Goal: Task Accomplishment & Management: Manage account settings

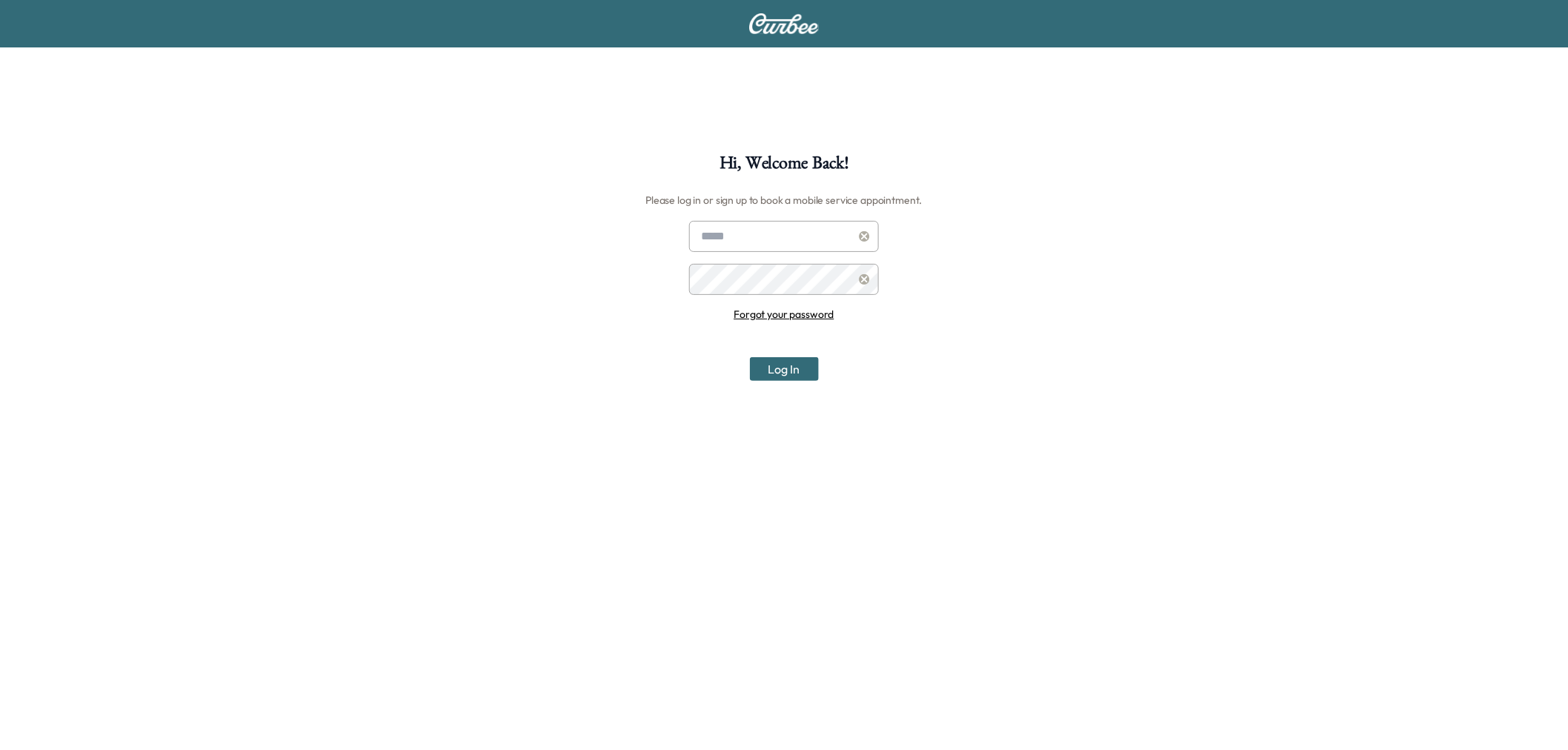
type input "**********"
click at [794, 361] on button "Log In" at bounding box center [784, 369] width 69 height 23
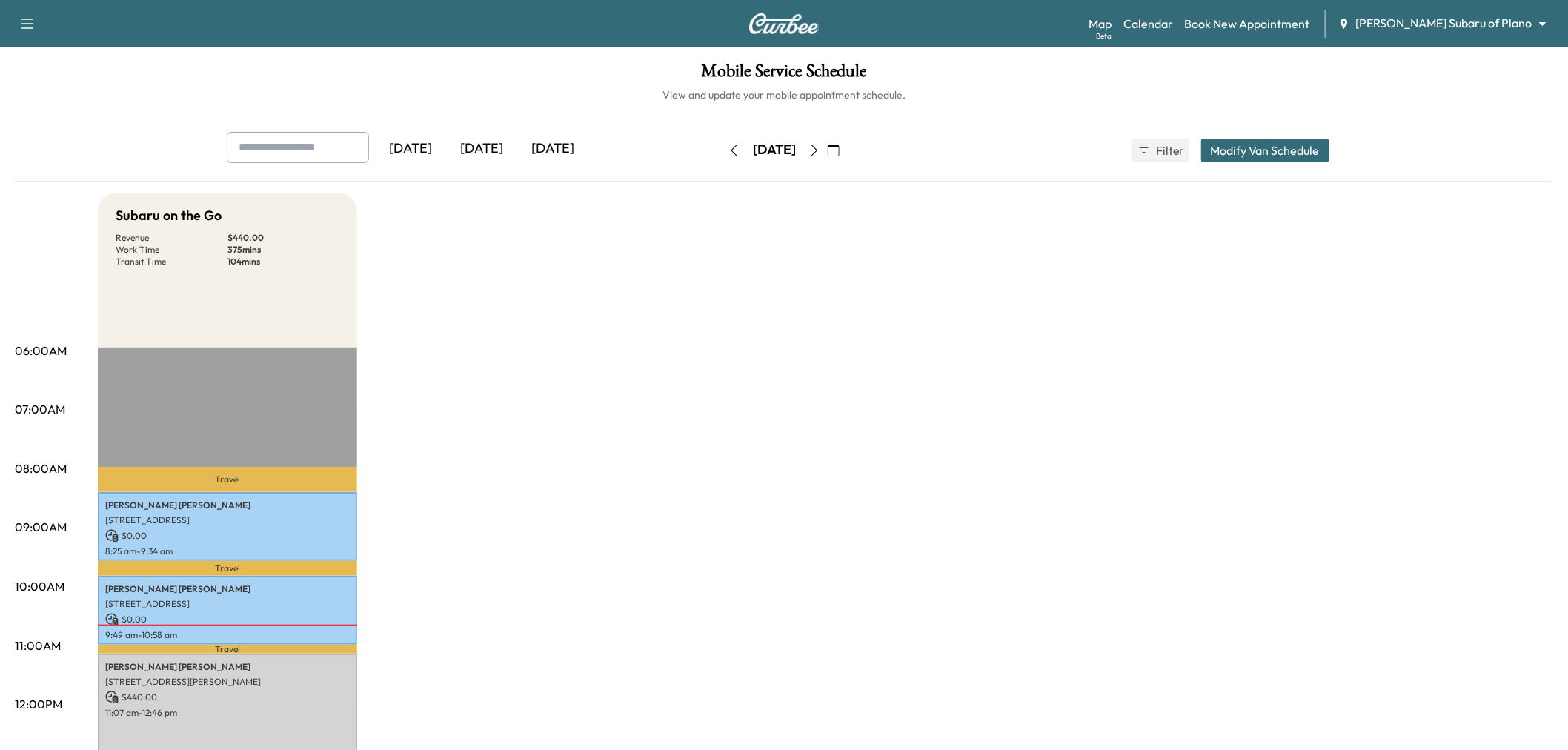
click at [1478, 20] on body "Support Log Out Map Beta Calendar Book New Appointment [PERSON_NAME] Subaru of …" at bounding box center [784, 375] width 1568 height 750
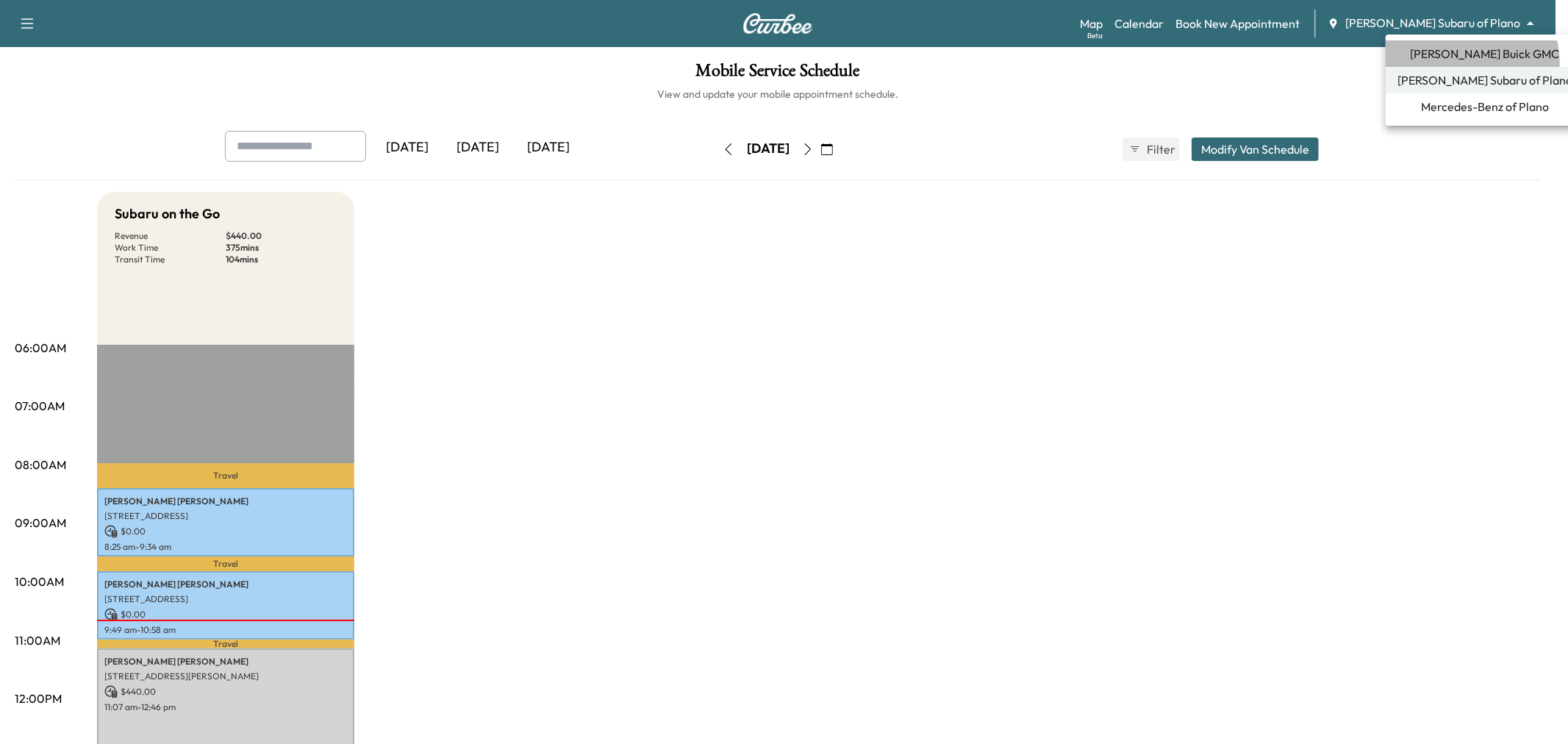
click at [1471, 62] on span "[PERSON_NAME] Buick GMC" at bounding box center [1485, 53] width 149 height 17
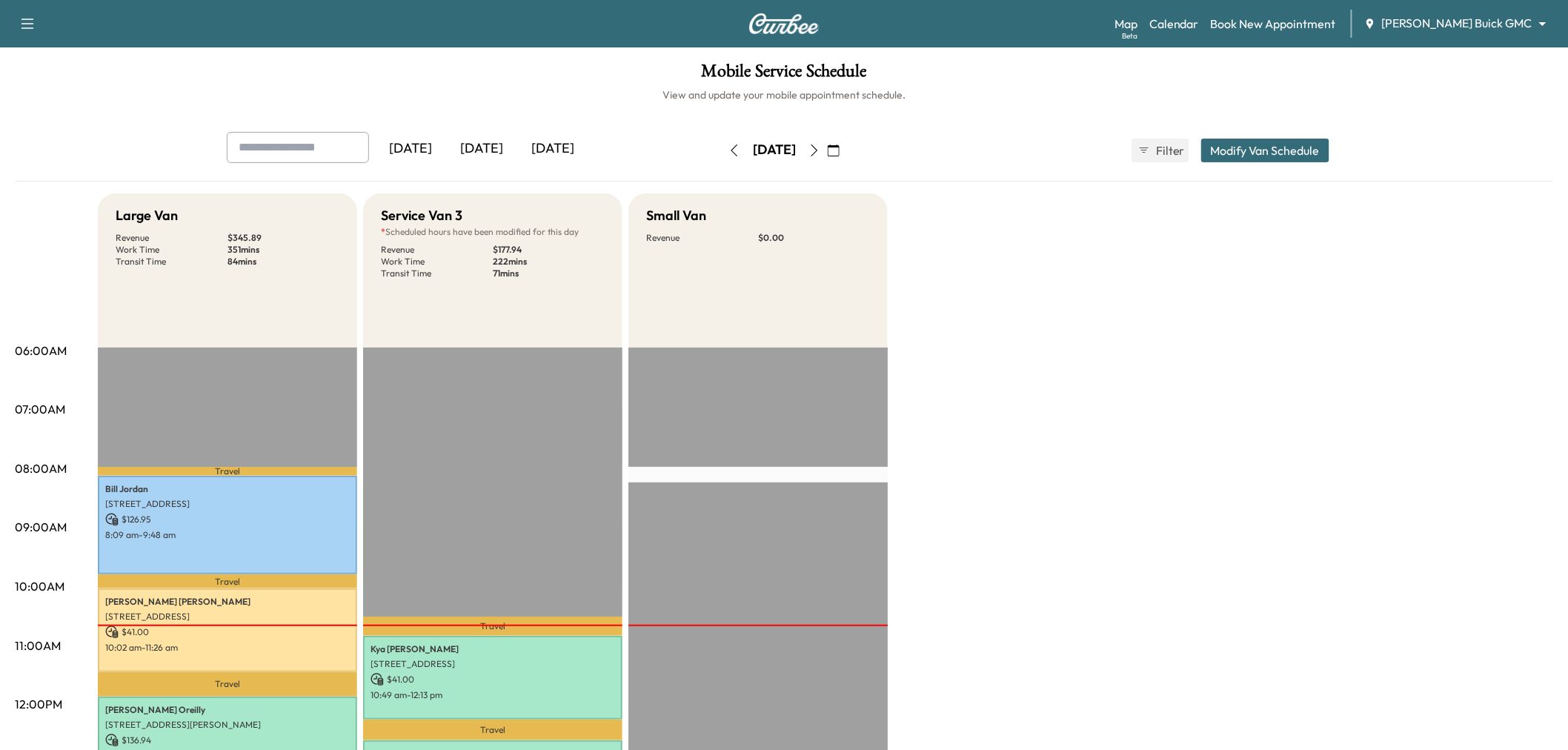
click at [565, 149] on div "[DATE]" at bounding box center [552, 148] width 71 height 34
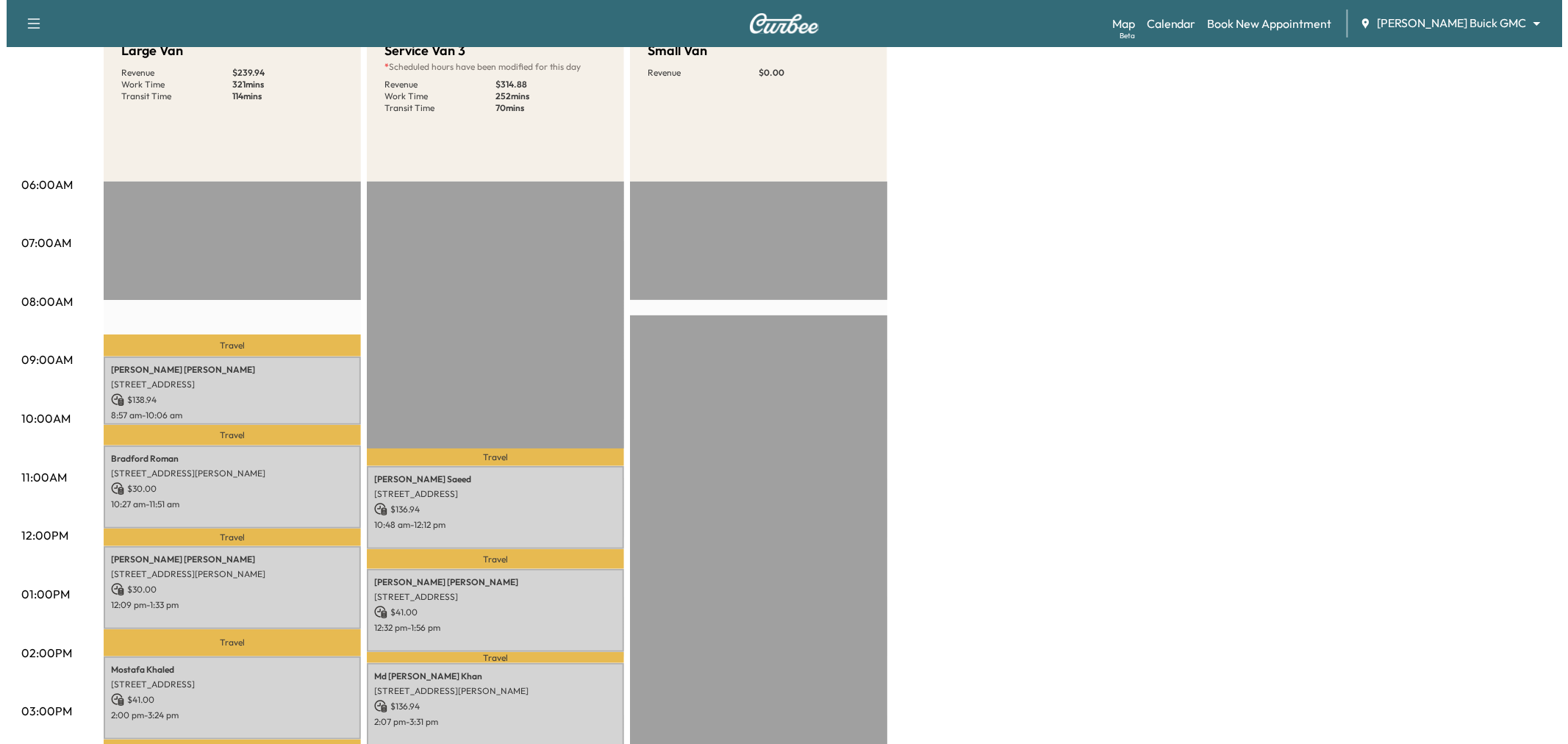
scroll to position [326, 0]
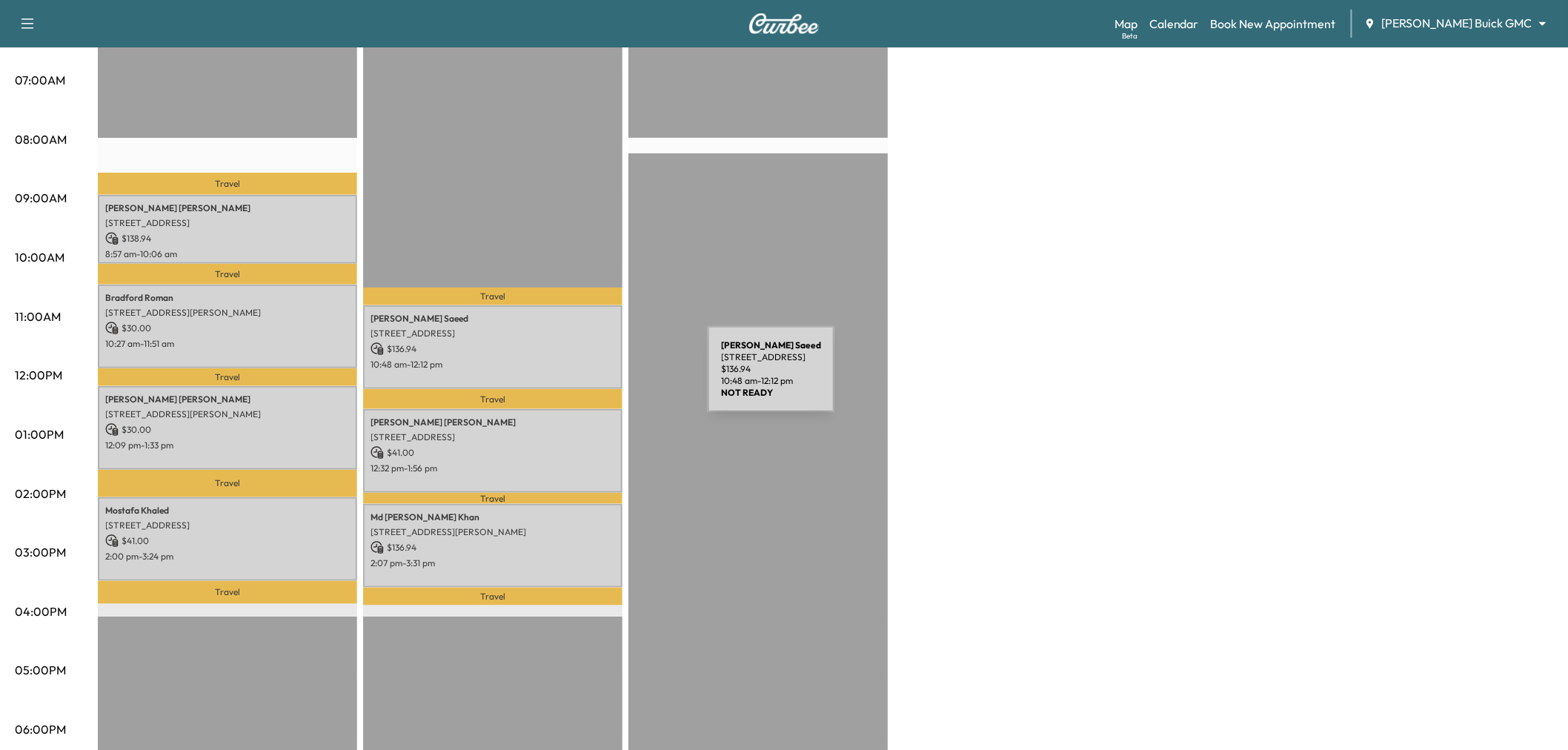
click at [572, 336] on div "[PERSON_NAME] [STREET_ADDRESS][PERSON_NAME] $ 136.94 10:48 am - 12:12 pm" at bounding box center [492, 347] width 259 height 84
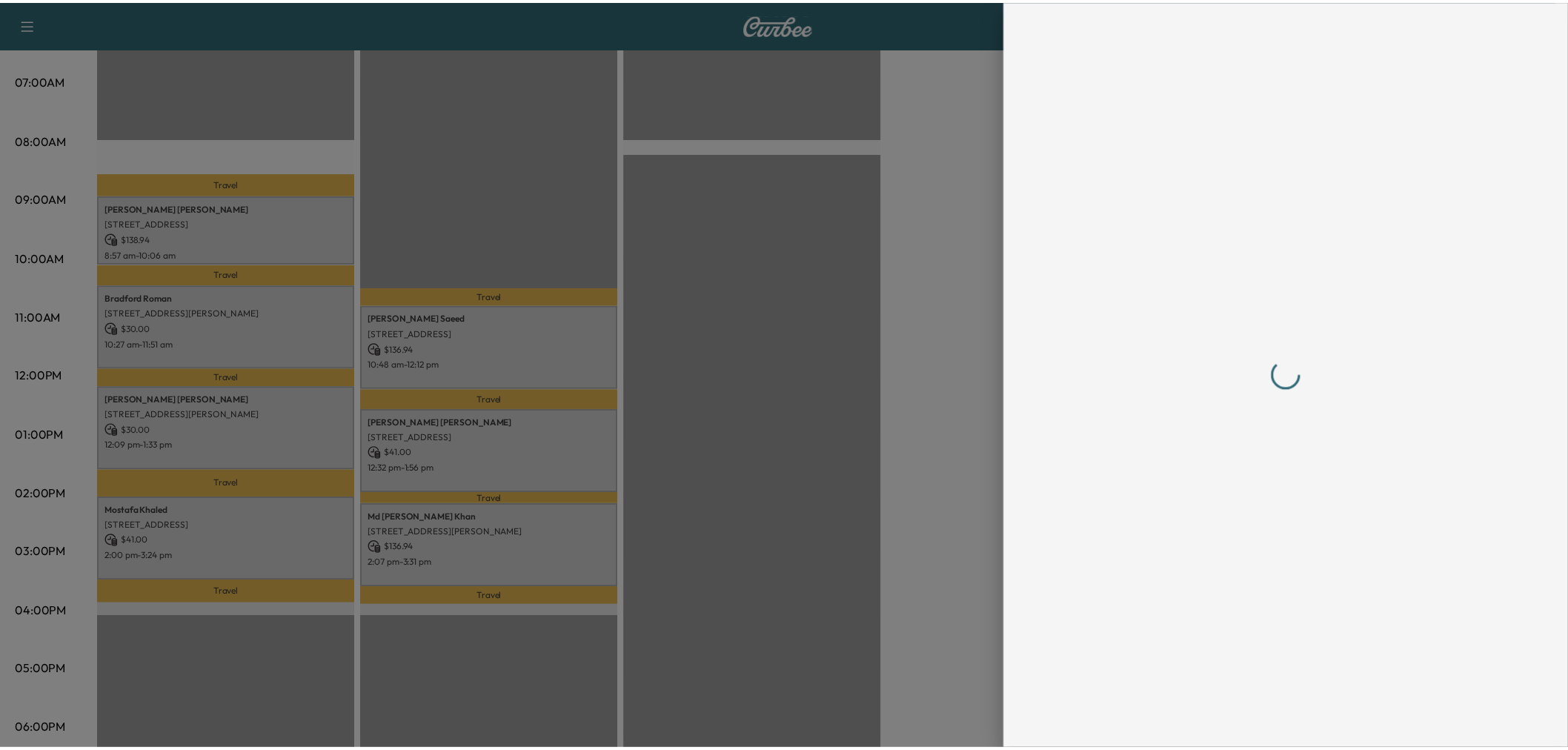
scroll to position [0, 0]
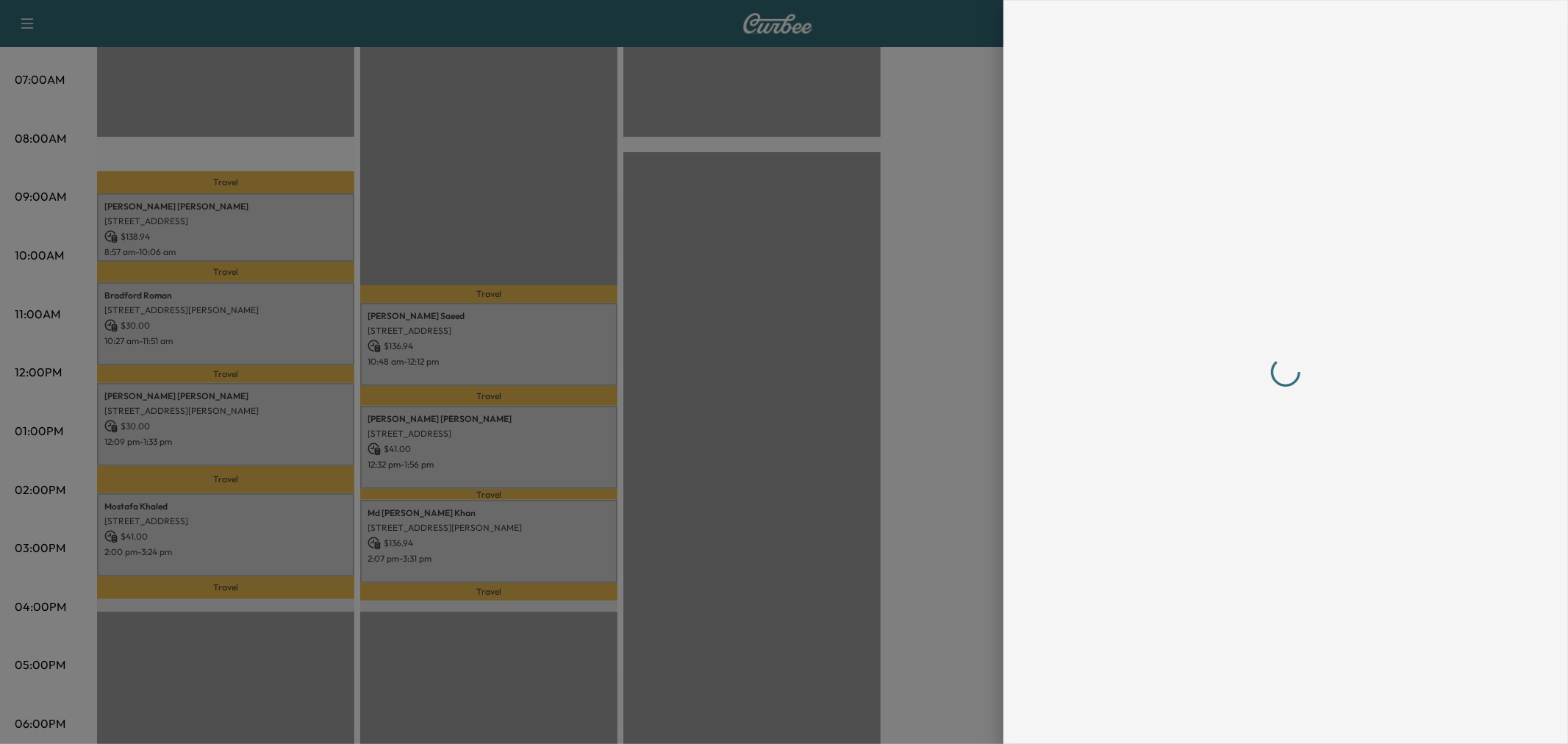
click at [1218, 414] on div at bounding box center [1285, 371] width 435 height 685
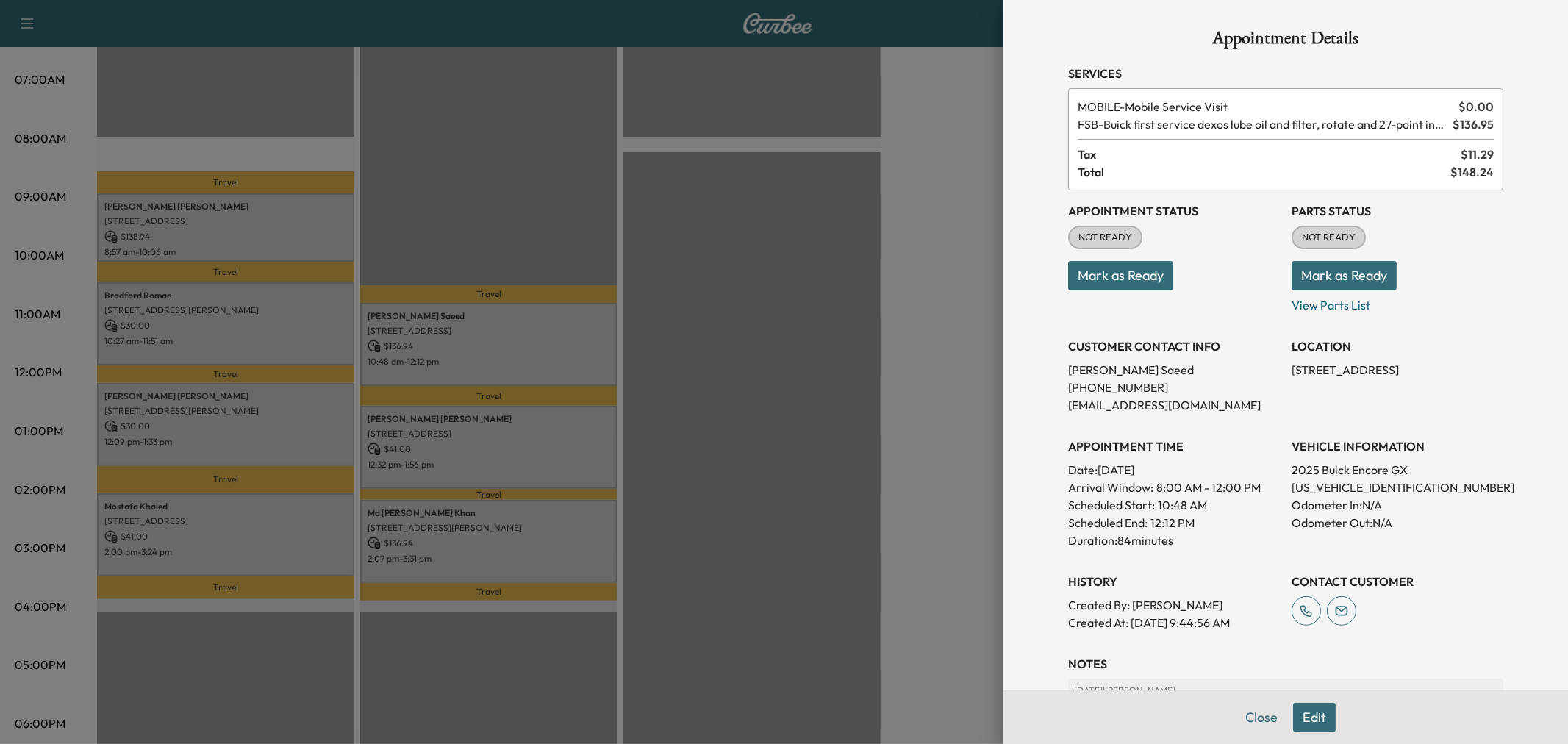
click at [919, 376] on div at bounding box center [784, 372] width 1568 height 744
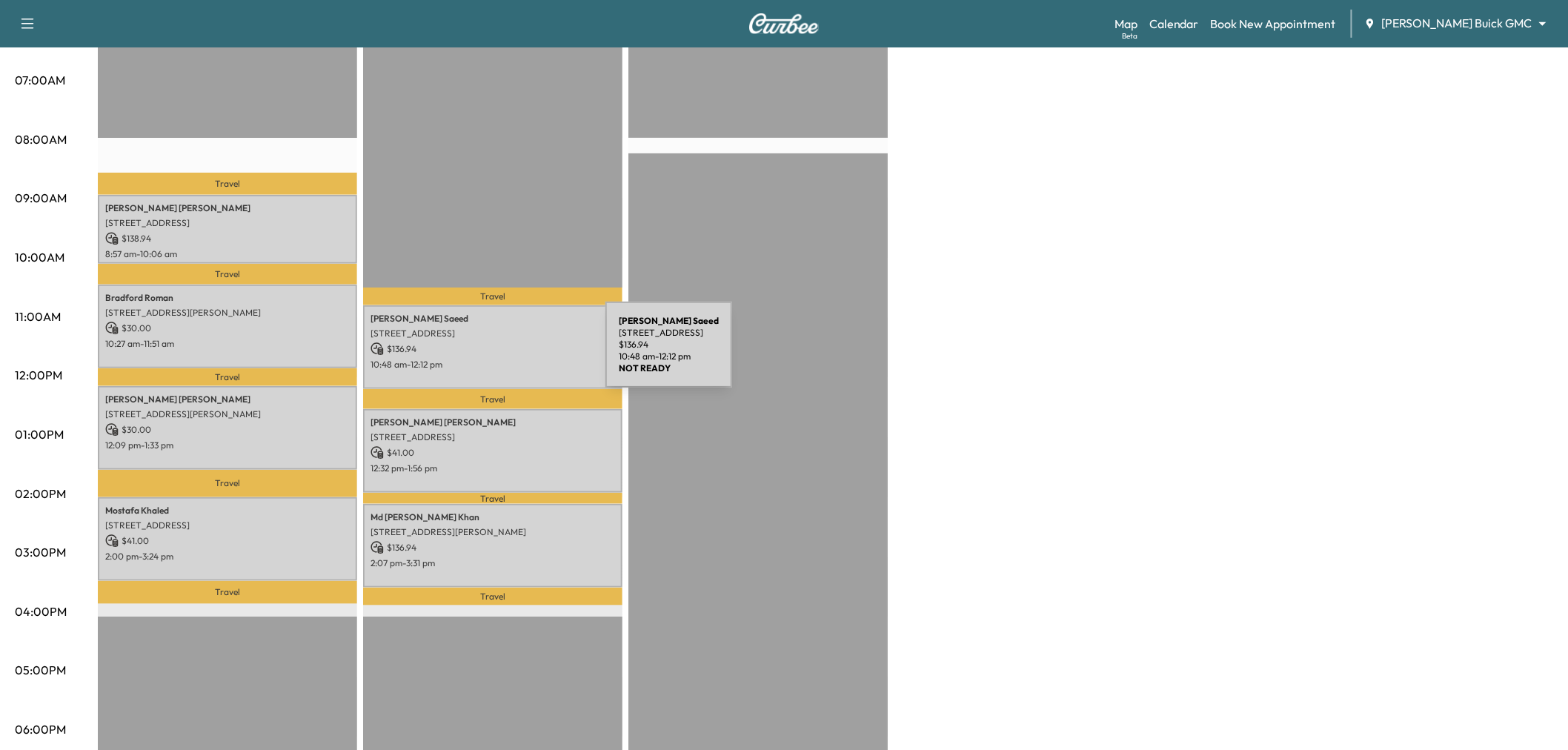
click at [501, 358] on p "10:48 am - 12:12 pm" at bounding box center [492, 364] width 244 height 12
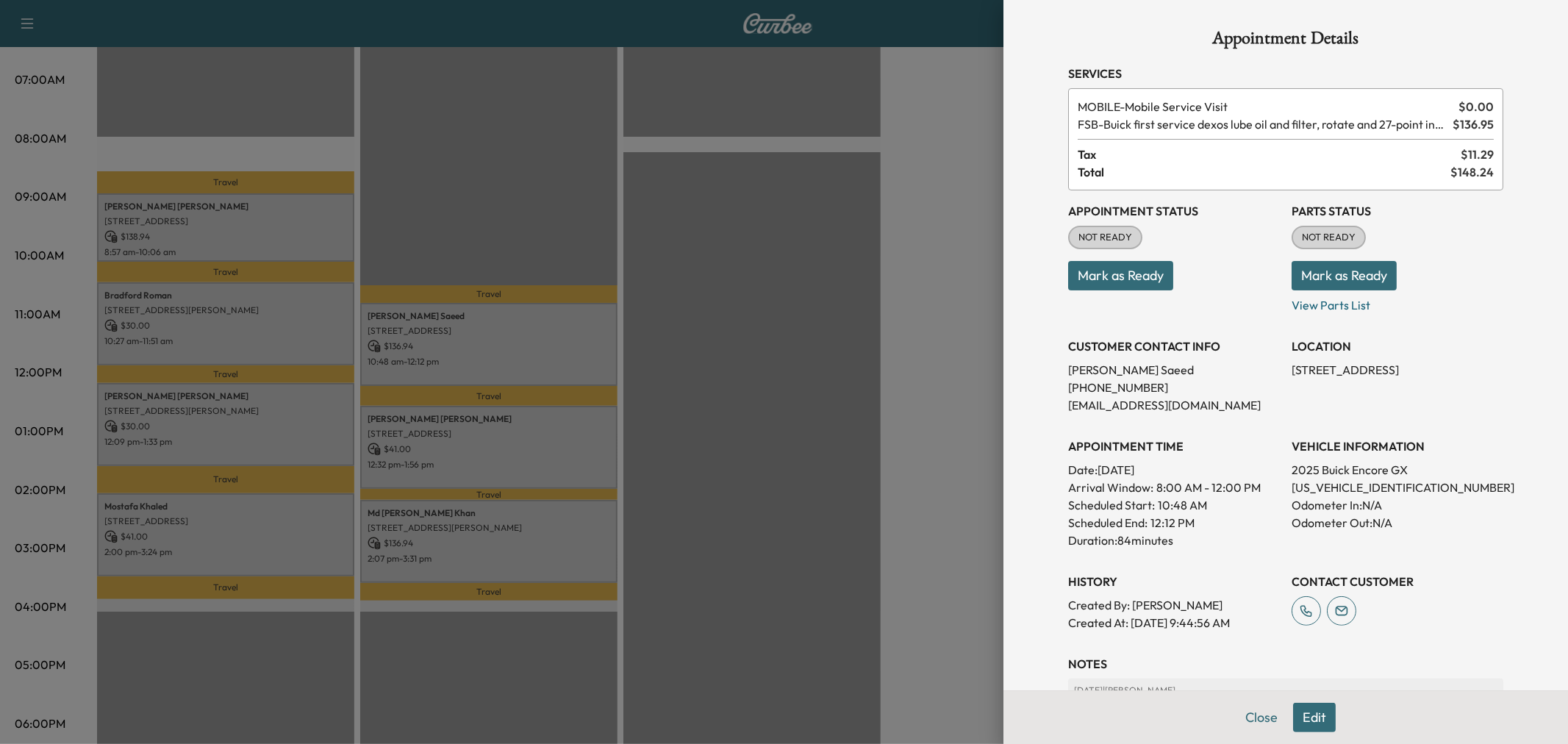
click at [939, 353] on div at bounding box center [784, 372] width 1568 height 744
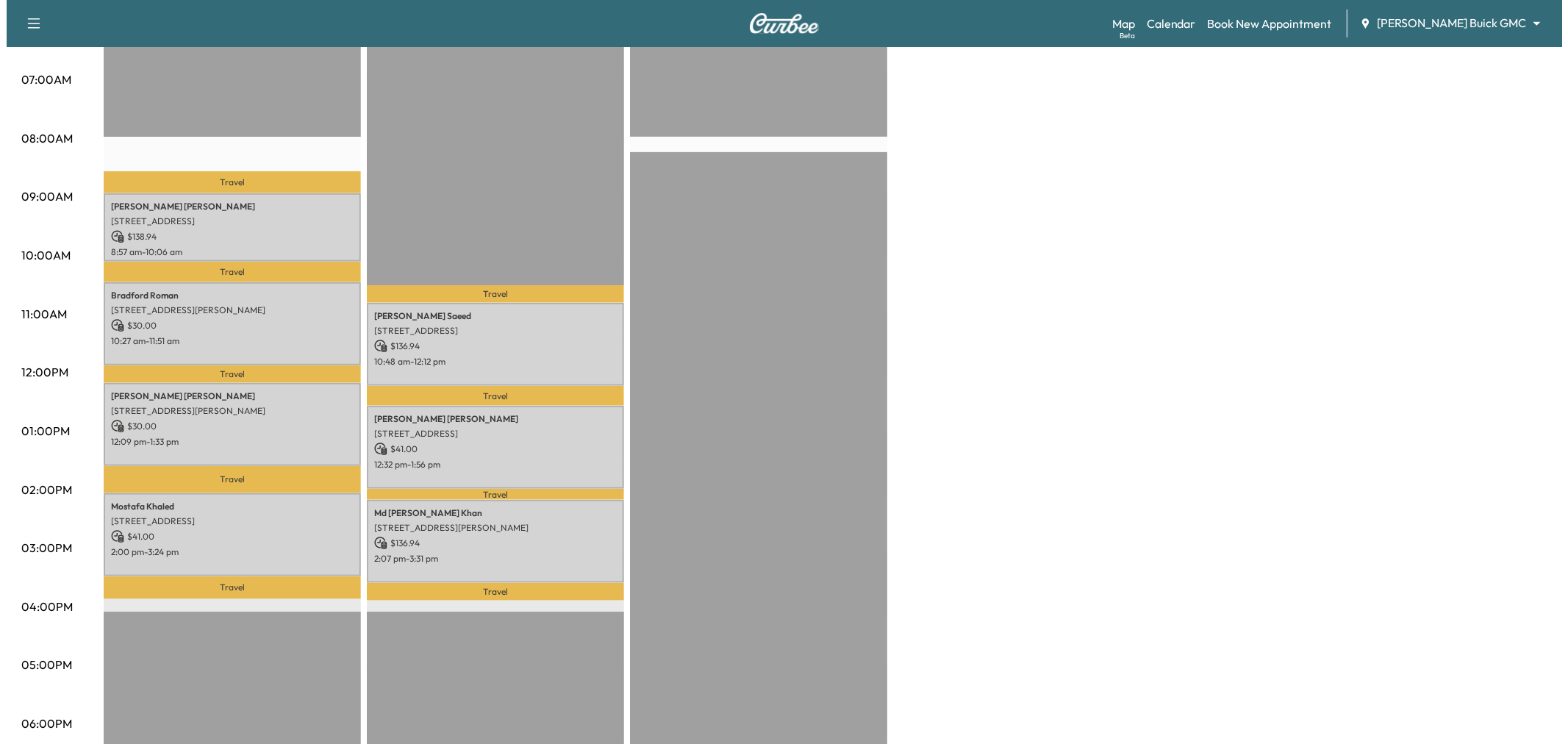
scroll to position [81, 0]
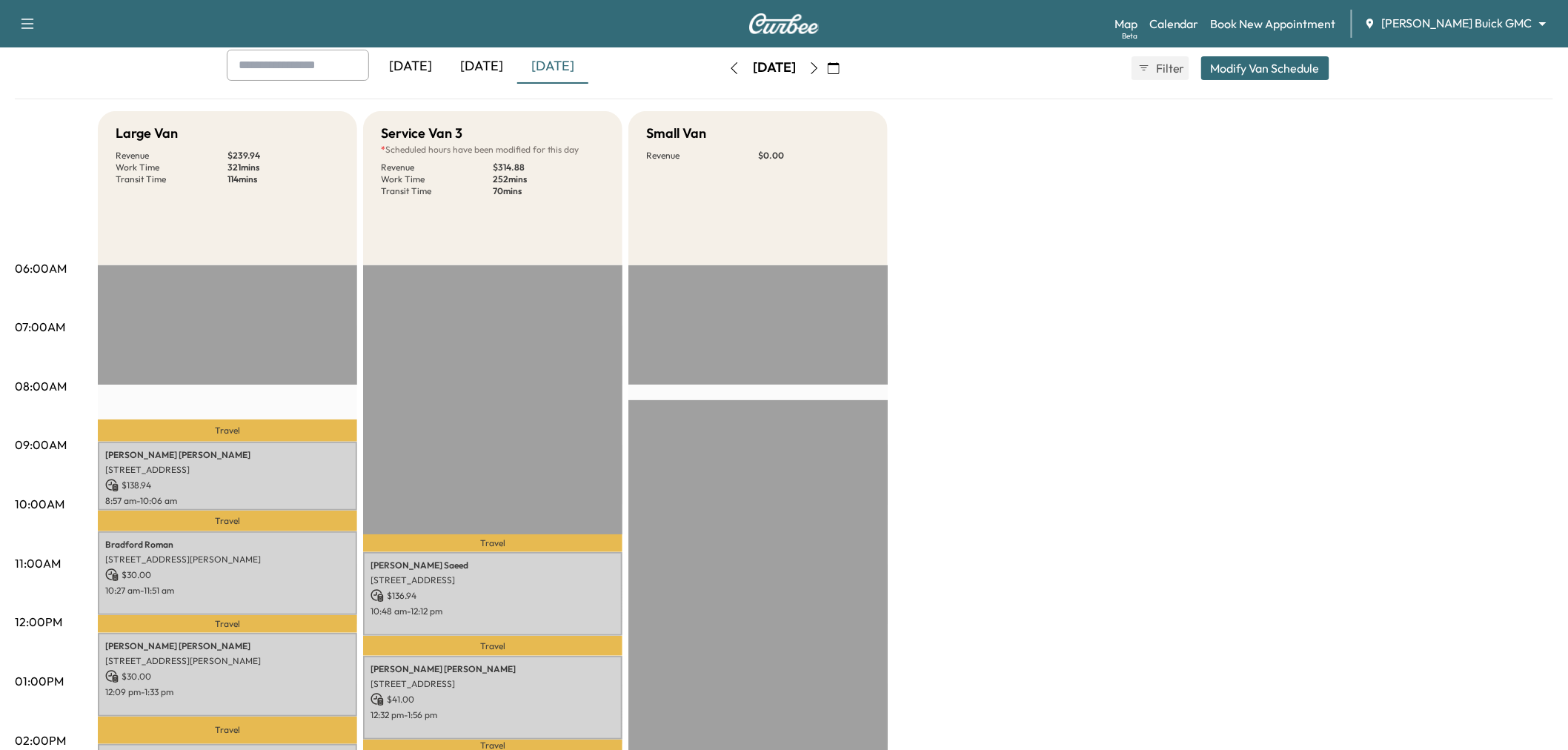
click at [1256, 62] on button "Modify Van Schedule" at bounding box center [1264, 68] width 128 height 23
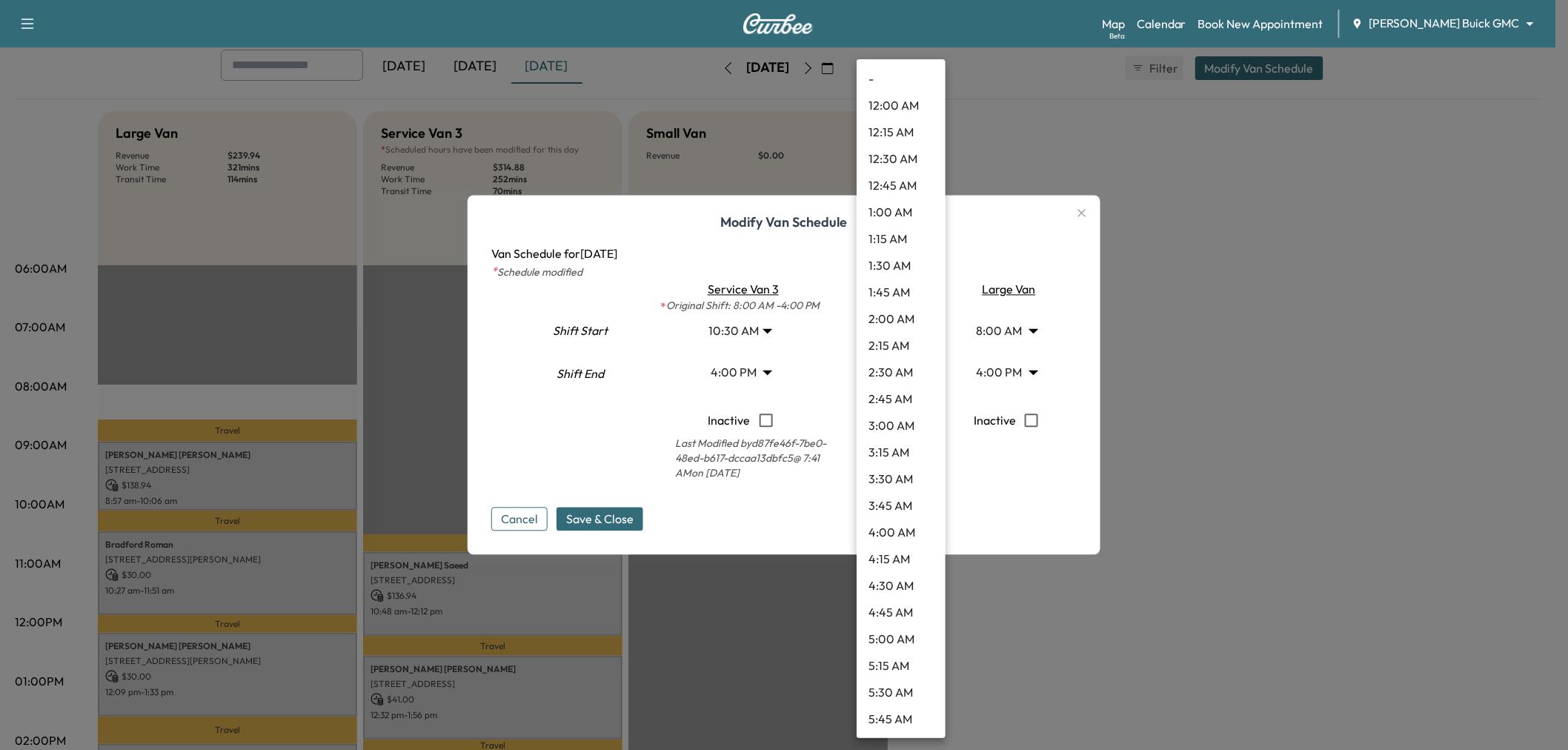
click at [882, 367] on body "Support Log Out Map Beta Calendar Book New Appointment [PERSON_NAME] Buick GMC …" at bounding box center [784, 293] width 1568 height 750
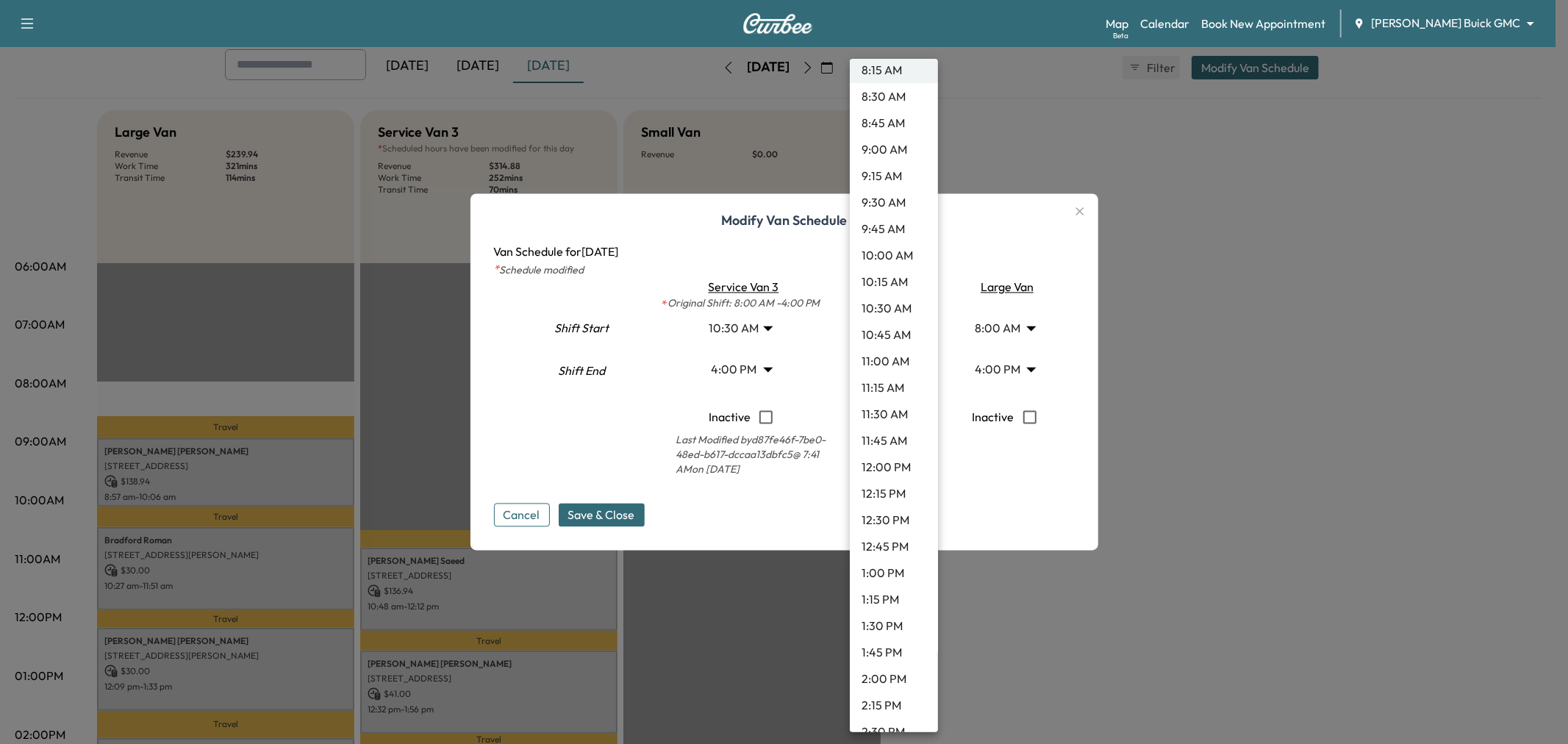
scroll to position [989, 0]
click at [879, 601] on li "2:00 PM" at bounding box center [894, 596] width 88 height 26
type input "**"
click at [890, 336] on body "Support Log Out Map Beta Calendar Book New Appointment [PERSON_NAME] Buick GMC …" at bounding box center [784, 291] width 1568 height 744
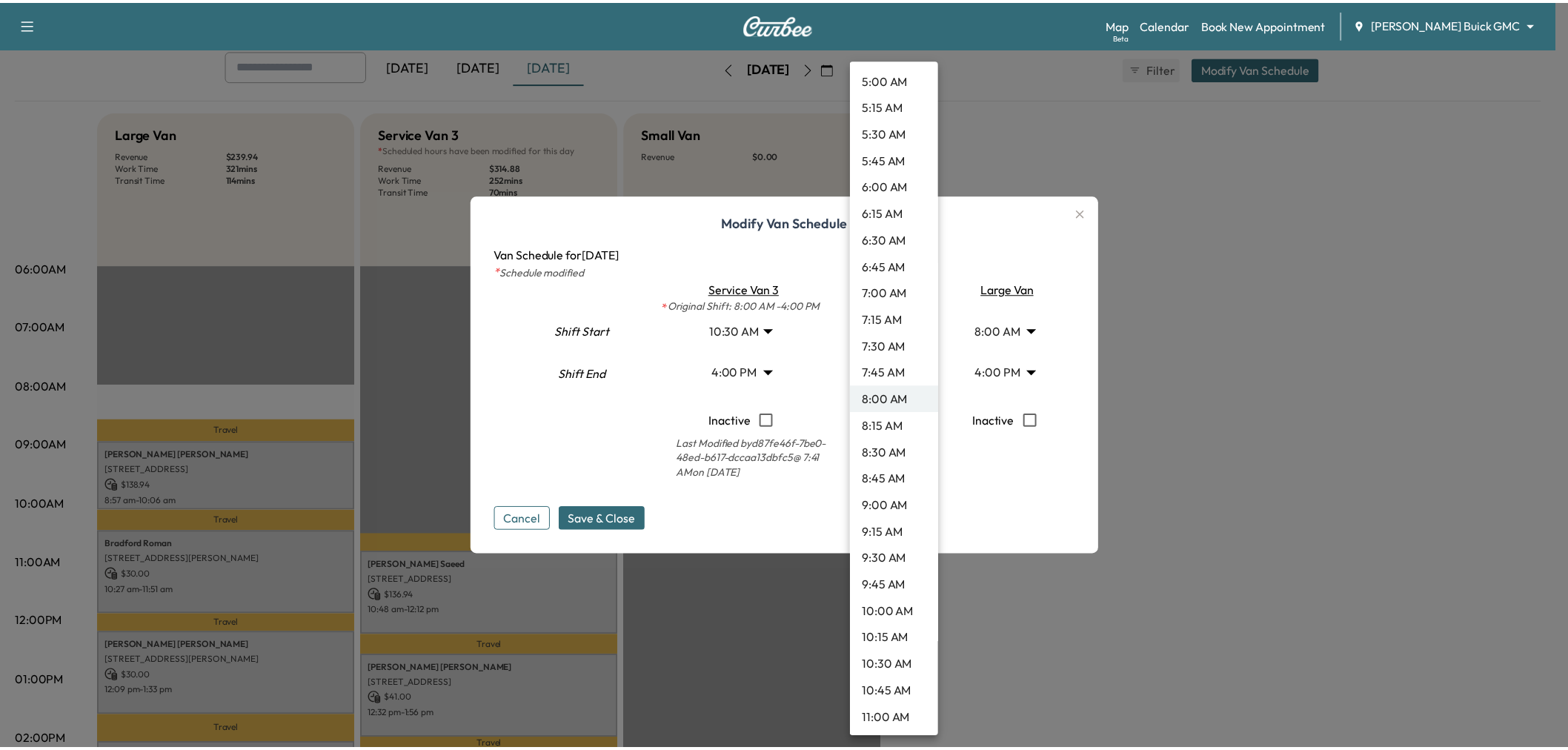
scroll to position [724, 0]
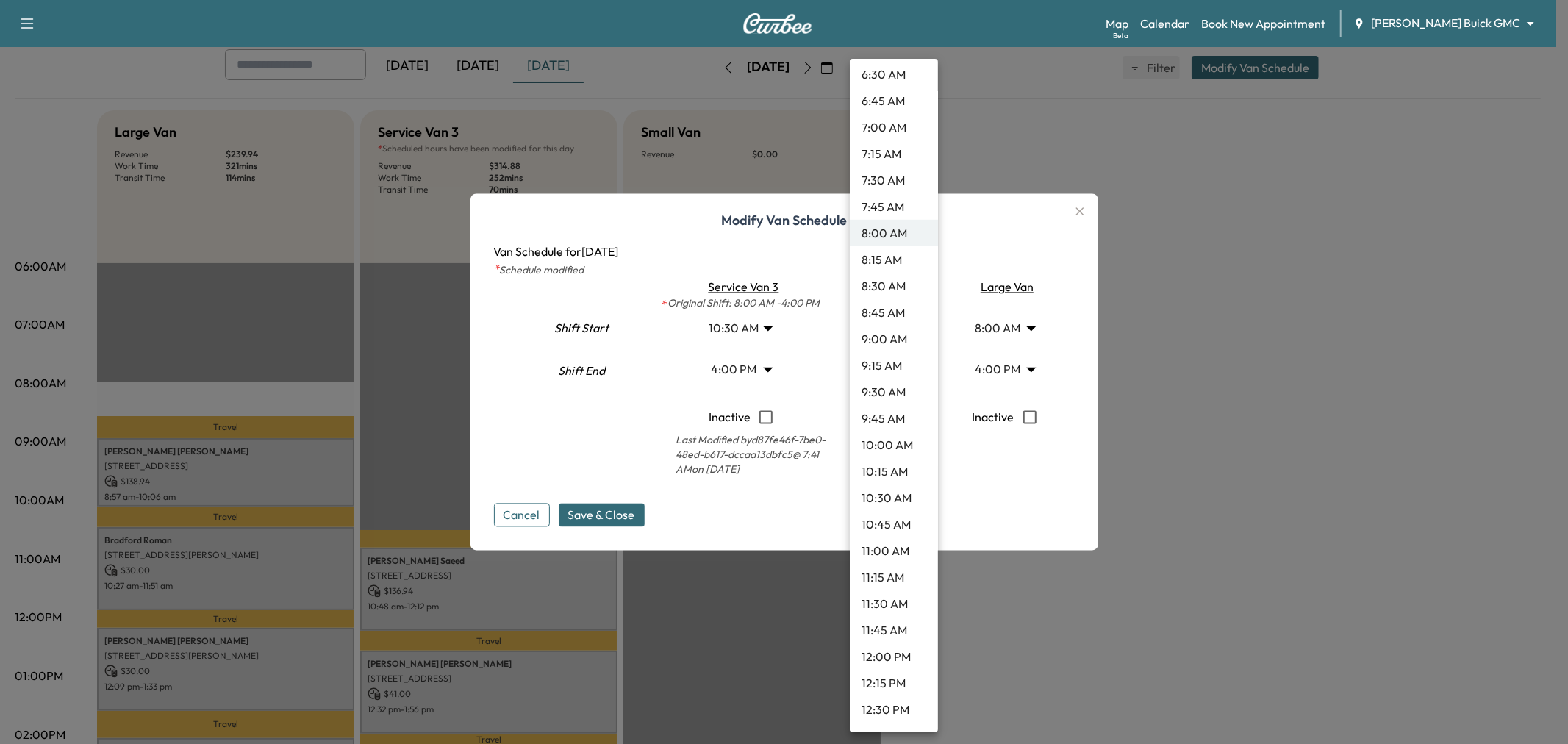
click at [884, 553] on li "11:00 AM" at bounding box center [894, 549] width 88 height 26
type input "**"
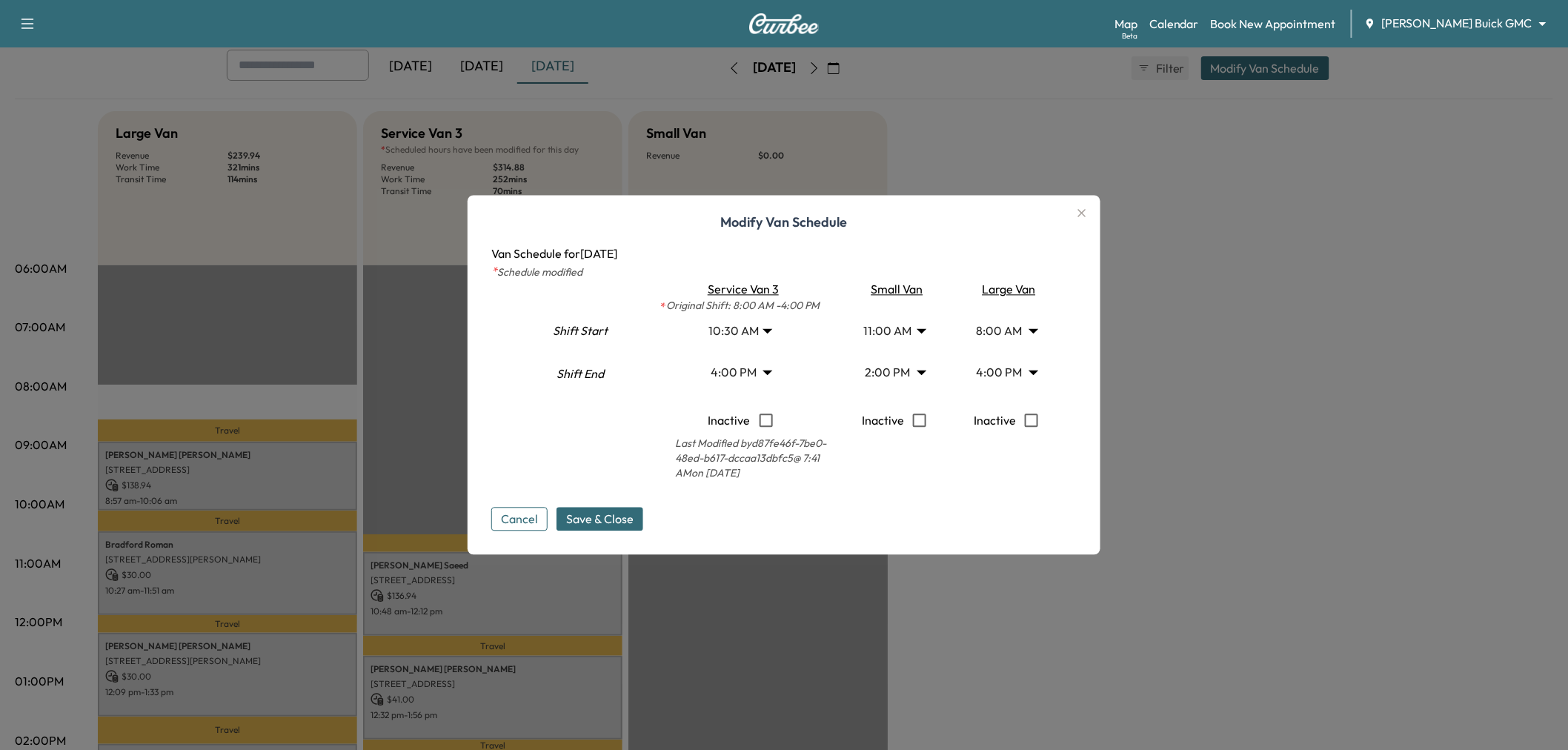
click at [608, 526] on span "Save & Close" at bounding box center [599, 520] width 67 height 18
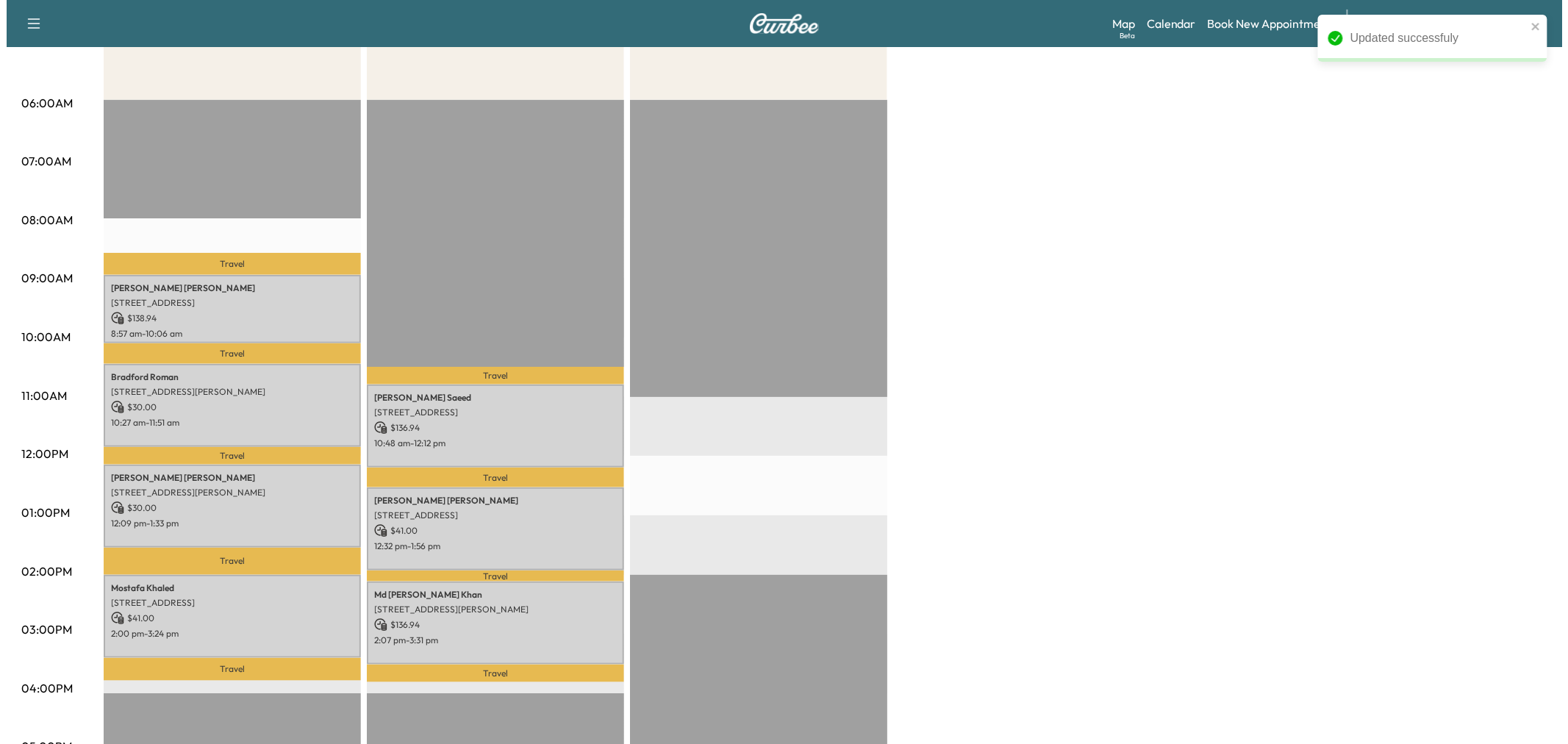
scroll to position [0, 0]
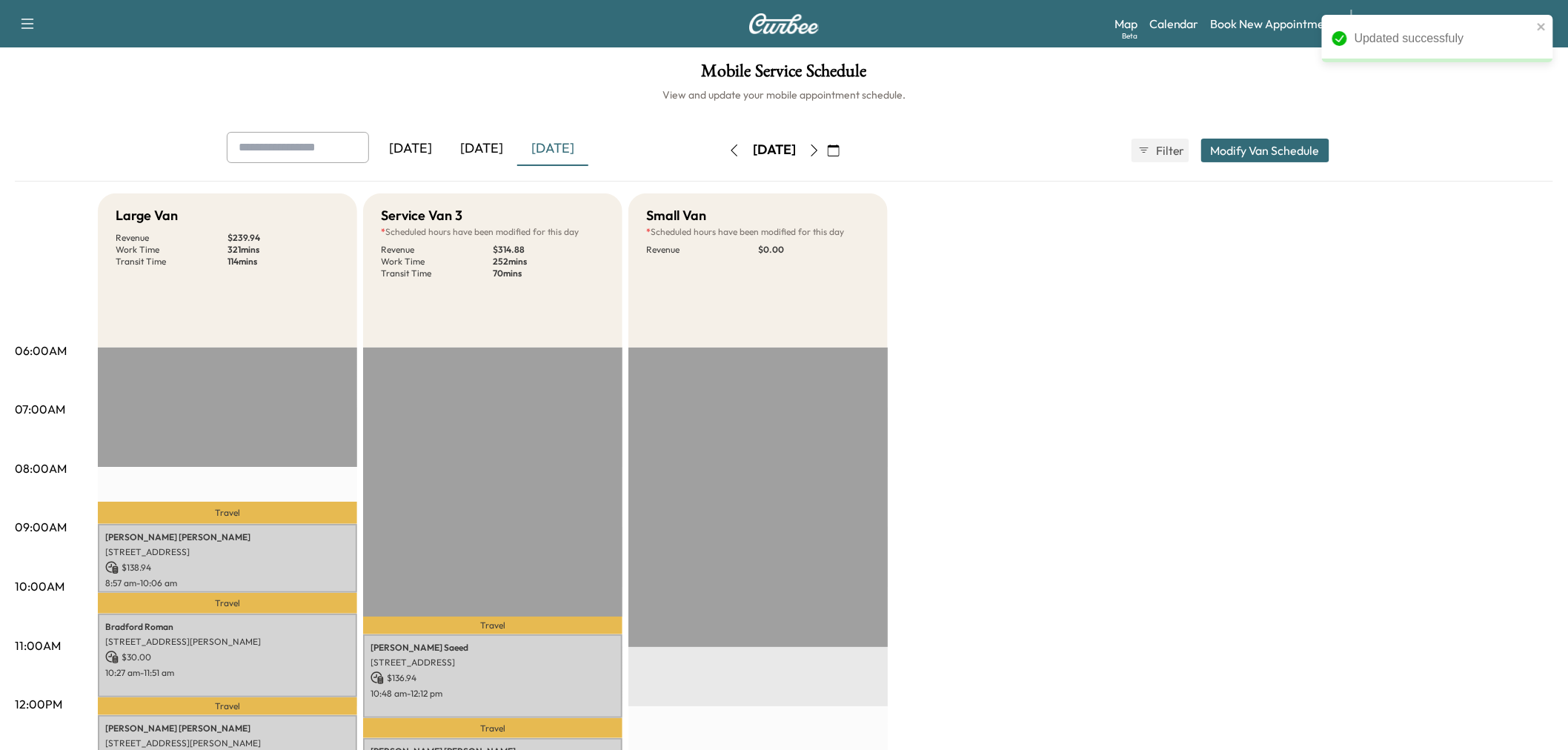
click at [1313, 143] on button "Modify Van Schedule" at bounding box center [1264, 150] width 128 height 23
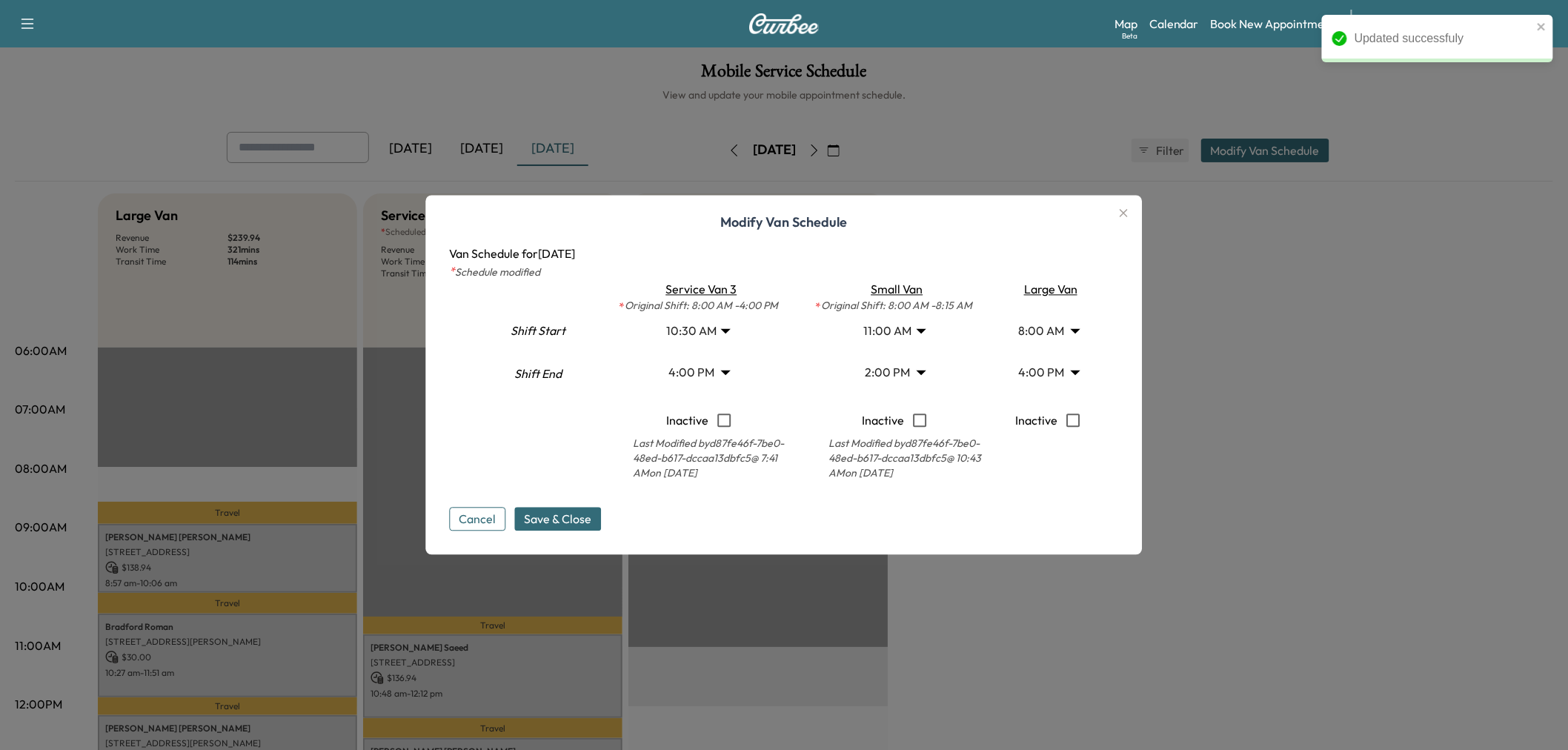
click at [884, 367] on body "Updated successfuly Support Log Out Map Beta Calendar Book New Appointment [PER…" at bounding box center [784, 375] width 1568 height 750
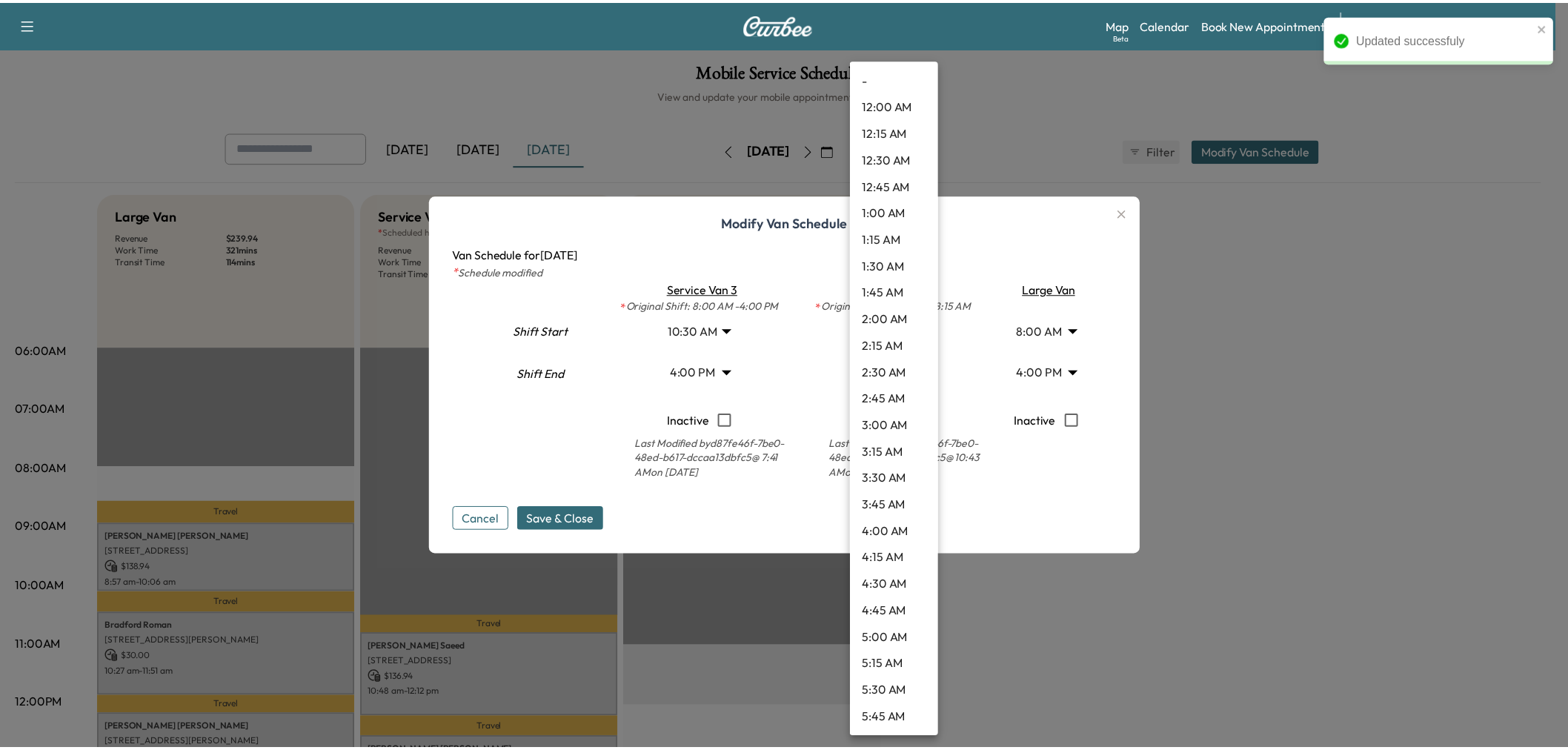
scroll to position [1198, 0]
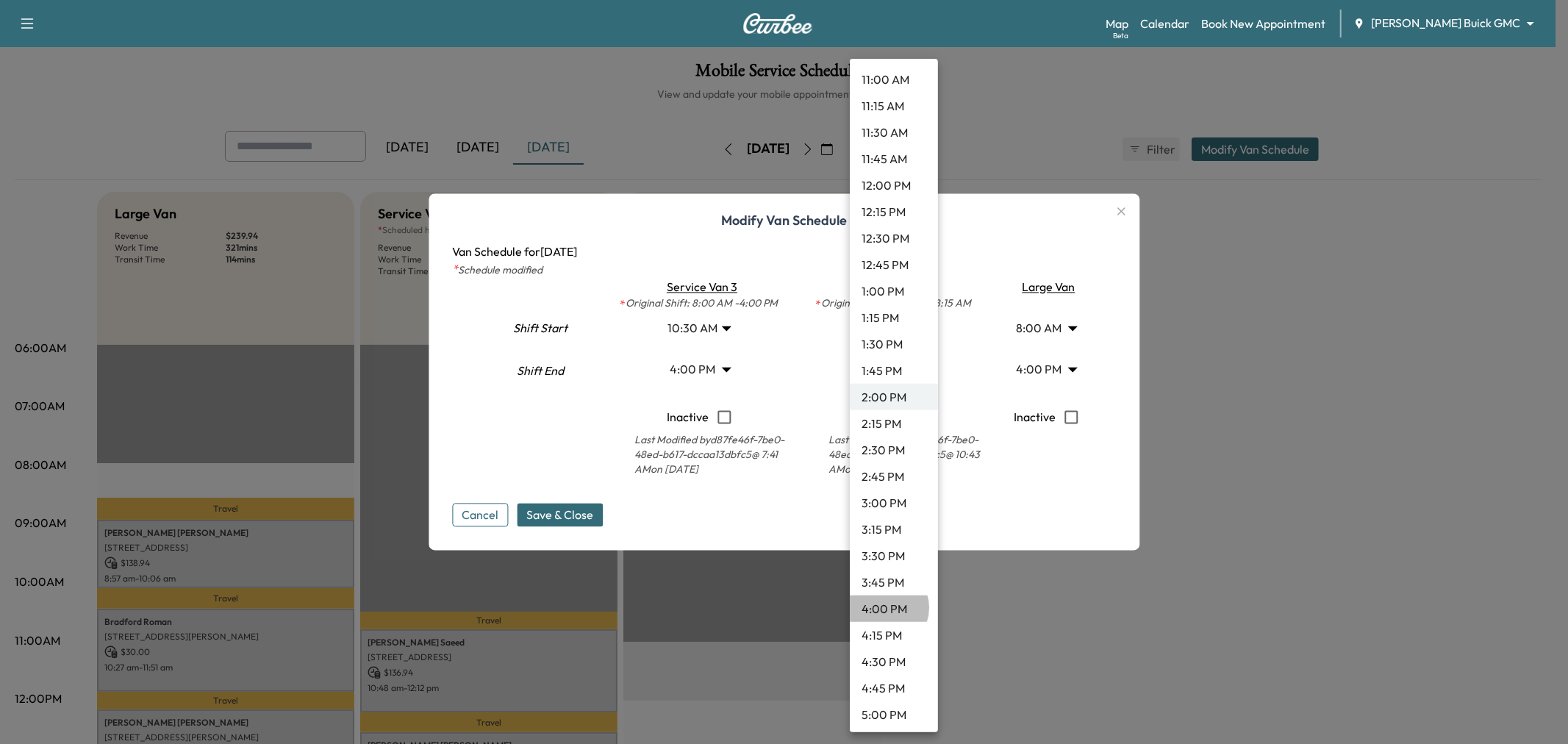
click at [886, 606] on li "4:00 PM" at bounding box center [894, 607] width 88 height 26
type input "**"
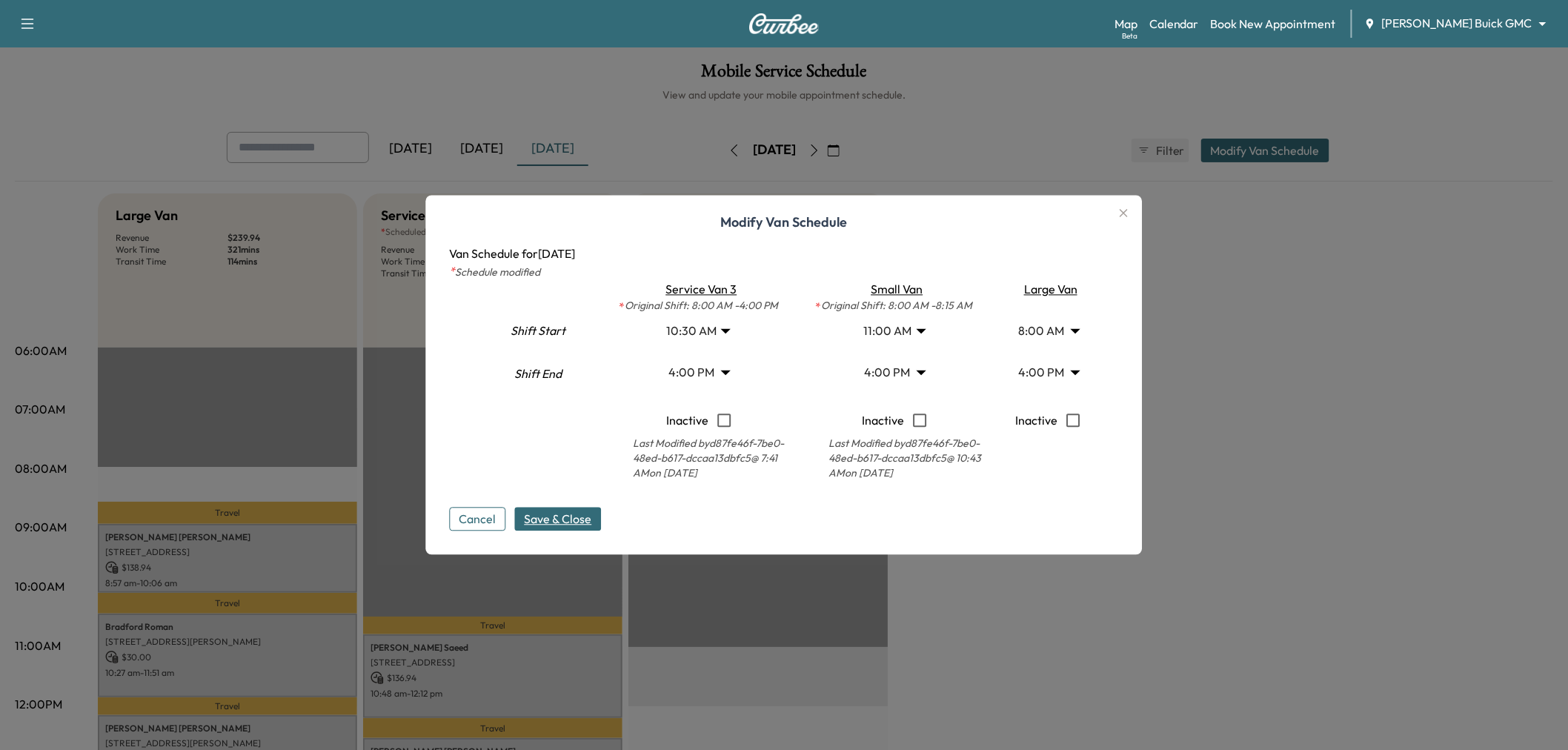
click at [584, 513] on span "Save & Close" at bounding box center [558, 520] width 67 height 18
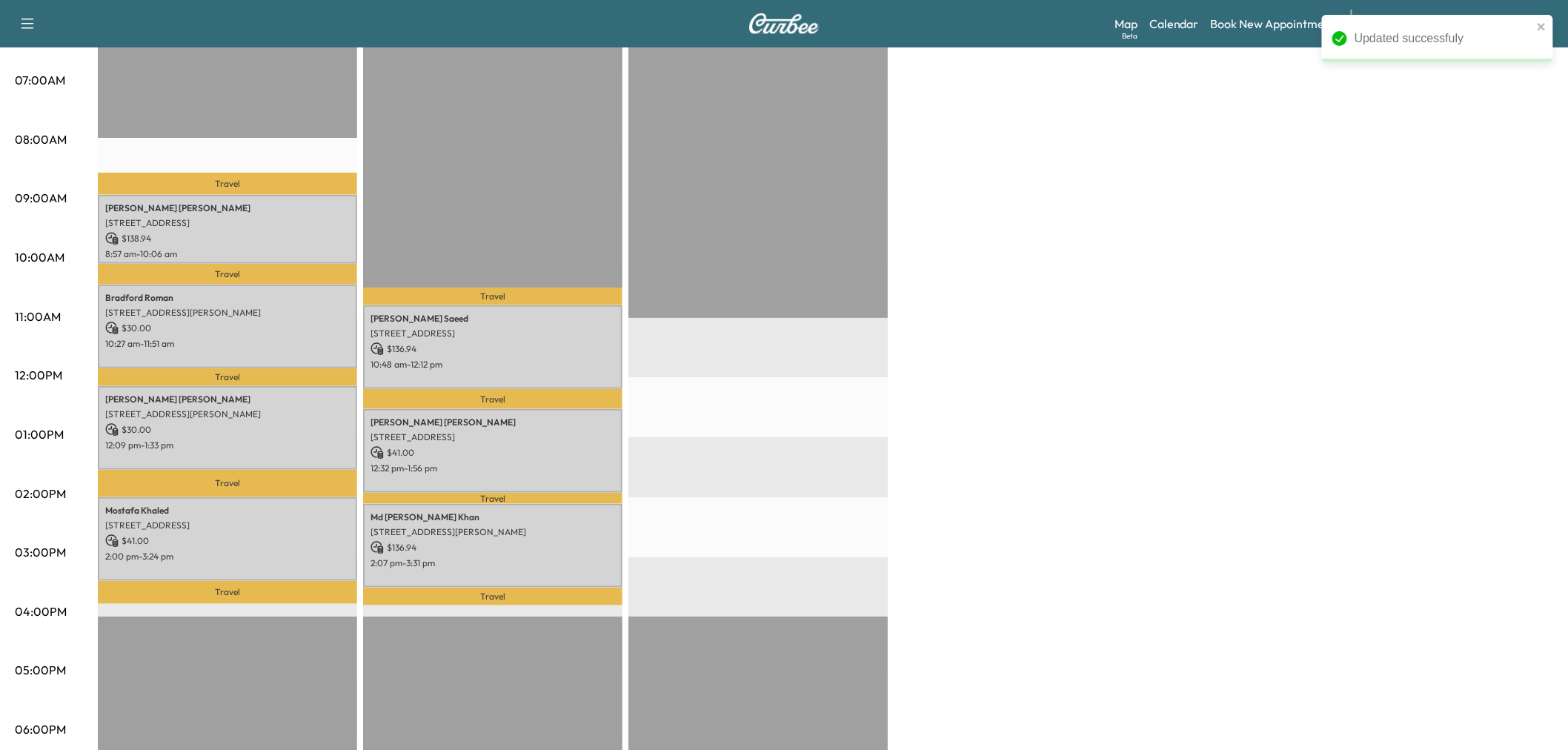
scroll to position [411, 0]
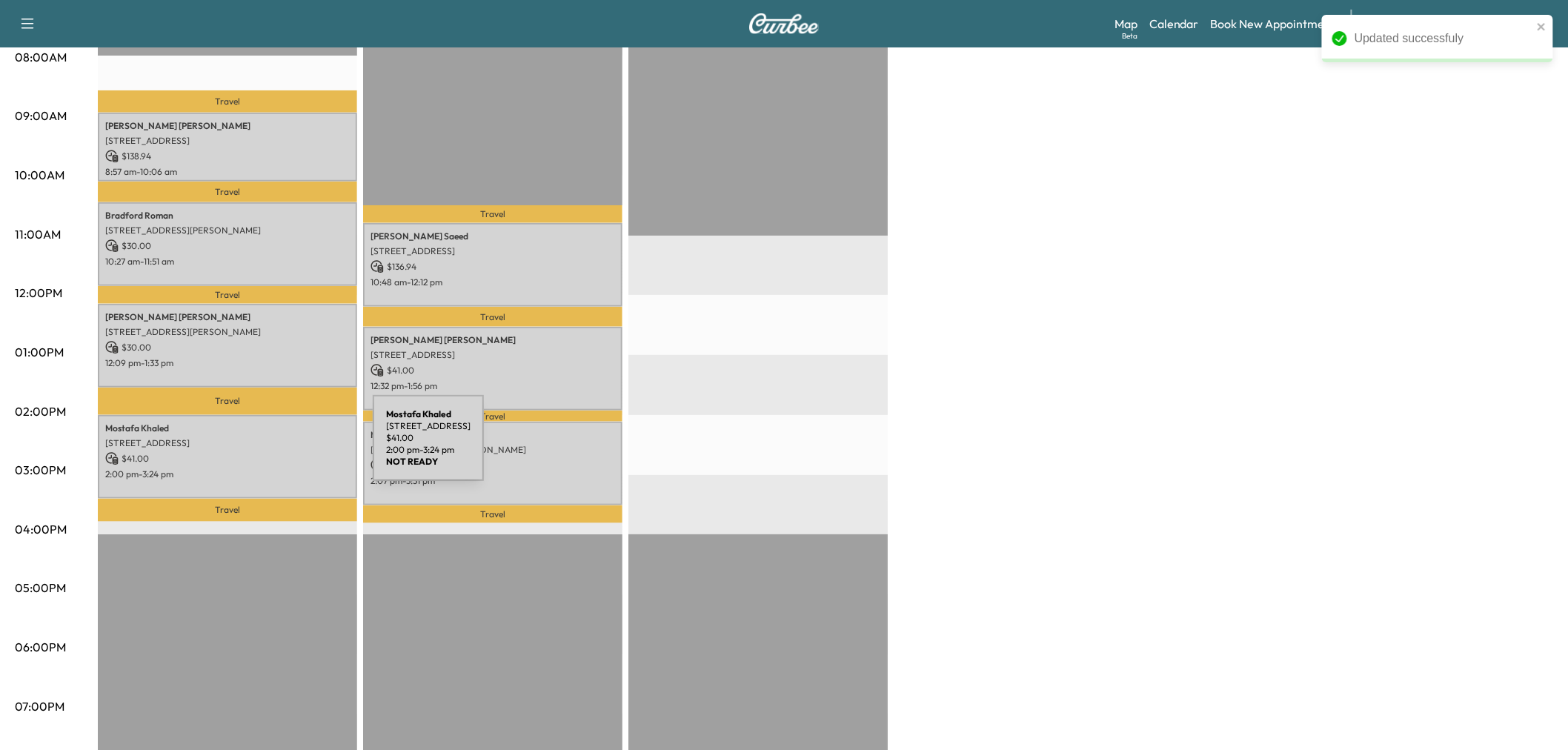
click at [262, 452] on p "$ 41.00" at bounding box center [228, 459] width 244 height 14
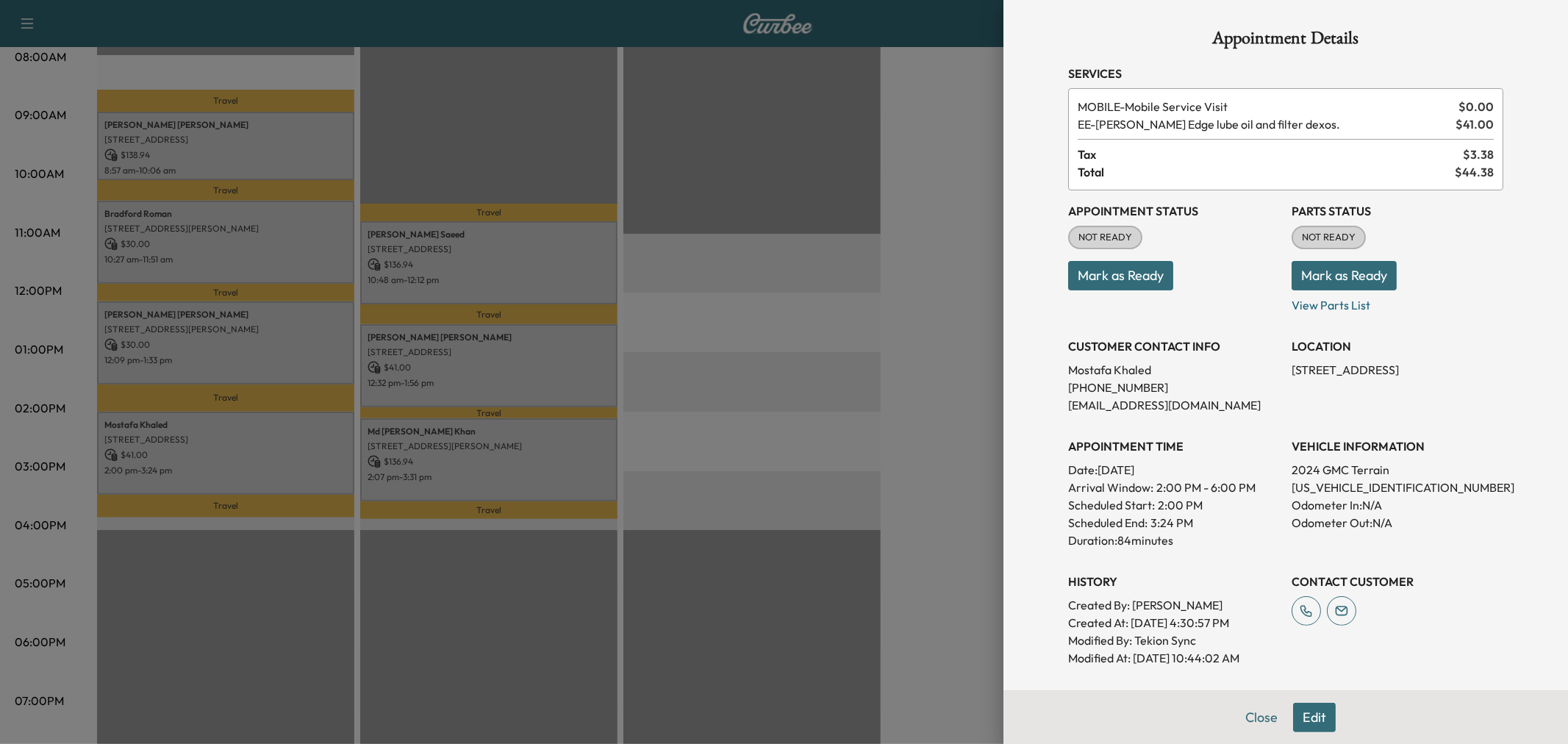
click at [248, 458] on div at bounding box center [784, 372] width 1568 height 744
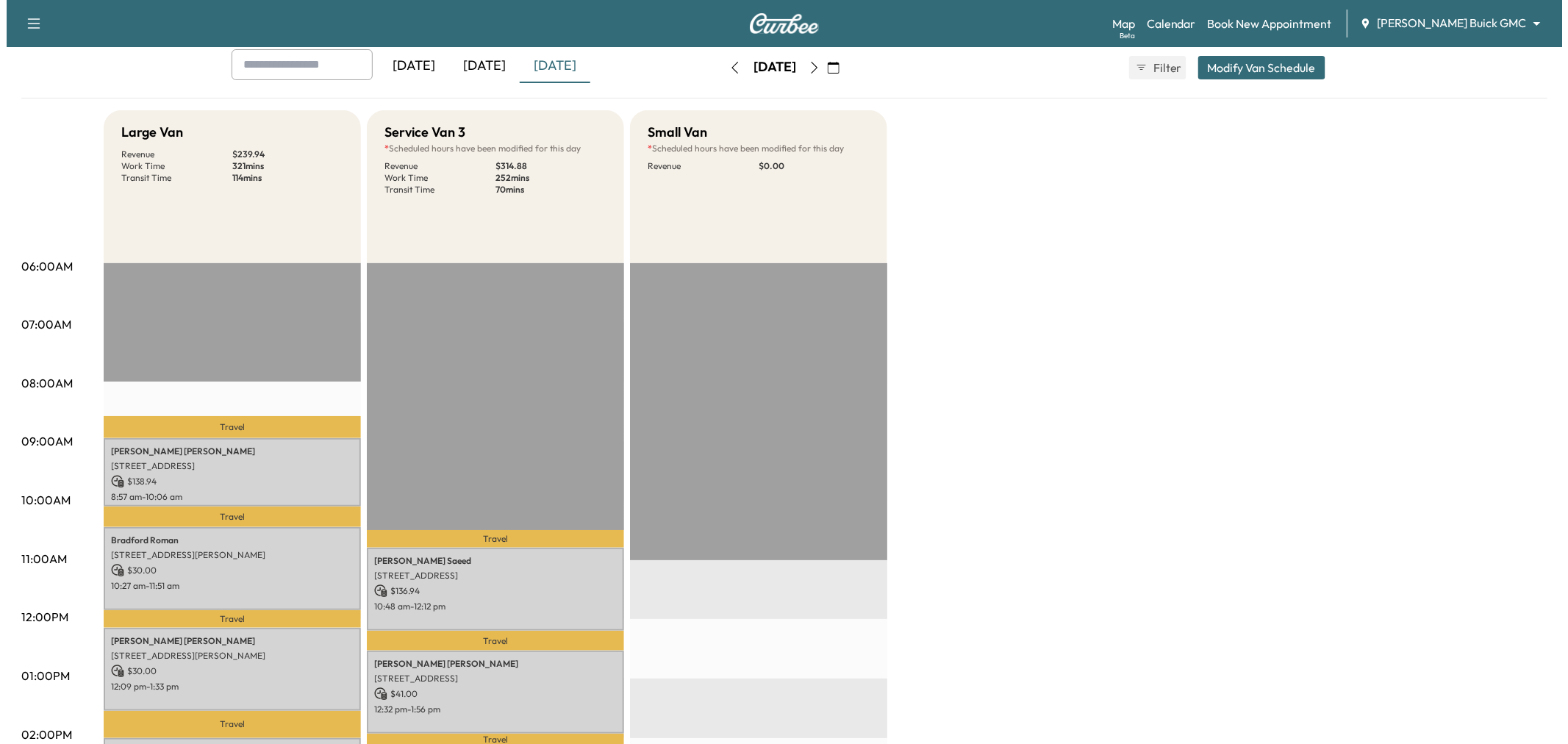
scroll to position [0, 0]
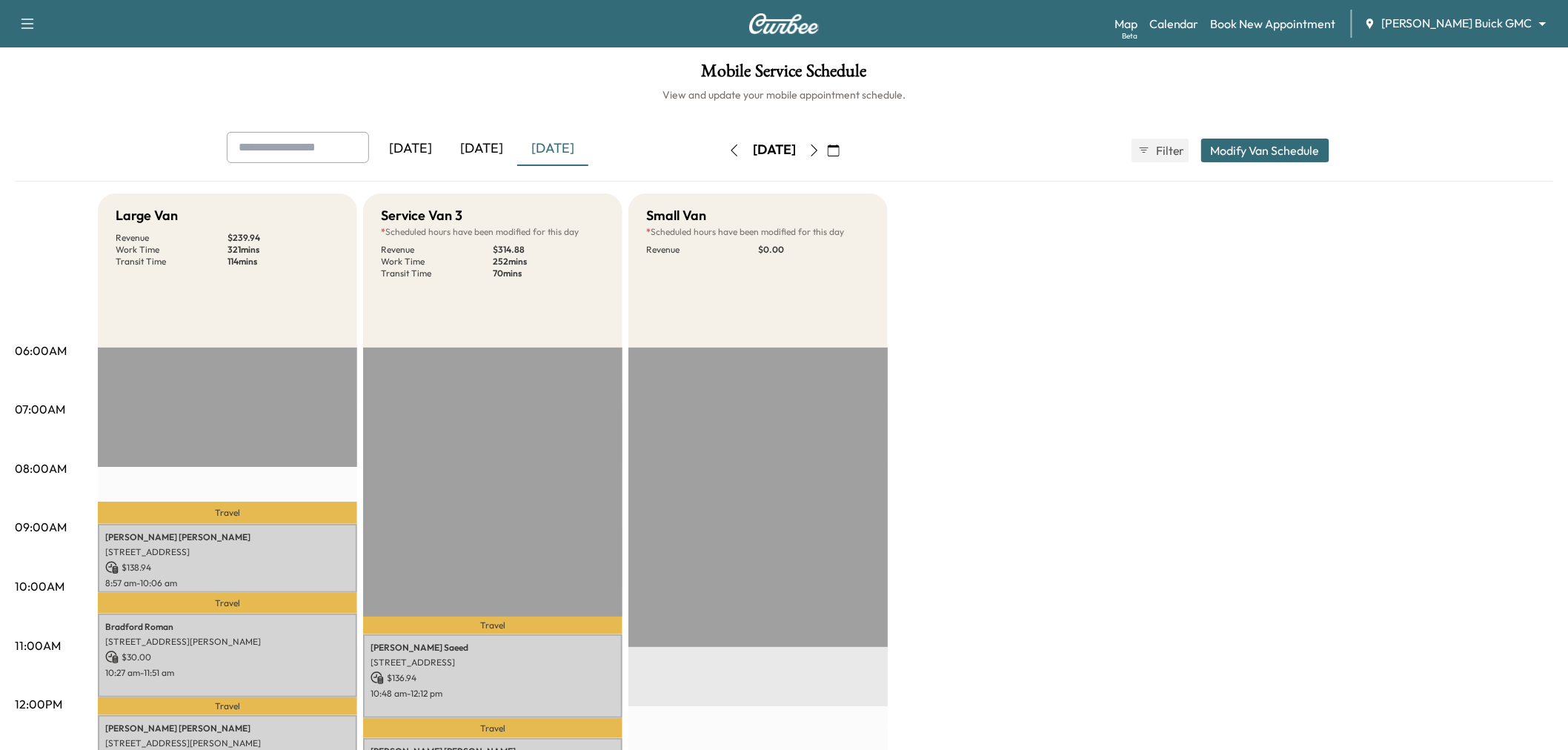
click at [1300, 148] on button "Modify Van Schedule" at bounding box center [1264, 150] width 128 height 23
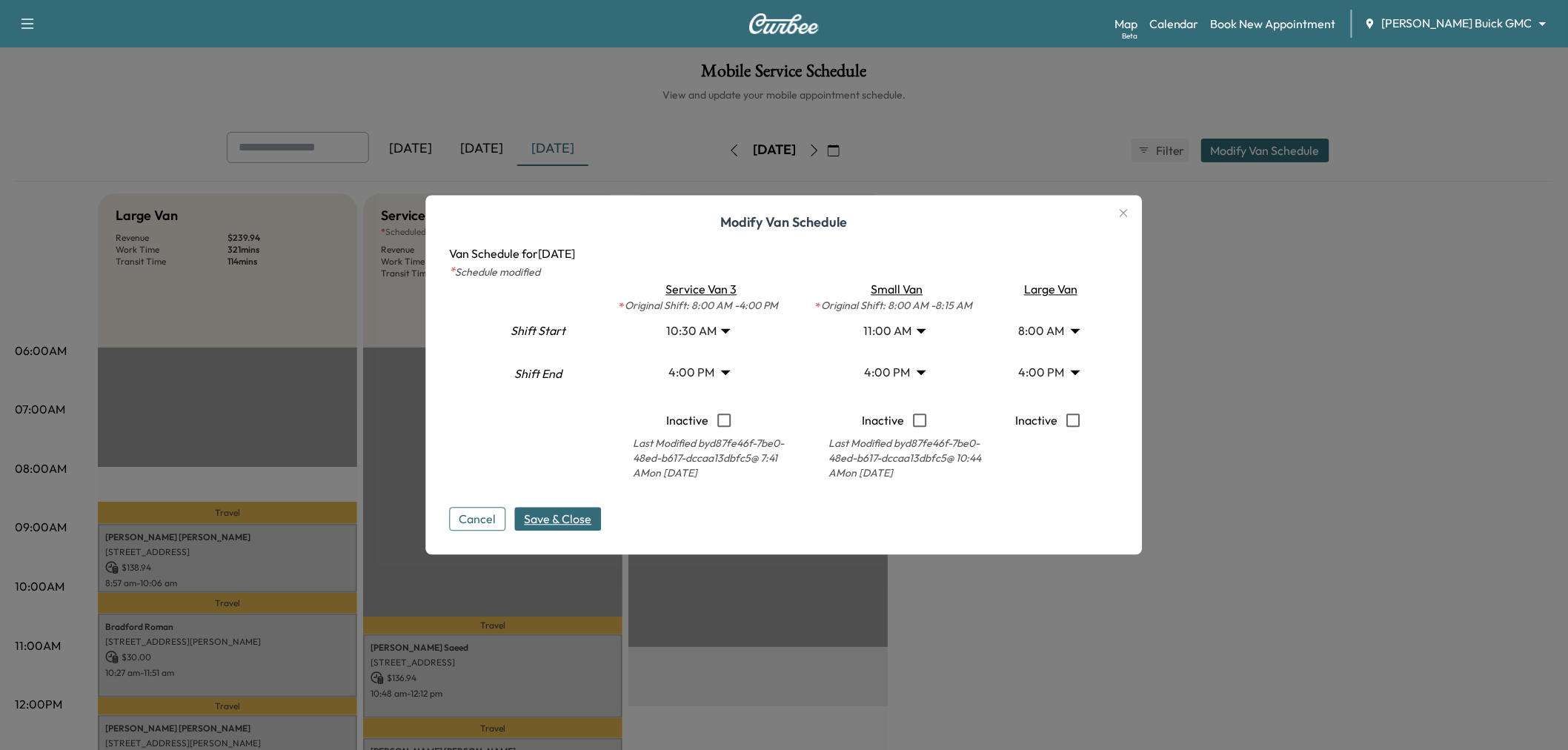
click at [1054, 372] on body "Support Log Out Map Beta Calendar Book New Appointment [PERSON_NAME] Buick GMC …" at bounding box center [784, 375] width 1568 height 750
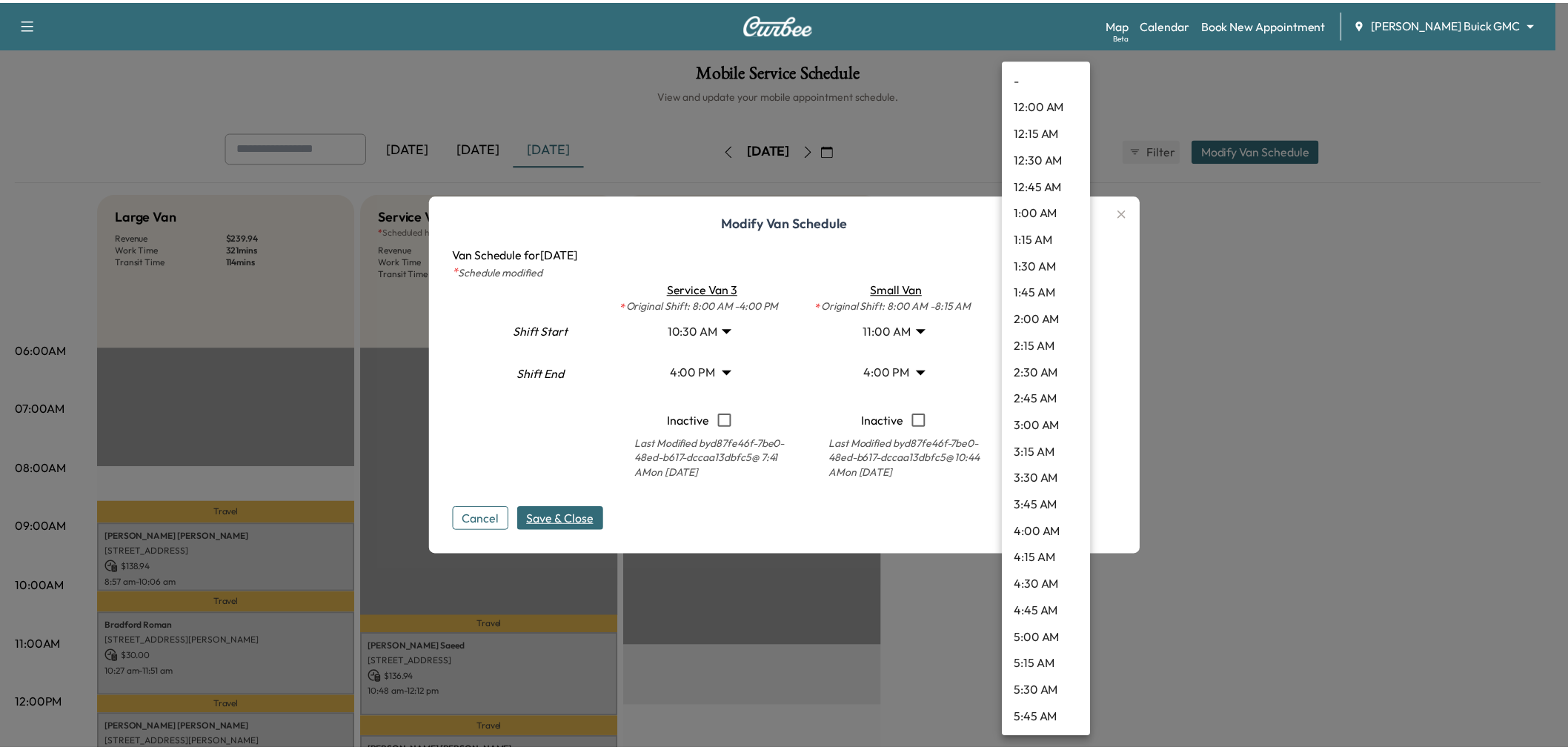
scroll to position [1412, 0]
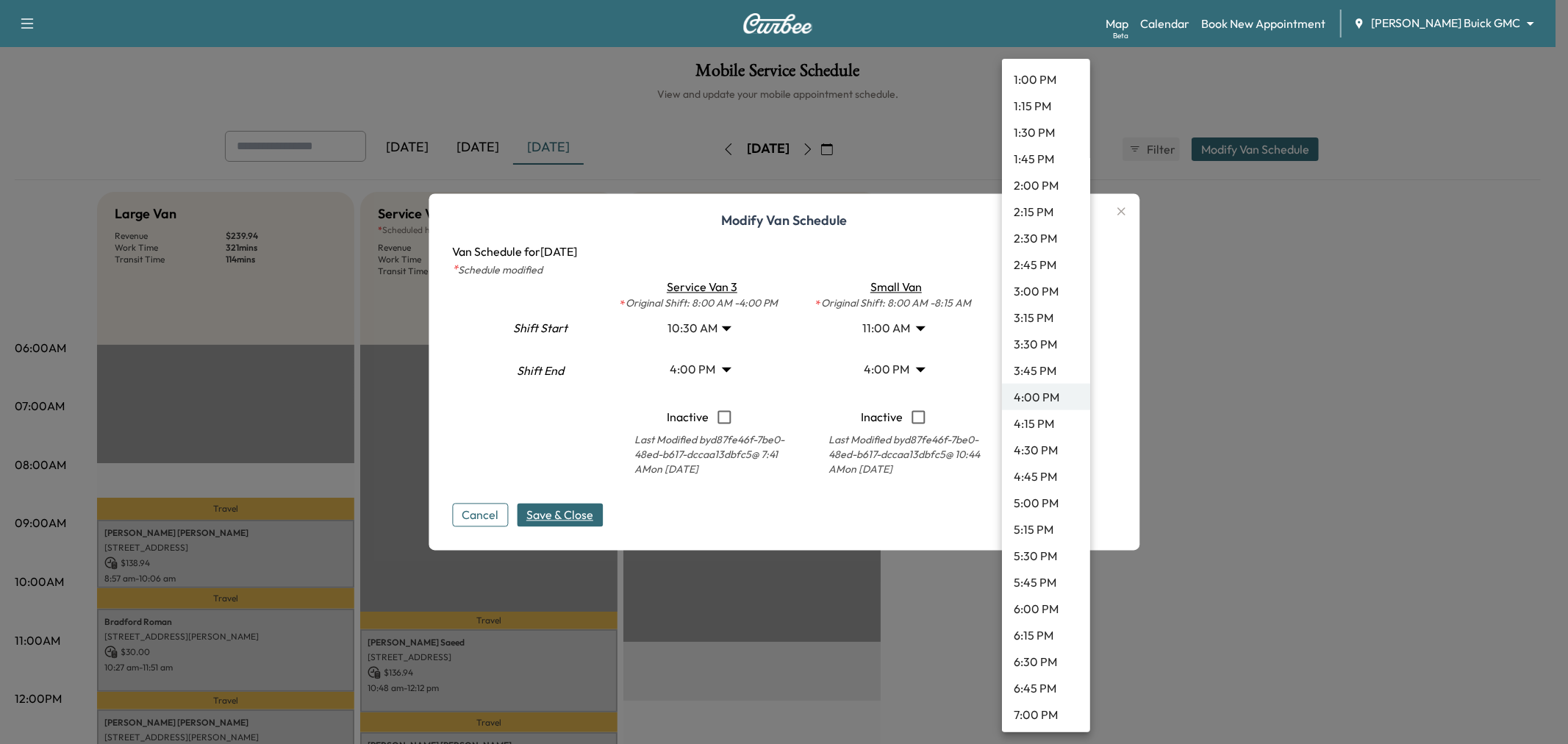
click at [1035, 78] on li "1:00 PM" at bounding box center [1046, 78] width 88 height 26
type input "**"
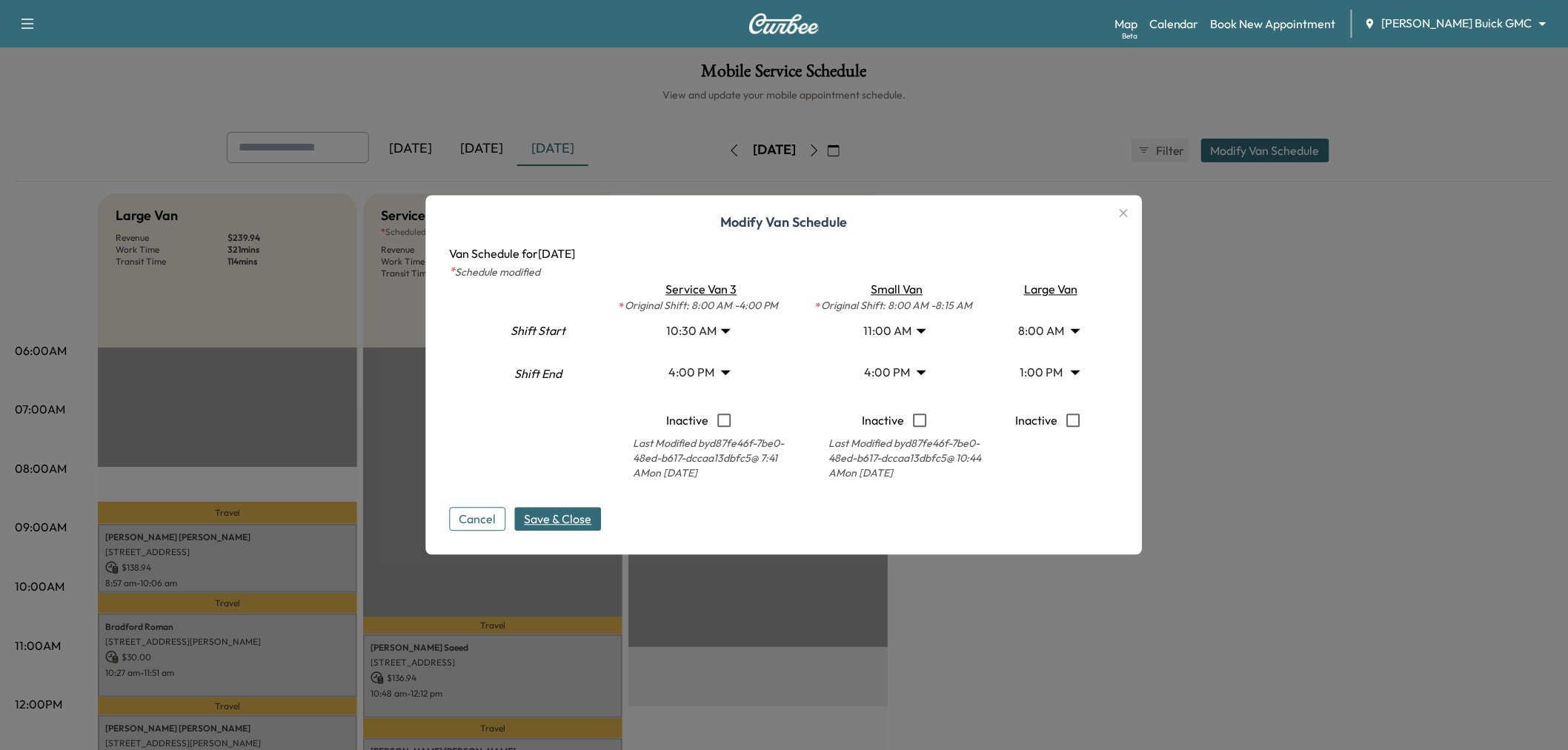
click at [578, 524] on span "Save & Close" at bounding box center [558, 520] width 67 height 18
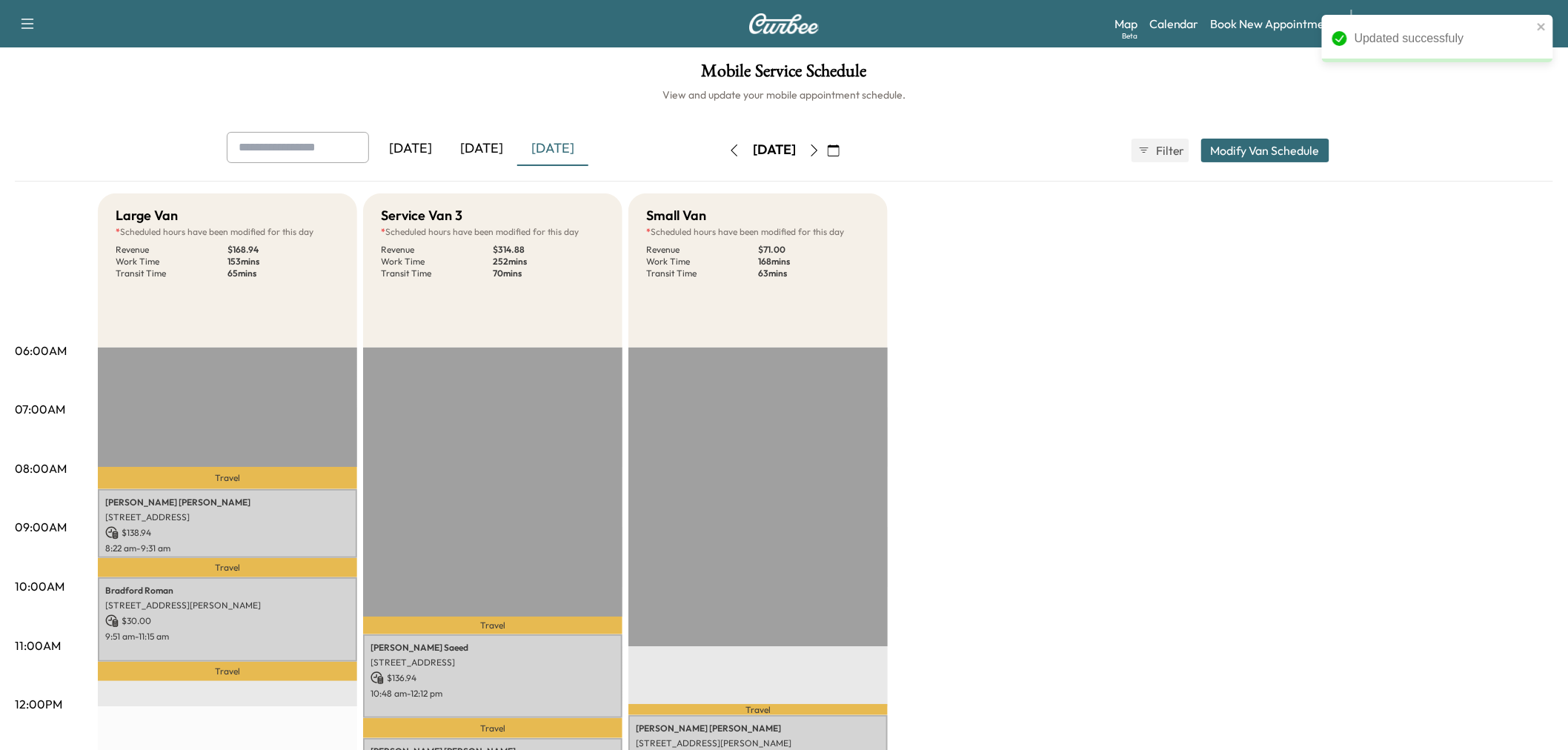
click at [1023, 654] on div "Large Van * Scheduled hours have been modified for this day Revenue $ 168.94 Wo…" at bounding box center [826, 749] width 1456 height 1111
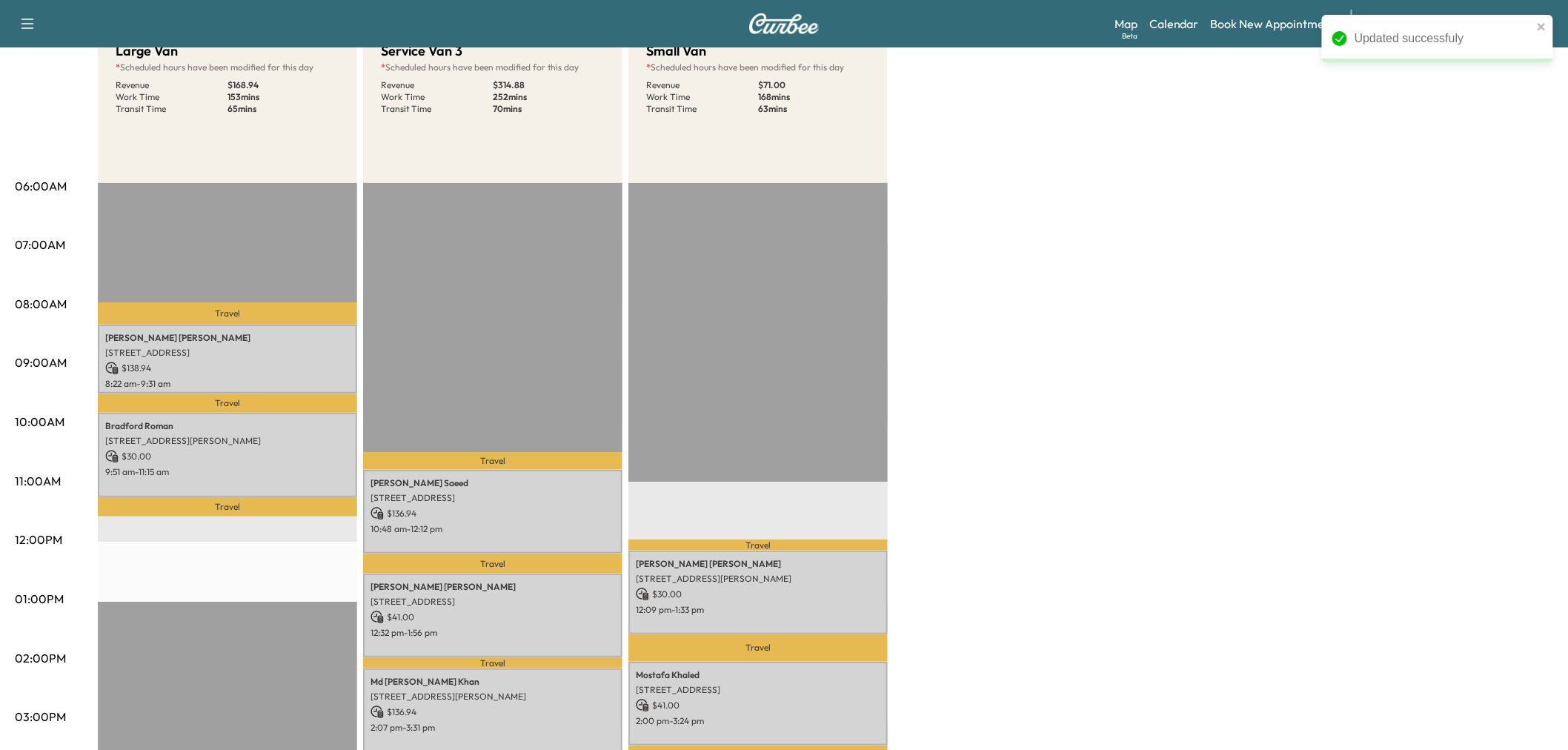
scroll to position [247, 0]
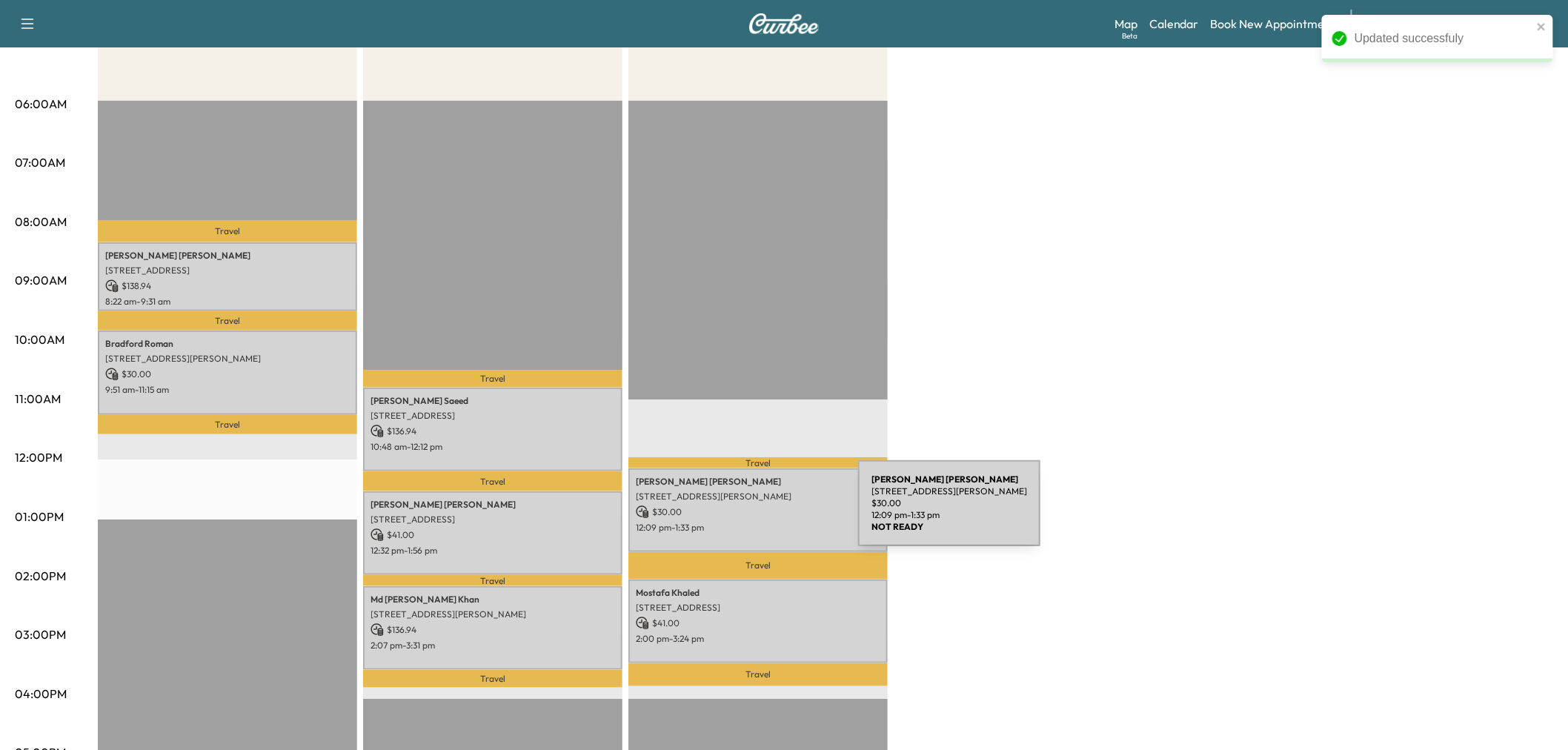
click at [747, 512] on p "$ 30.00" at bounding box center [758, 512] width 244 height 14
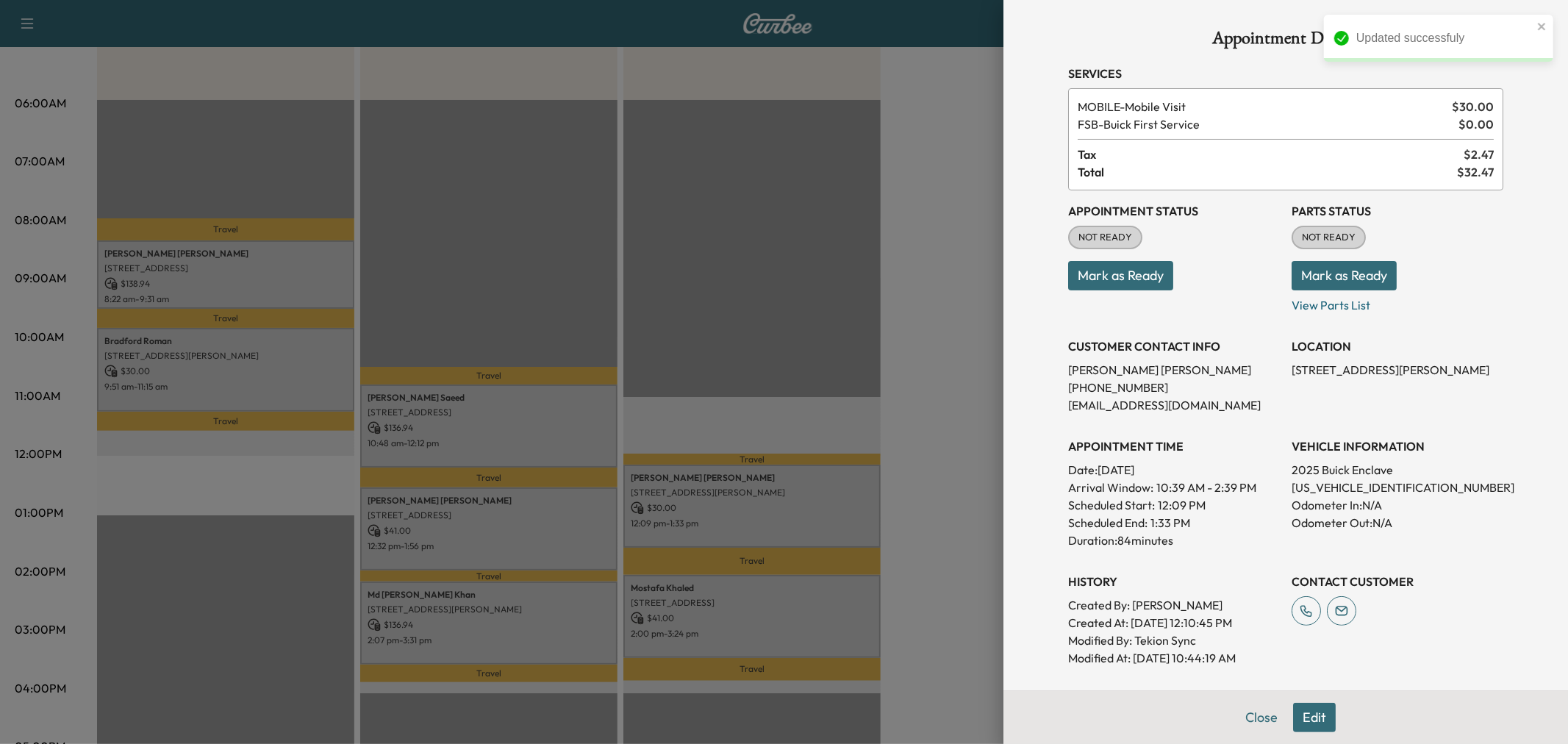
click at [741, 508] on div at bounding box center [784, 372] width 1568 height 744
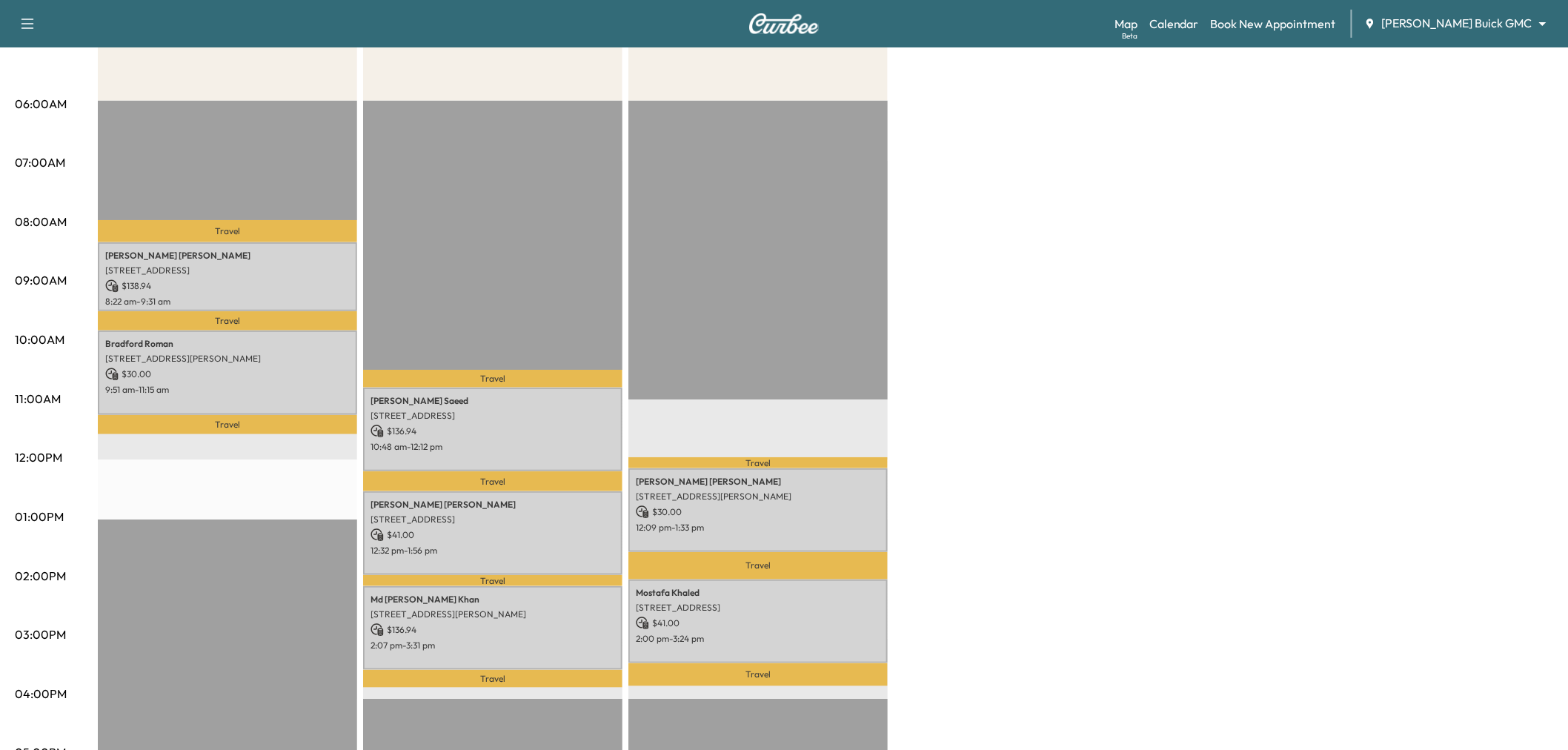
click at [1018, 455] on div "Large Van * Scheduled hours have been modified for this day Revenue $ 168.94 Wo…" at bounding box center [826, 502] width 1456 height 1111
click at [535, 440] on p "10:48 am - 12:12 pm" at bounding box center [492, 446] width 244 height 12
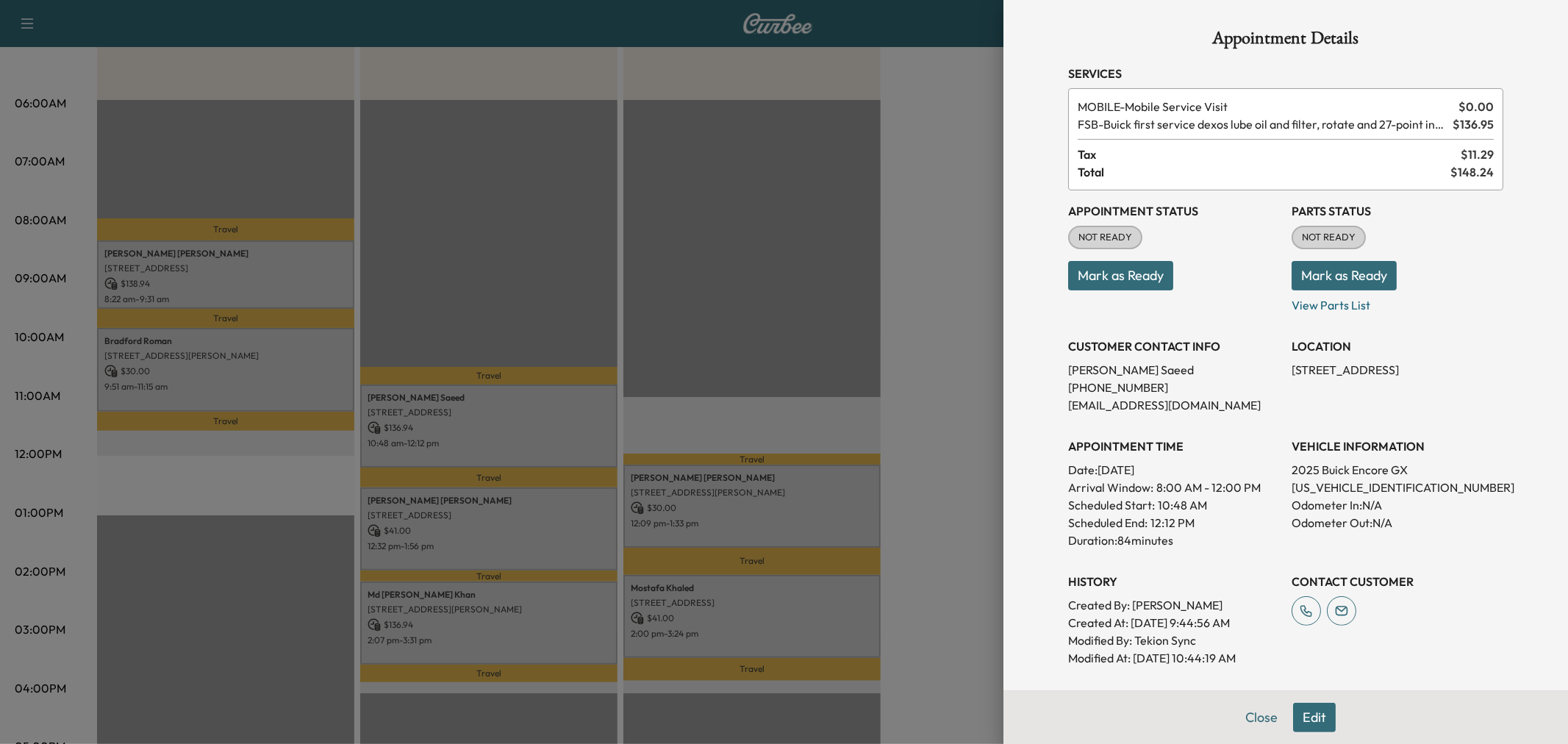
click at [531, 437] on div at bounding box center [784, 372] width 1568 height 744
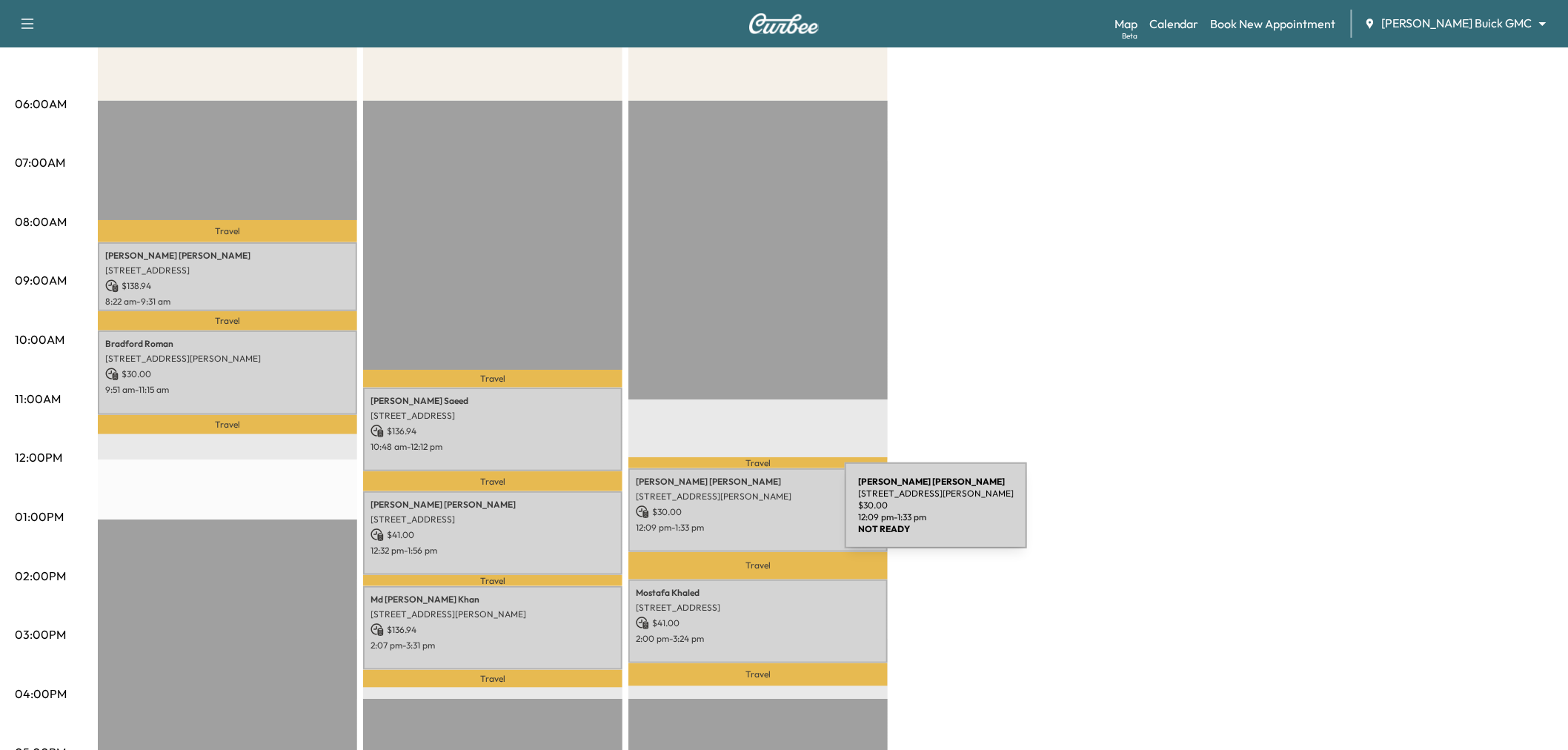
click at [734, 514] on div "[PERSON_NAME] [STREET_ADDRESS][PERSON_NAME] $ 30.00 12:09 pm - 1:33 pm" at bounding box center [757, 510] width 259 height 84
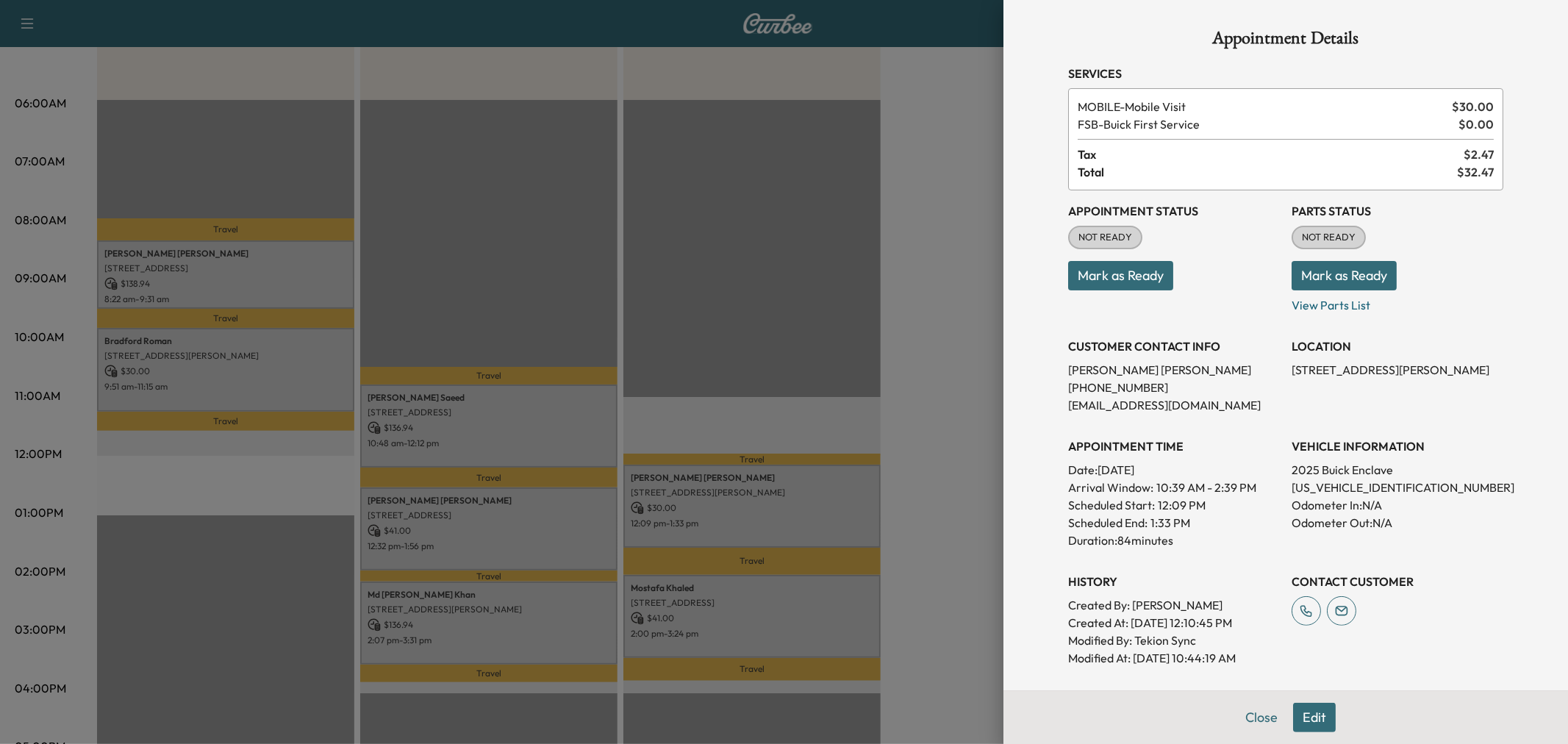
click at [740, 511] on div at bounding box center [784, 372] width 1568 height 744
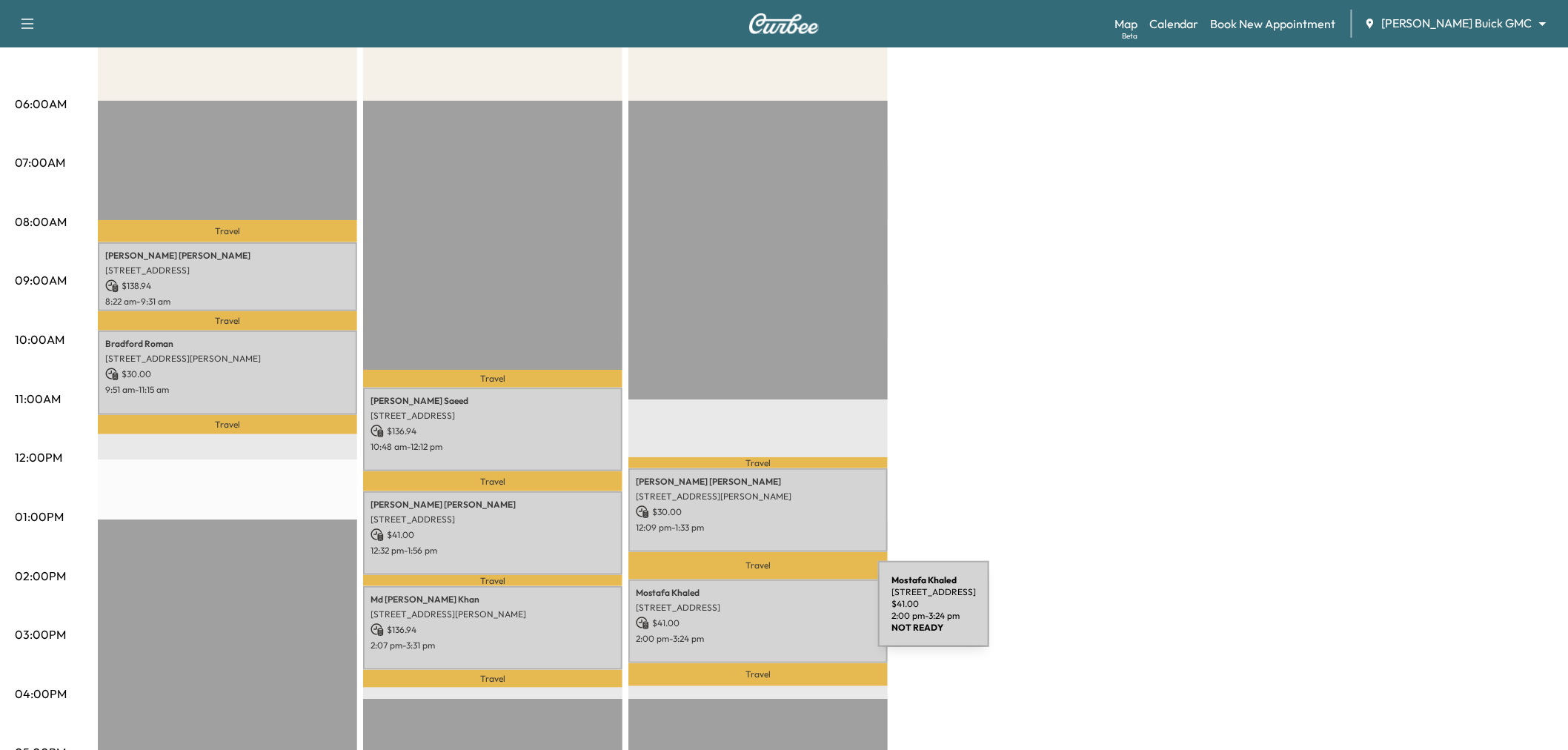
click at [769, 618] on p "$ 41.00" at bounding box center [758, 623] width 244 height 14
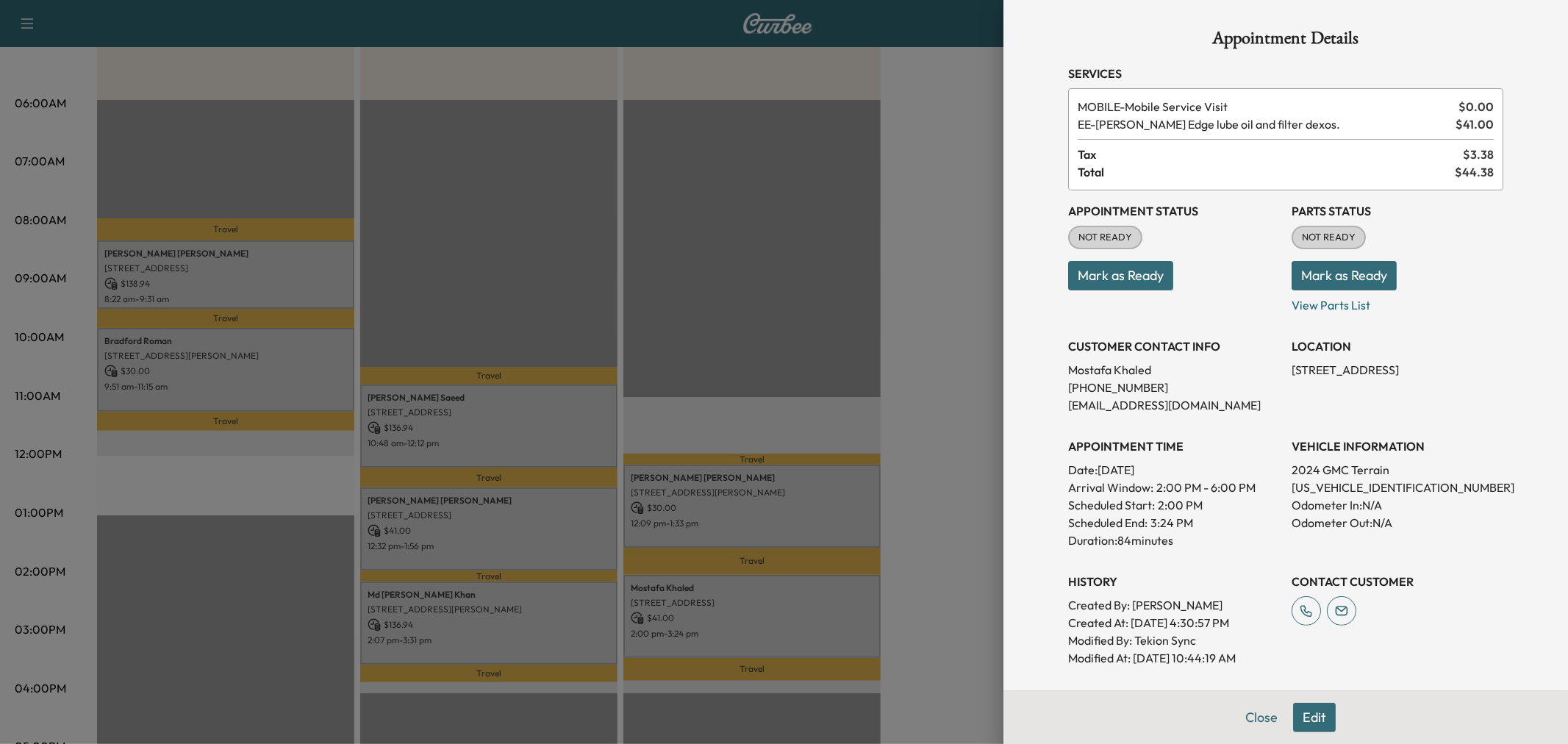
click at [763, 613] on div at bounding box center [784, 372] width 1568 height 744
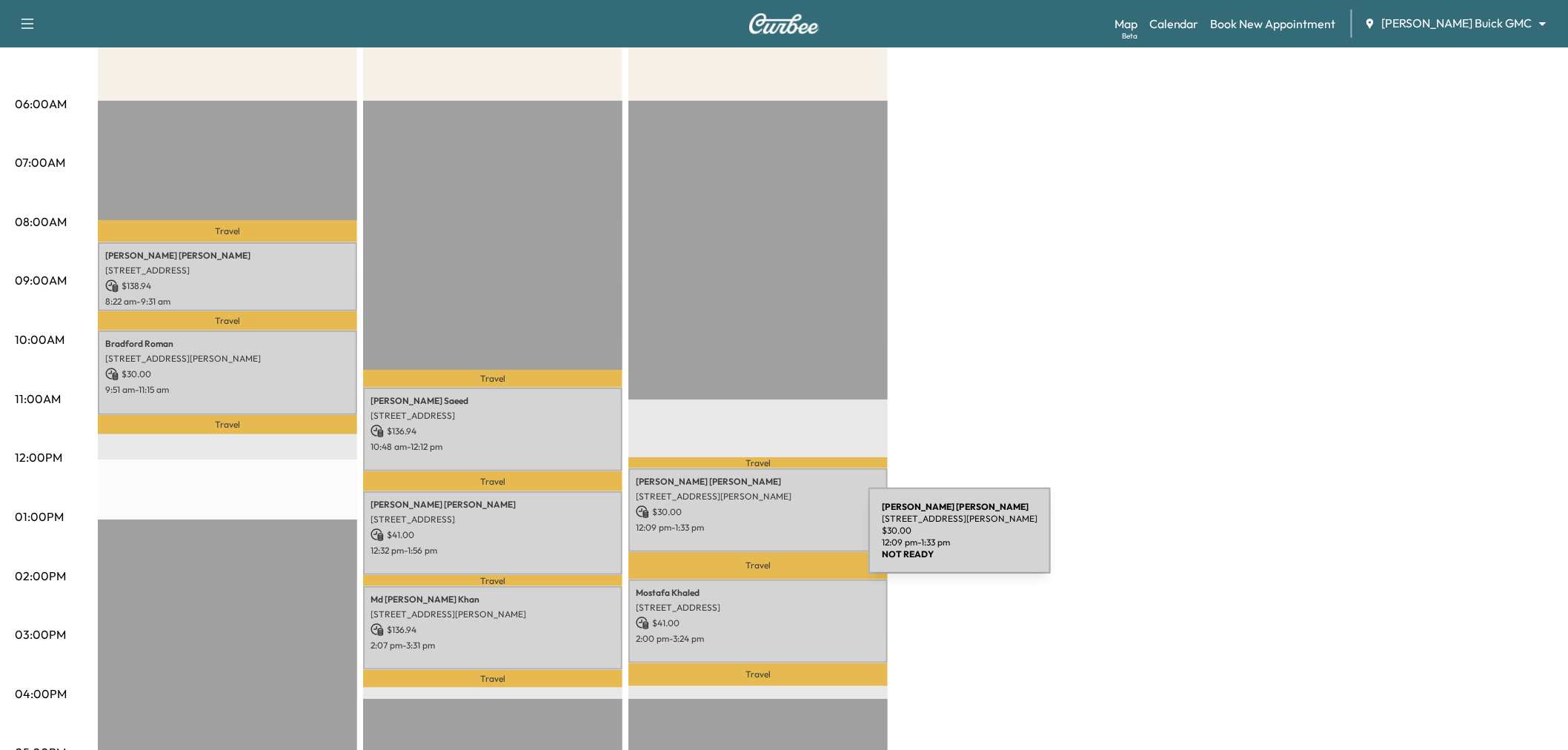
click at [757, 539] on div "[PERSON_NAME] [STREET_ADDRESS][PERSON_NAME] $ 30.00 12:09 pm - 1:33 pm" at bounding box center [757, 510] width 259 height 84
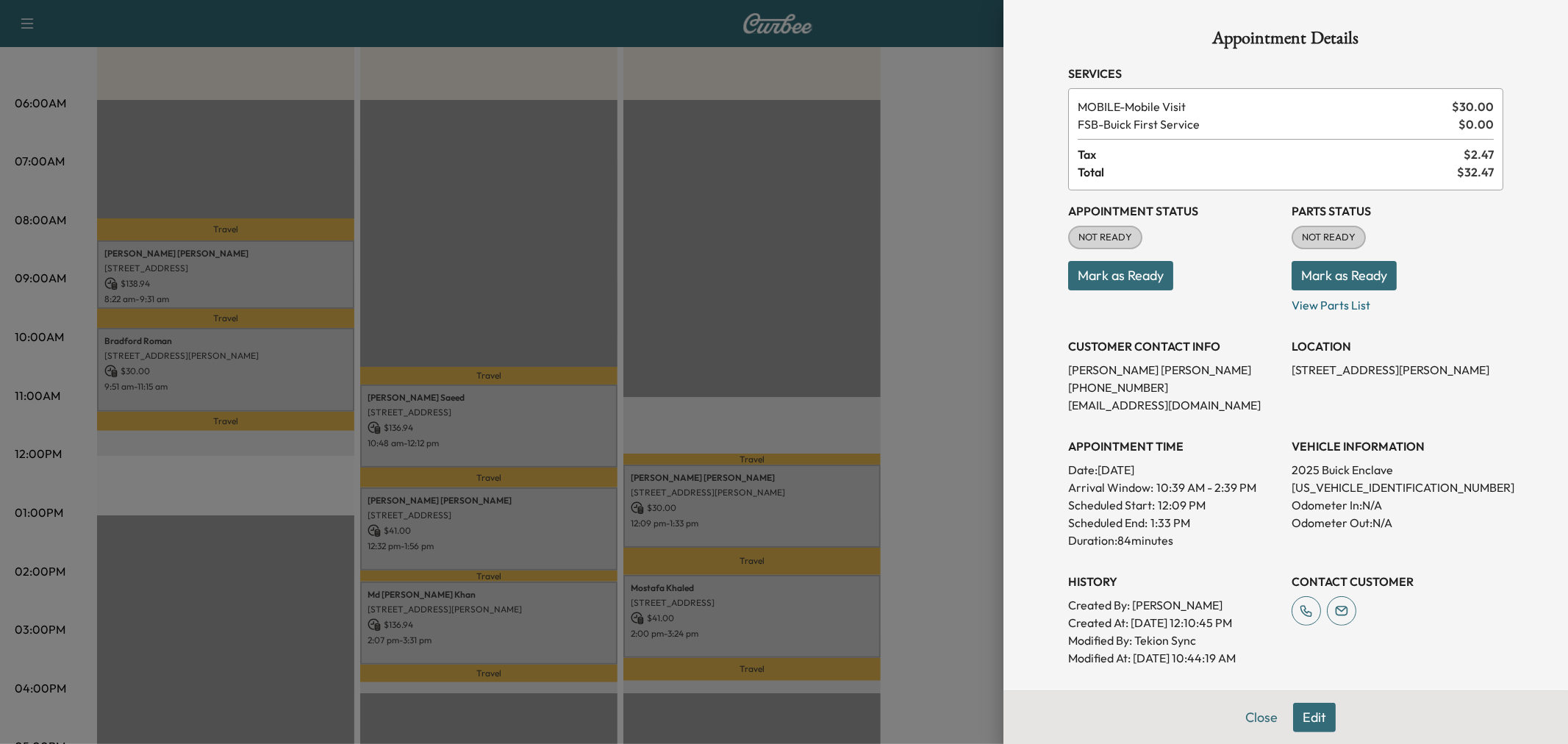
click at [751, 533] on div at bounding box center [784, 372] width 1568 height 744
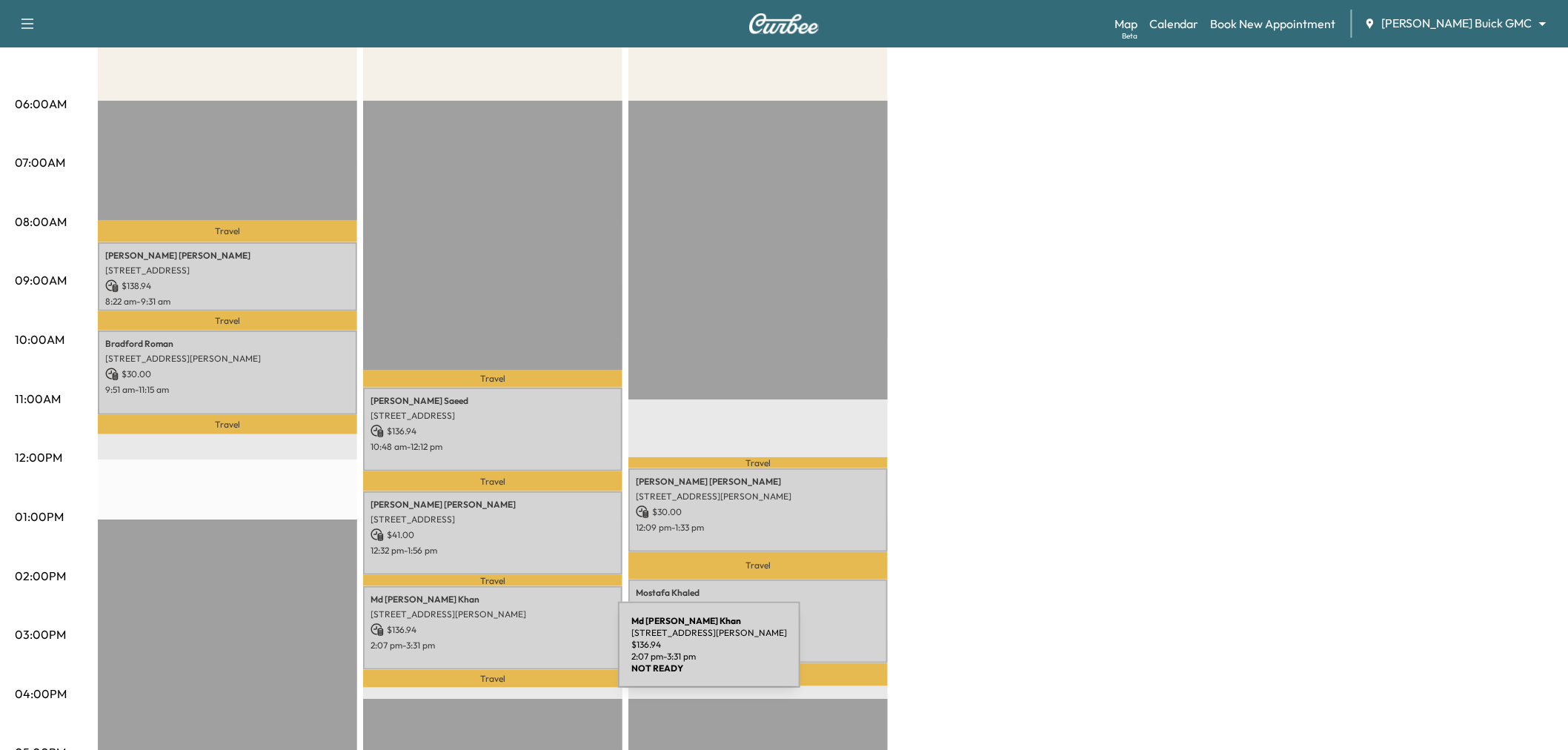
click at [514, 640] on p "2:07 pm - 3:31 pm" at bounding box center [492, 646] width 244 height 12
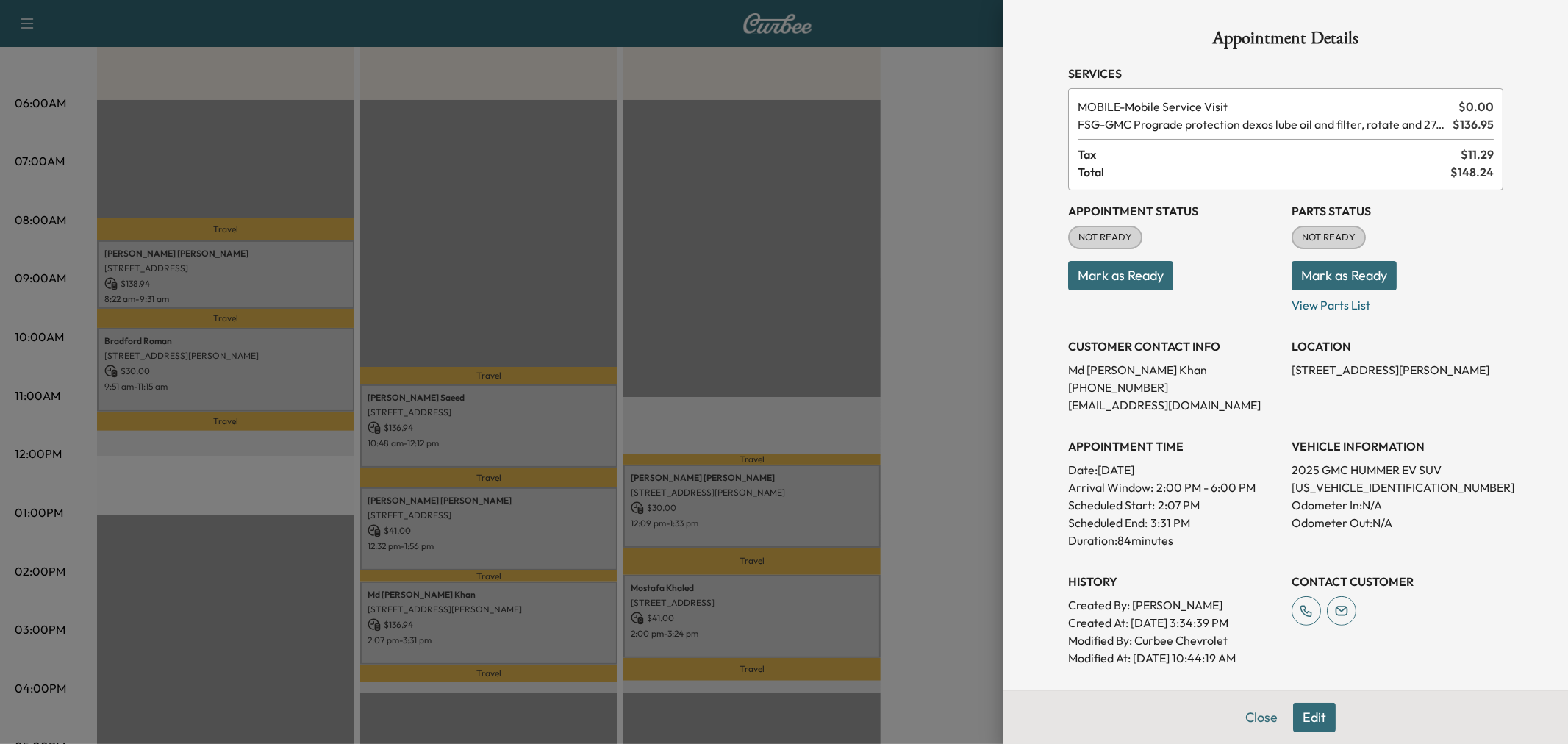
click at [510, 635] on div at bounding box center [784, 372] width 1568 height 744
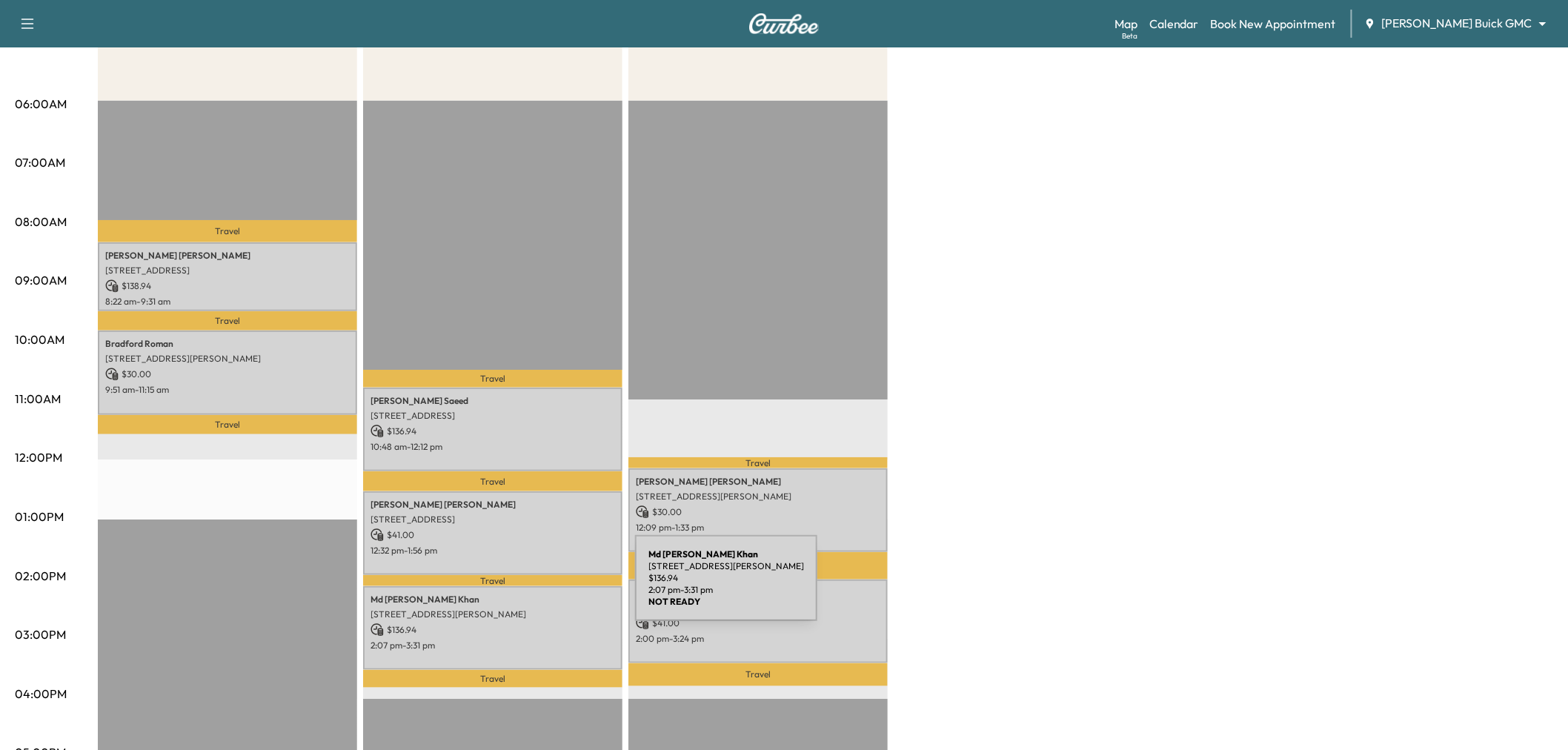
click at [526, 586] on div "Md [PERSON_NAME] [STREET_ADDRESS][PERSON_NAME] $ 136.94 2:07 pm - 3:31 pm" at bounding box center [492, 628] width 259 height 84
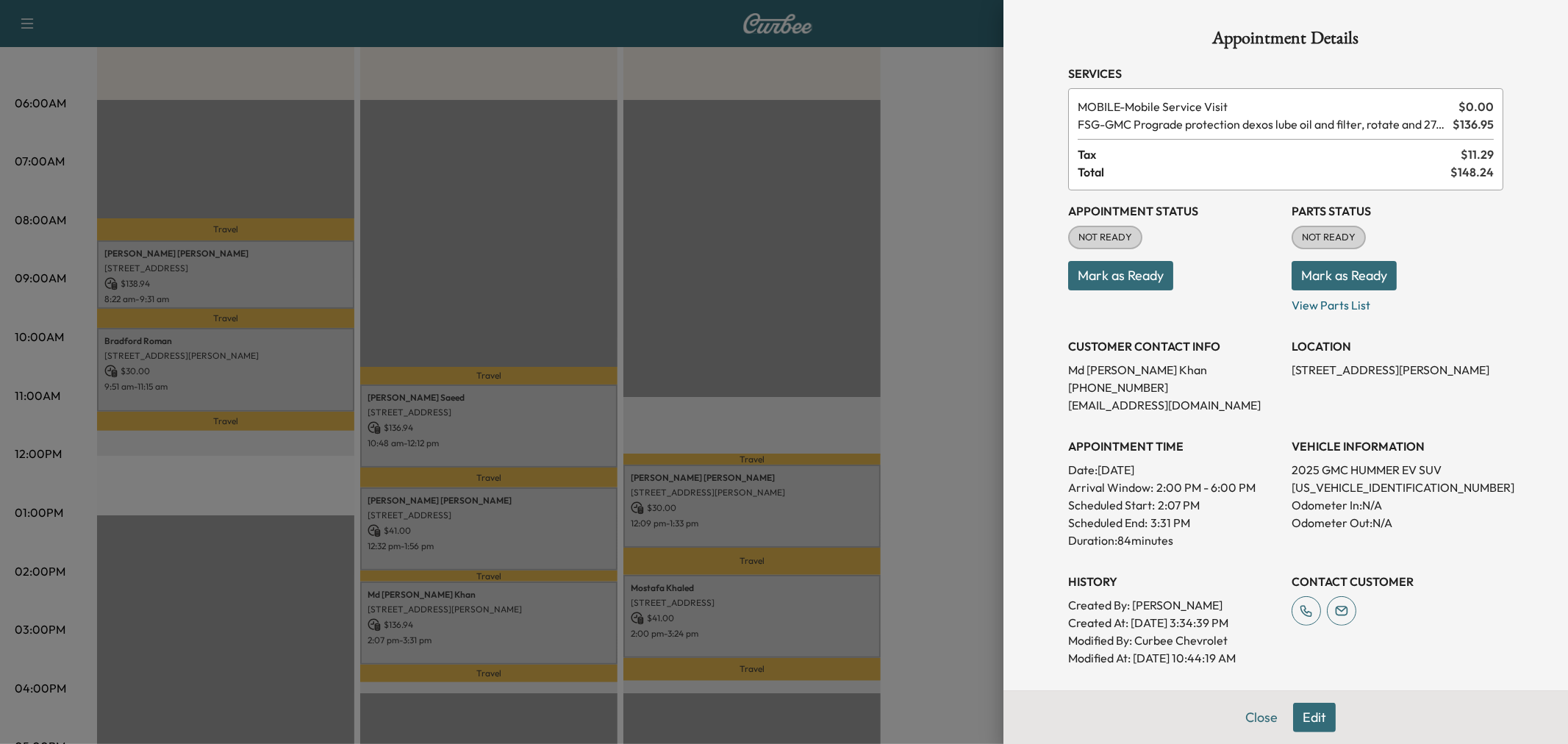
click at [533, 544] on div at bounding box center [784, 372] width 1568 height 744
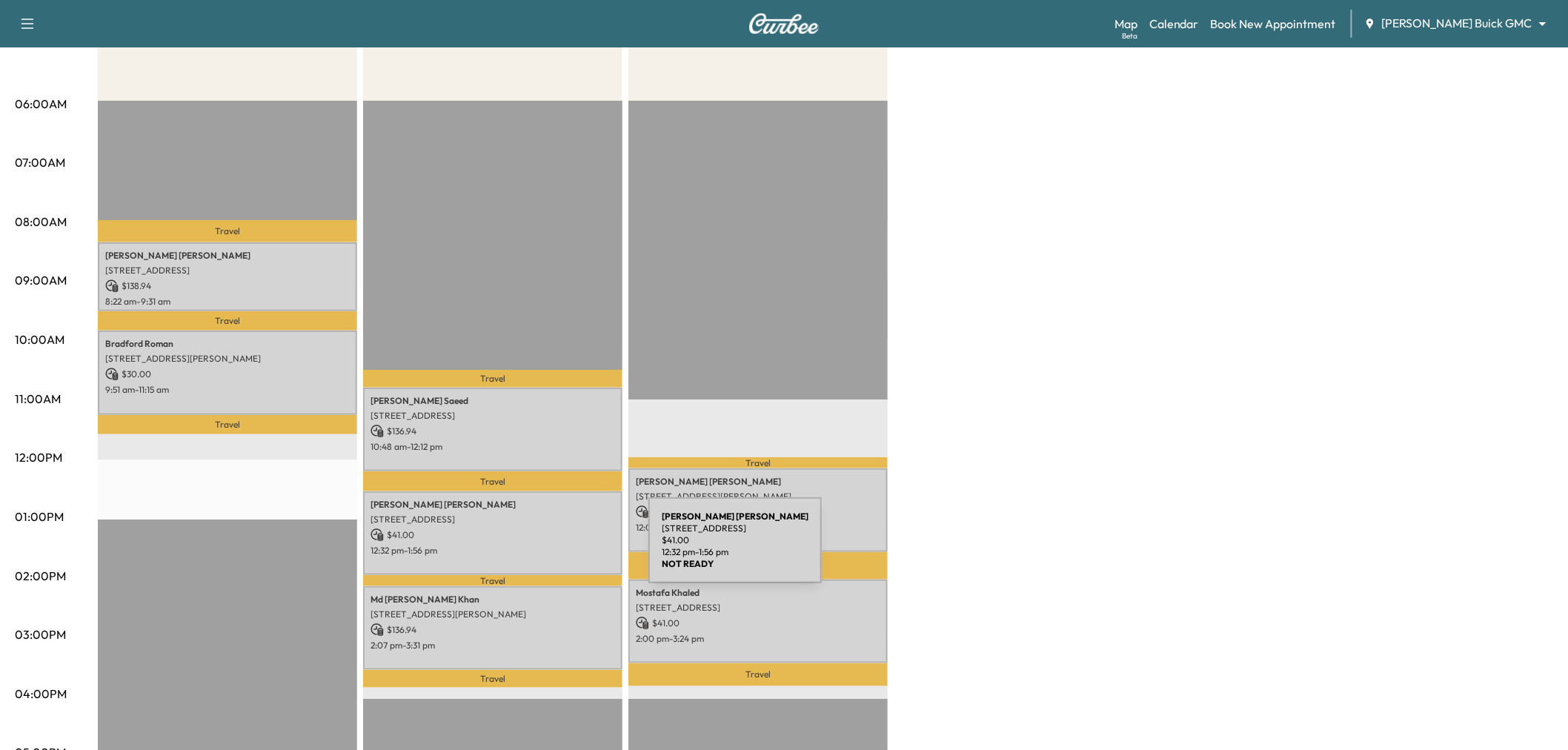
click at [537, 549] on p "12:32 pm - 1:56 pm" at bounding box center [492, 550] width 244 height 12
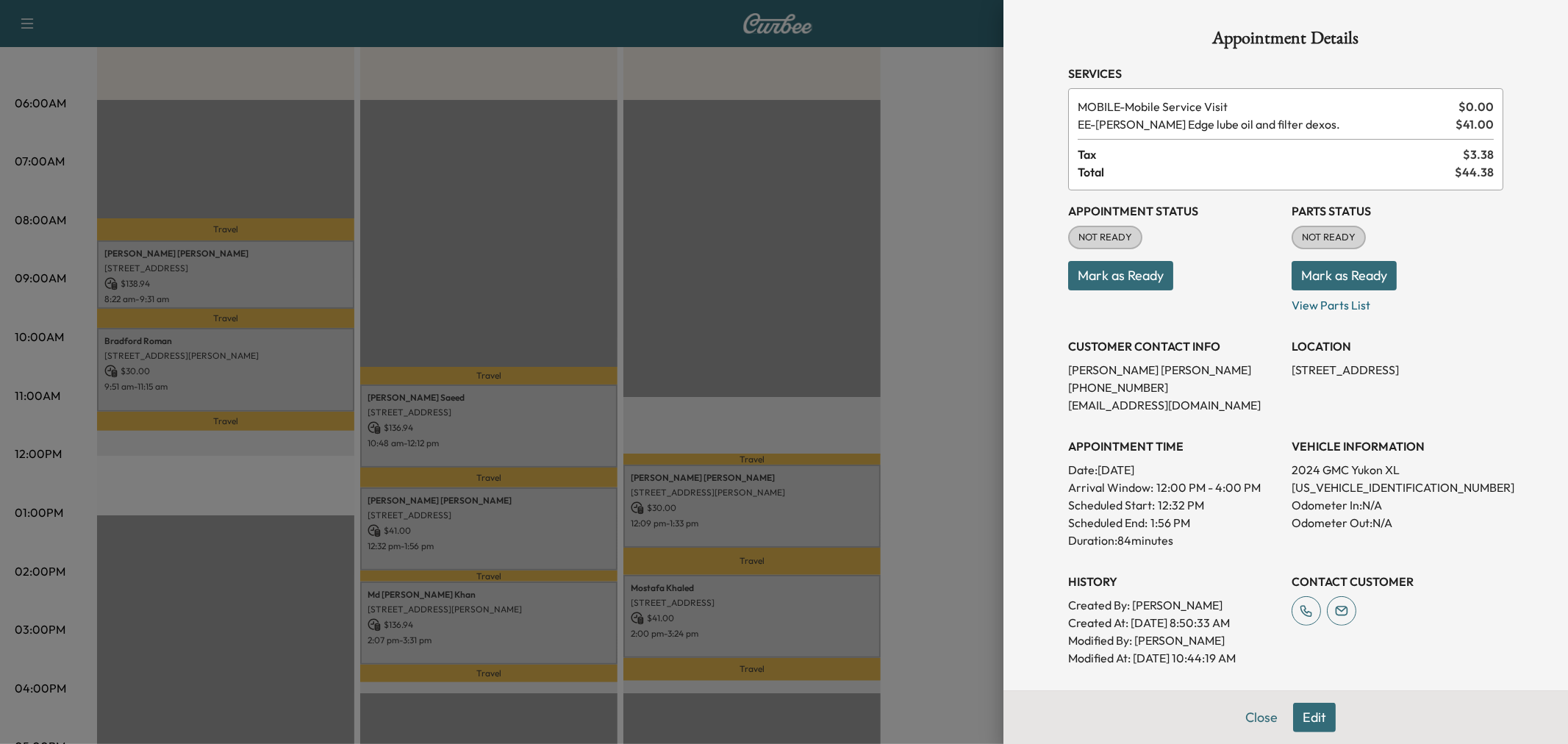
click at [533, 544] on div at bounding box center [784, 372] width 1568 height 744
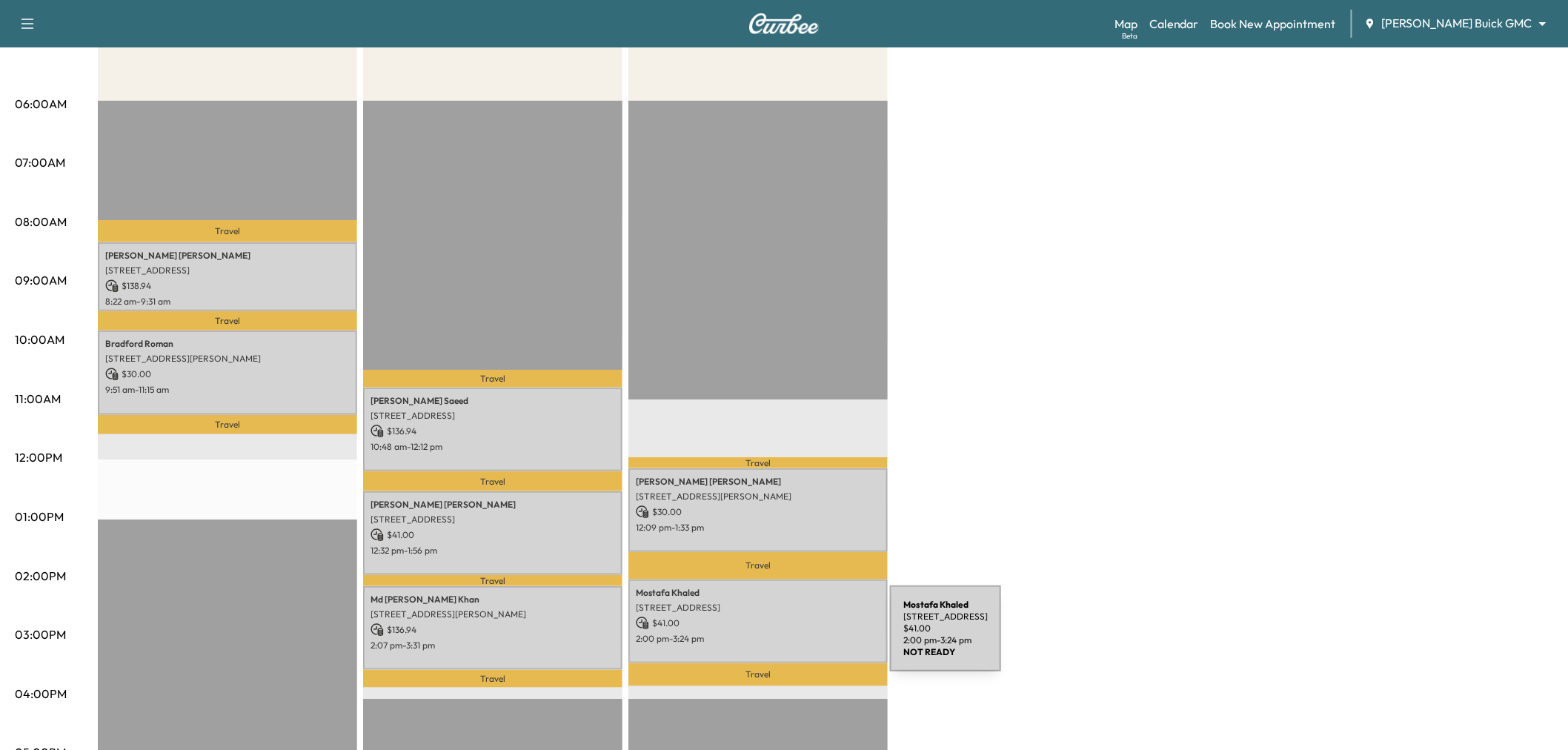
click at [779, 637] on p "2:00 pm - 3:24 pm" at bounding box center [758, 639] width 244 height 12
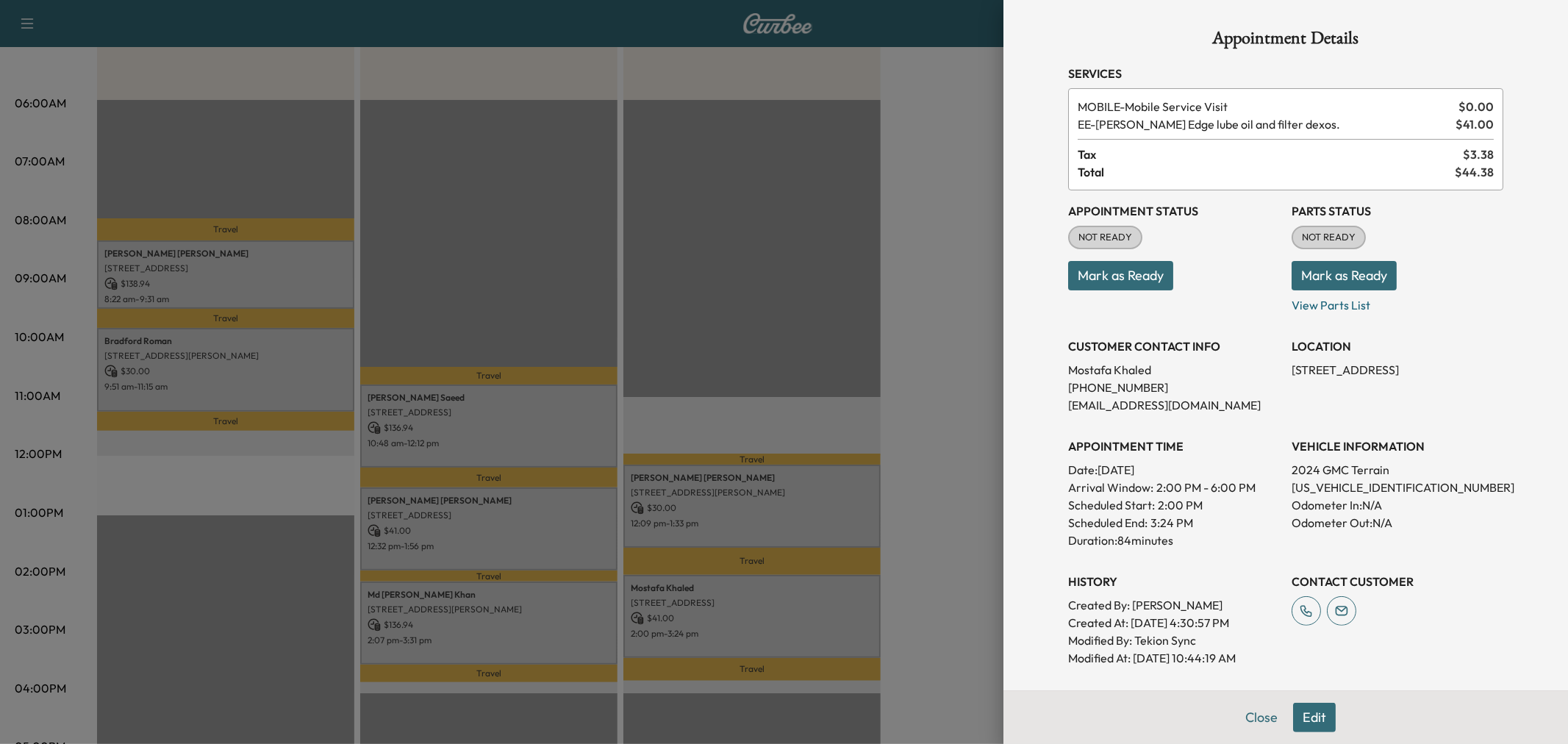
click at [763, 630] on div at bounding box center [784, 372] width 1568 height 744
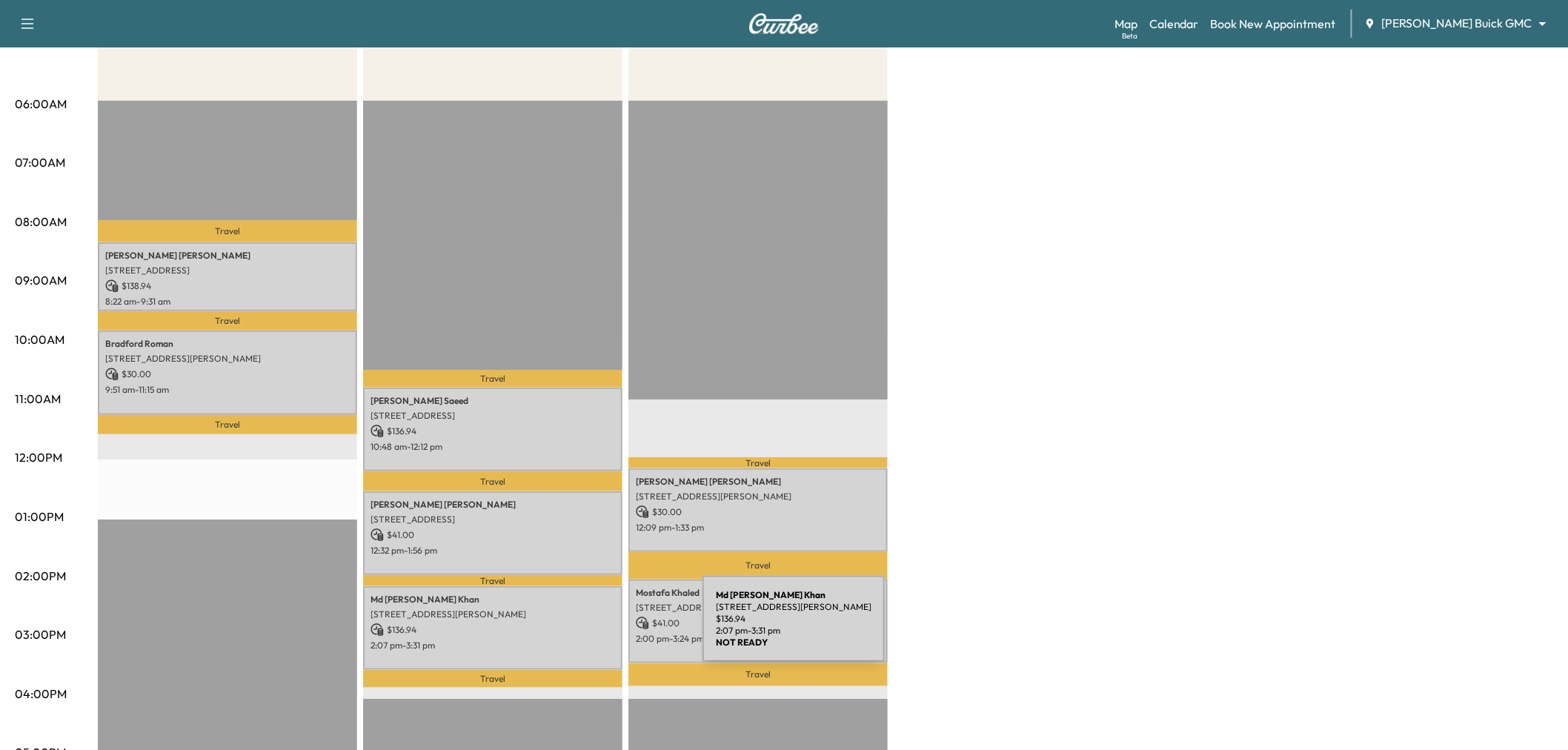
click at [591, 627] on p "$ 136.94" at bounding box center [492, 630] width 244 height 14
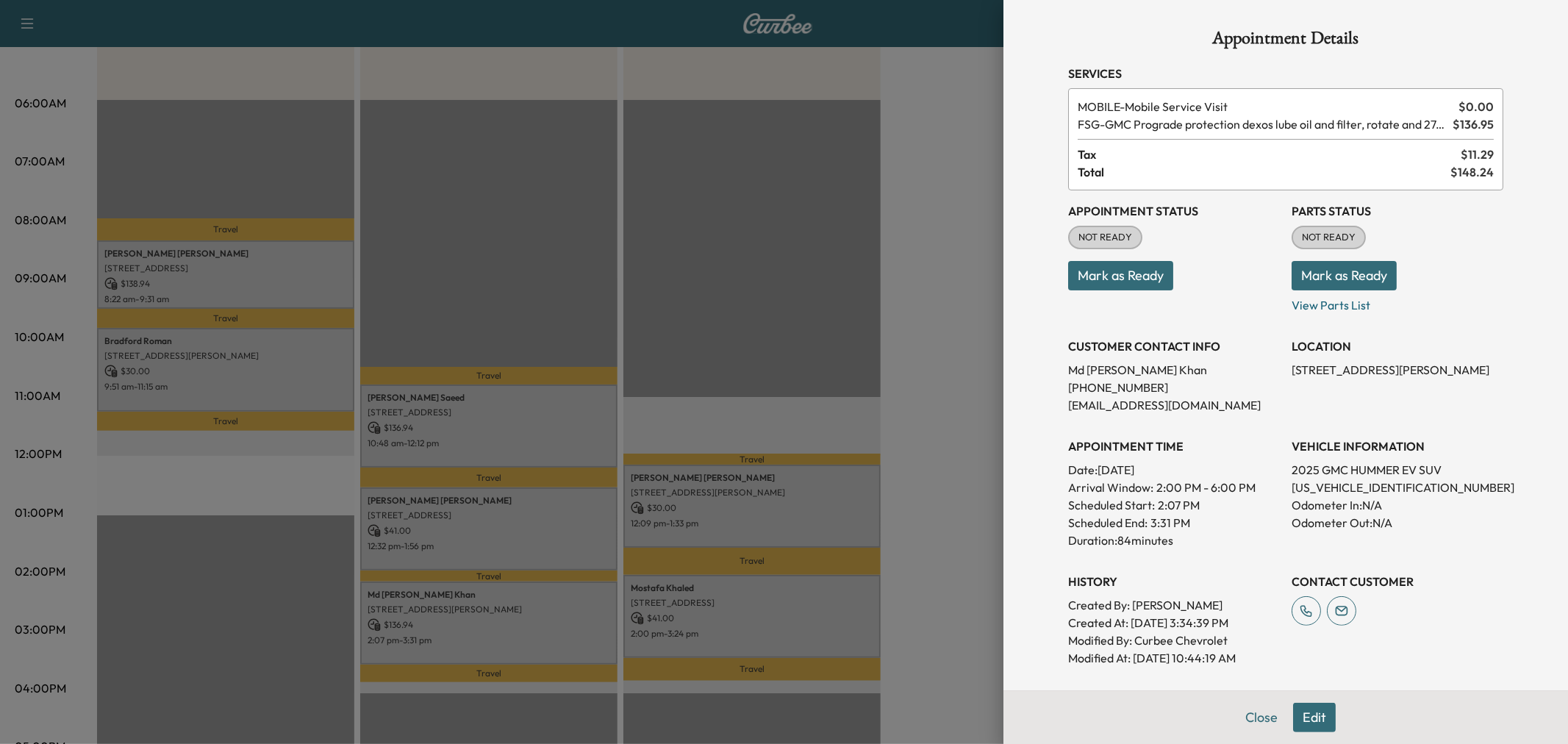
click at [586, 622] on div at bounding box center [784, 372] width 1568 height 744
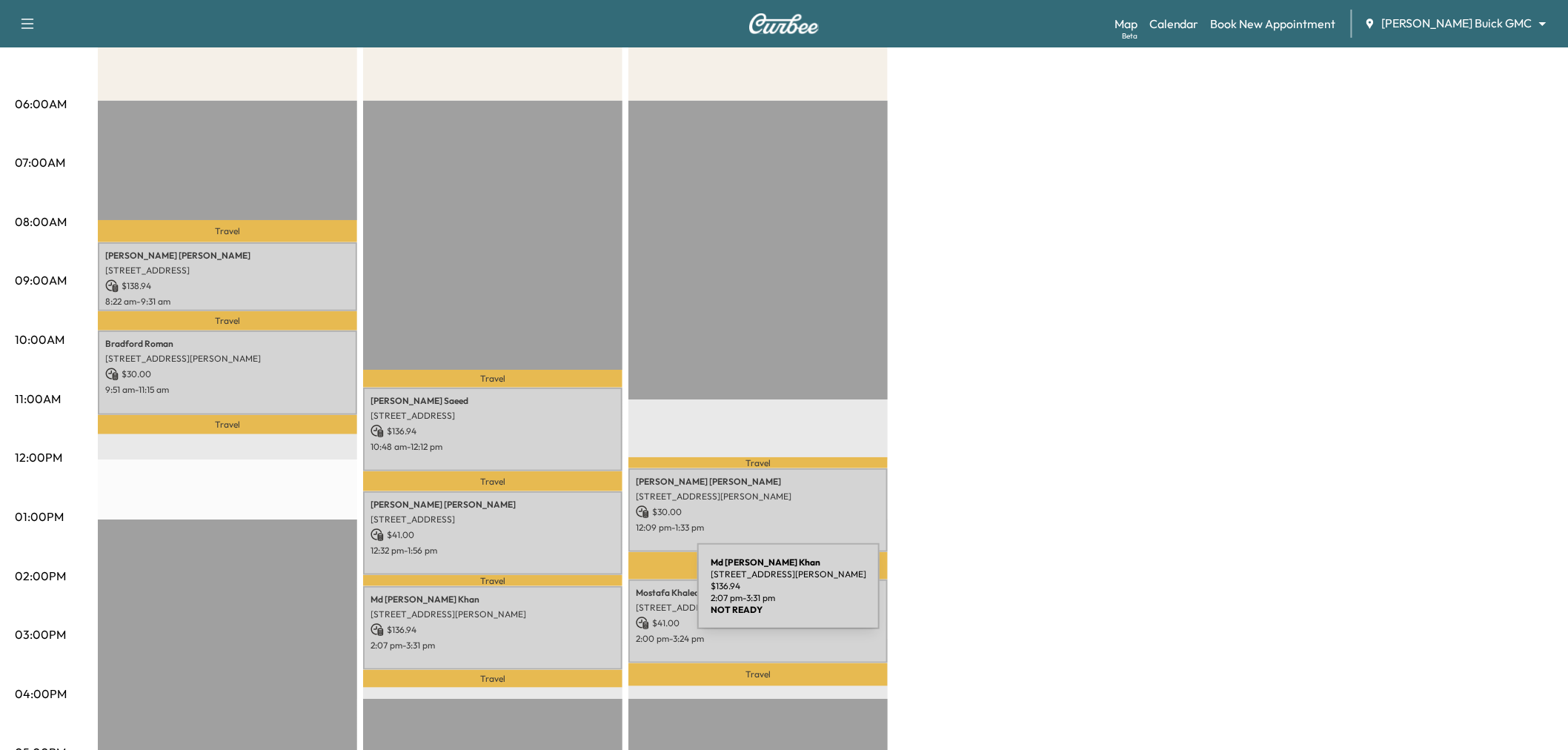
click at [574, 561] on div "[PERSON_NAME] [STREET_ADDRESS] $ 41.00 12:32 pm - 1:56 pm" at bounding box center [492, 533] width 259 height 84
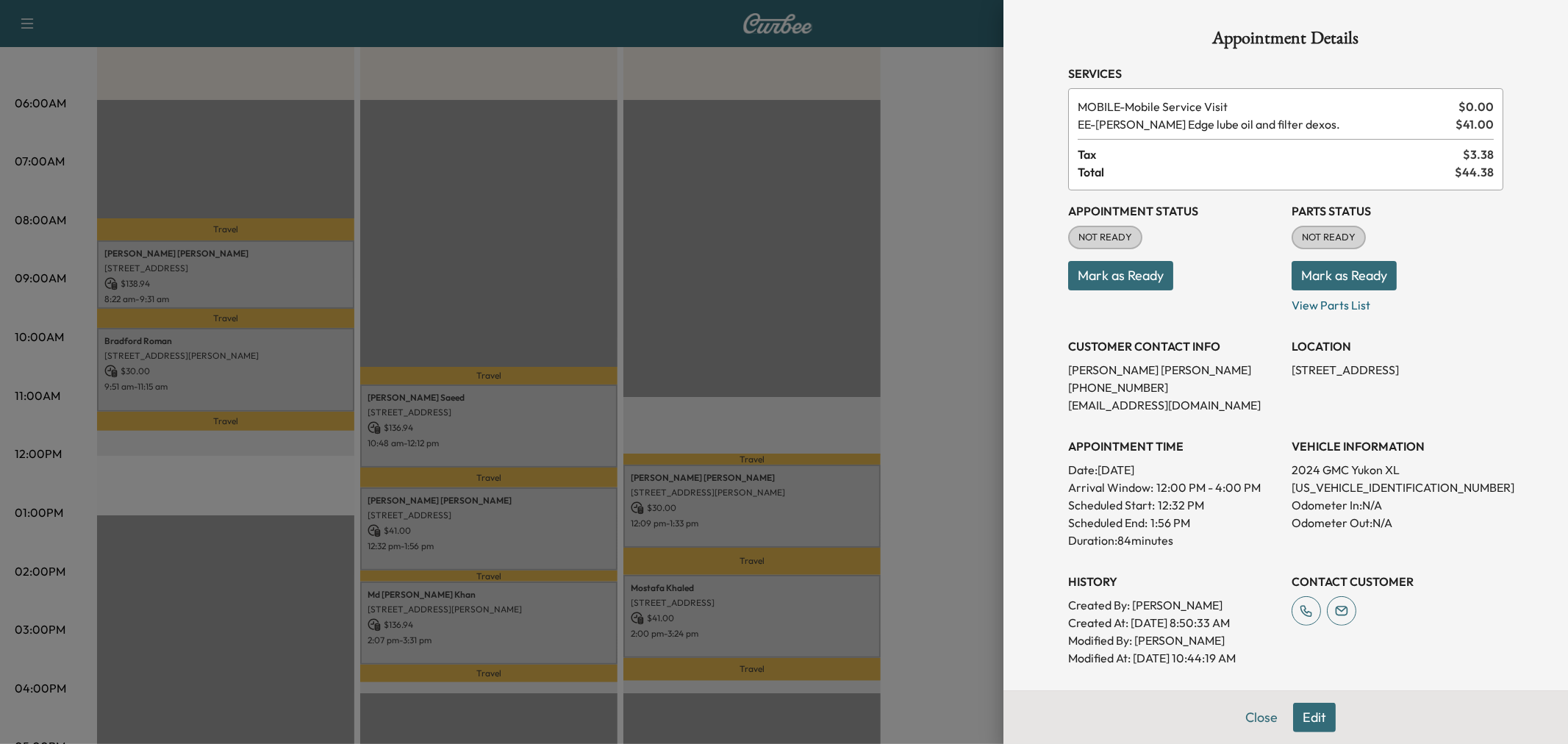
click at [570, 551] on div at bounding box center [784, 372] width 1568 height 744
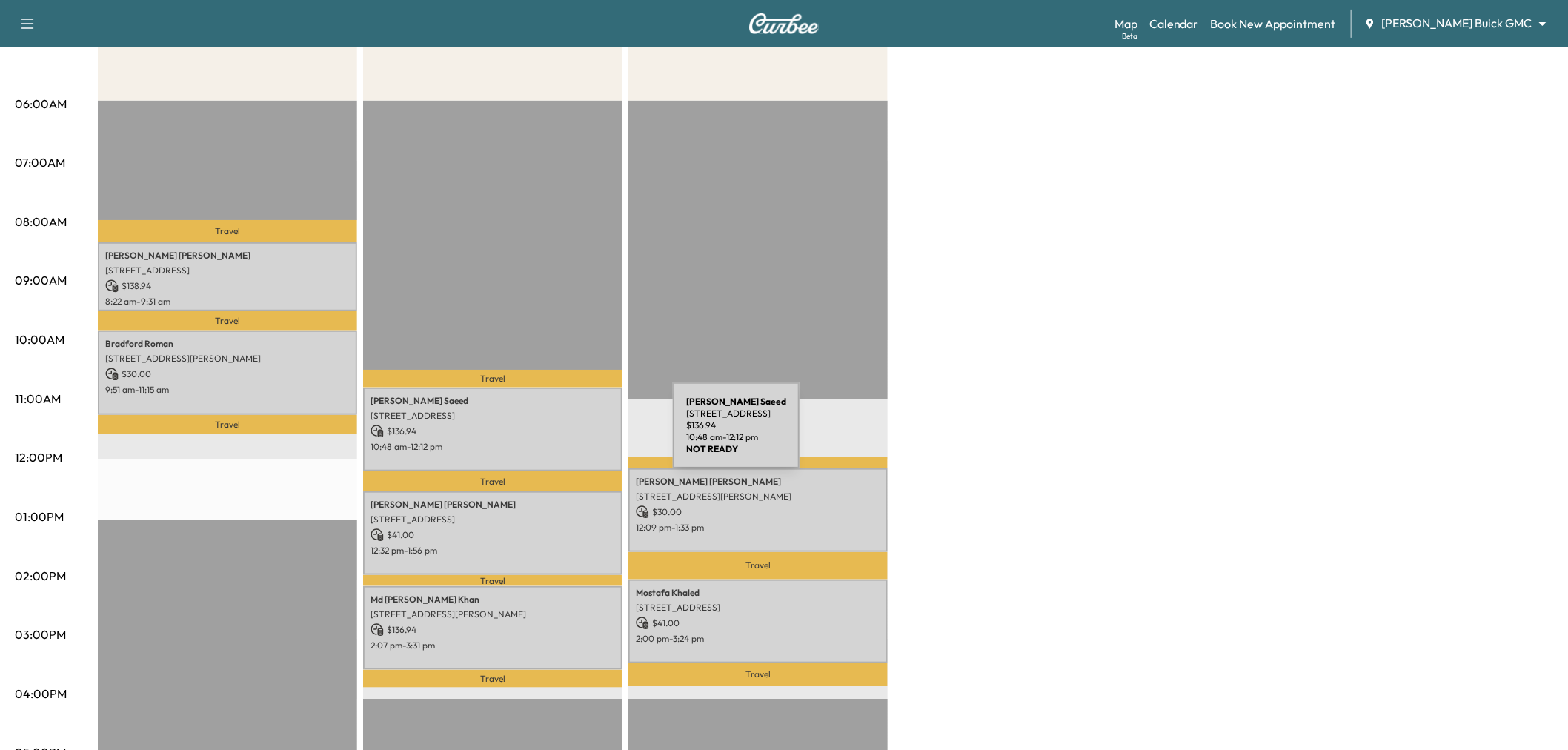
click at [562, 431] on p "$ 136.94" at bounding box center [492, 432] width 244 height 14
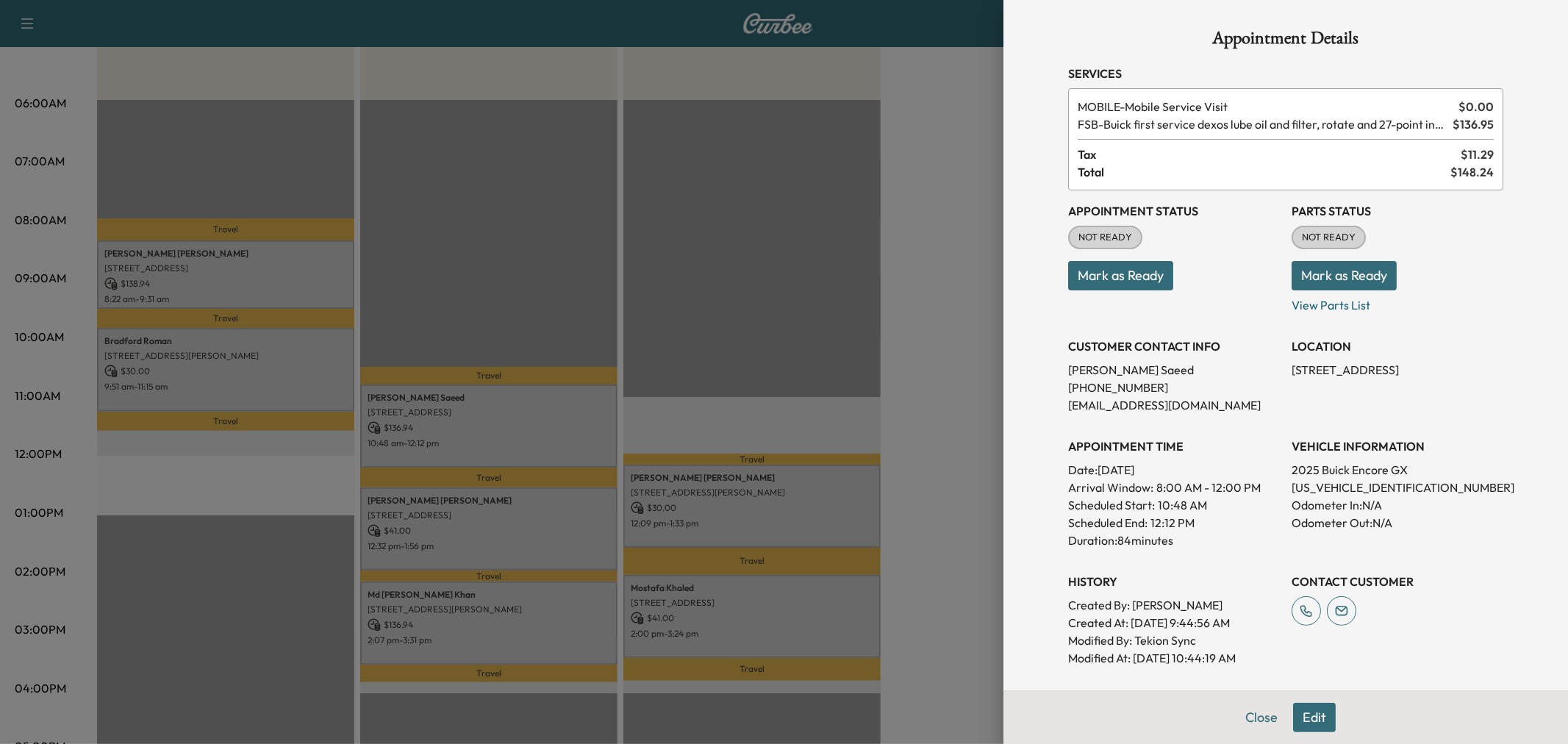
click at [557, 427] on div at bounding box center [784, 372] width 1568 height 744
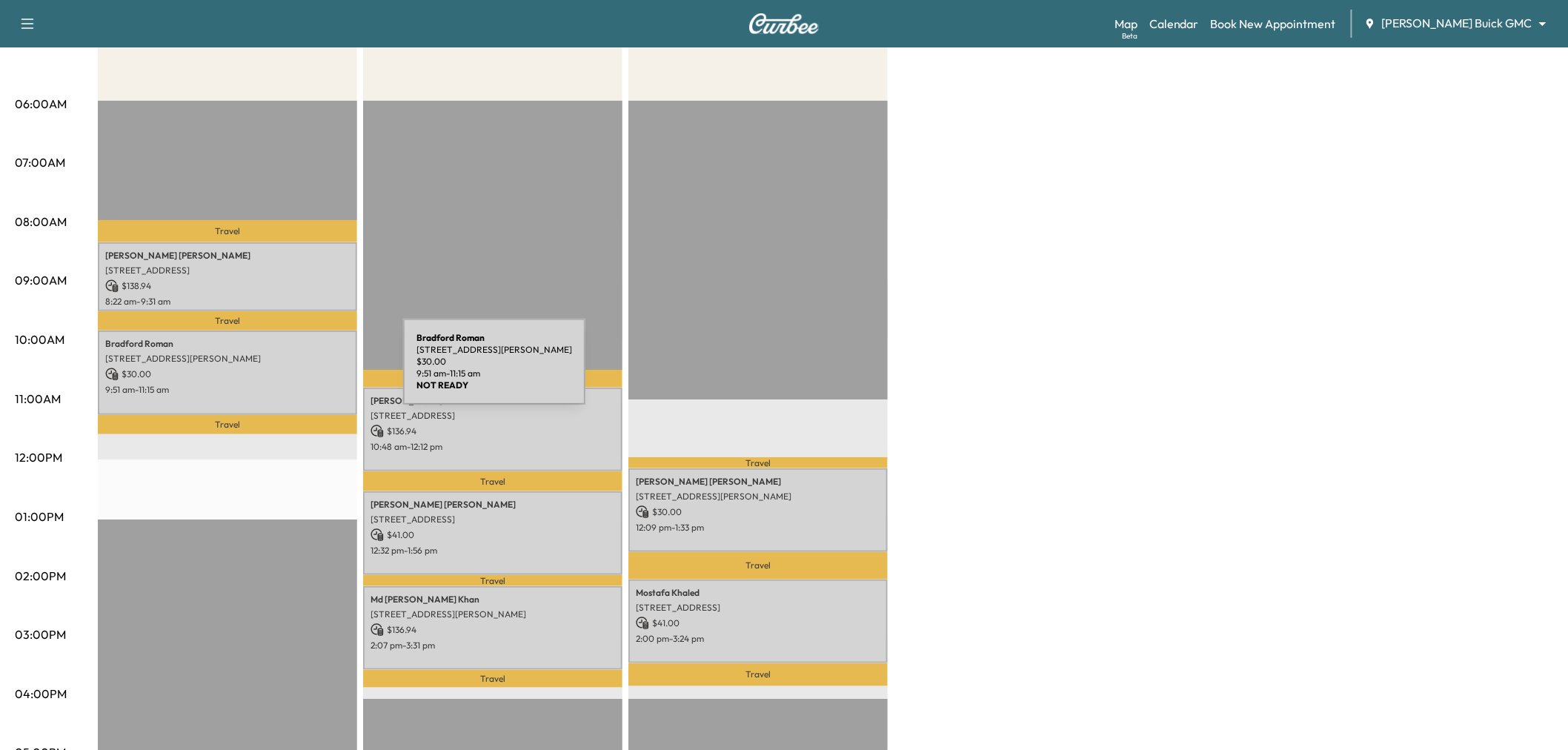
click at [292, 370] on p "$ 30.00" at bounding box center [228, 374] width 244 height 14
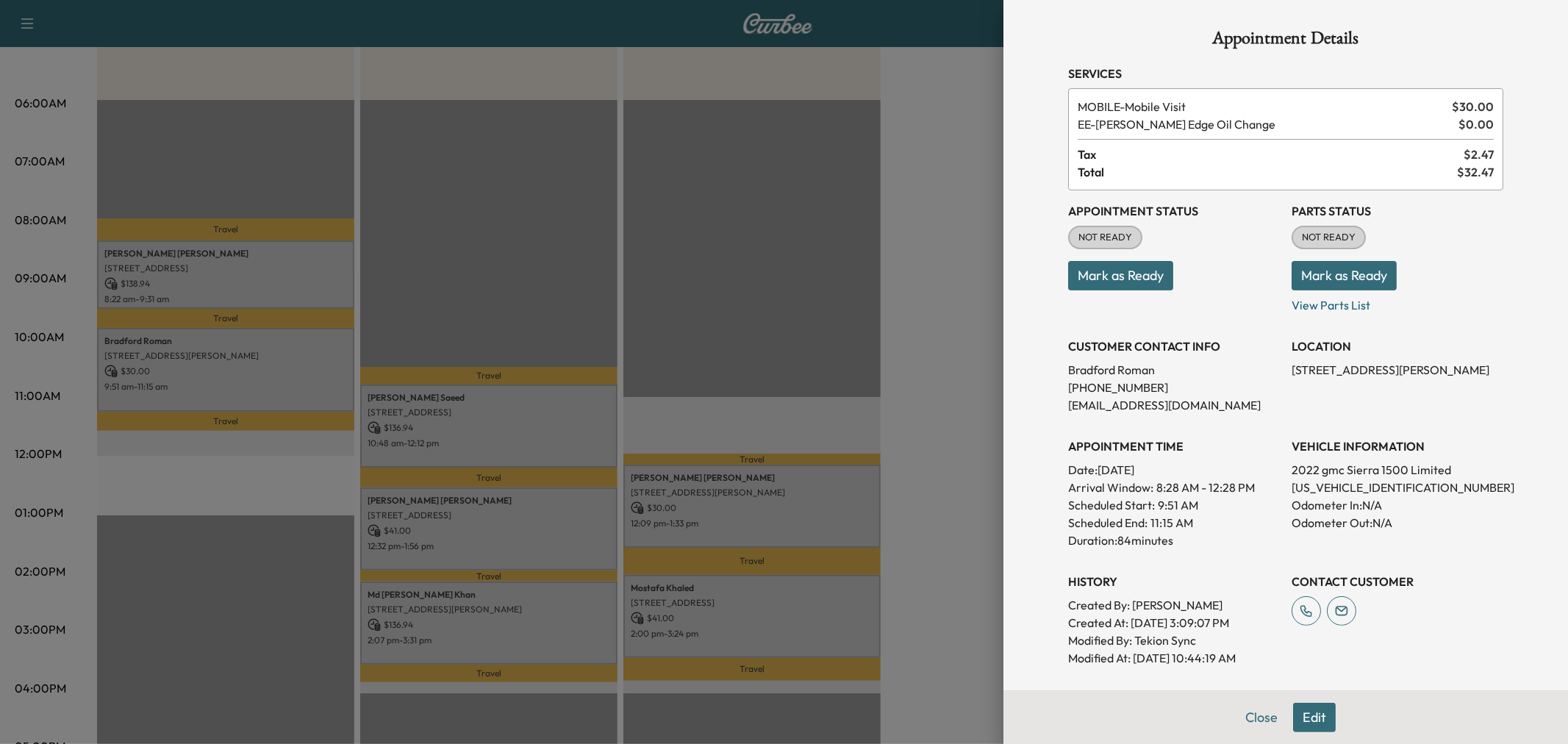
click at [290, 367] on div at bounding box center [784, 372] width 1568 height 744
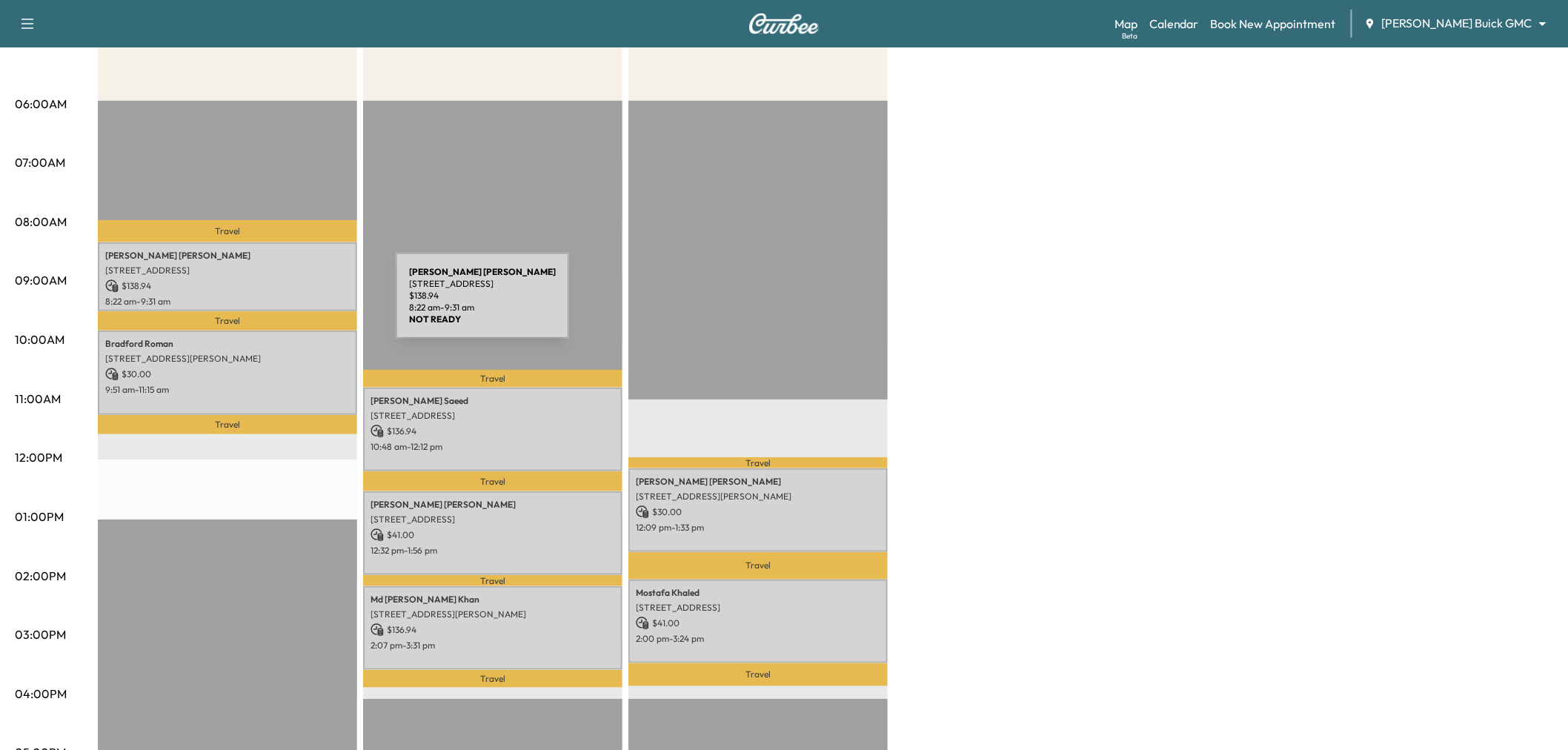
click at [279, 265] on p "[STREET_ADDRESS]" at bounding box center [228, 271] width 244 height 12
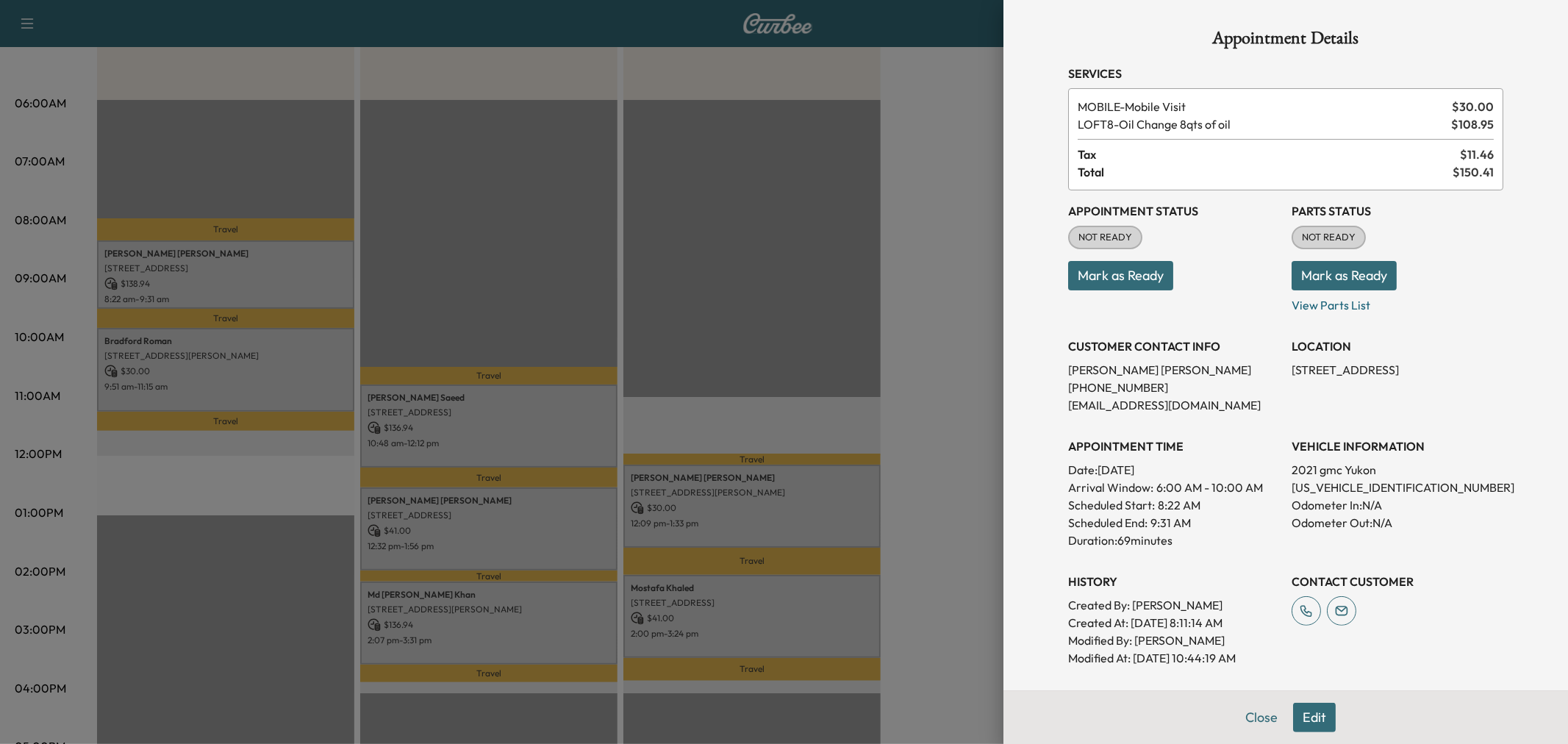
click at [284, 350] on div at bounding box center [784, 372] width 1568 height 744
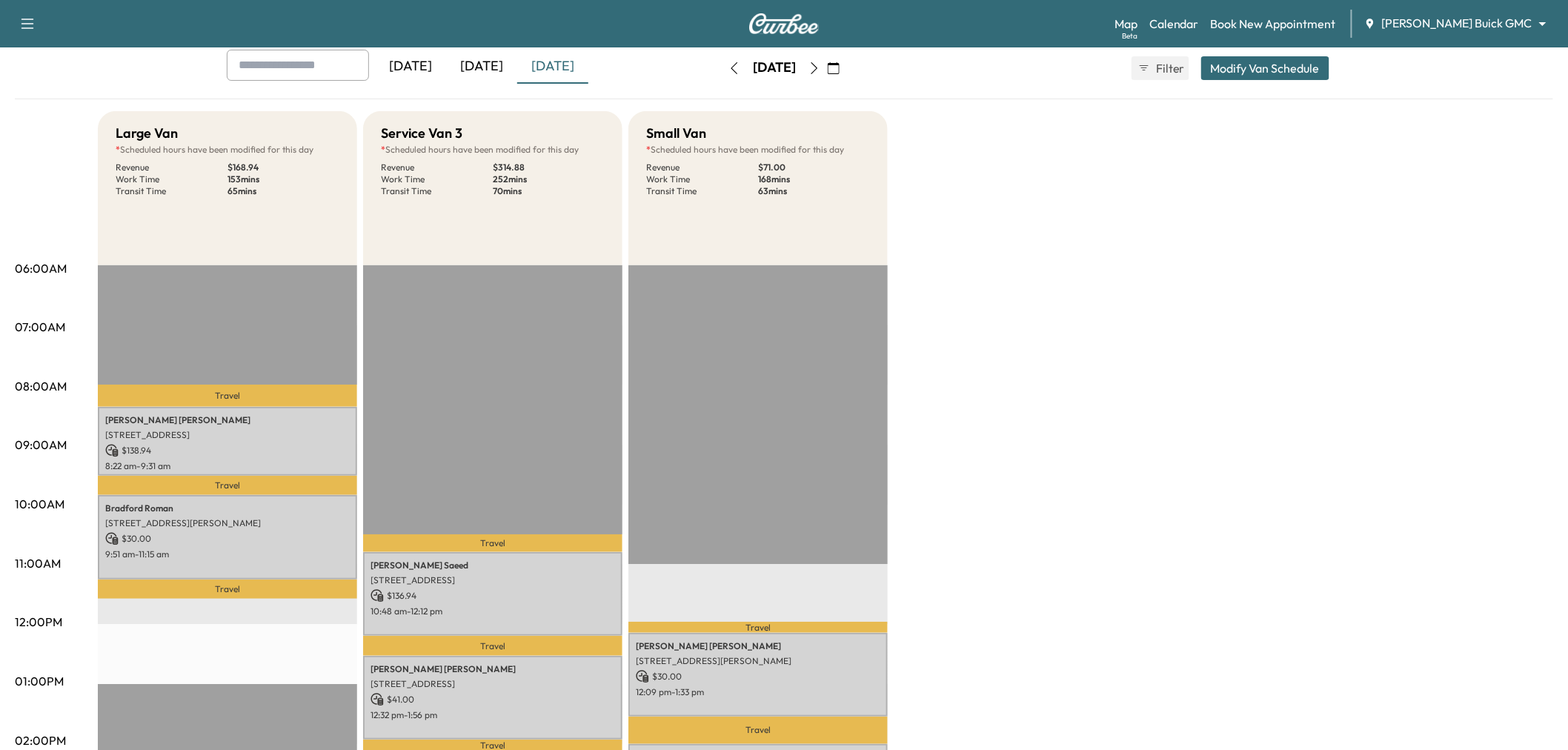
scroll to position [164, 0]
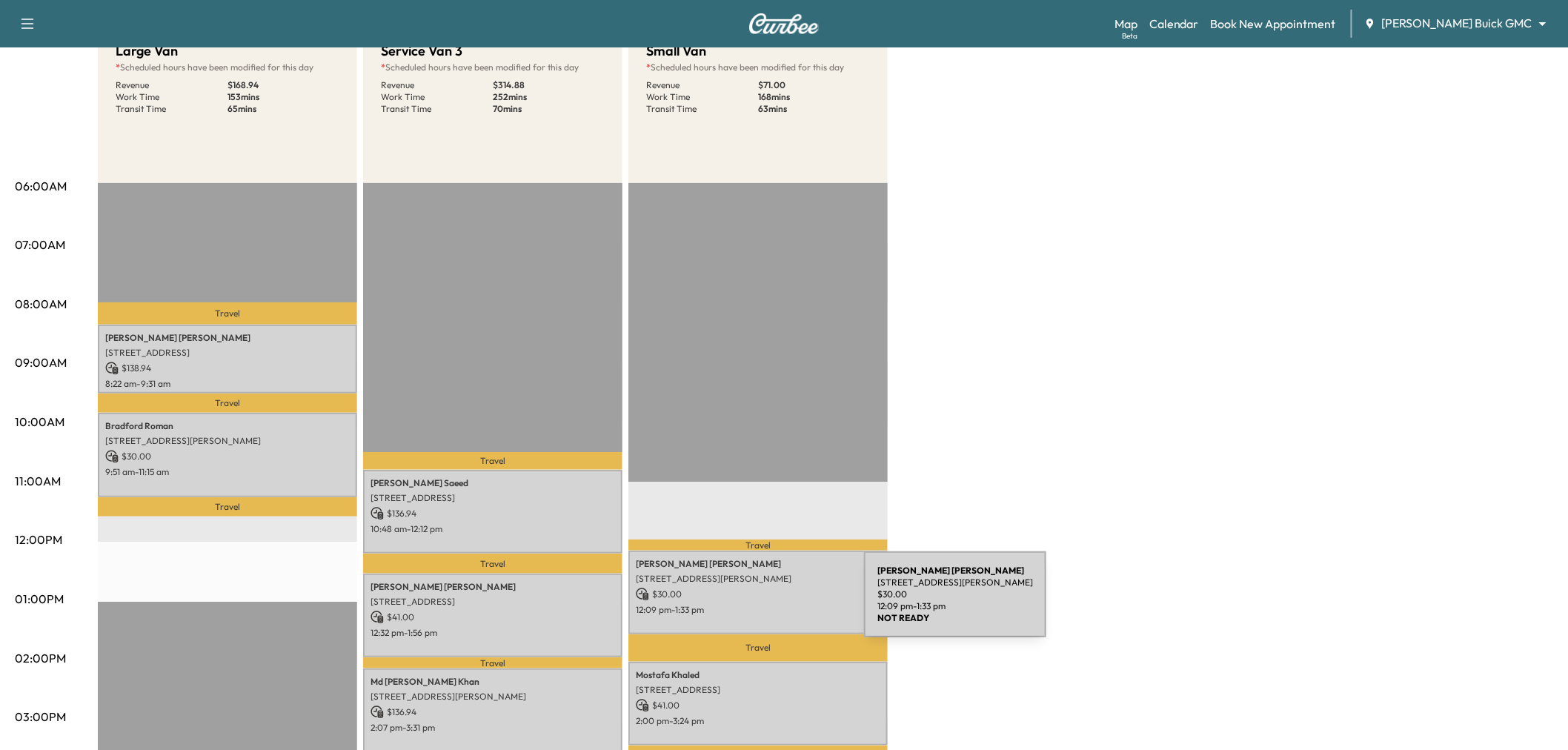
click at [753, 604] on p "12:09 pm - 1:33 pm" at bounding box center [758, 609] width 244 height 12
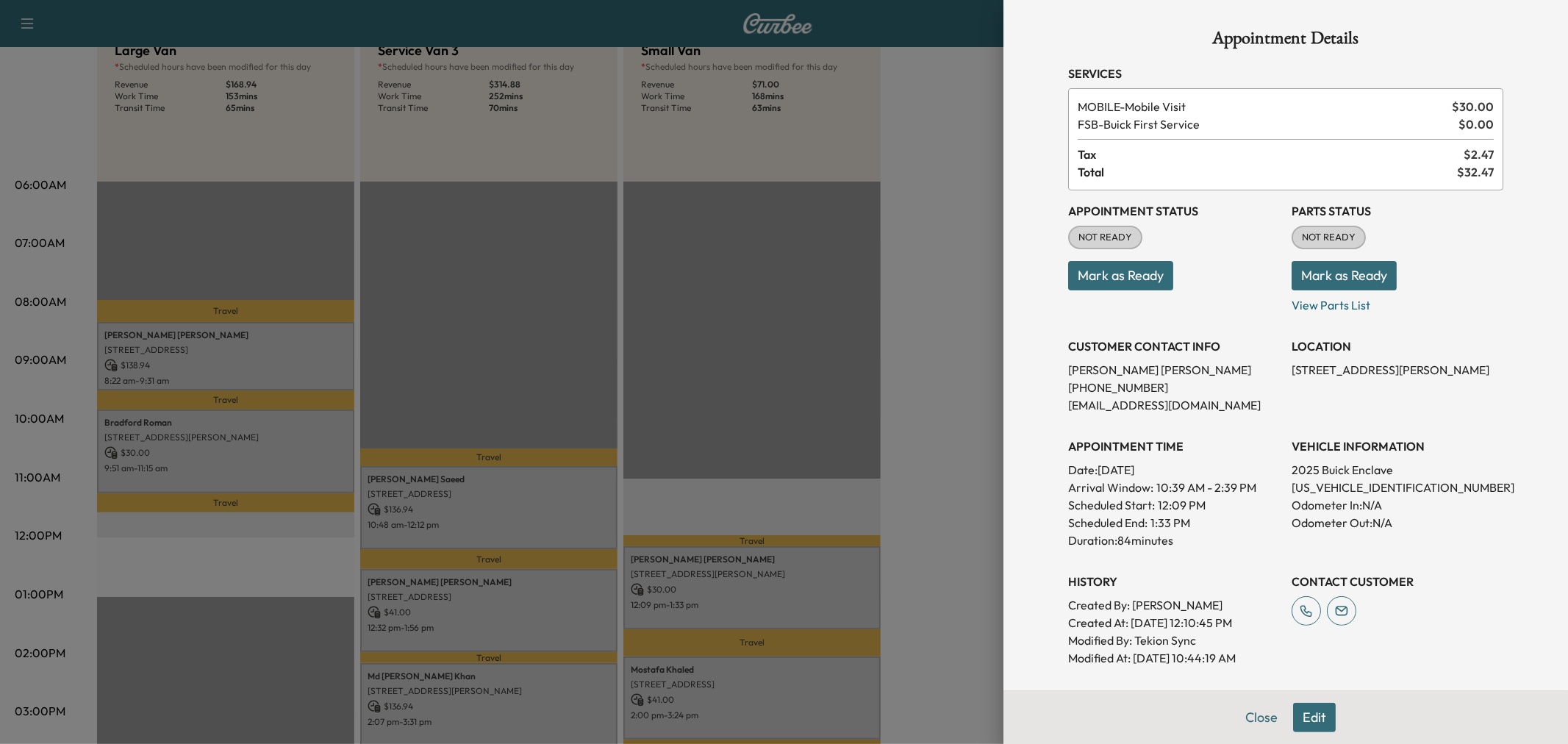
click at [747, 598] on div at bounding box center [784, 372] width 1568 height 744
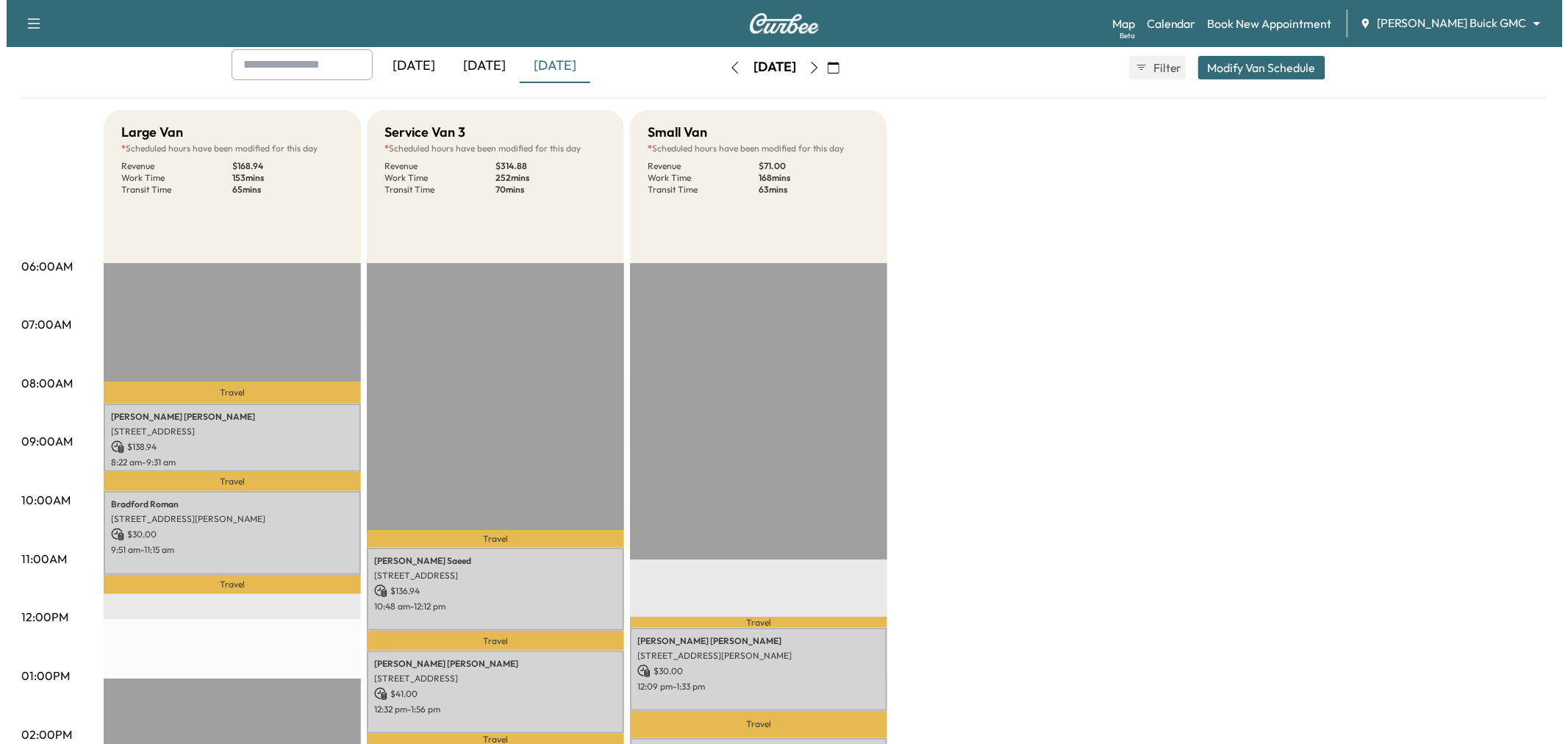
scroll to position [0, 0]
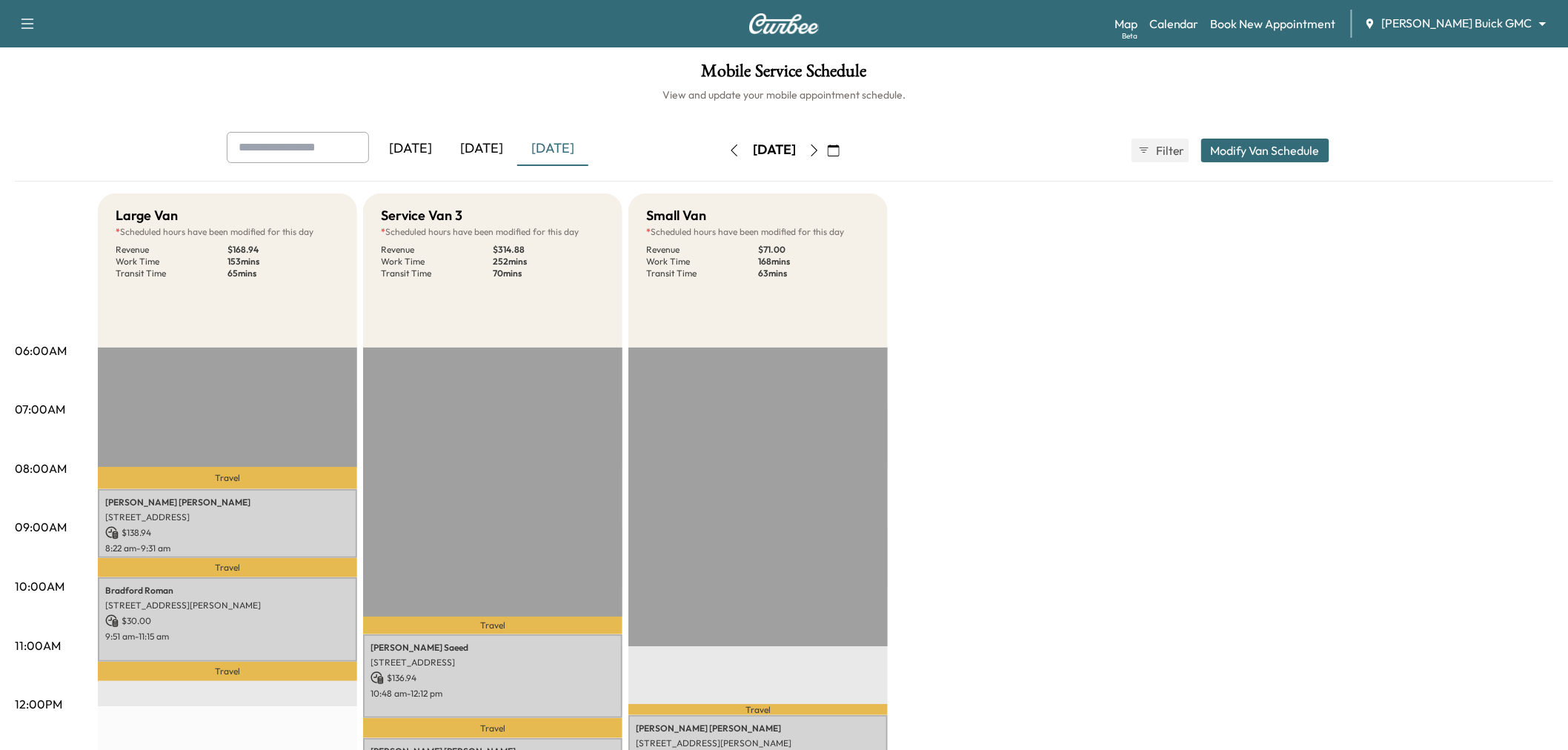
click at [1240, 143] on button "Modify Van Schedule" at bounding box center [1264, 150] width 128 height 23
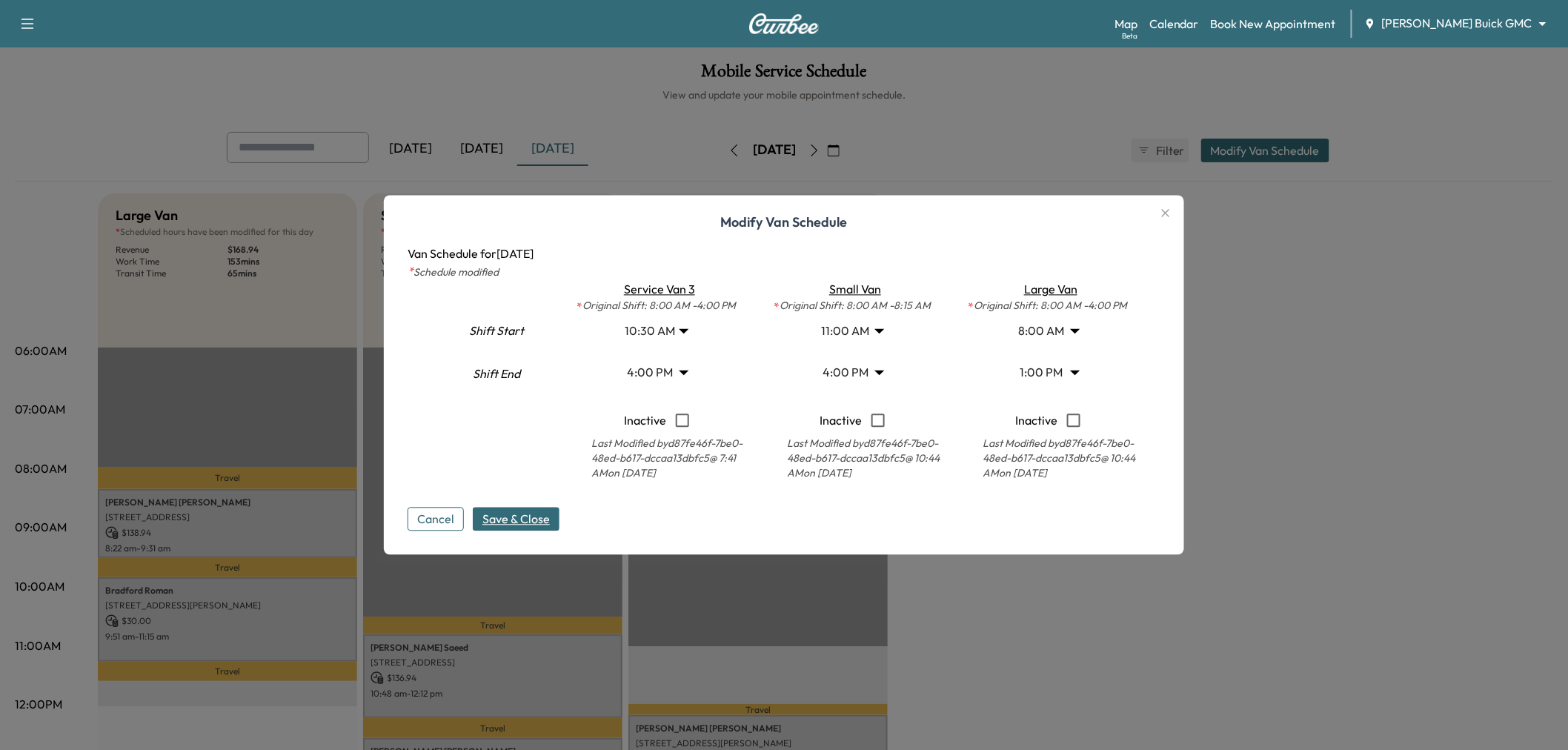
click at [661, 333] on body "Support Log Out Map Beta Calendar Book New Appointment [PERSON_NAME] Buick GMC …" at bounding box center [784, 375] width 1568 height 750
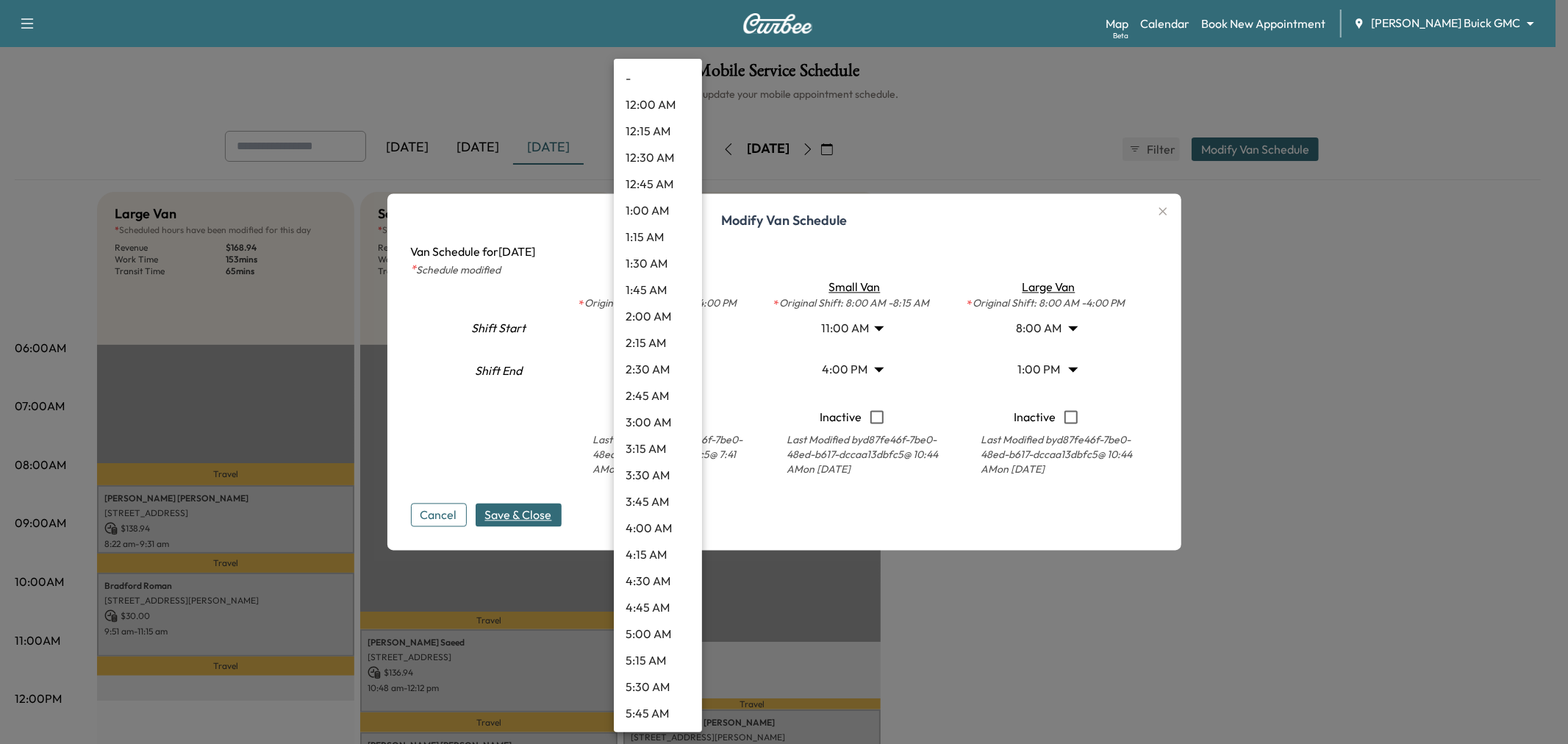
scroll to position [820, 0]
click at [657, 441] on li "11:00 AM" at bounding box center [657, 449] width 88 height 26
type input "**"
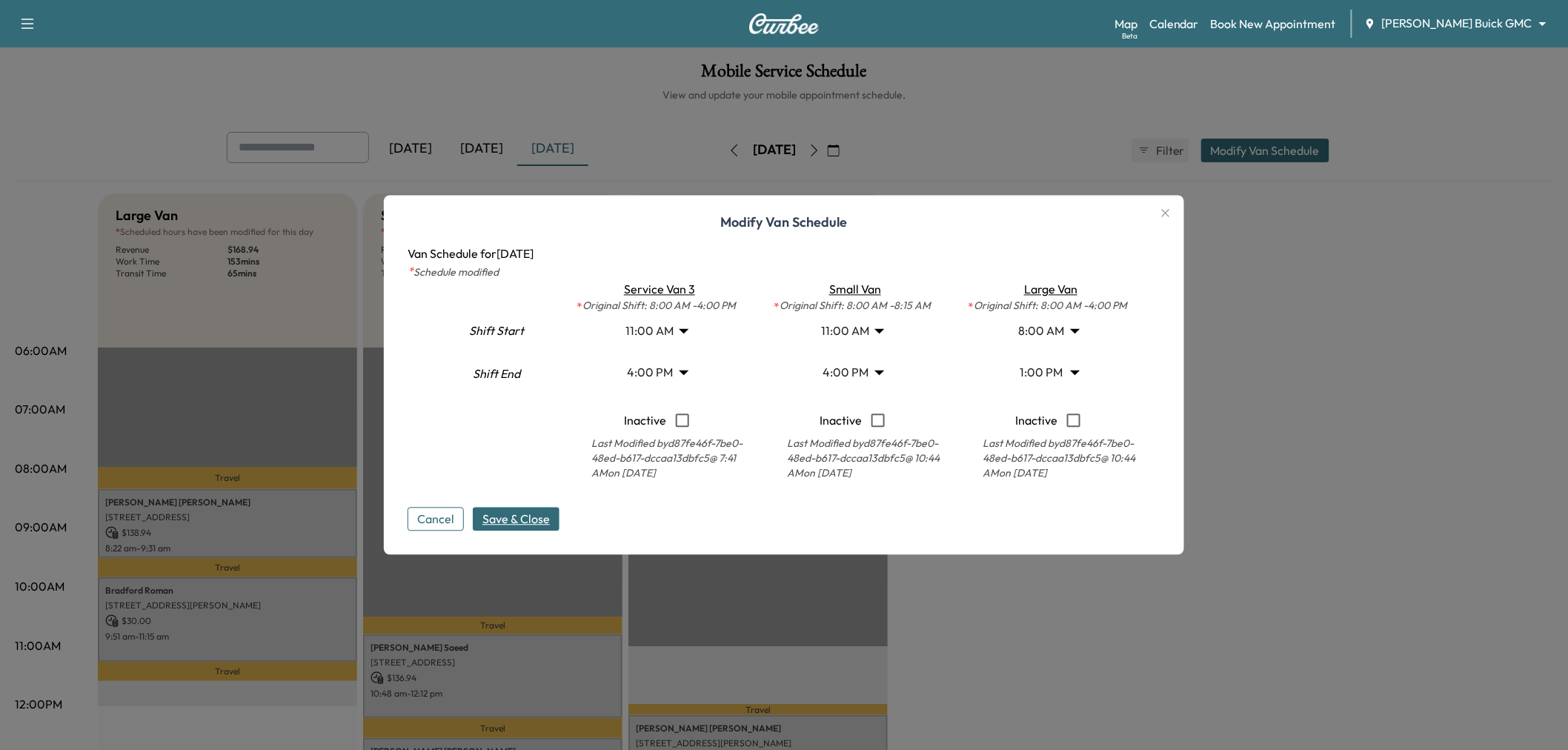
click at [545, 511] on span "Save & Close" at bounding box center [516, 520] width 67 height 18
click at [836, 326] on body "Support Log Out Map Beta Calendar Book New Appointment [PERSON_NAME] Buick GMC …" at bounding box center [784, 375] width 1568 height 750
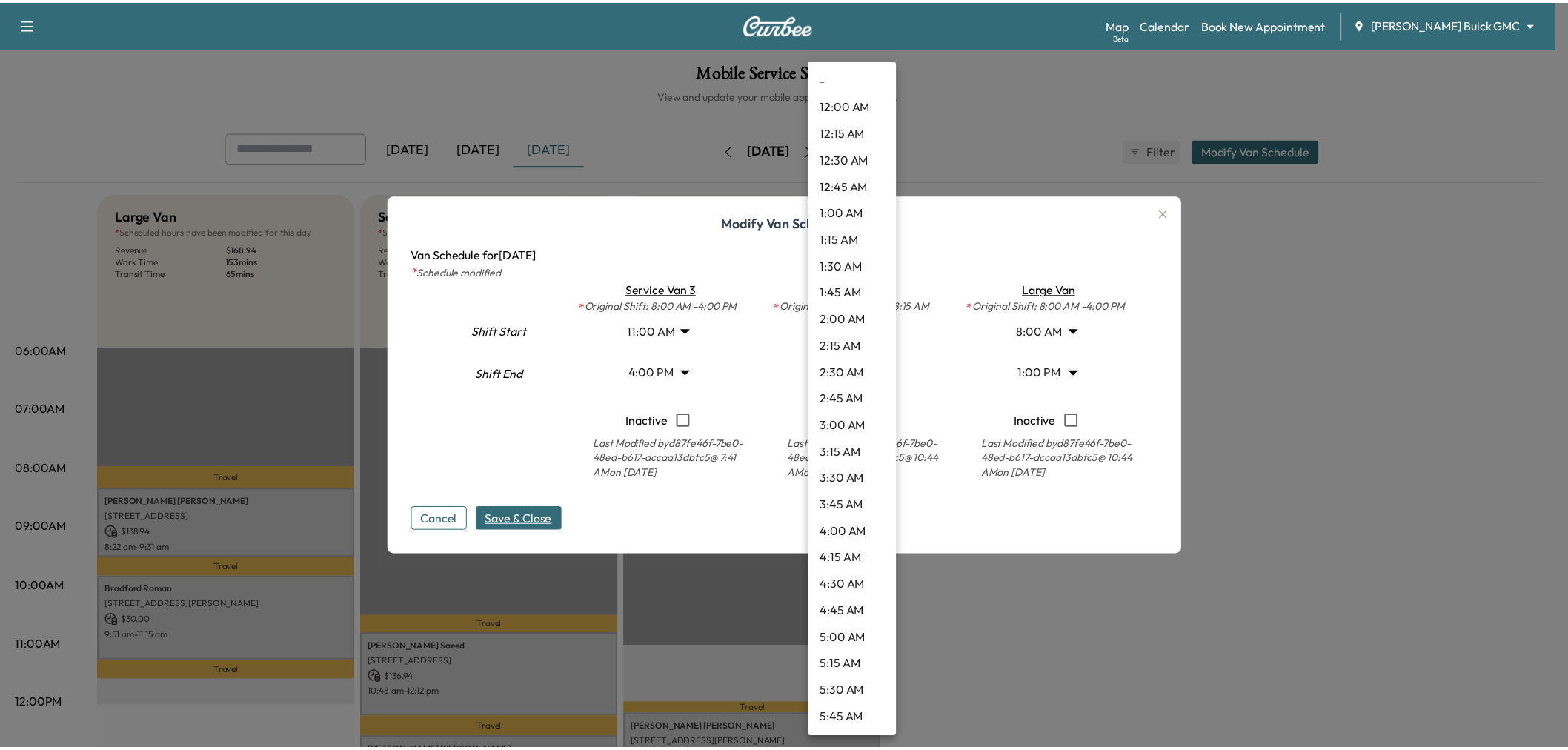
scroll to position [879, 0]
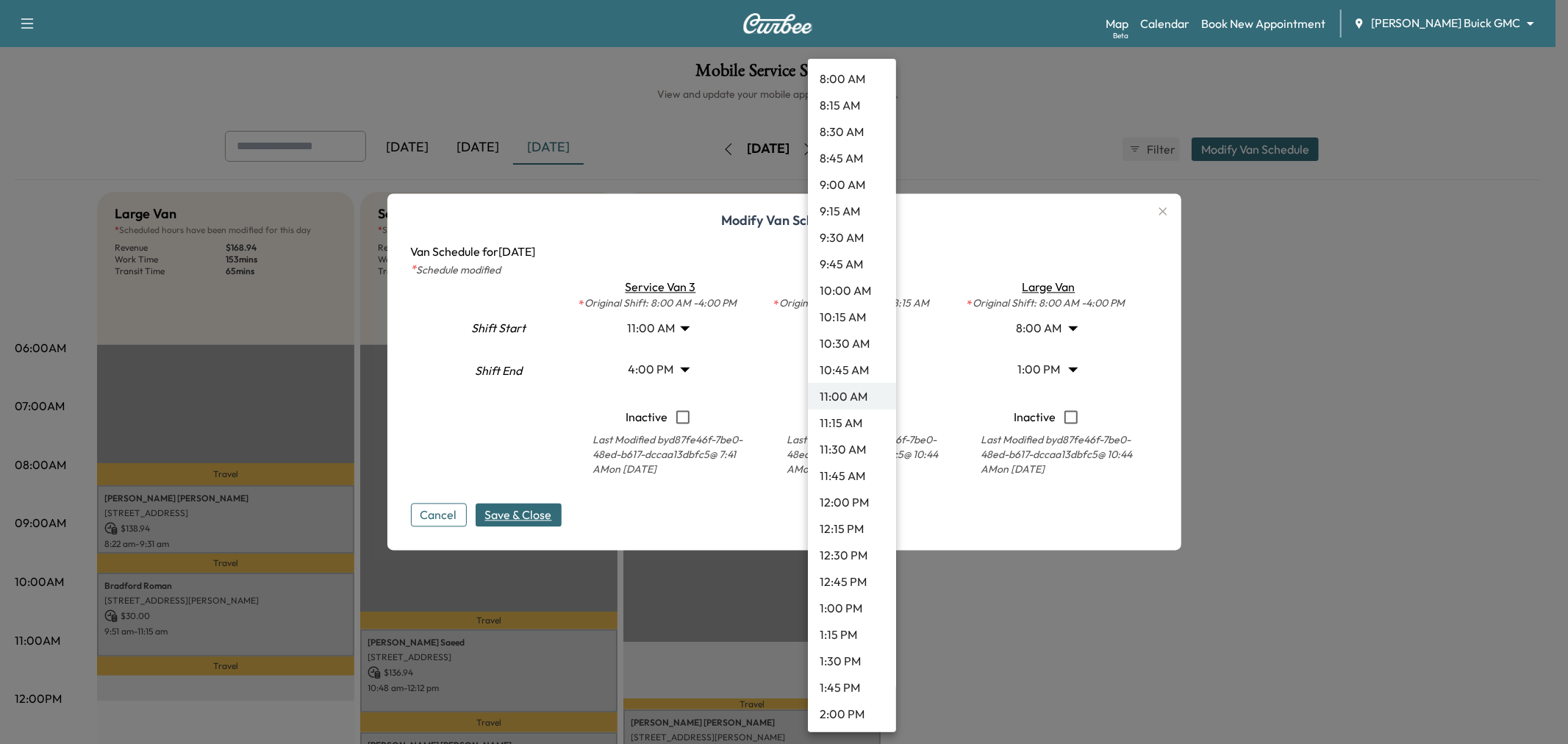
click at [835, 364] on li "10:45 AM" at bounding box center [852, 369] width 88 height 26
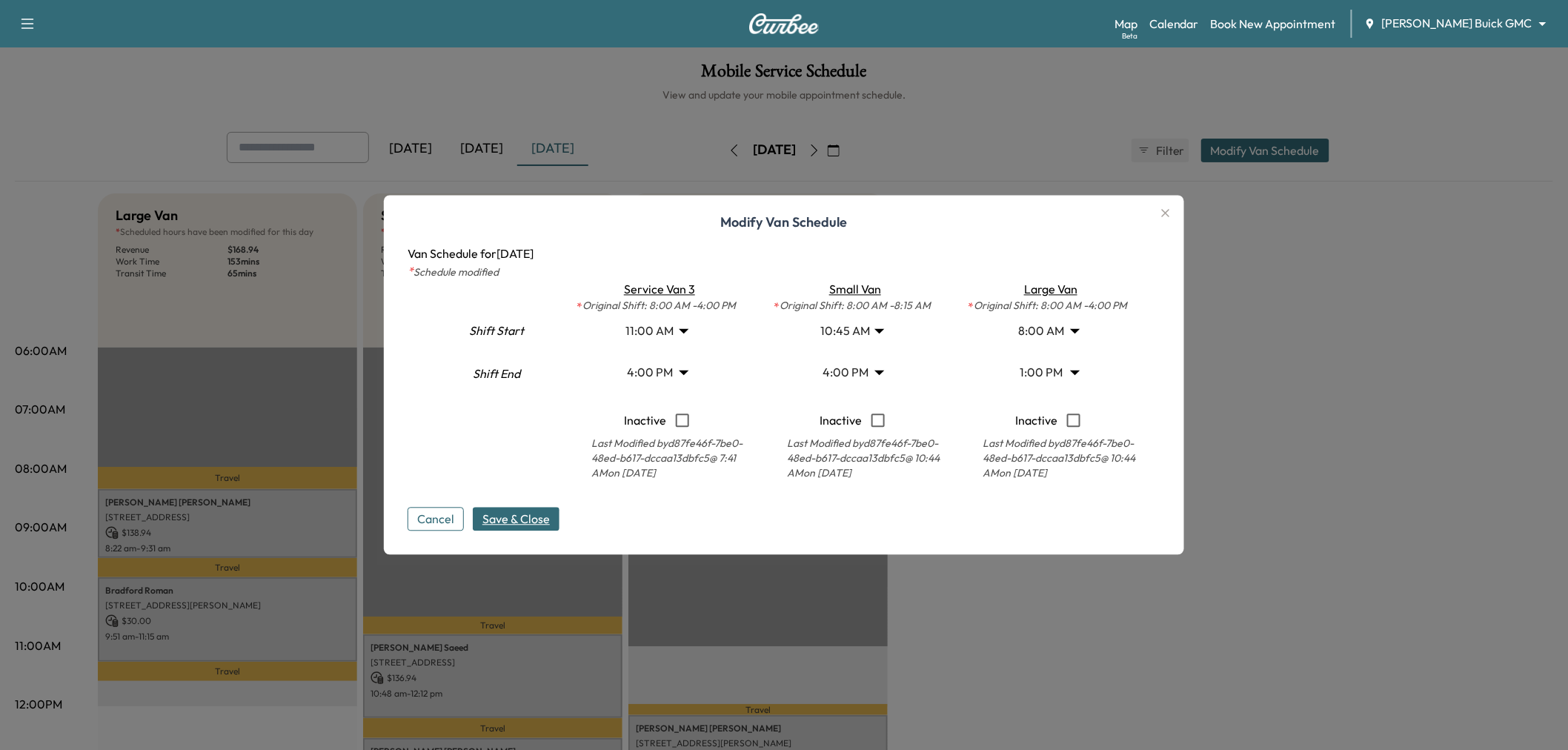
click at [519, 535] on div "Modify Van Schedule Van Schedule for [DATE] * Schedule modified Shift Start Shi…" at bounding box center [784, 375] width 800 height 359
click at [515, 529] on button "Save & Close" at bounding box center [516, 520] width 87 height 23
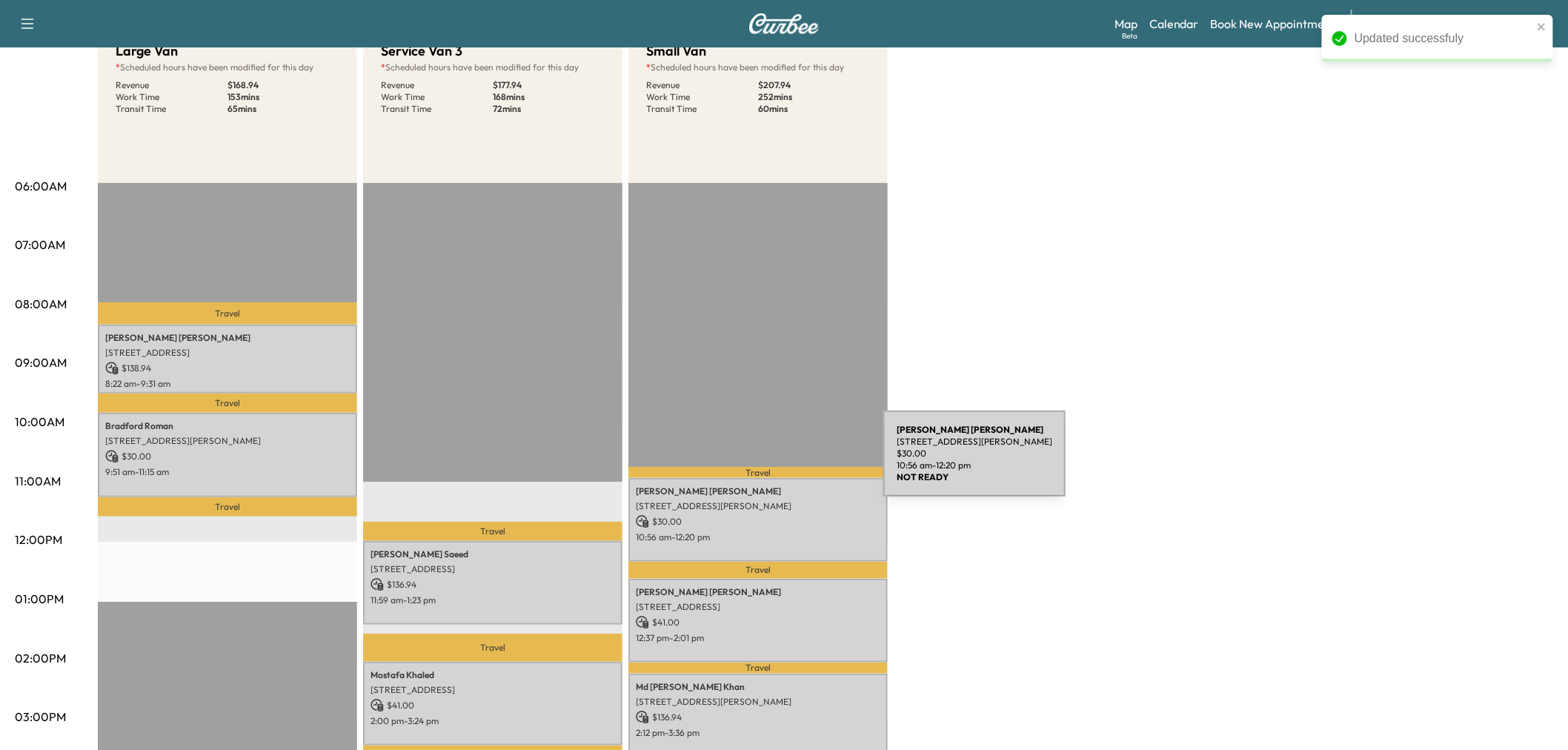
scroll to position [247, 0]
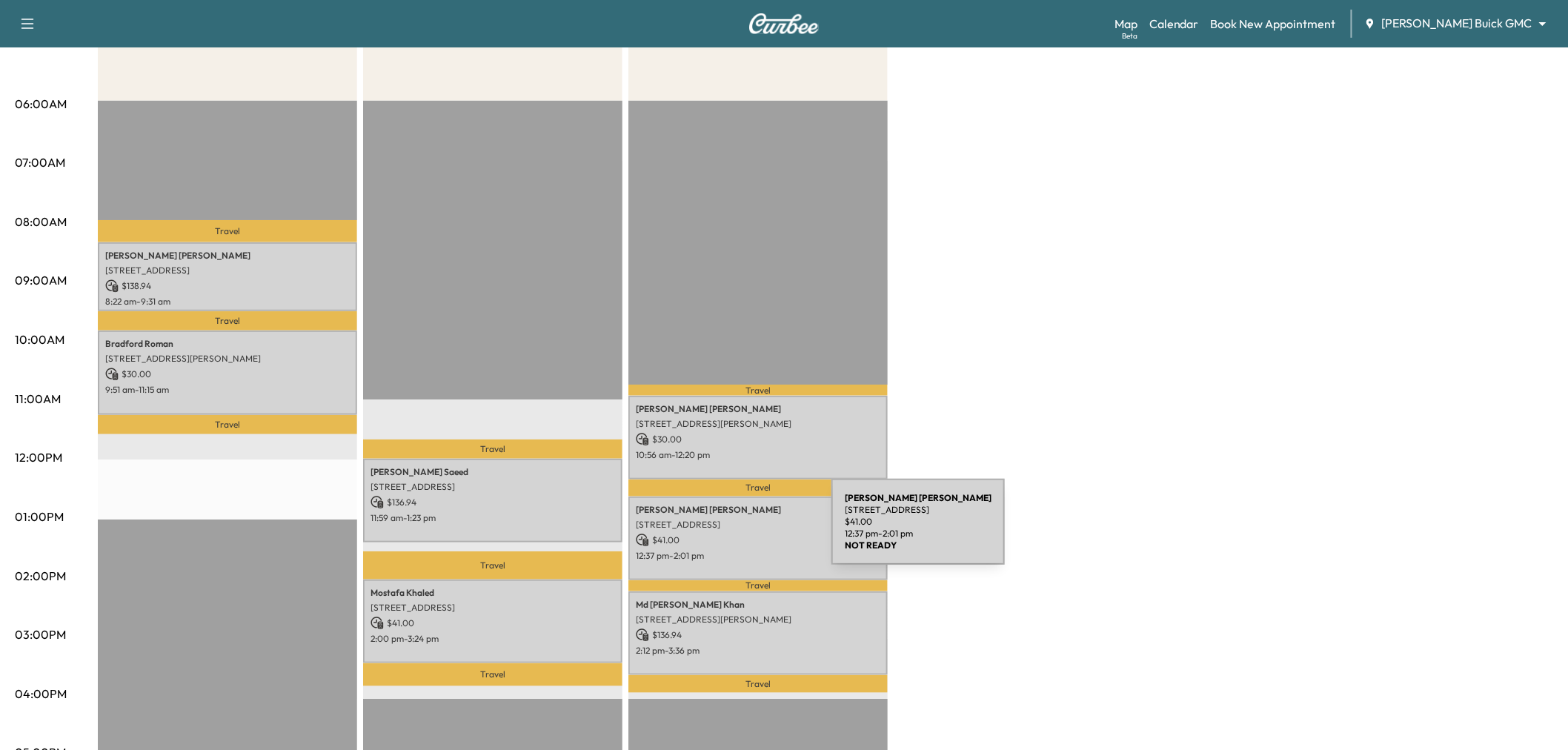
click at [720, 533] on p "$ 41.00" at bounding box center [758, 540] width 244 height 14
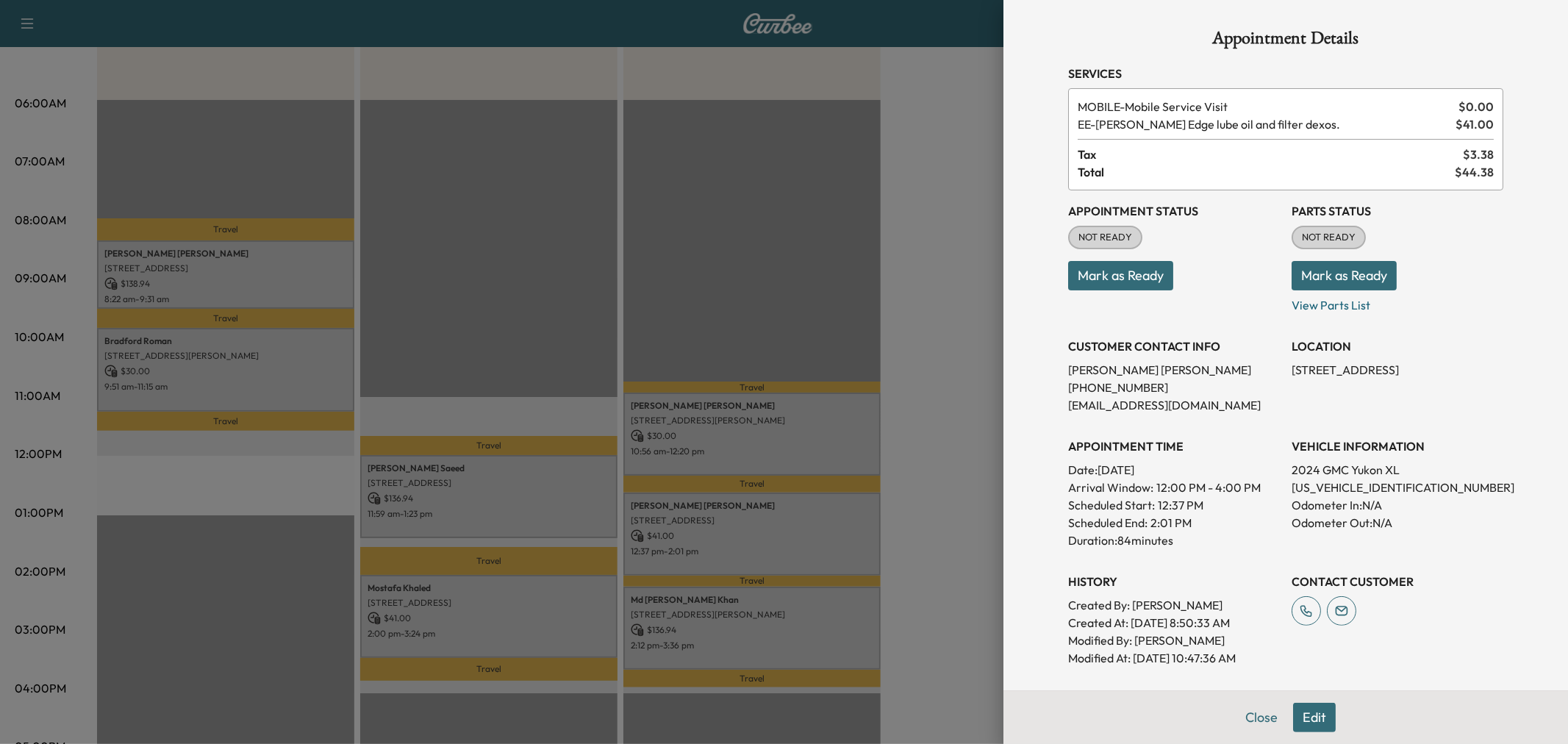
click at [714, 526] on div at bounding box center [784, 372] width 1568 height 744
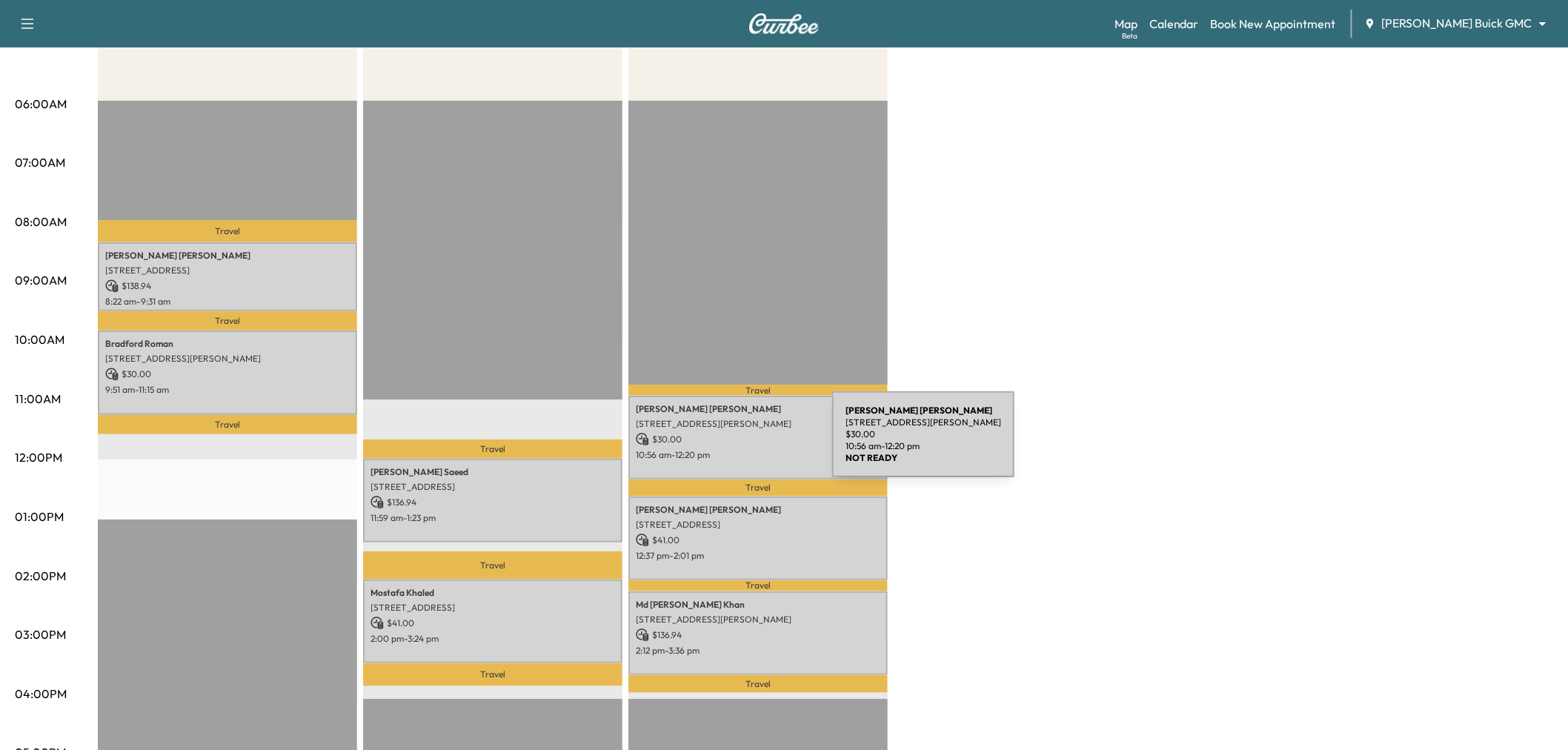
click at [726, 449] on p "10:56 am - 12:20 pm" at bounding box center [758, 455] width 244 height 12
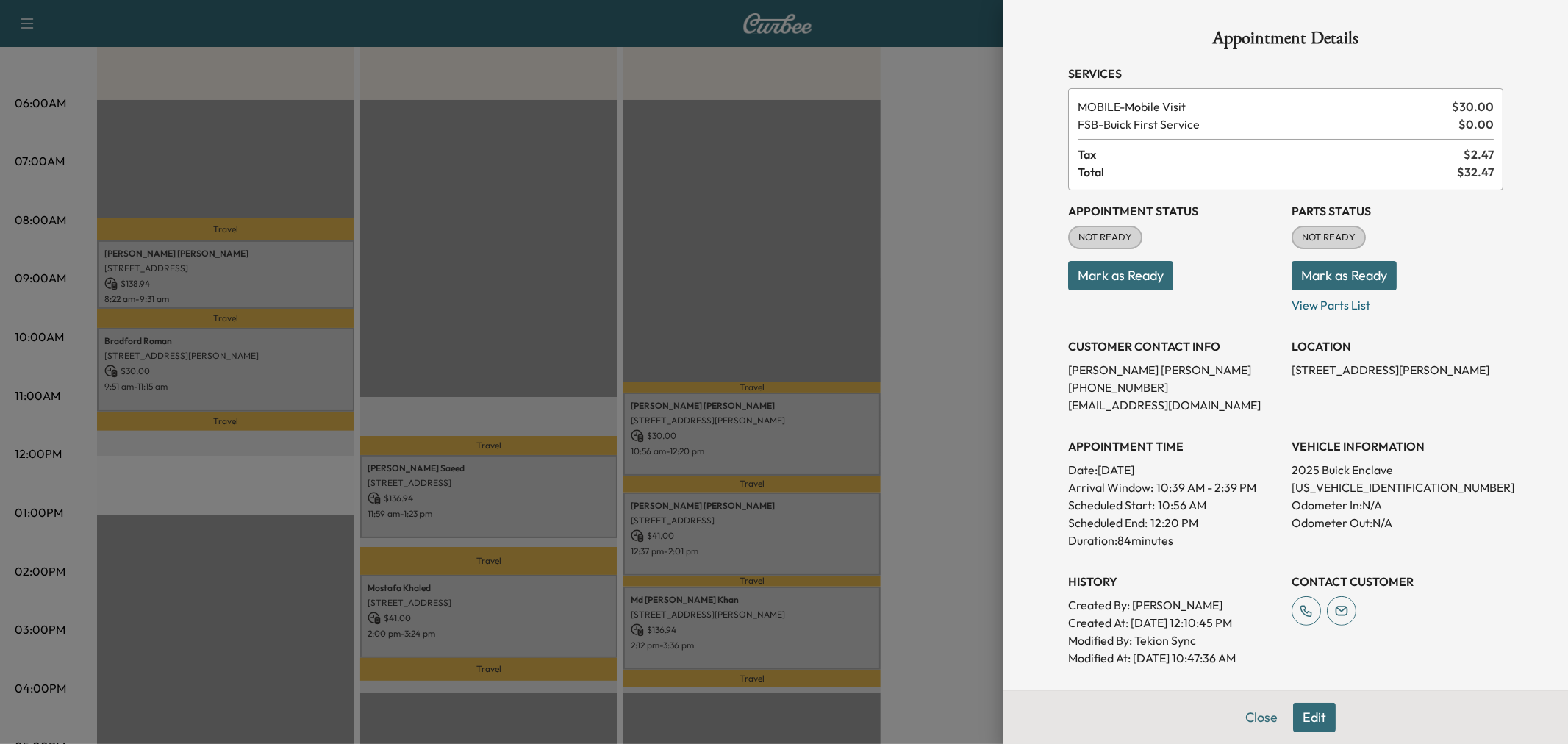
click at [744, 428] on div at bounding box center [784, 372] width 1568 height 744
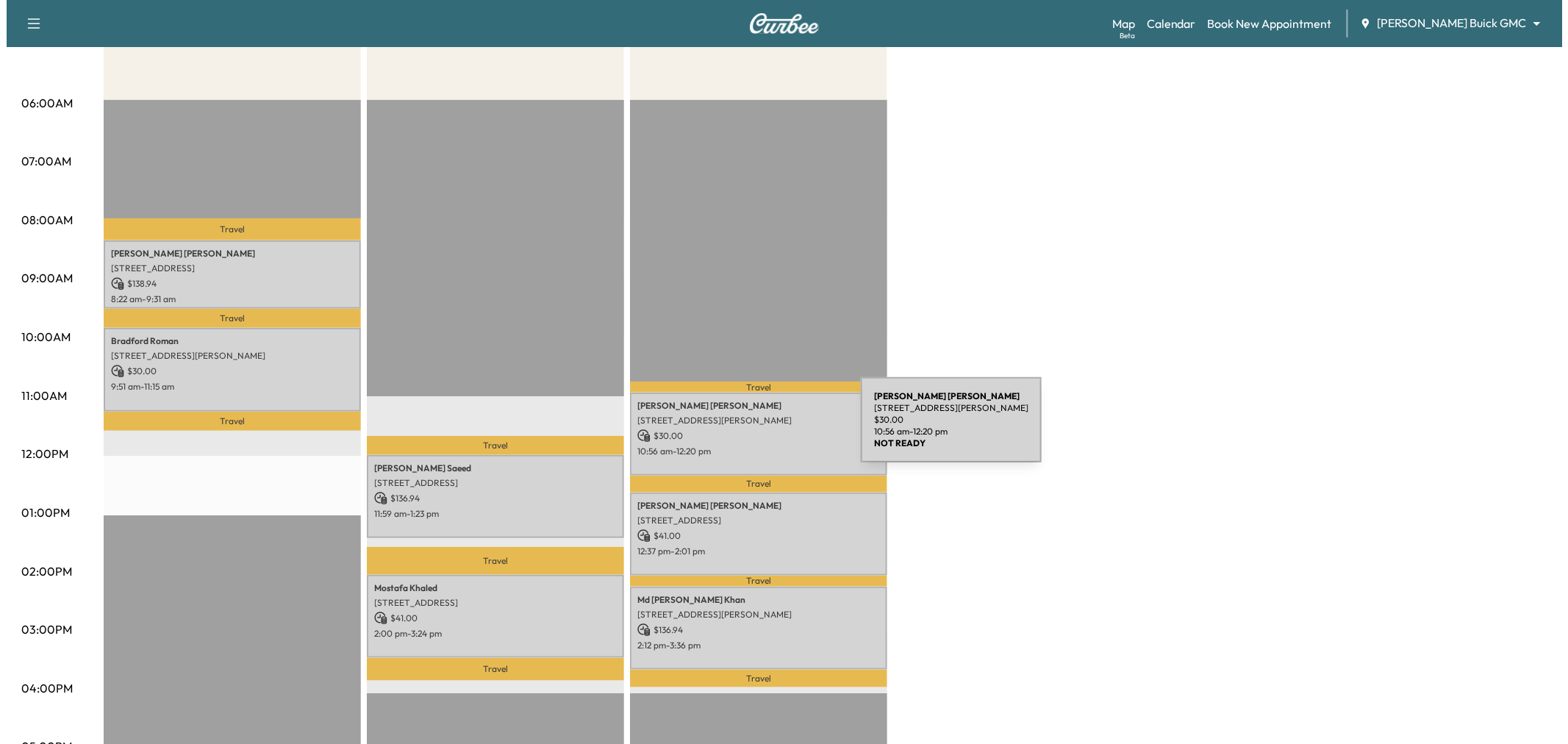
scroll to position [81, 0]
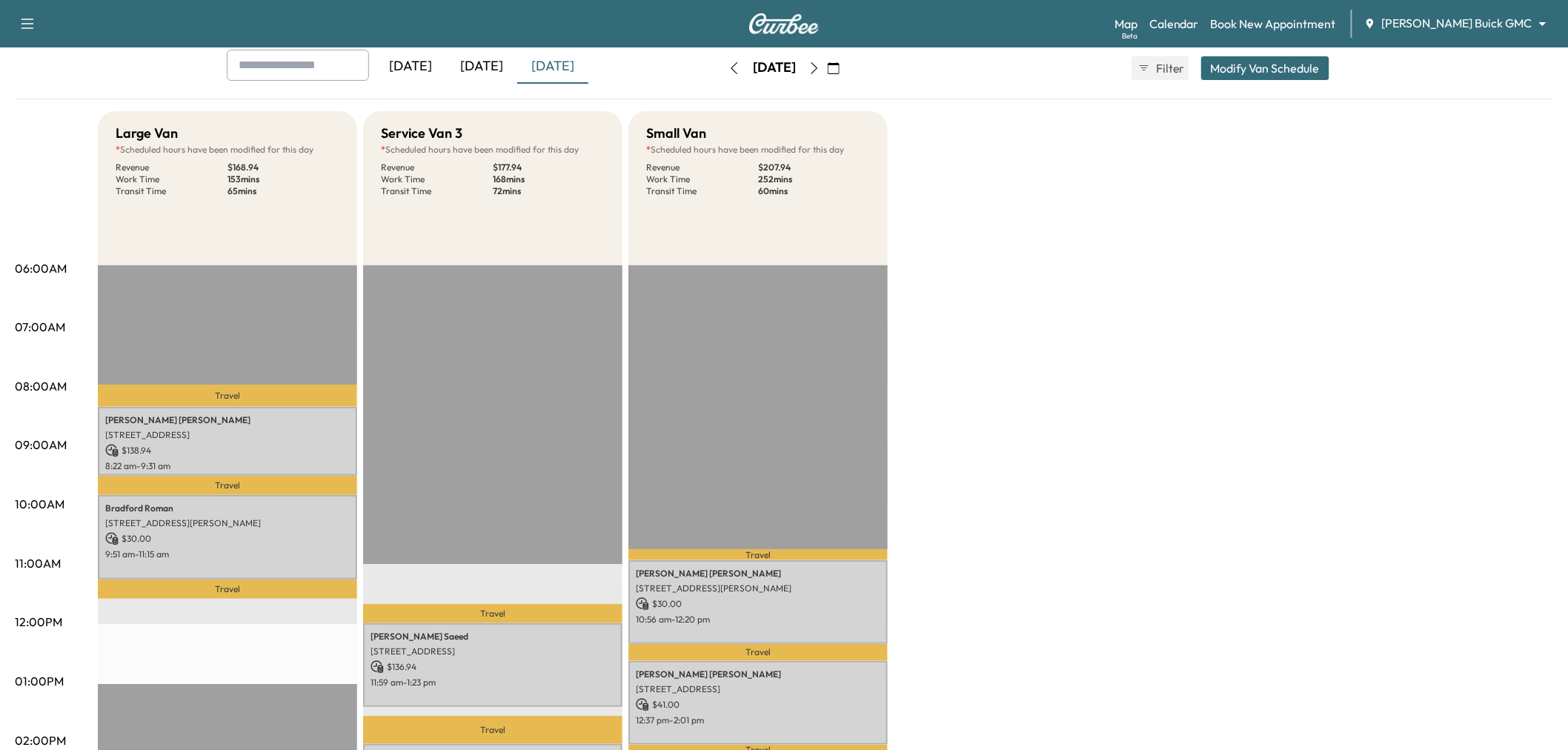
click at [1239, 63] on button "Modify Van Schedule" at bounding box center [1264, 68] width 128 height 23
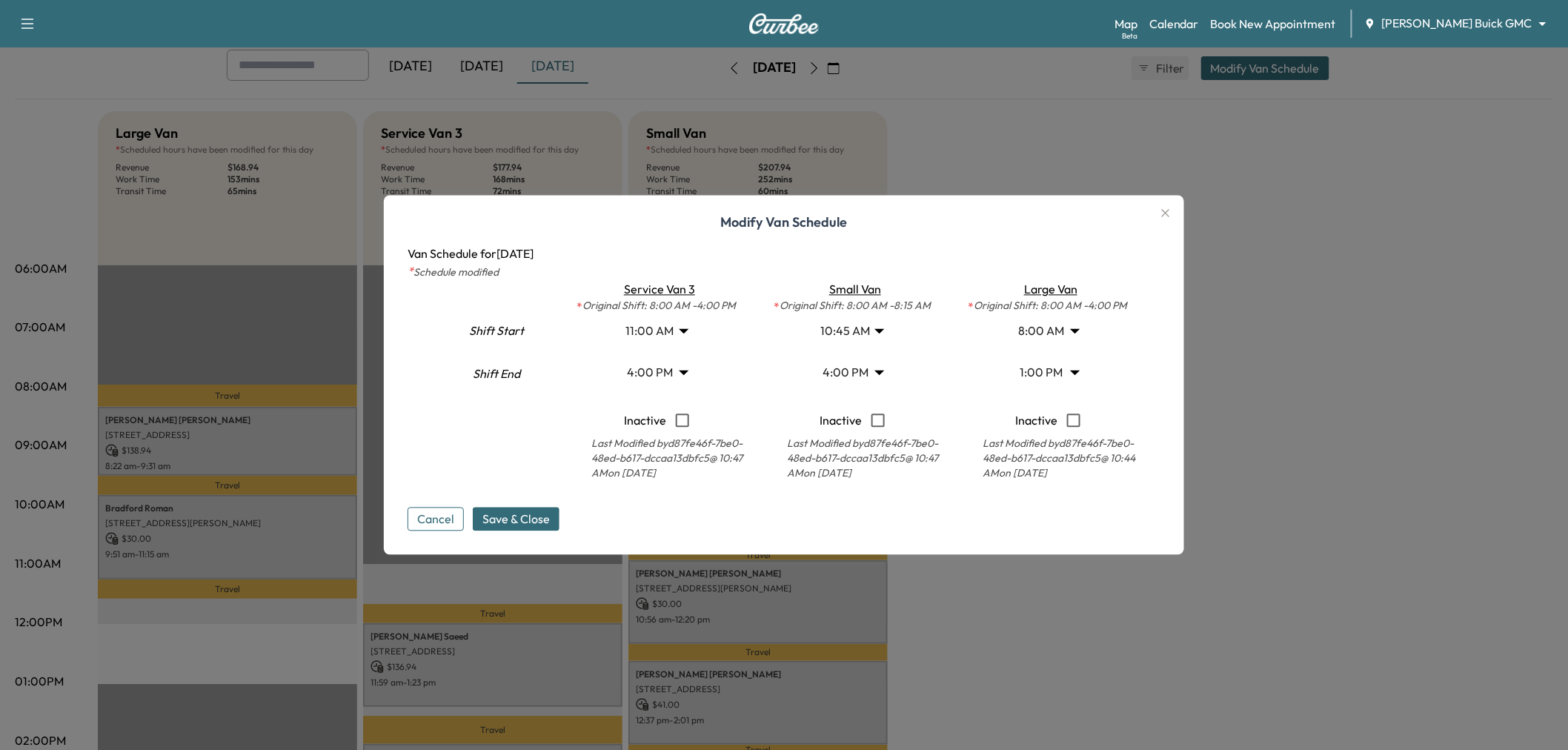
click at [863, 330] on body "Support Log Out Map Beta Calendar Book New Appointment [PERSON_NAME] Buick GMC …" at bounding box center [784, 293] width 1568 height 750
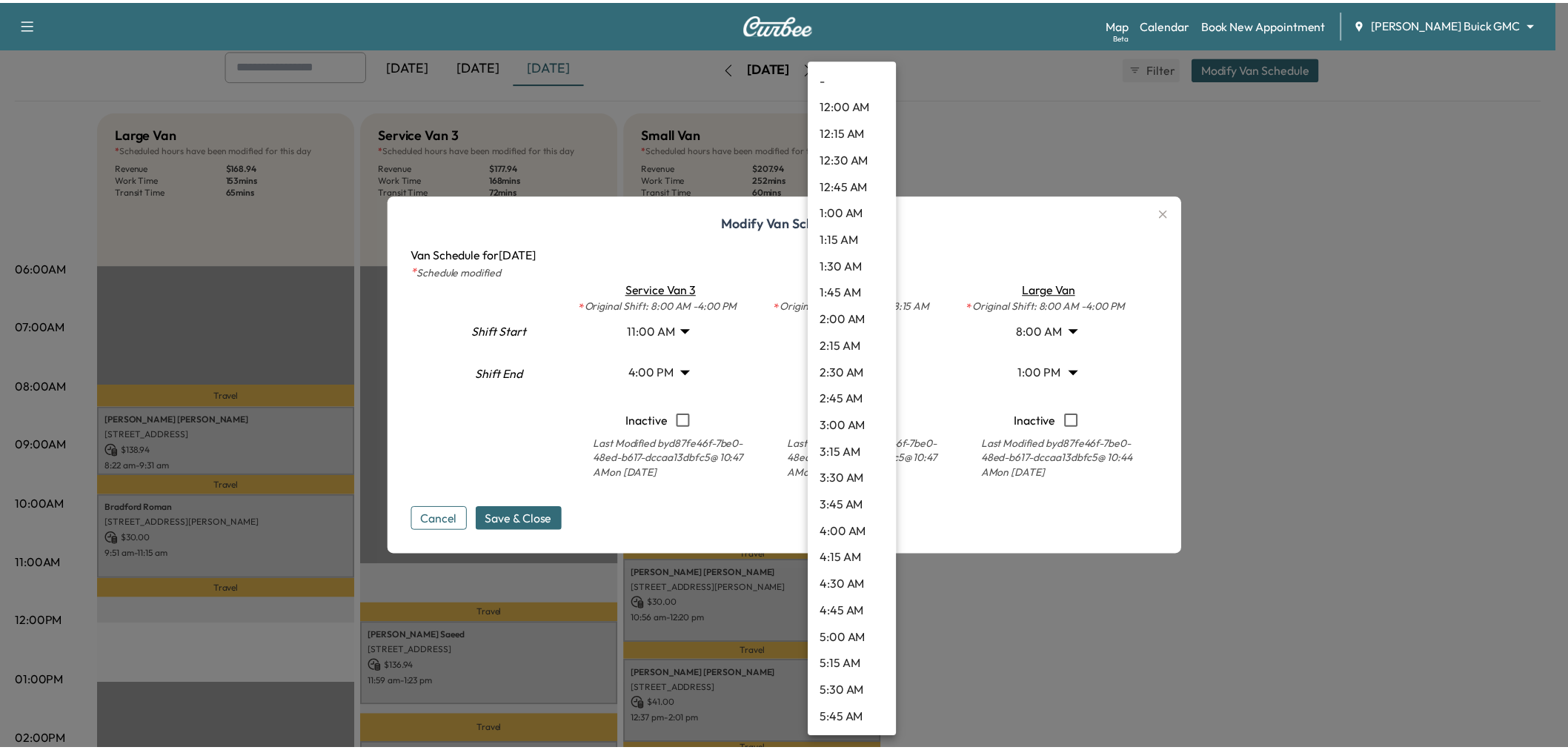
scroll to position [853, 0]
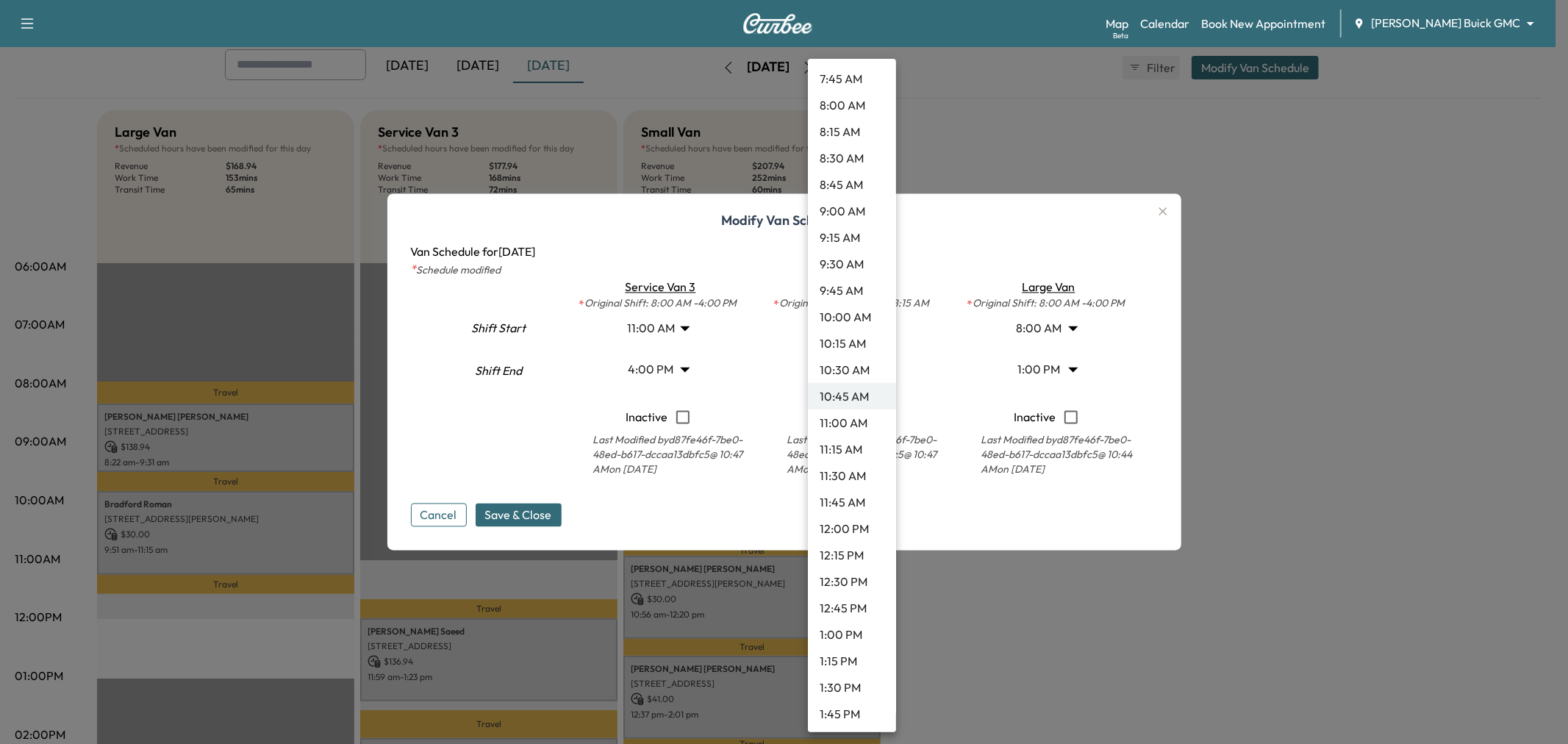
click at [849, 428] on li "11:00 AM" at bounding box center [852, 421] width 88 height 26
type input "**"
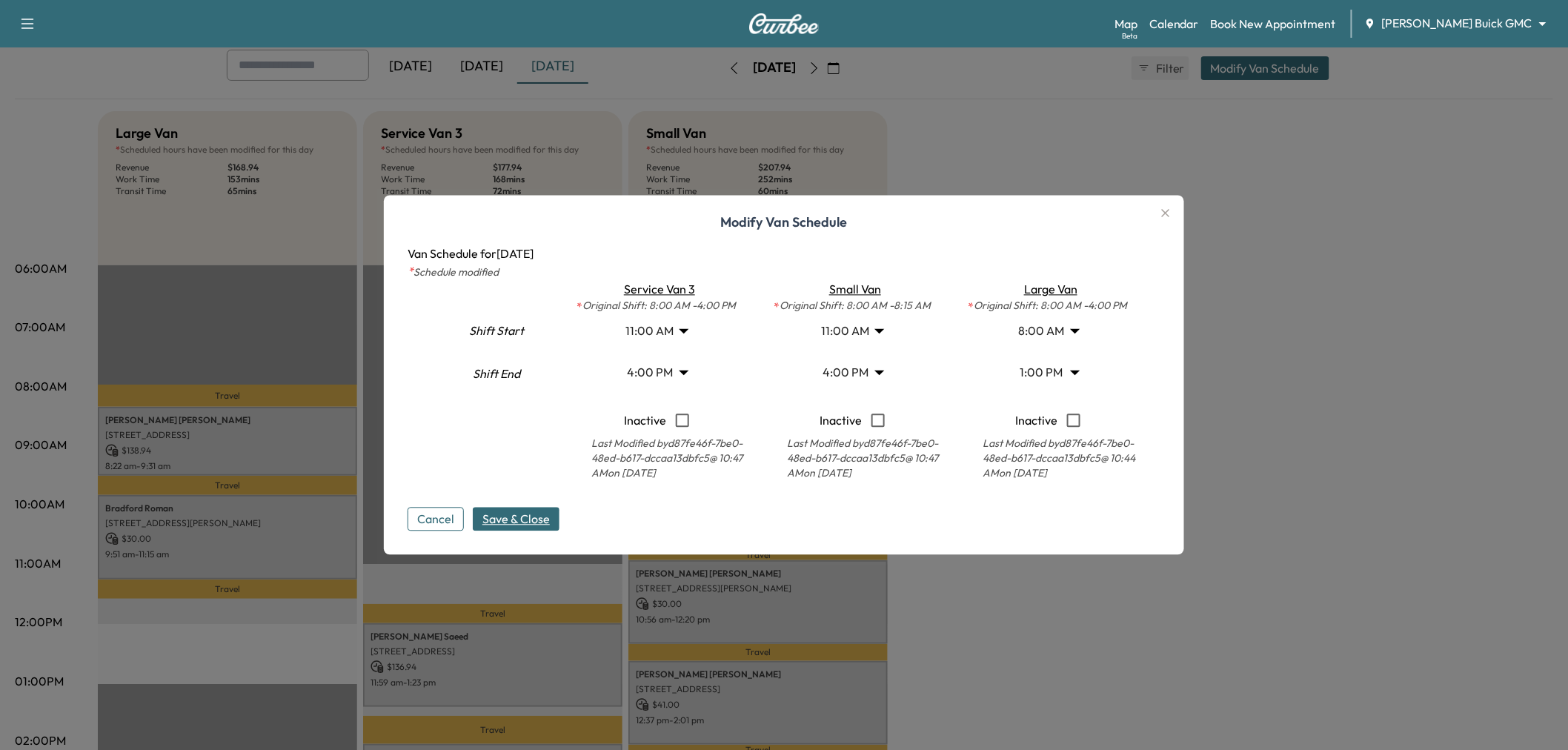
click at [539, 522] on span "Save & Close" at bounding box center [516, 520] width 67 height 18
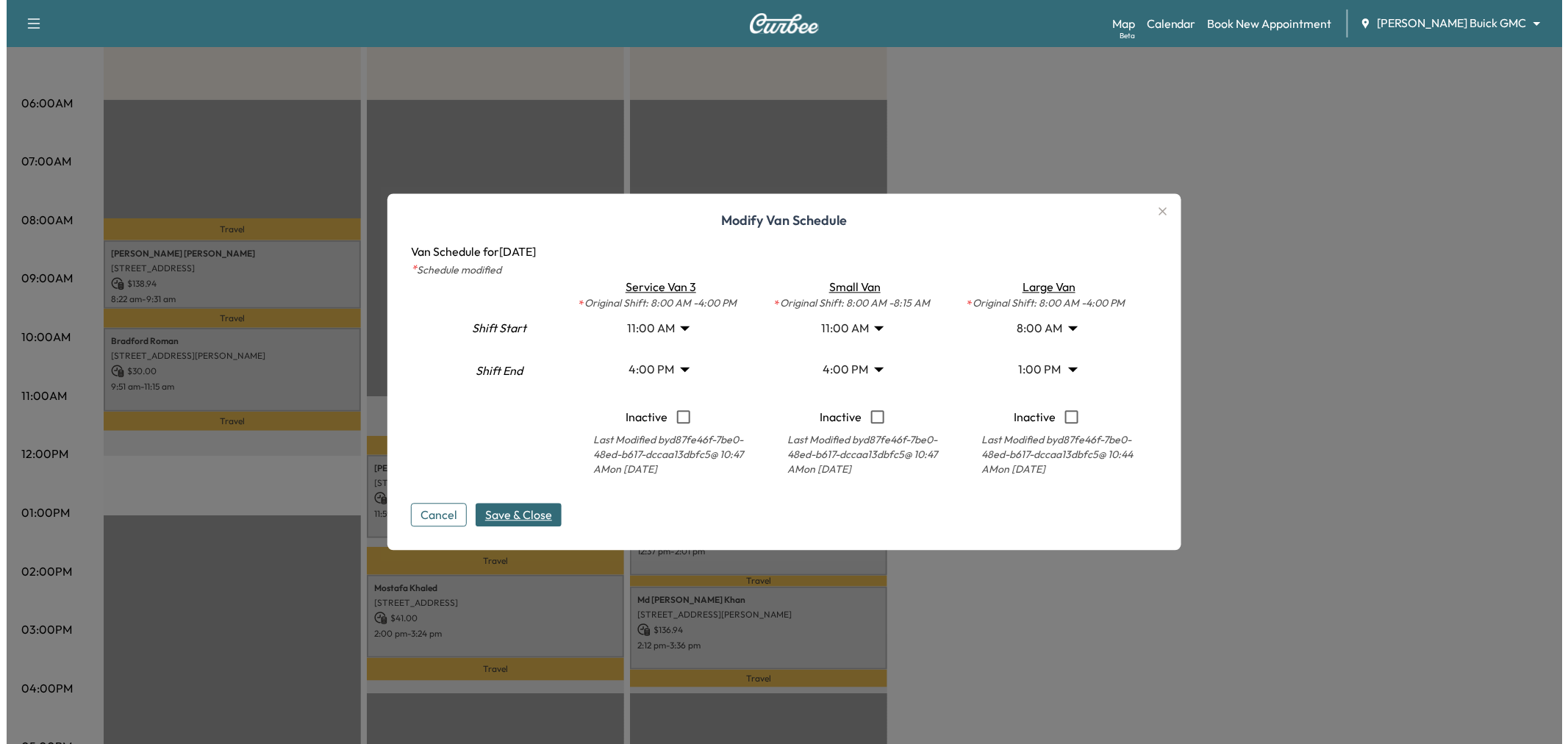
scroll to position [163, 0]
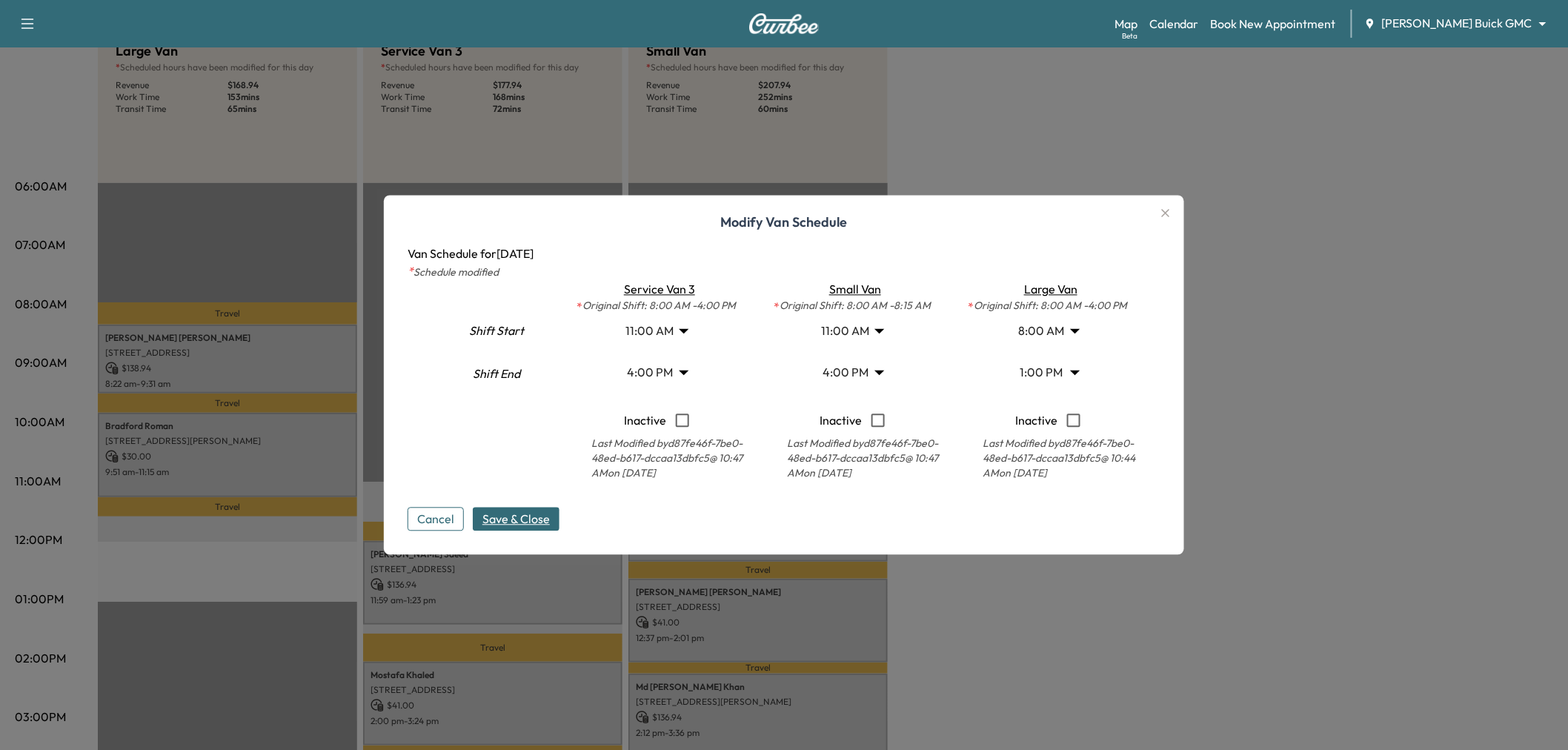
click at [1033, 367] on body "Support Log Out Map Beta Calendar Book New Appointment [PERSON_NAME] Buick GMC …" at bounding box center [784, 211] width 1568 height 750
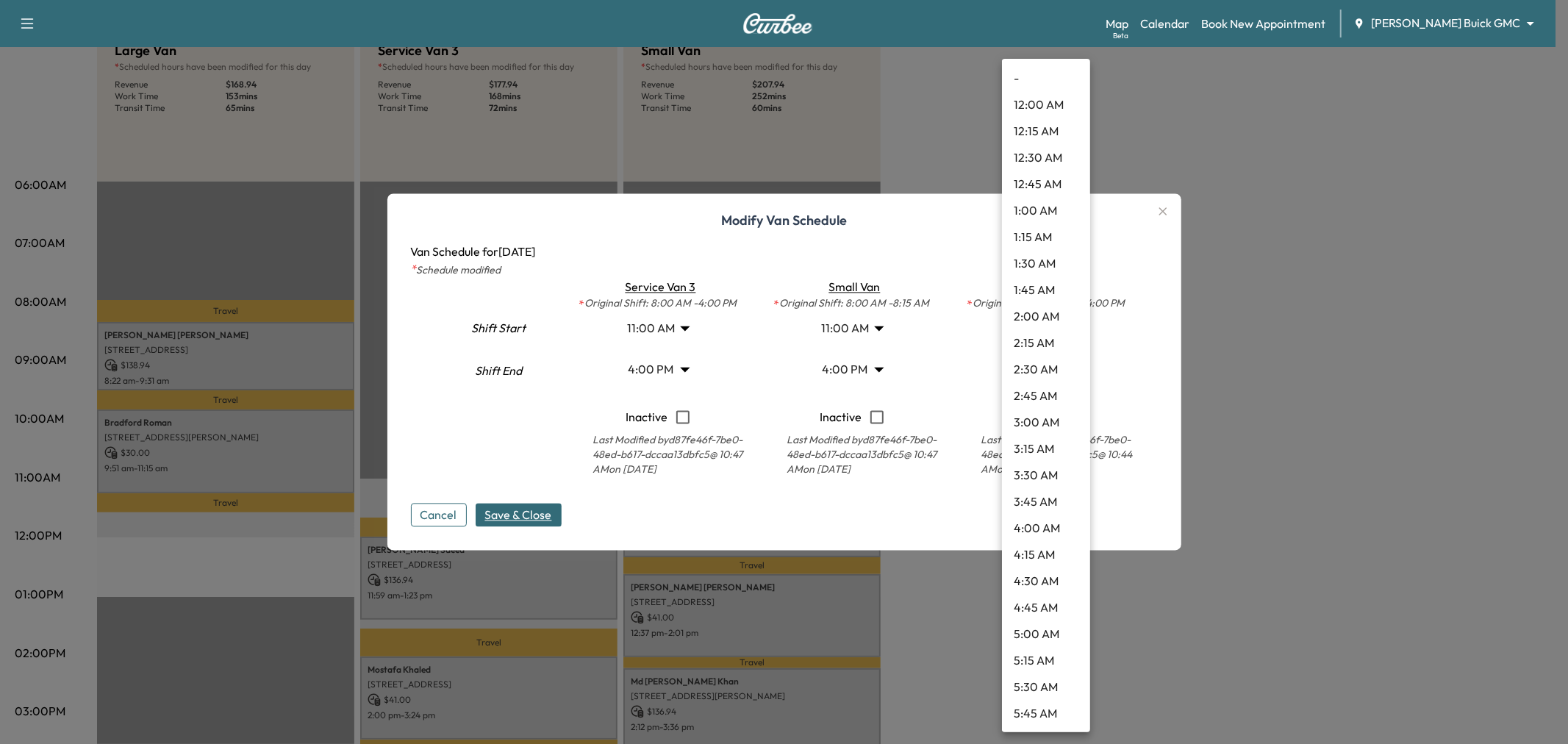
scroll to position [1084, 0]
click at [1041, 288] on li "12:00 PM" at bounding box center [1046, 290] width 88 height 26
type input "**"
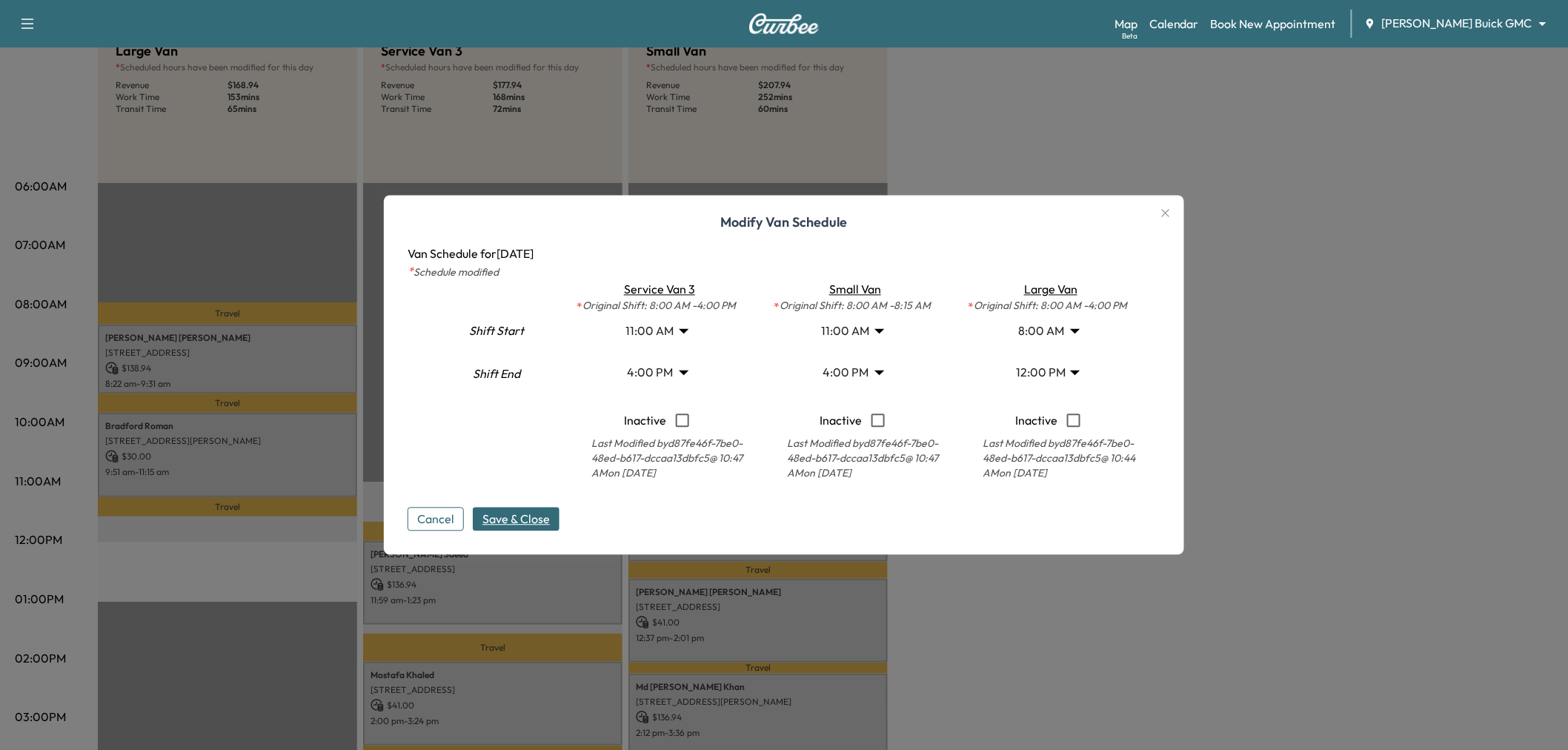
click at [538, 515] on span "Save & Close" at bounding box center [516, 520] width 67 height 18
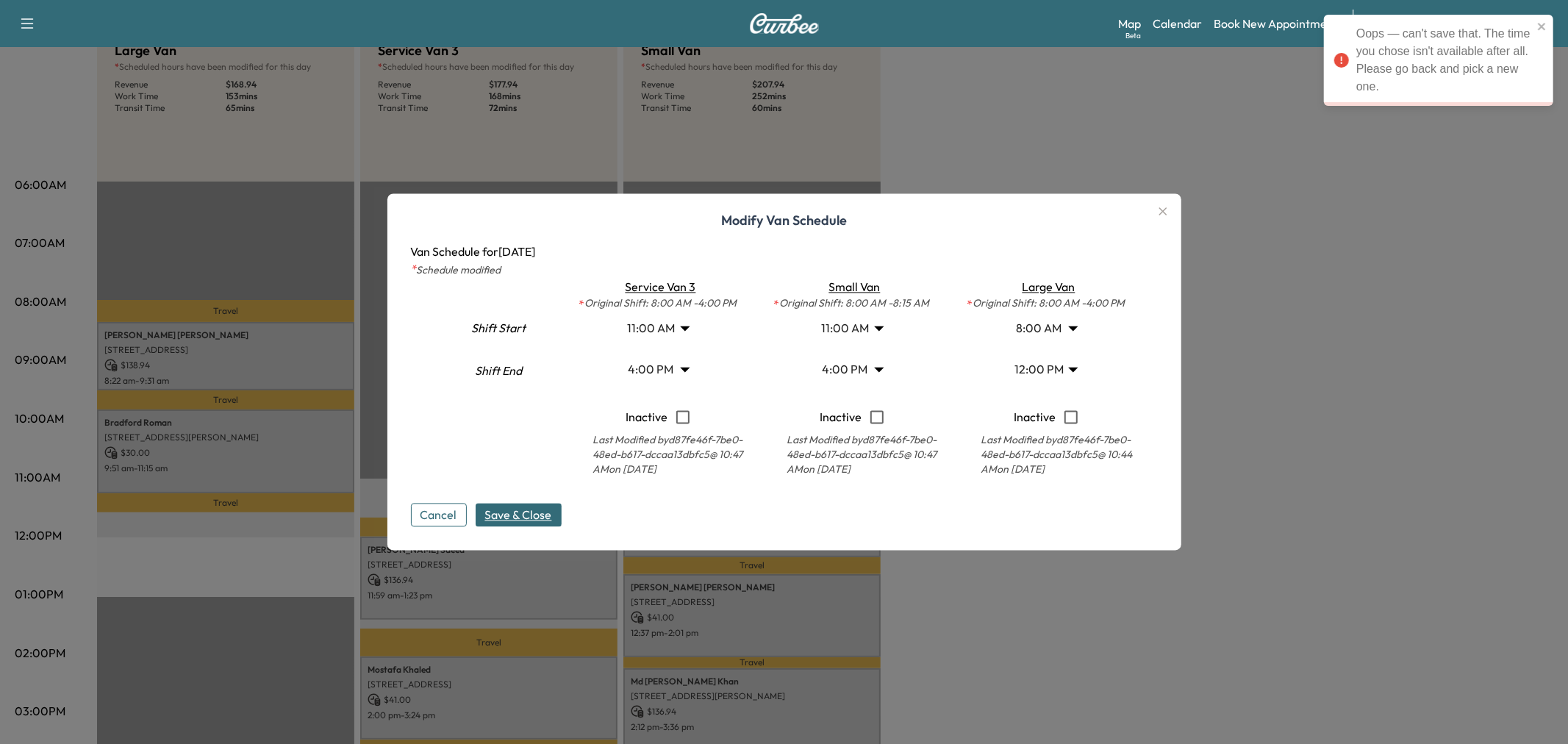
click at [847, 326] on body "Oops — can't save that. The time you chose isn't available after all. Please go…" at bounding box center [784, 209] width 1568 height 744
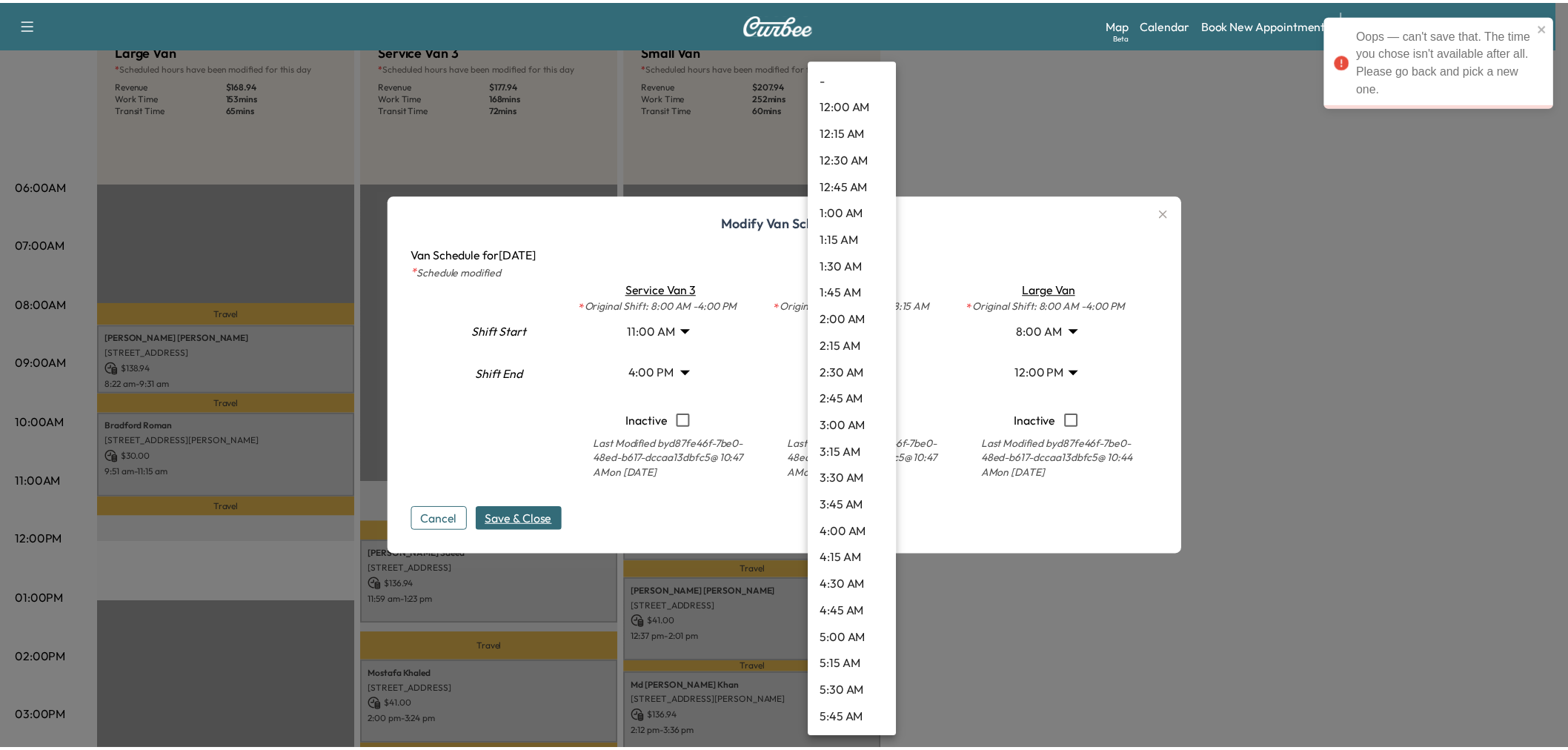
scroll to position [879, 0]
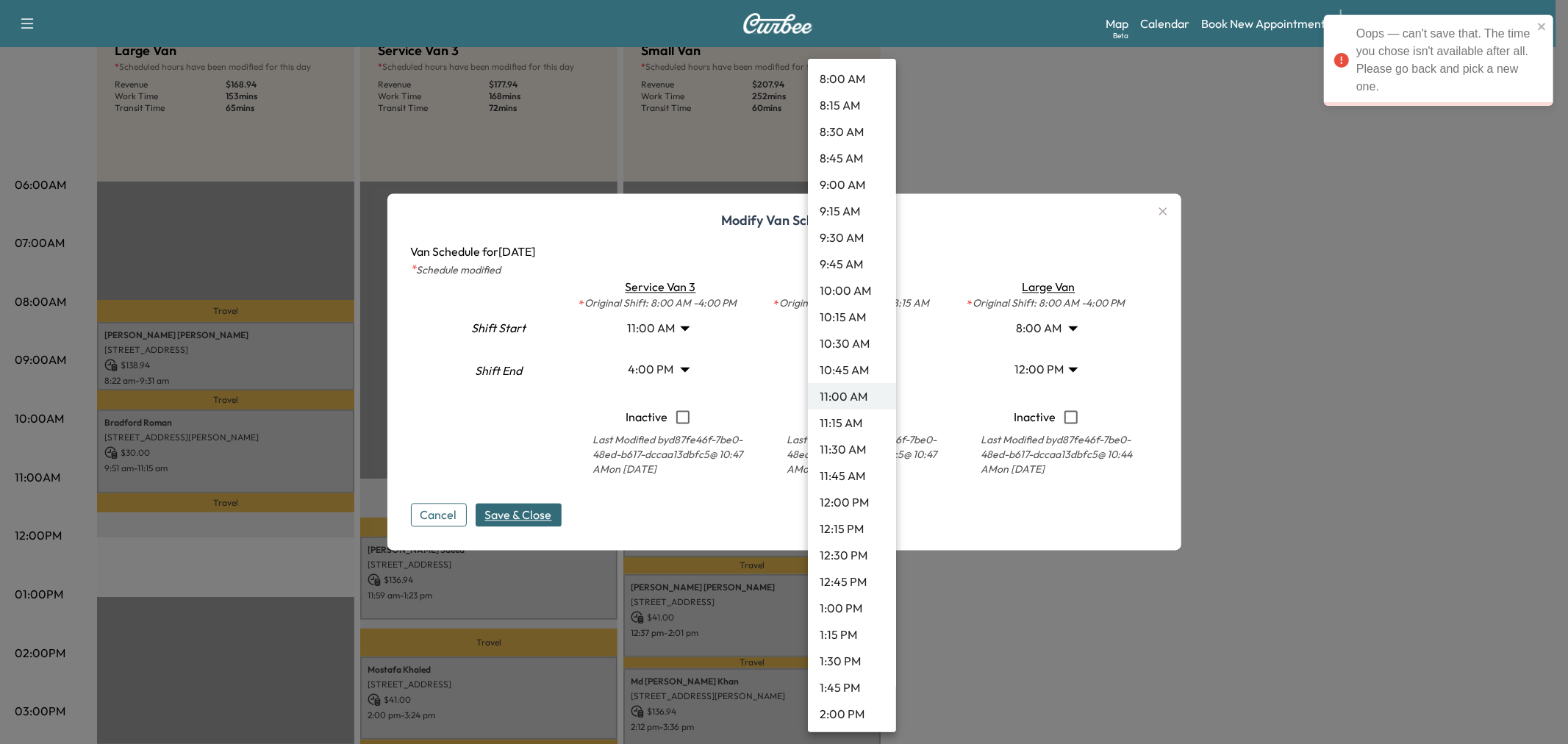
click at [841, 363] on li "10:45 AM" at bounding box center [852, 369] width 88 height 26
type input "*****"
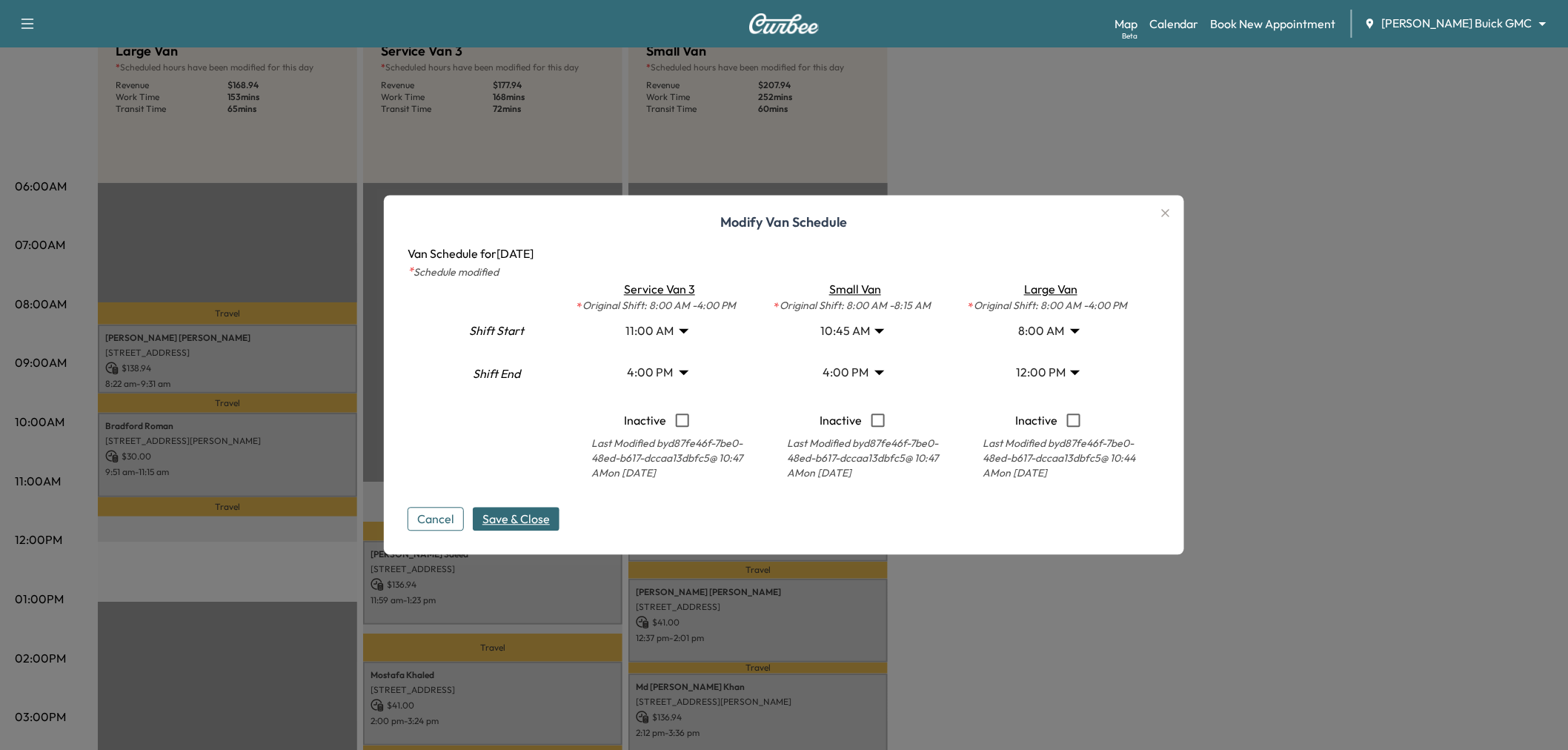
click at [535, 515] on span "Save & Close" at bounding box center [516, 520] width 67 height 18
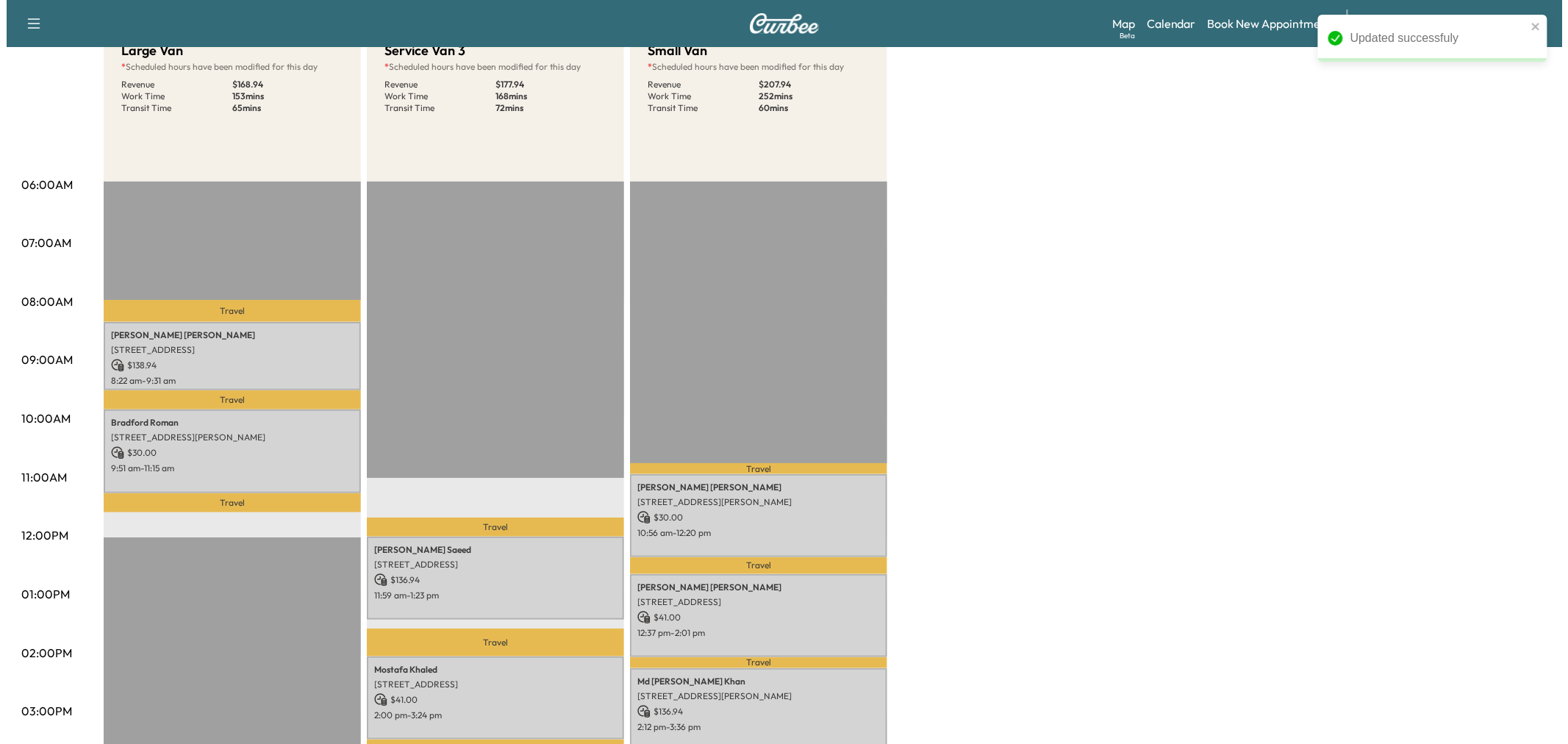
scroll to position [81, 0]
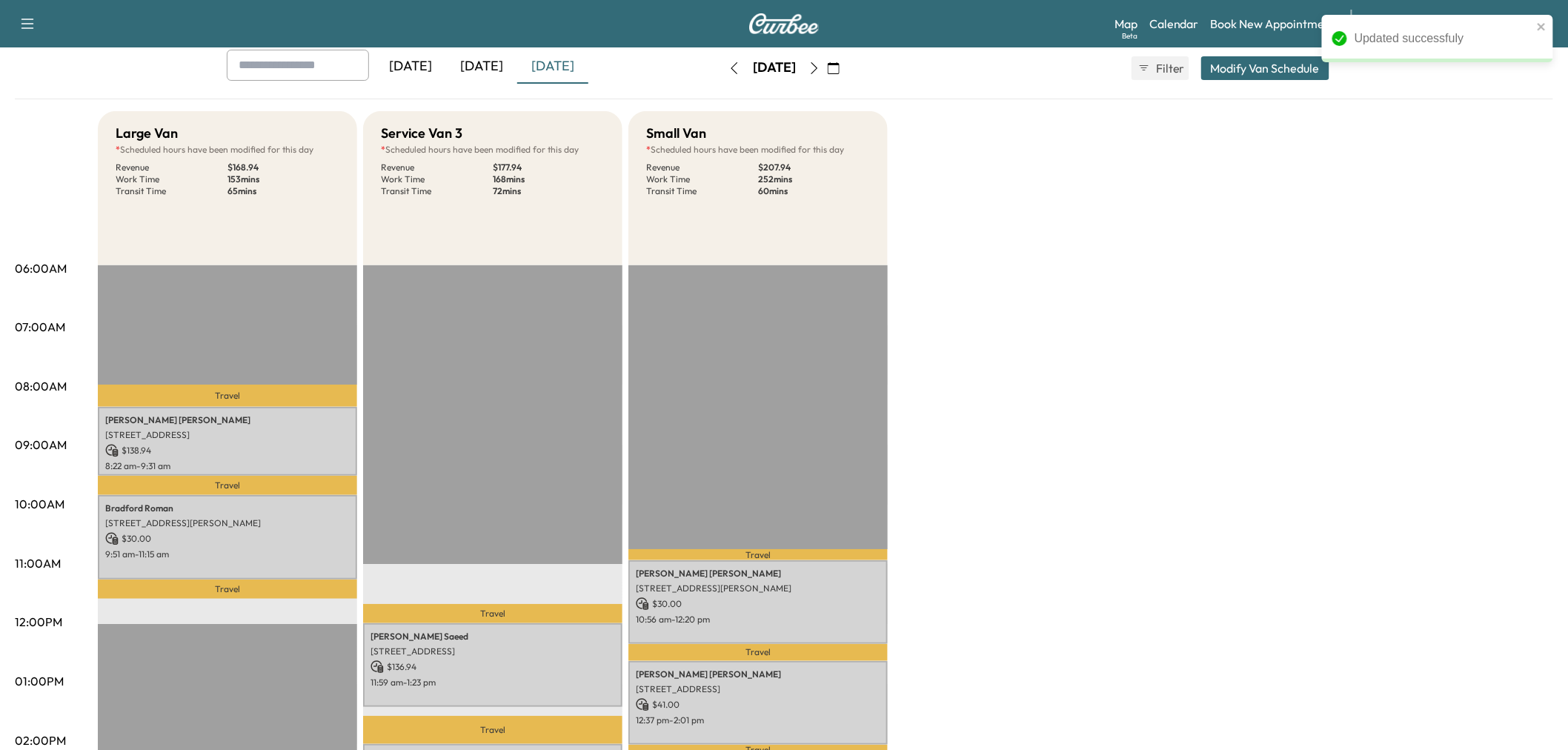
click at [1233, 75] on button "Modify Van Schedule" at bounding box center [1264, 68] width 128 height 23
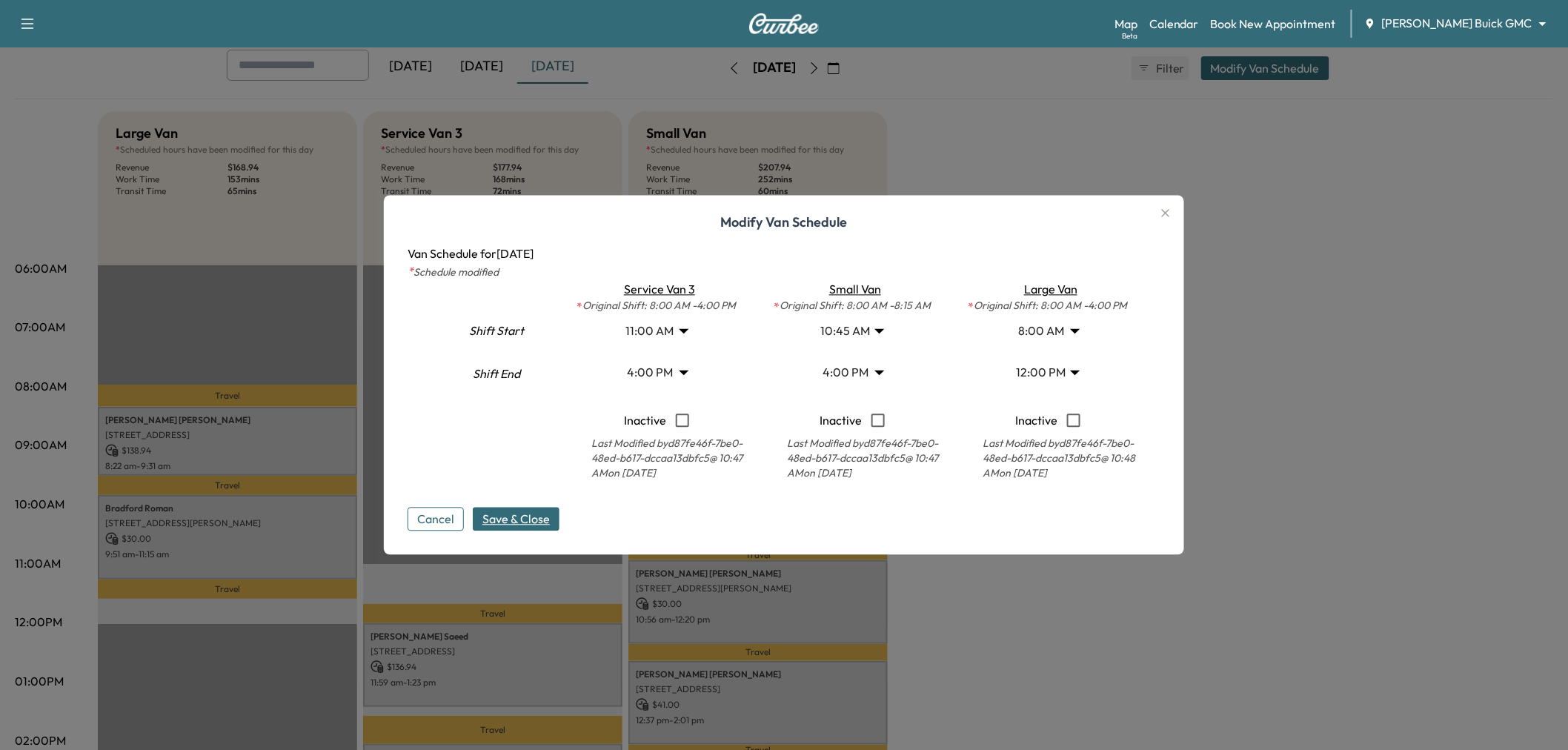
click at [679, 330] on body "Support Log Out Map Beta Calendar Book New Appointment [PERSON_NAME] Buick GMC …" at bounding box center [784, 293] width 1568 height 750
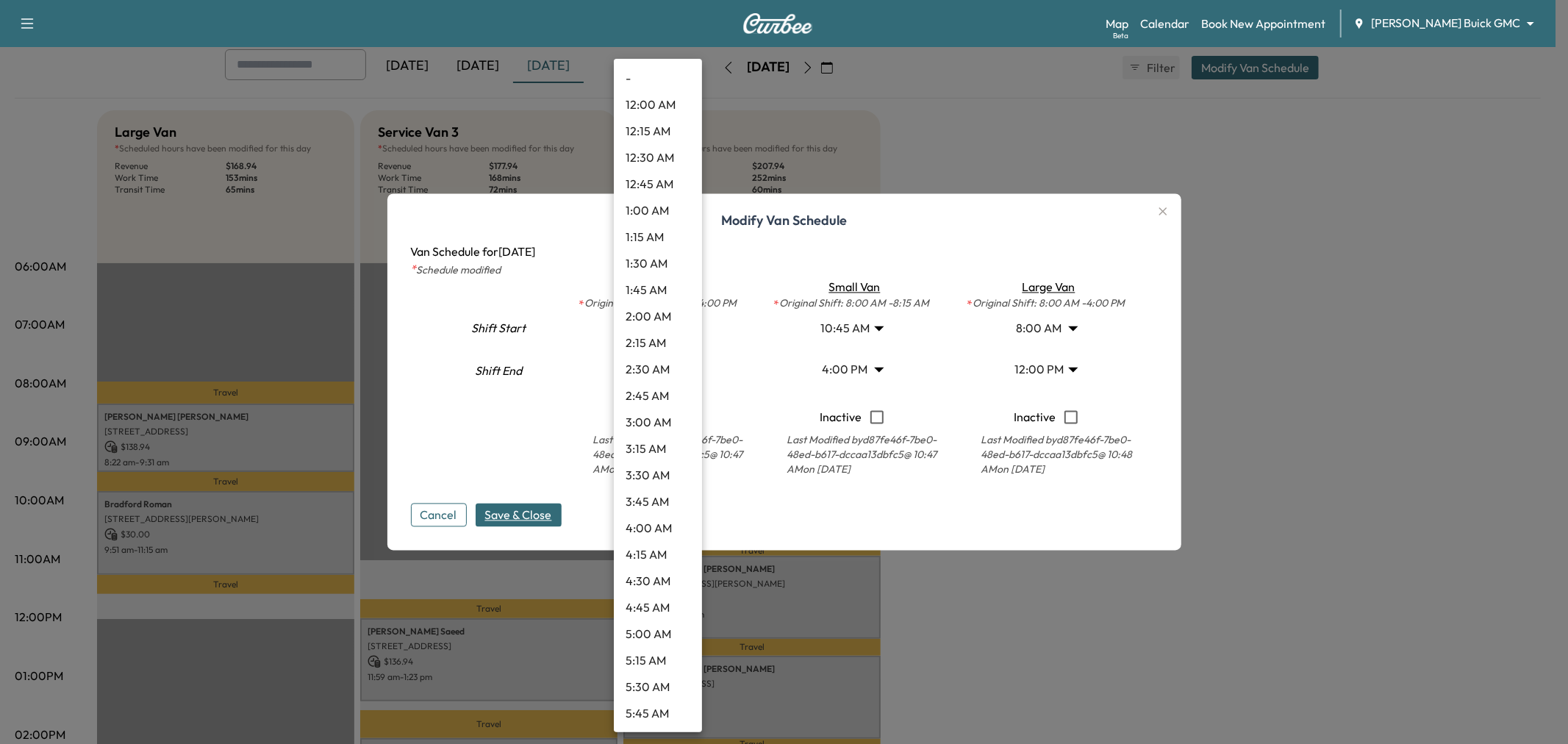
scroll to position [872, 0]
click at [659, 363] on li "10:45 AM" at bounding box center [657, 369] width 88 height 26
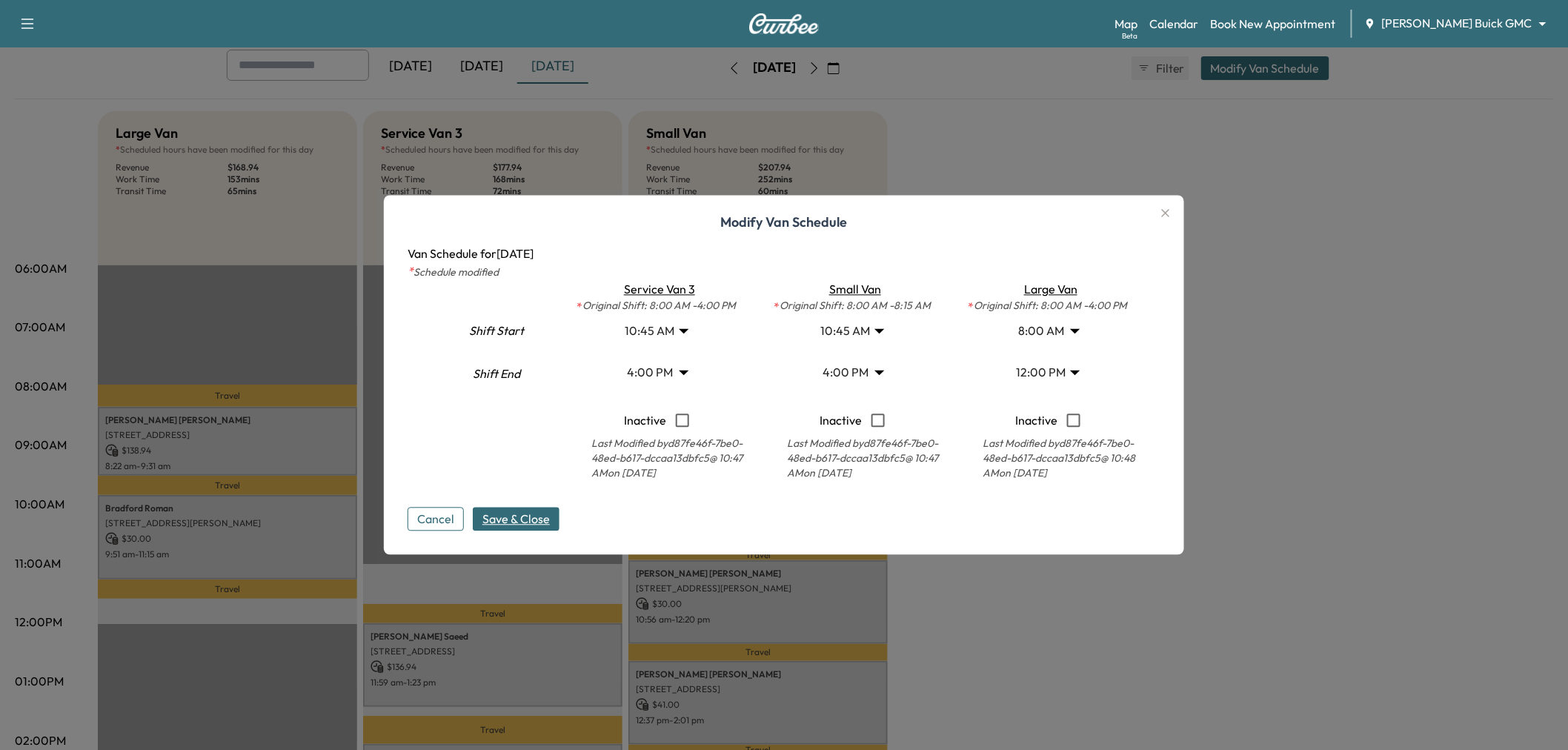
click at [670, 334] on body "Support Log Out Map Beta Calendar Book New Appointment [PERSON_NAME] Buick GMC …" at bounding box center [784, 293] width 1568 height 750
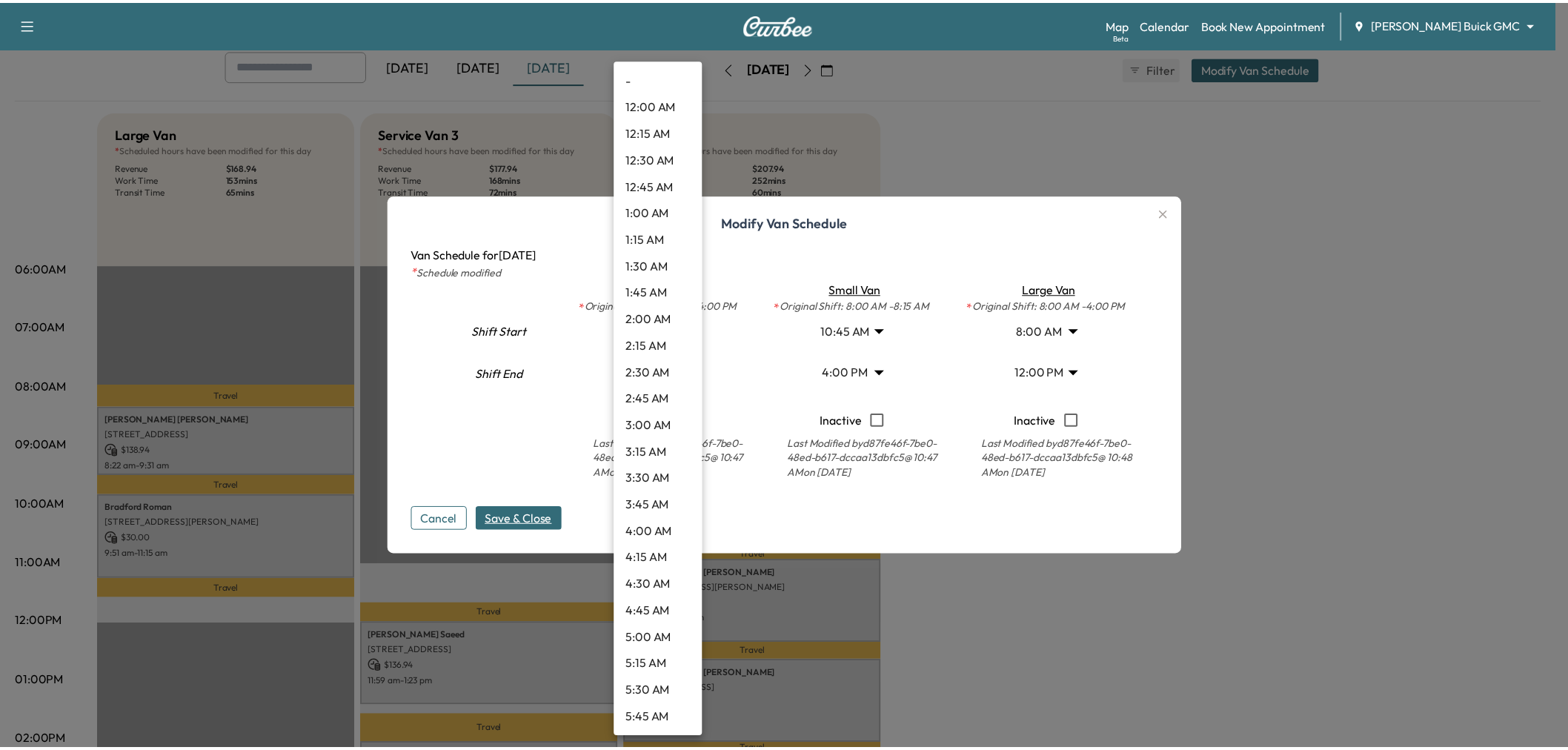
scroll to position [853, 0]
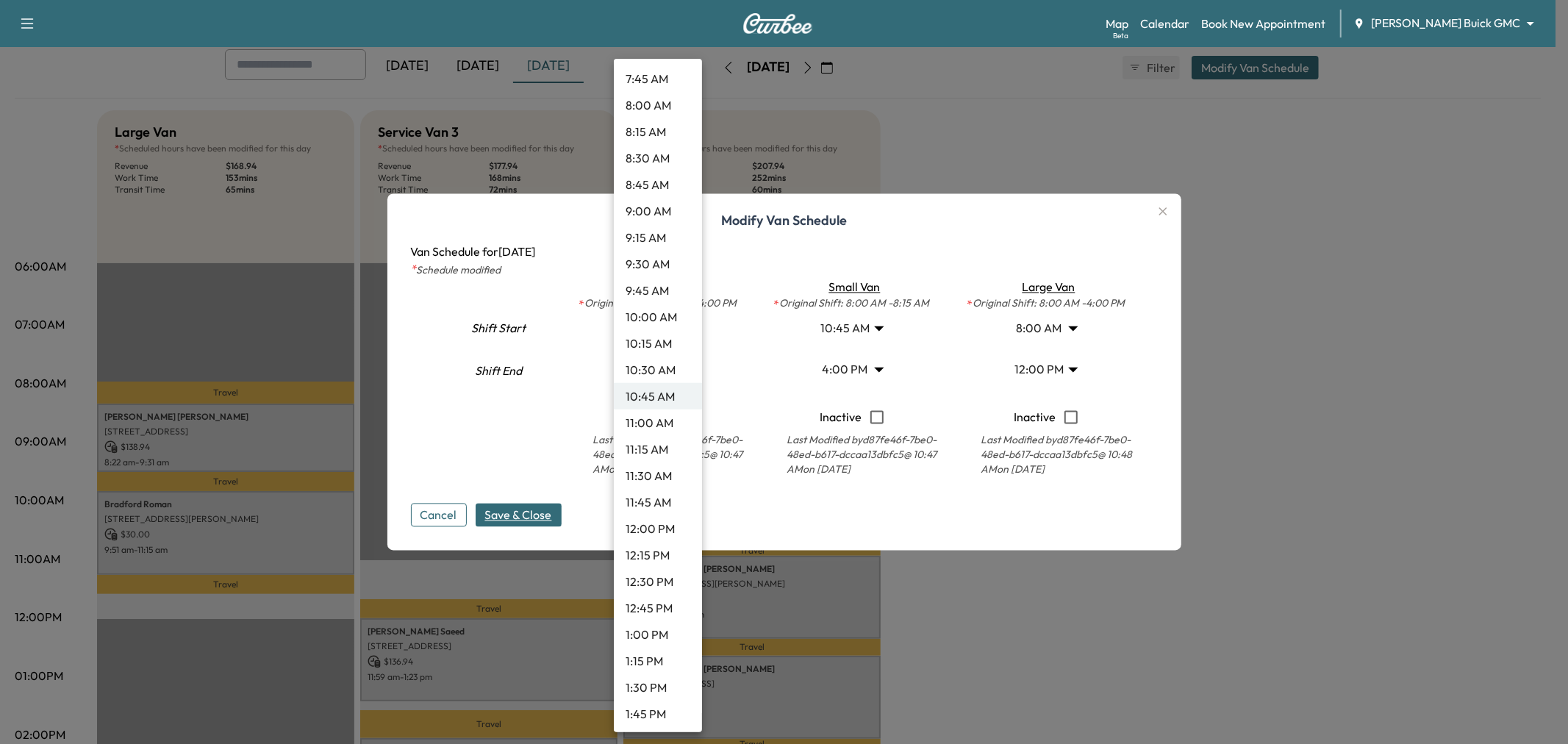
click at [669, 316] on li "10:00 AM" at bounding box center [657, 316] width 88 height 26
type input "**"
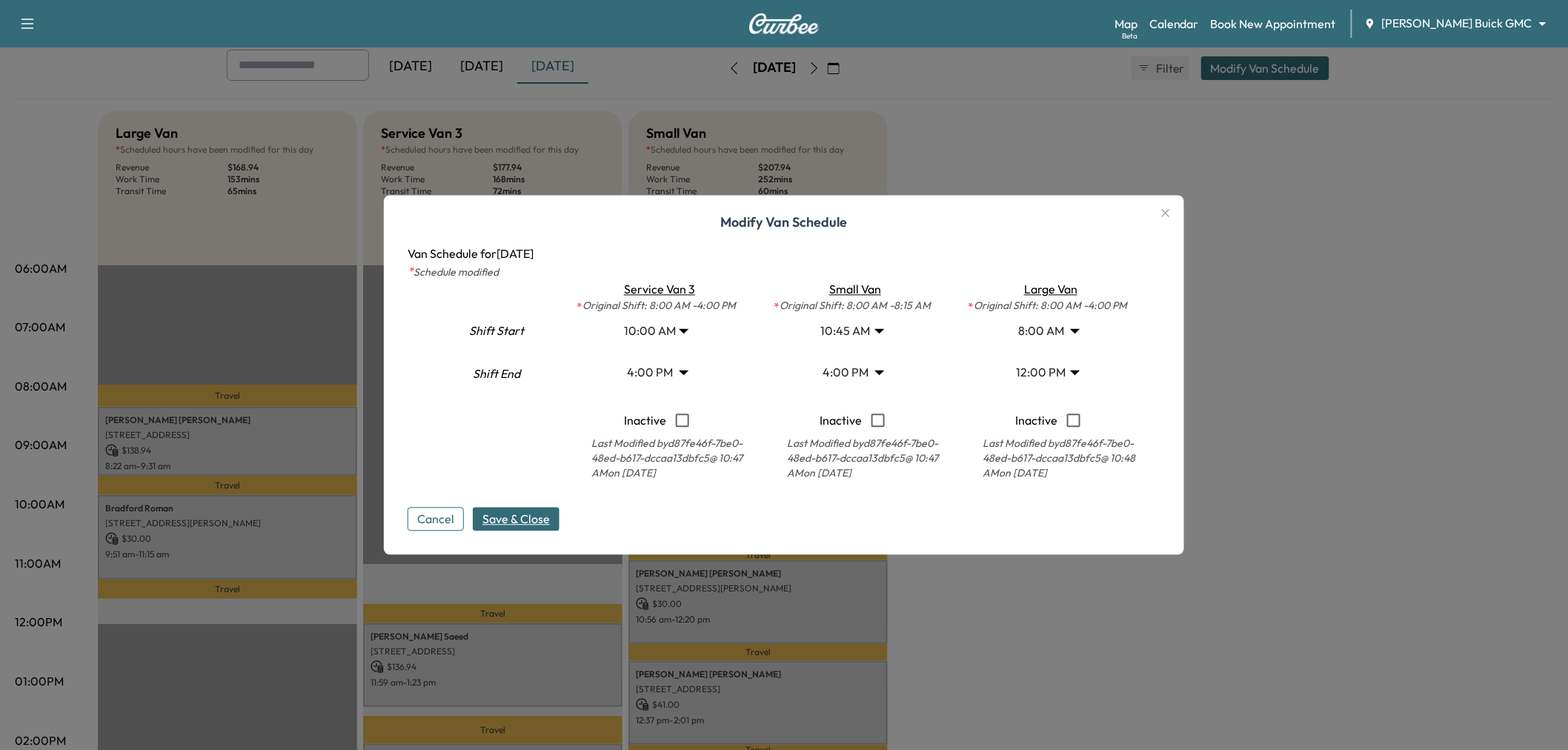
click at [532, 511] on span "Save & Close" at bounding box center [516, 520] width 67 height 18
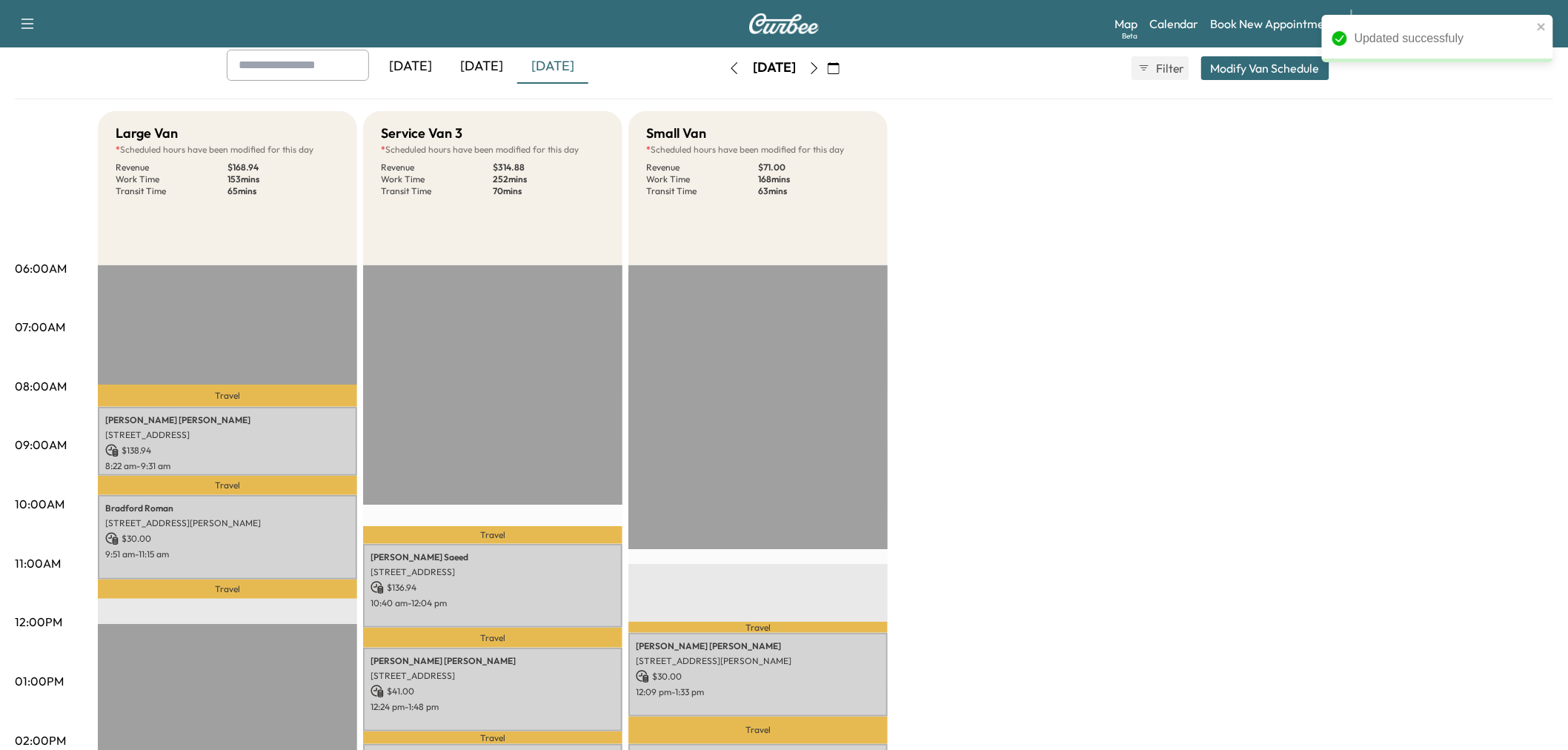
click at [1137, 409] on div "Large Van * Scheduled hours have been modified for this day Revenue $ 168.94 Wo…" at bounding box center [826, 667] width 1456 height 1111
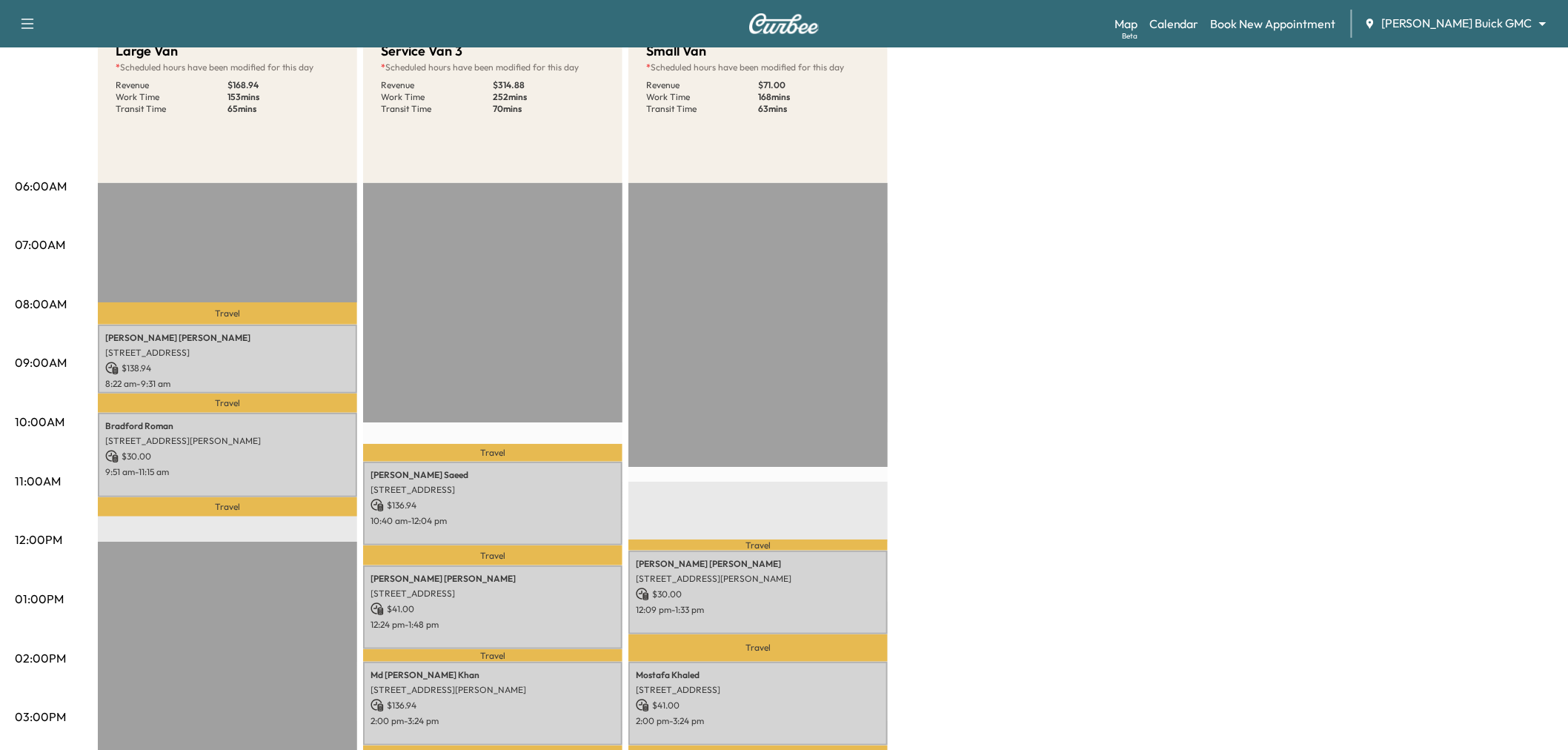
scroll to position [247, 0]
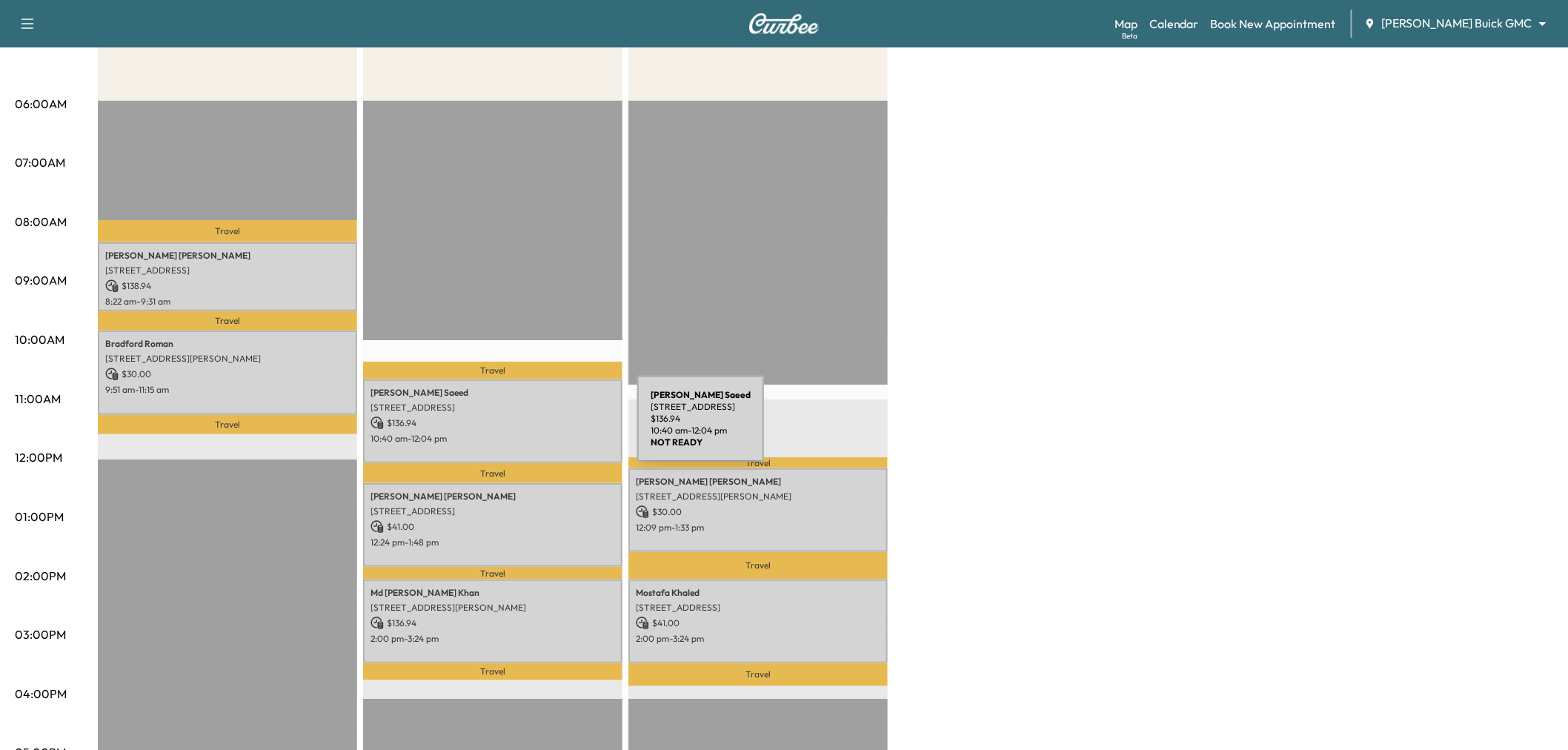
click at [526, 433] on p "10:40 am - 12:04 pm" at bounding box center [492, 438] width 244 height 12
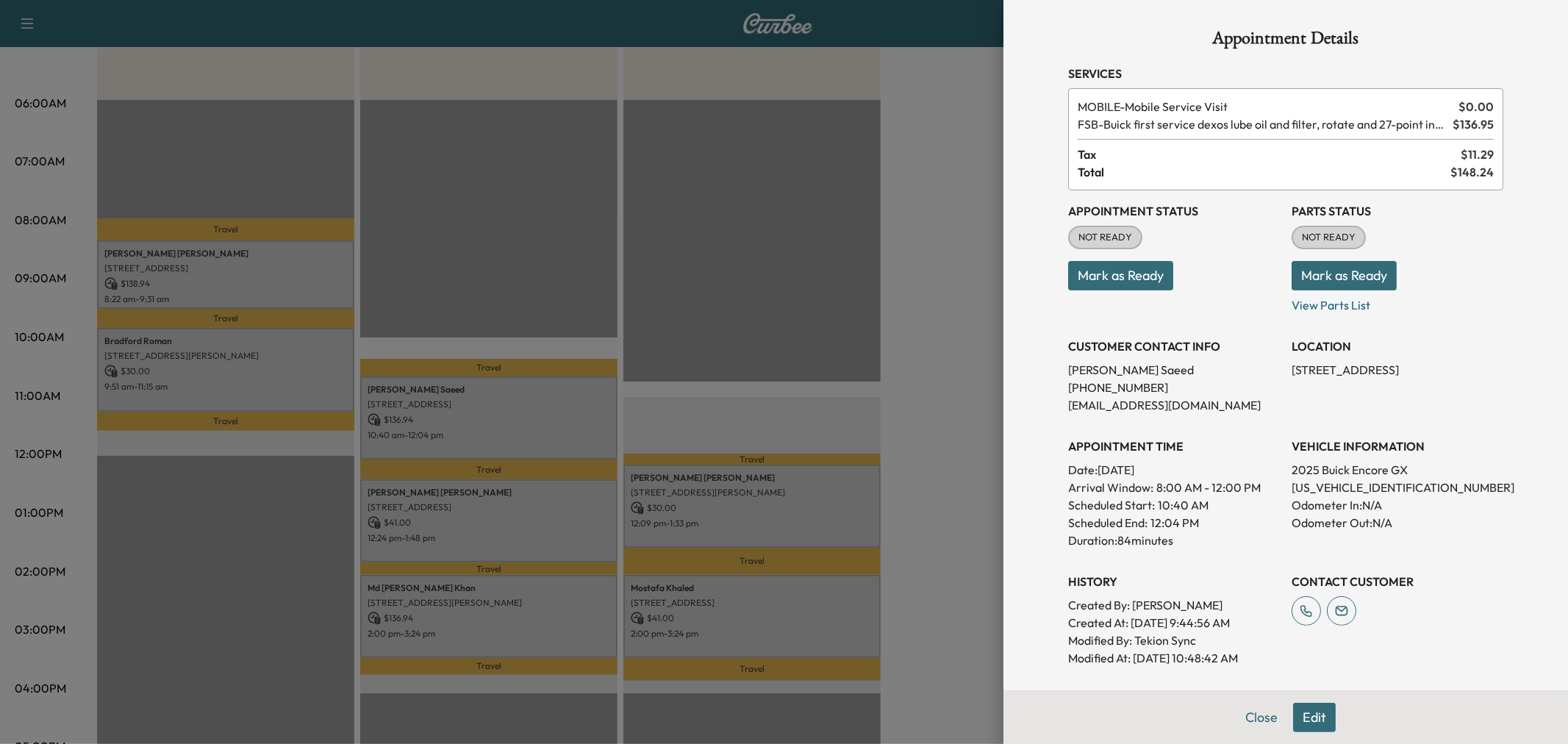
click at [521, 427] on div at bounding box center [784, 372] width 1568 height 744
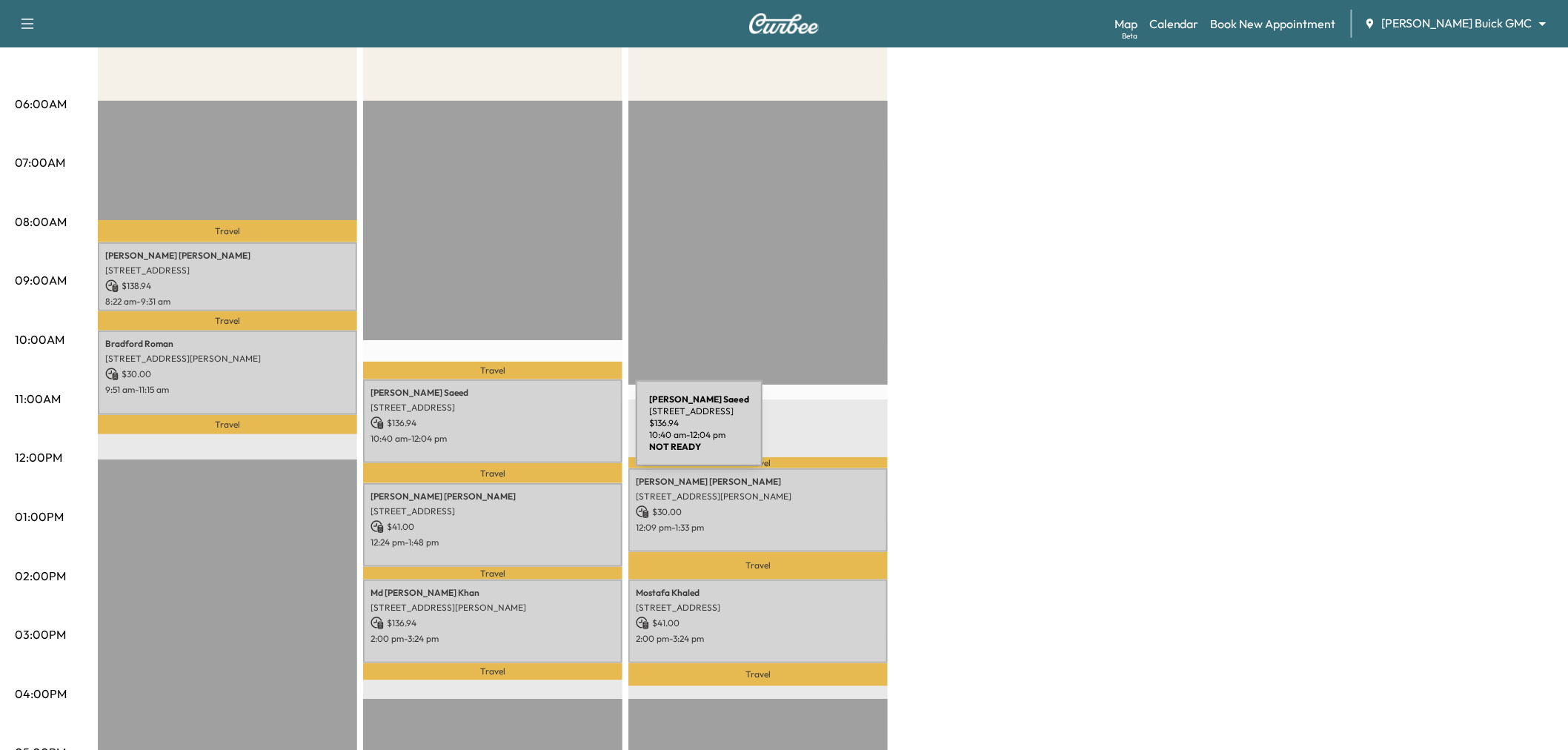
click at [525, 433] on p "10:40 am - 12:04 pm" at bounding box center [492, 438] width 244 height 12
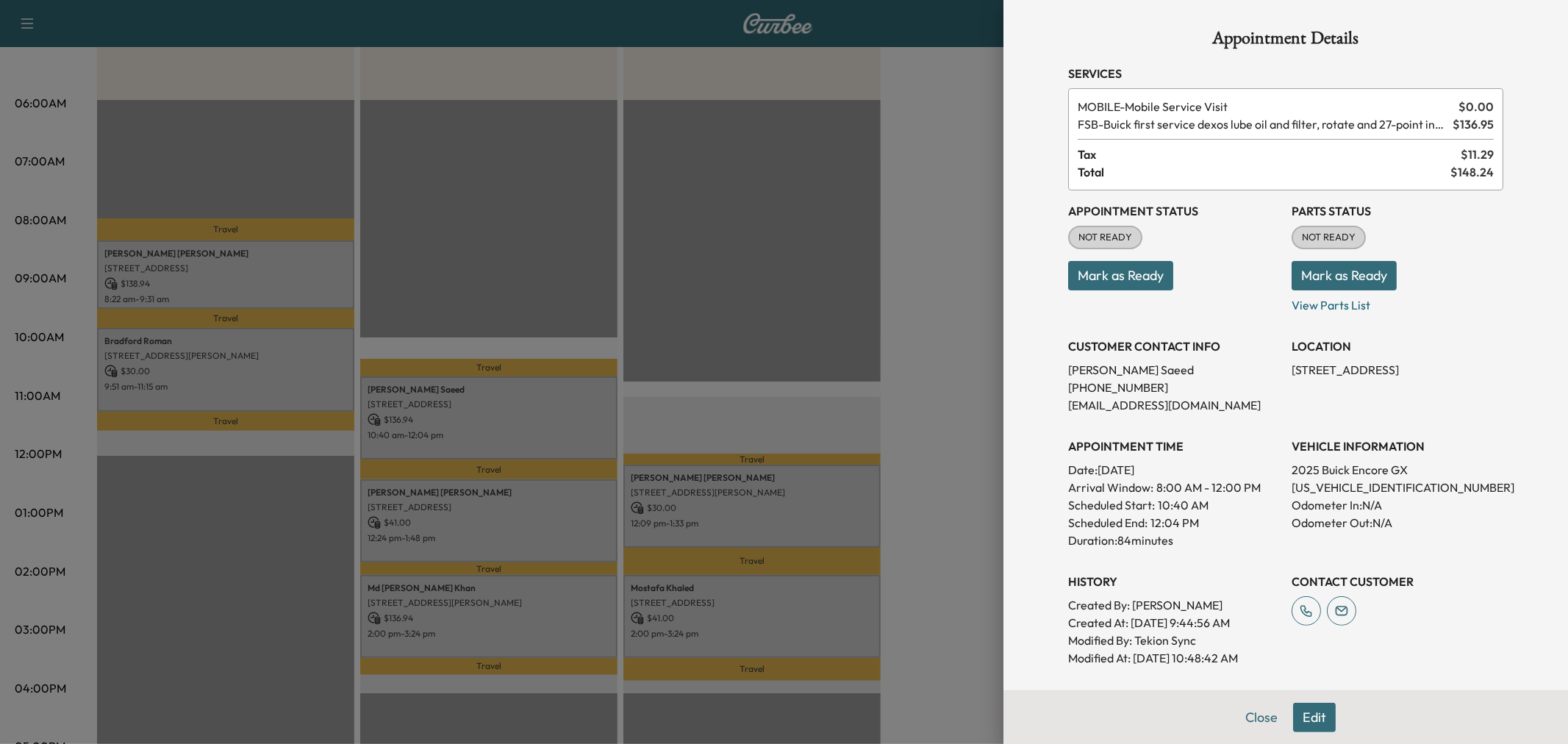
click at [967, 326] on div at bounding box center [784, 372] width 1568 height 744
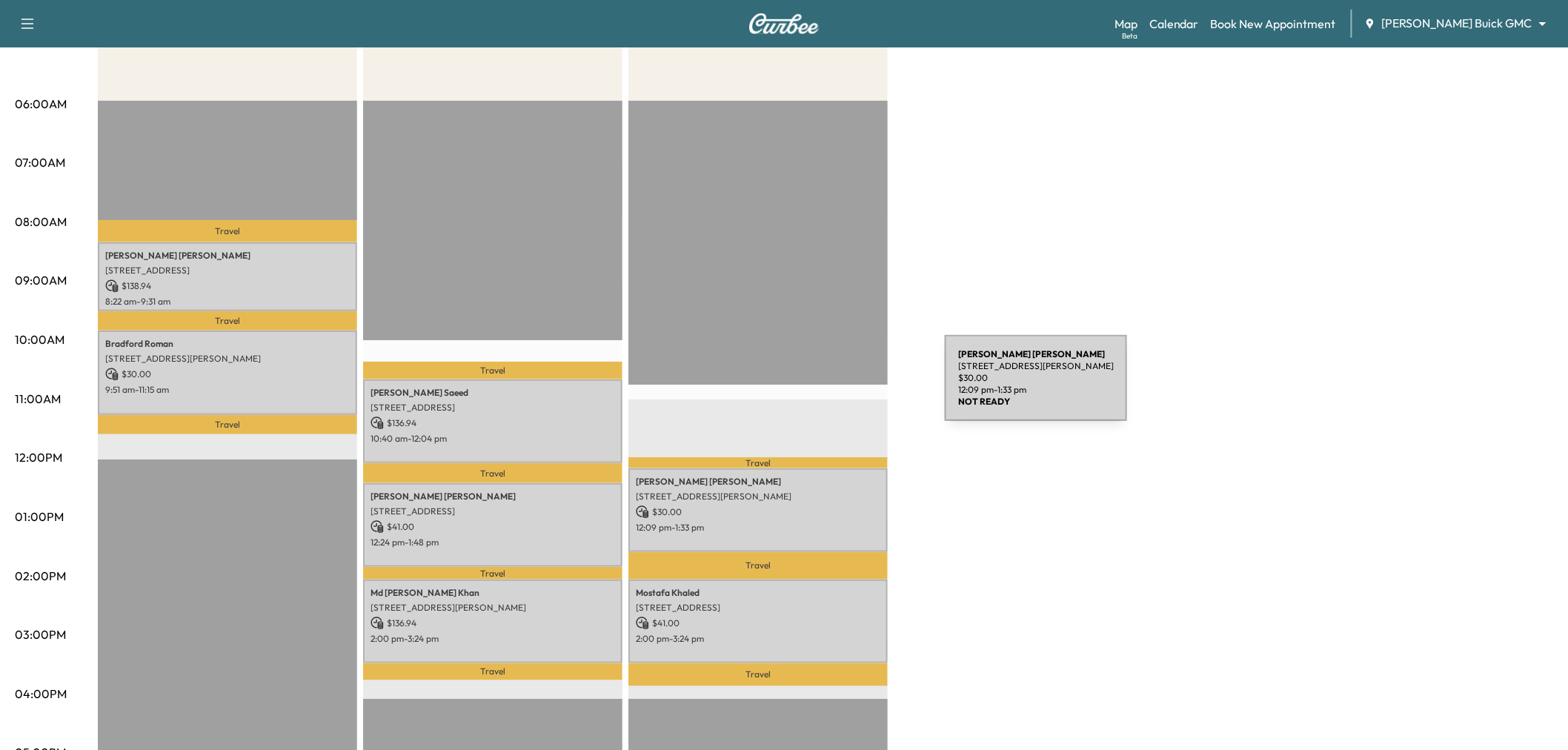
scroll to position [329, 0]
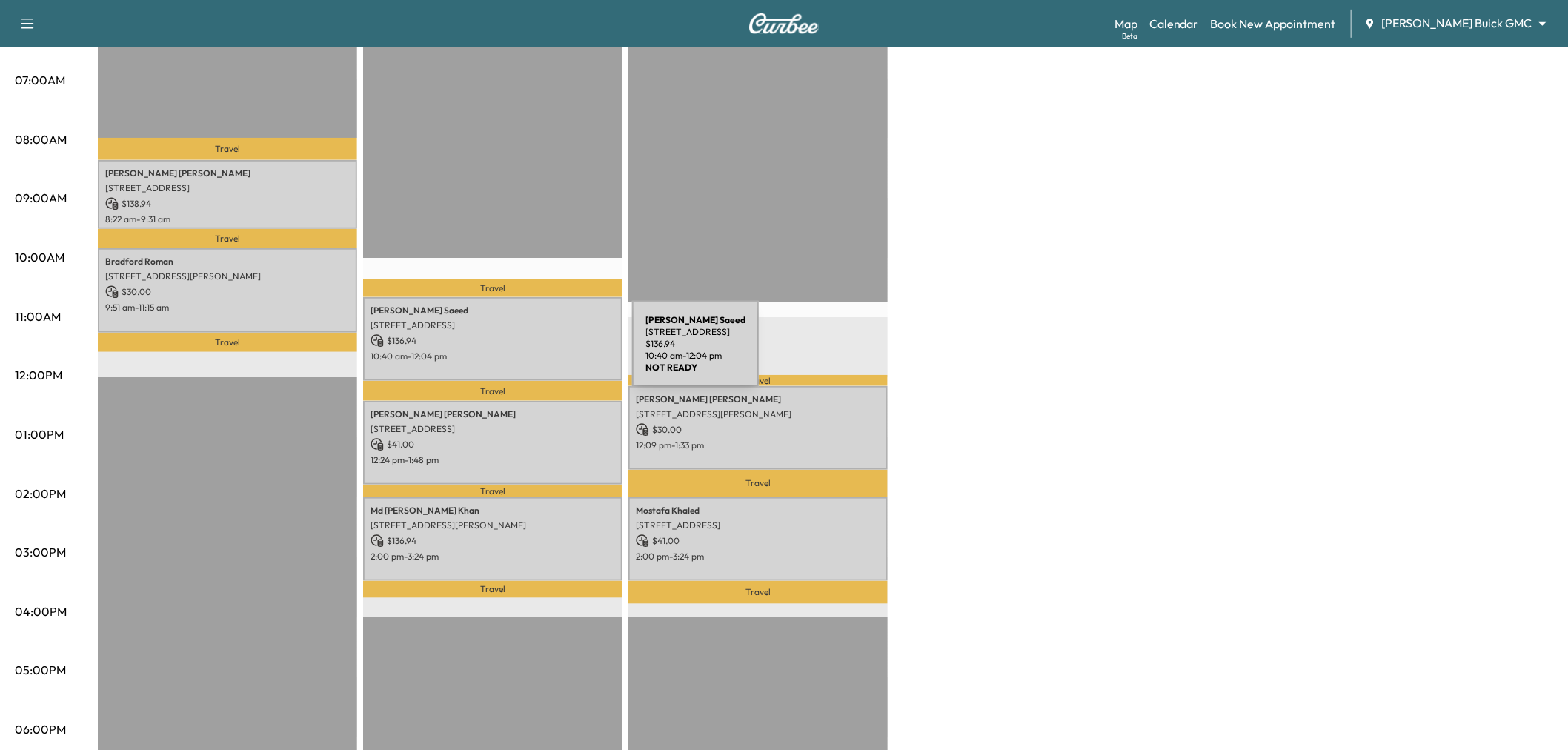
click at [521, 353] on p "10:40 am - 12:04 pm" at bounding box center [492, 356] width 244 height 12
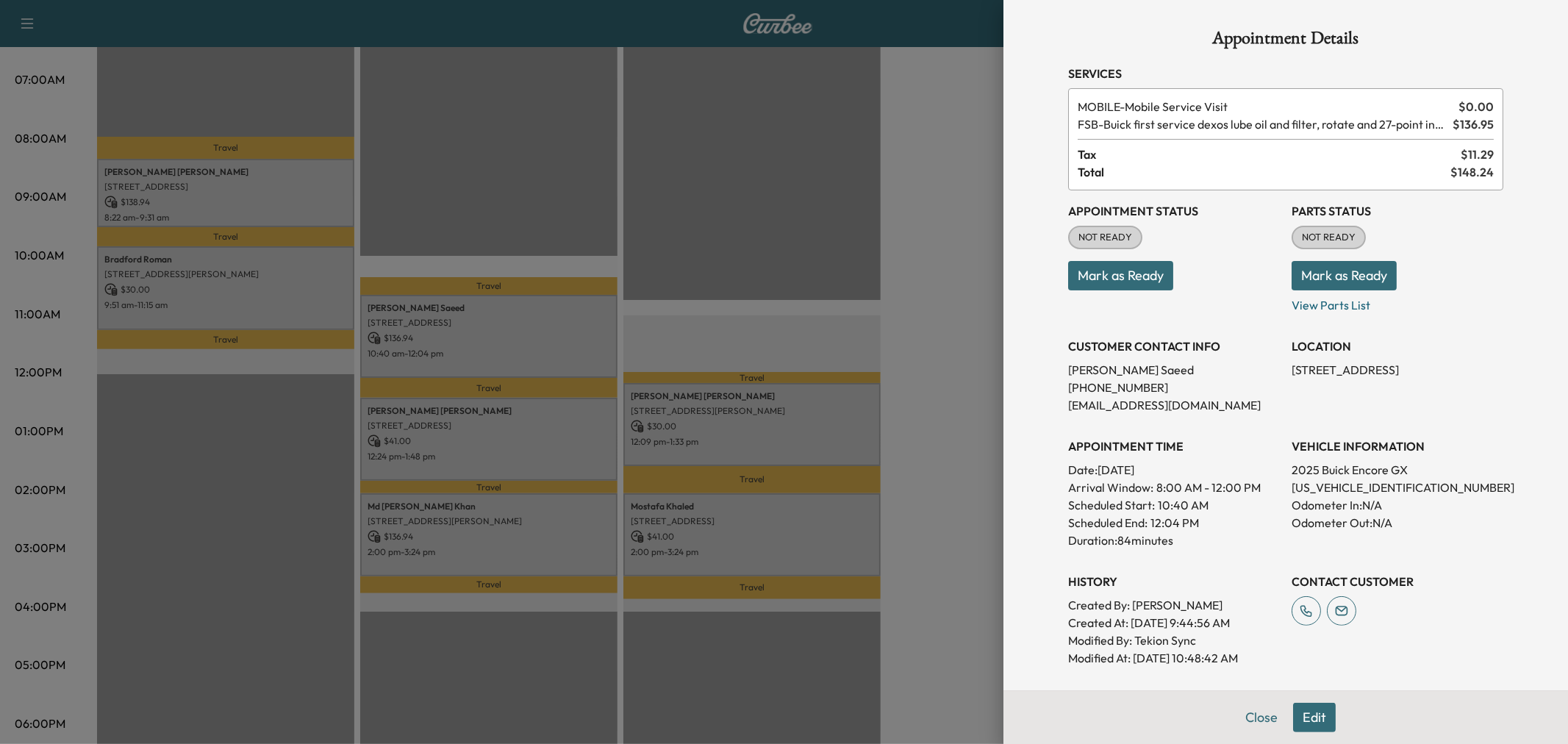
click at [577, 432] on div at bounding box center [784, 372] width 1568 height 744
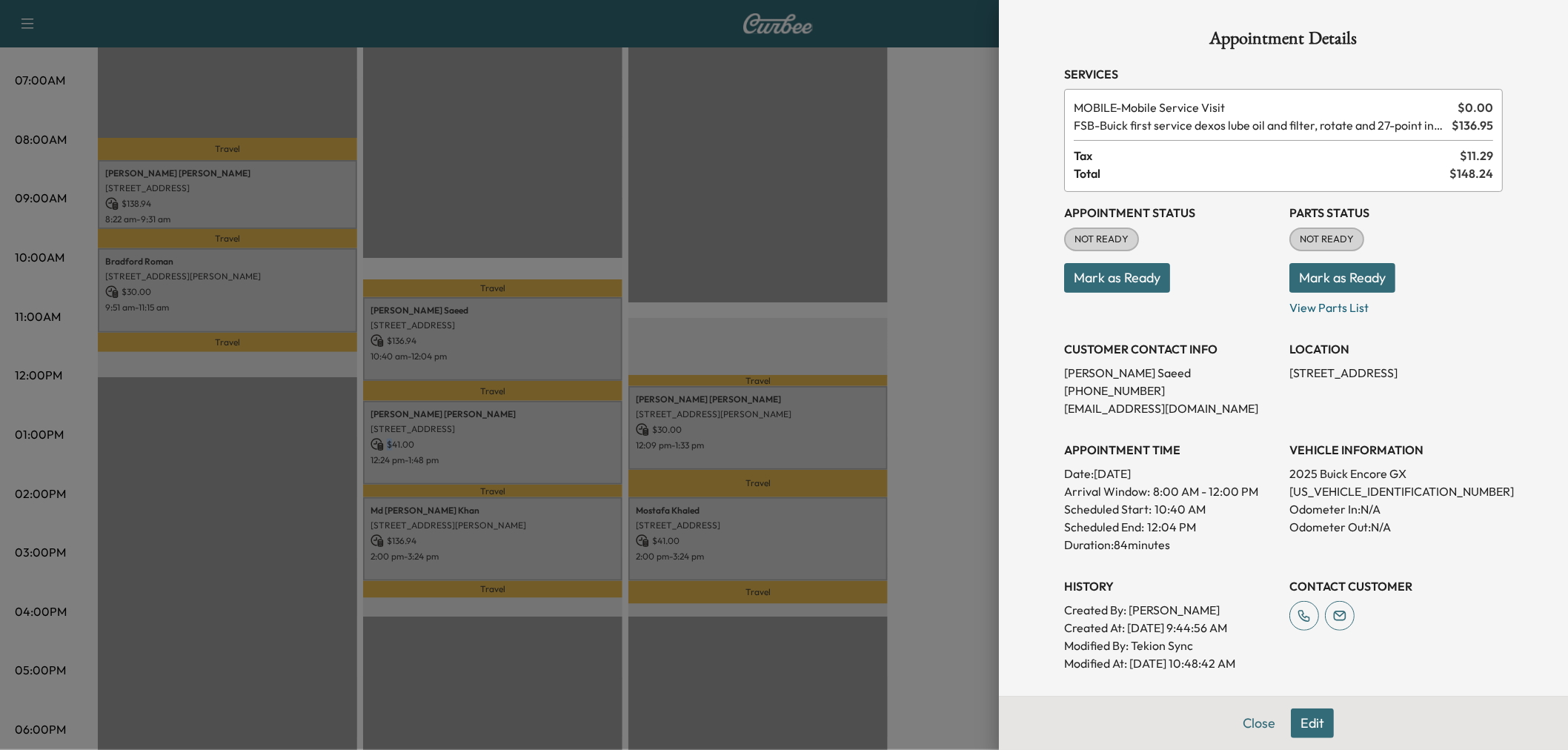
click at [581, 438] on p "$ 41.00" at bounding box center [492, 444] width 244 height 14
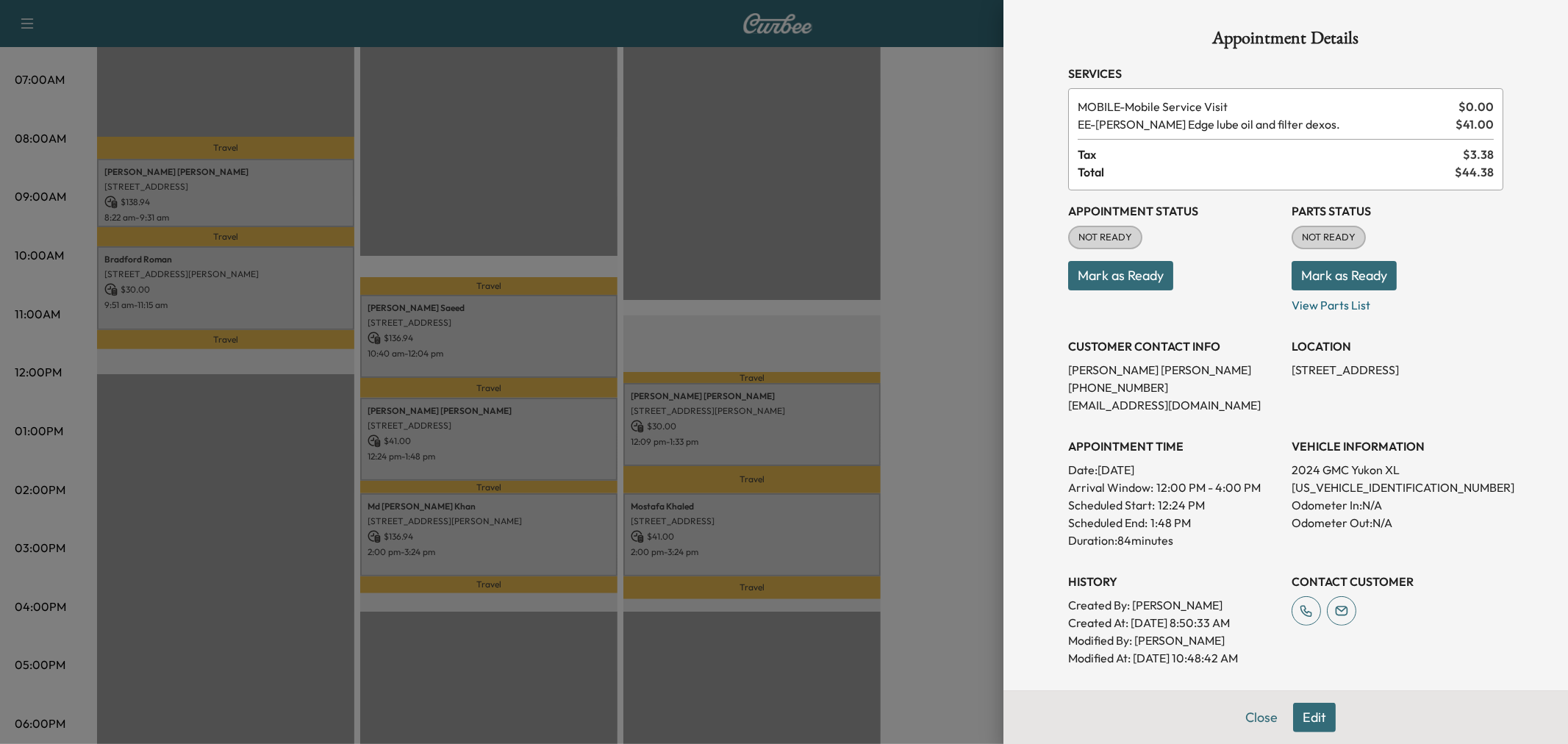
click at [577, 432] on div at bounding box center [784, 372] width 1568 height 744
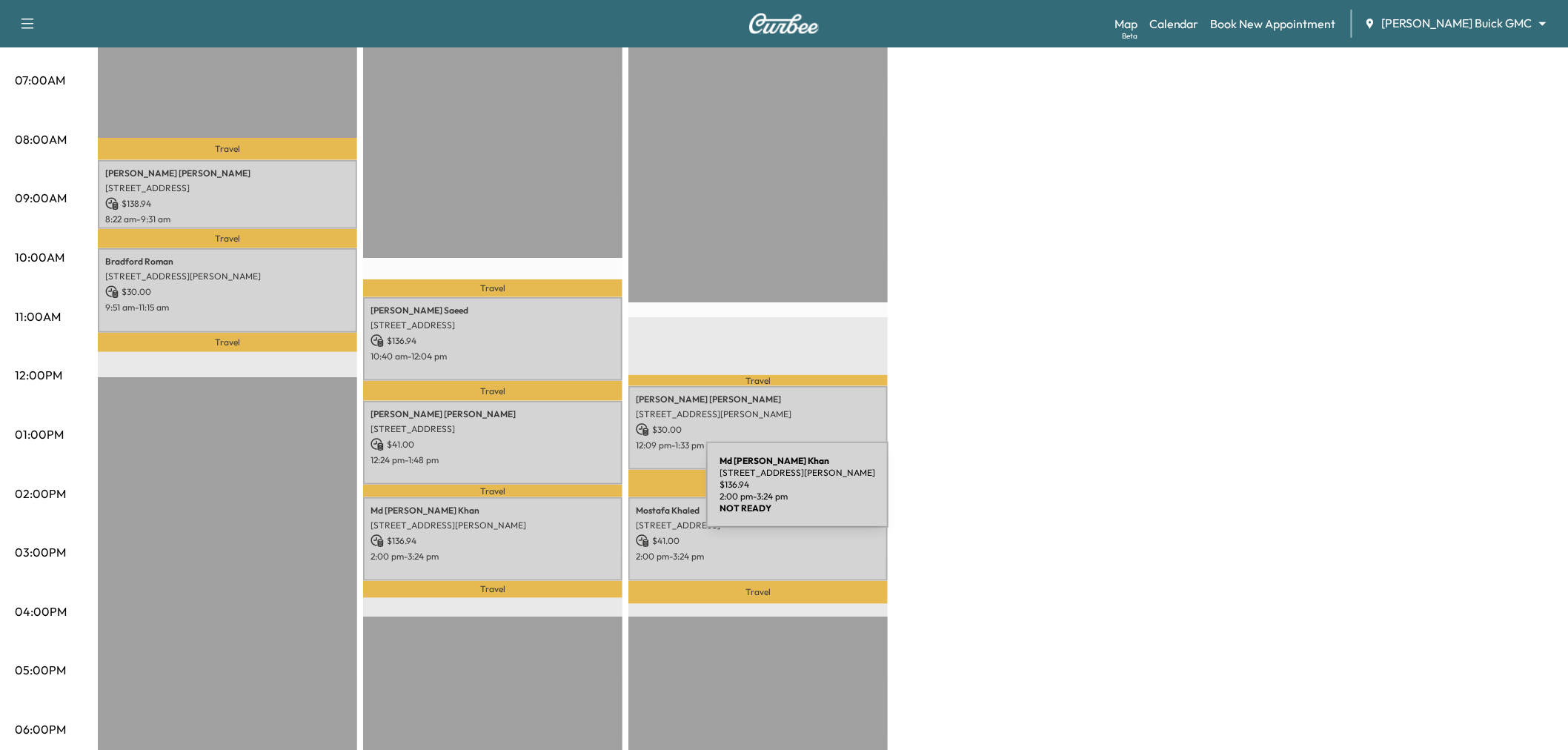
click at [594, 520] on p "[STREET_ADDRESS][PERSON_NAME]" at bounding box center [492, 525] width 244 height 12
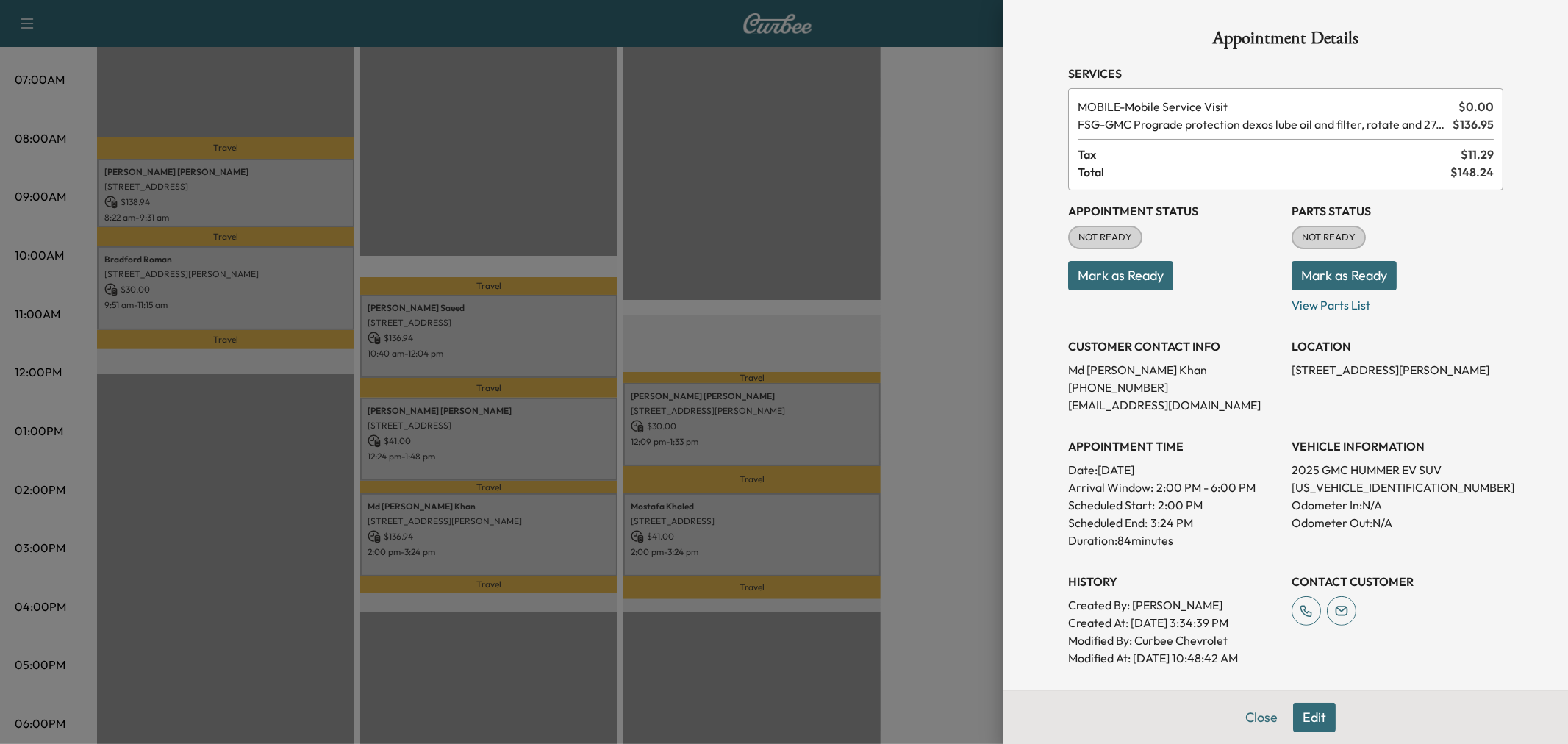
click at [589, 510] on div at bounding box center [784, 372] width 1568 height 744
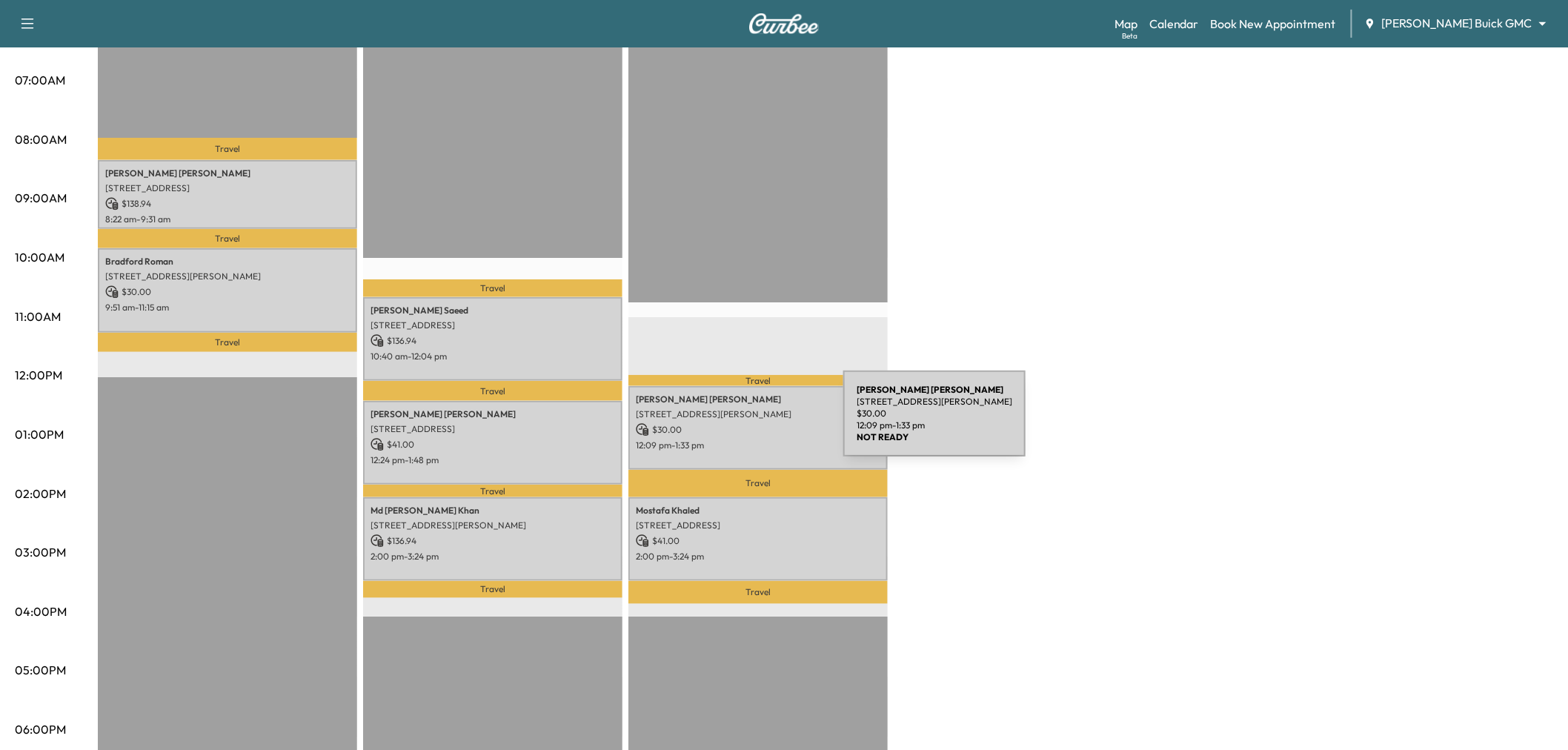
click at [732, 423] on p "$ 30.00" at bounding box center [758, 430] width 244 height 14
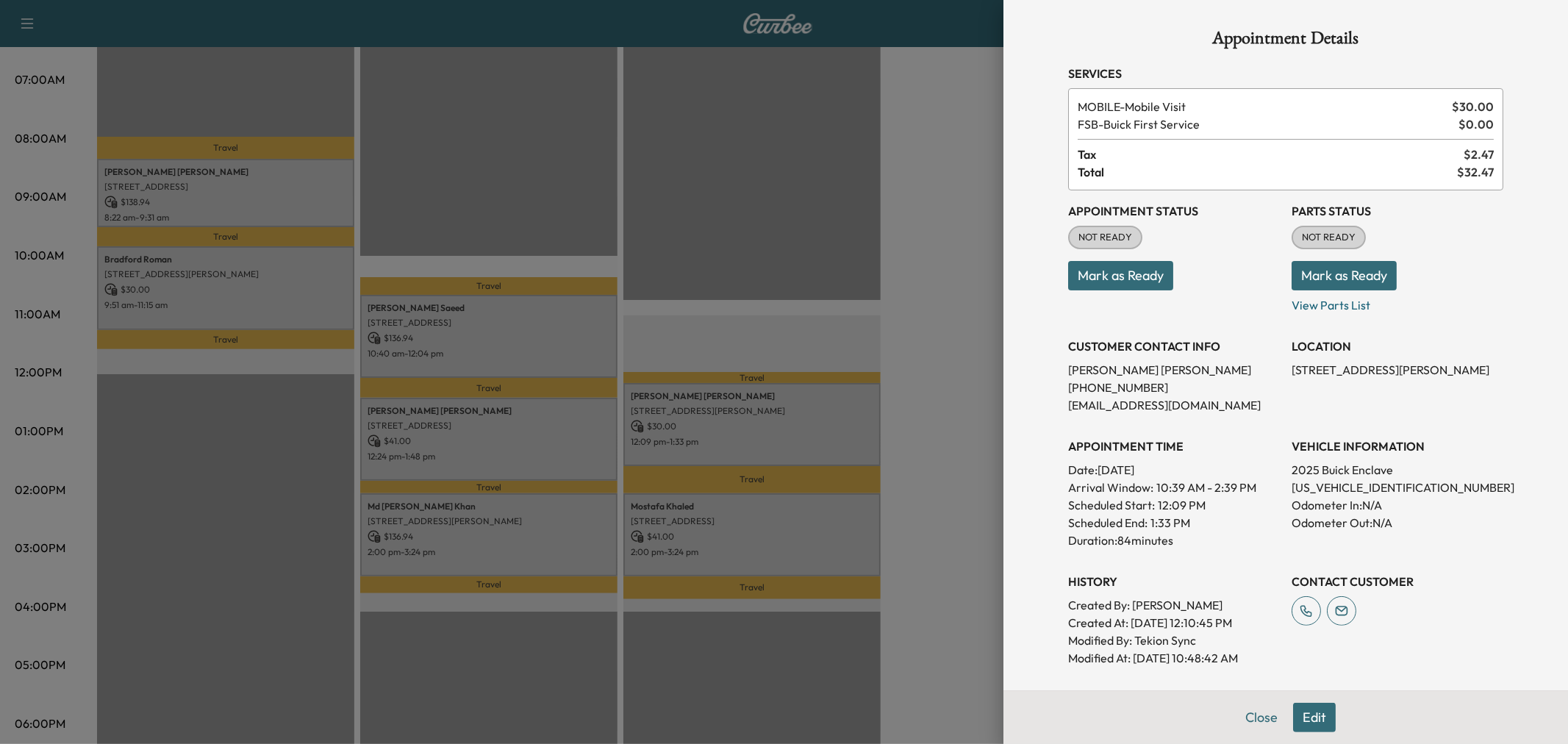
click at [726, 430] on div at bounding box center [784, 372] width 1568 height 744
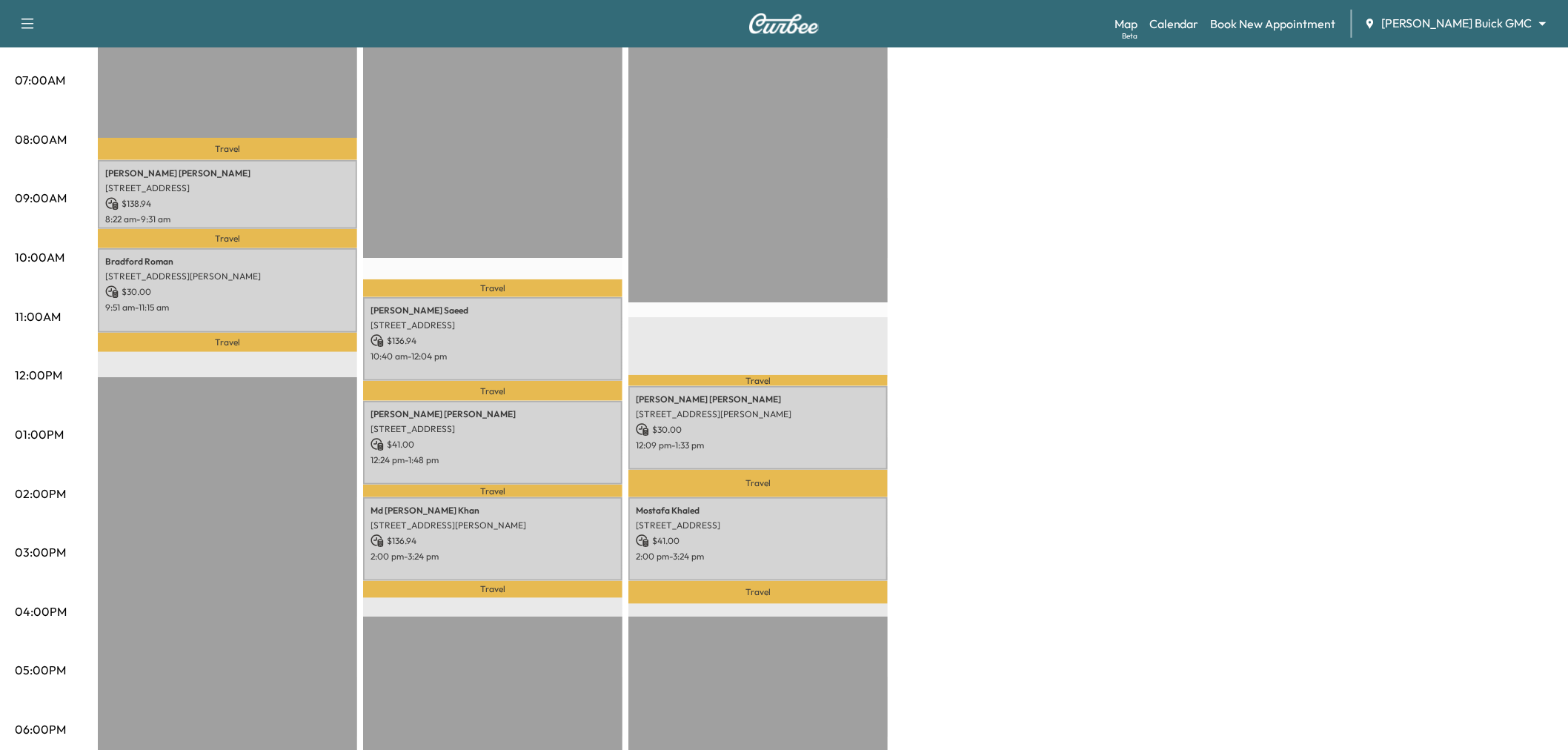
click at [1011, 309] on div "Large Van * Scheduled hours have been modified for this day Revenue $ 168.94 Wo…" at bounding box center [826, 420] width 1456 height 1111
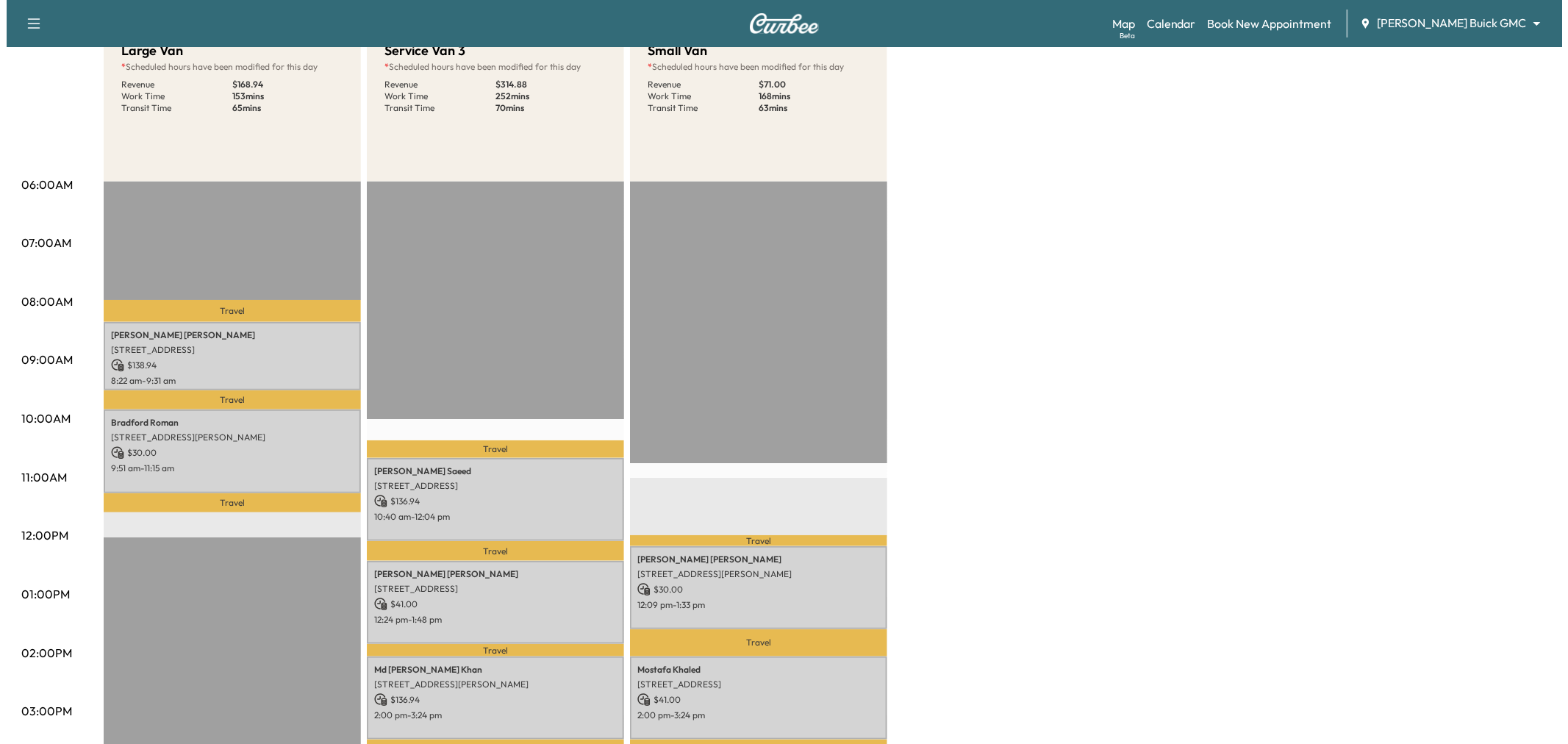
scroll to position [81, 0]
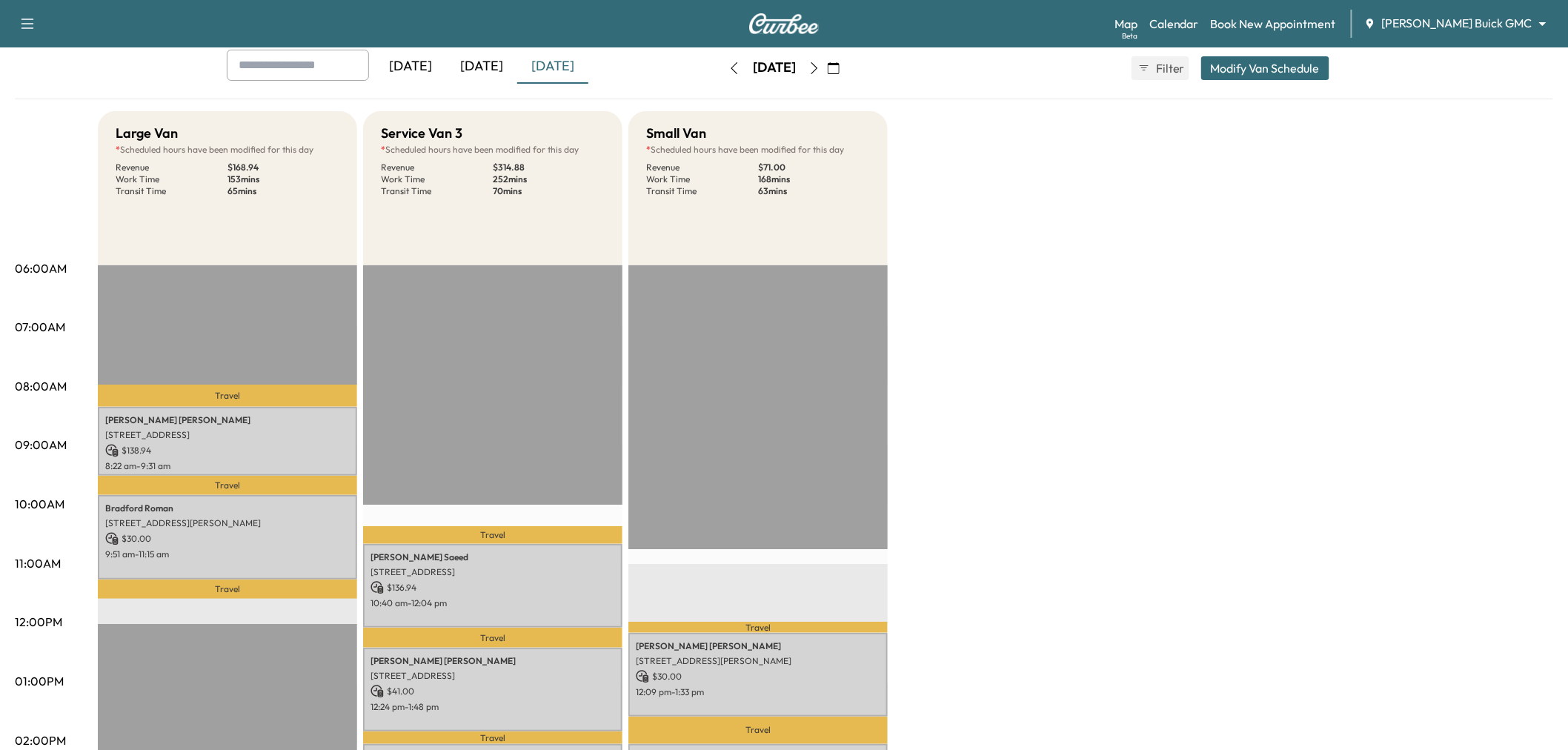
click at [1234, 66] on button "Modify Van Schedule" at bounding box center [1264, 68] width 128 height 23
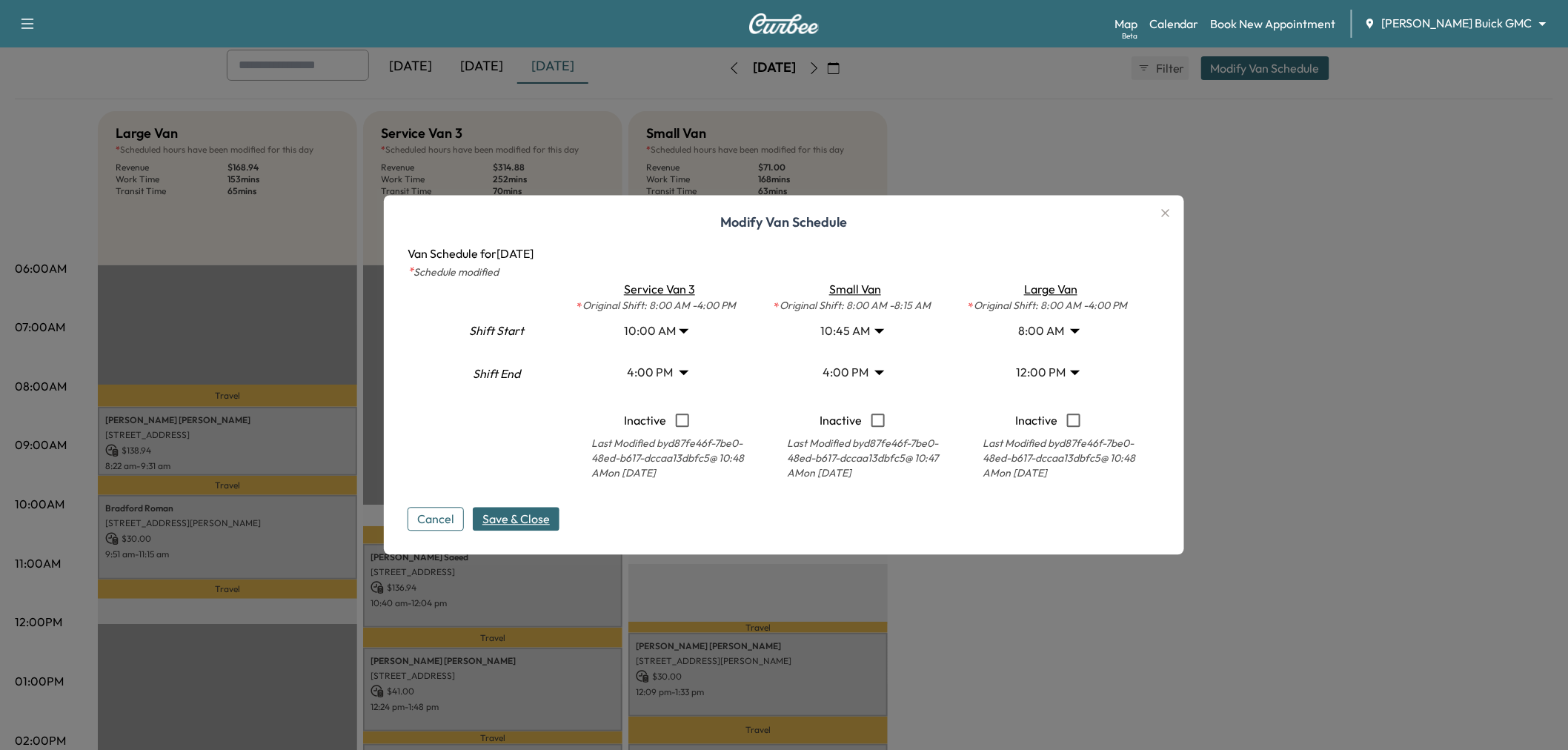
click at [863, 329] on body "Support Log Out Map Beta Calendar Book New Appointment [PERSON_NAME] Buick GMC …" at bounding box center [784, 293] width 1568 height 750
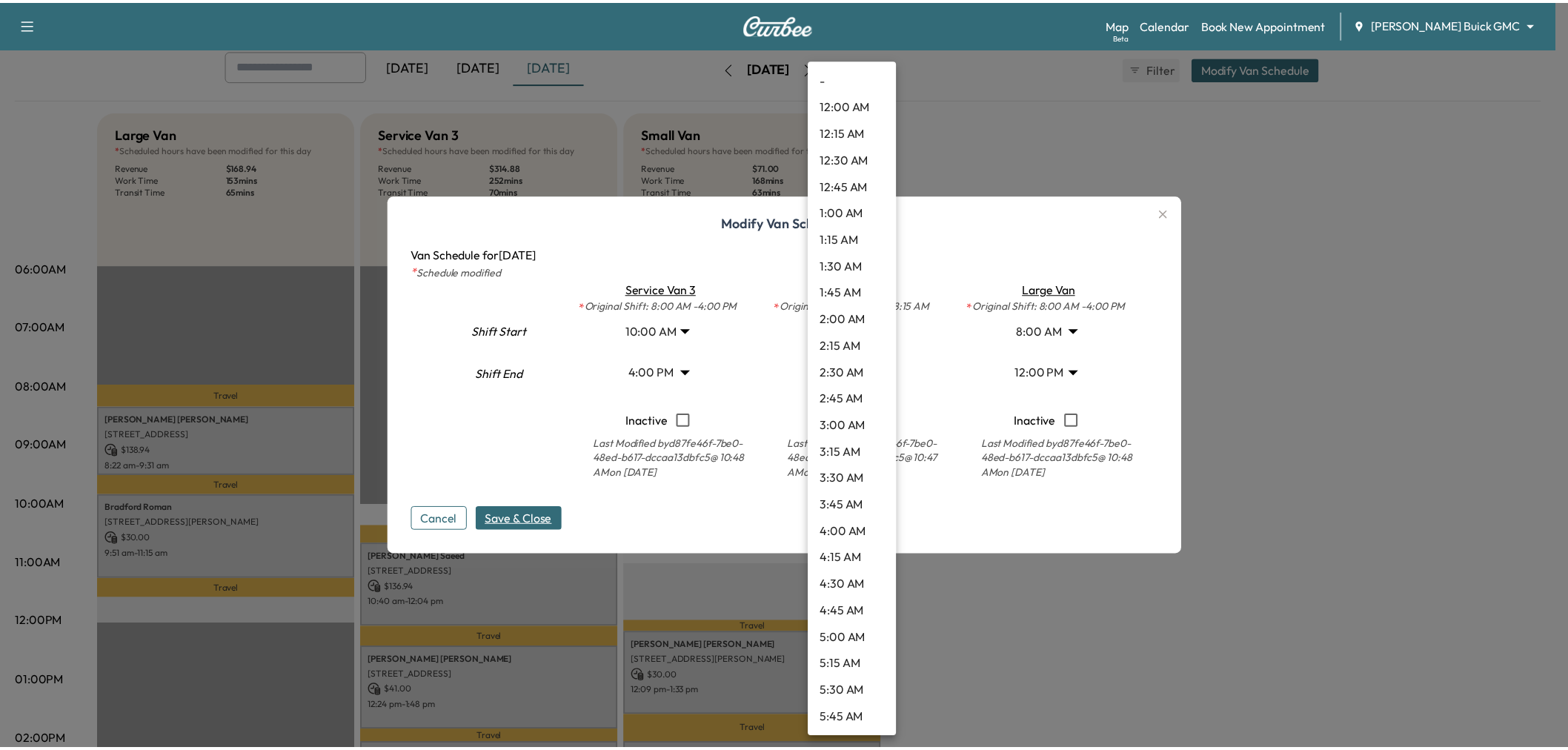
scroll to position [853, 0]
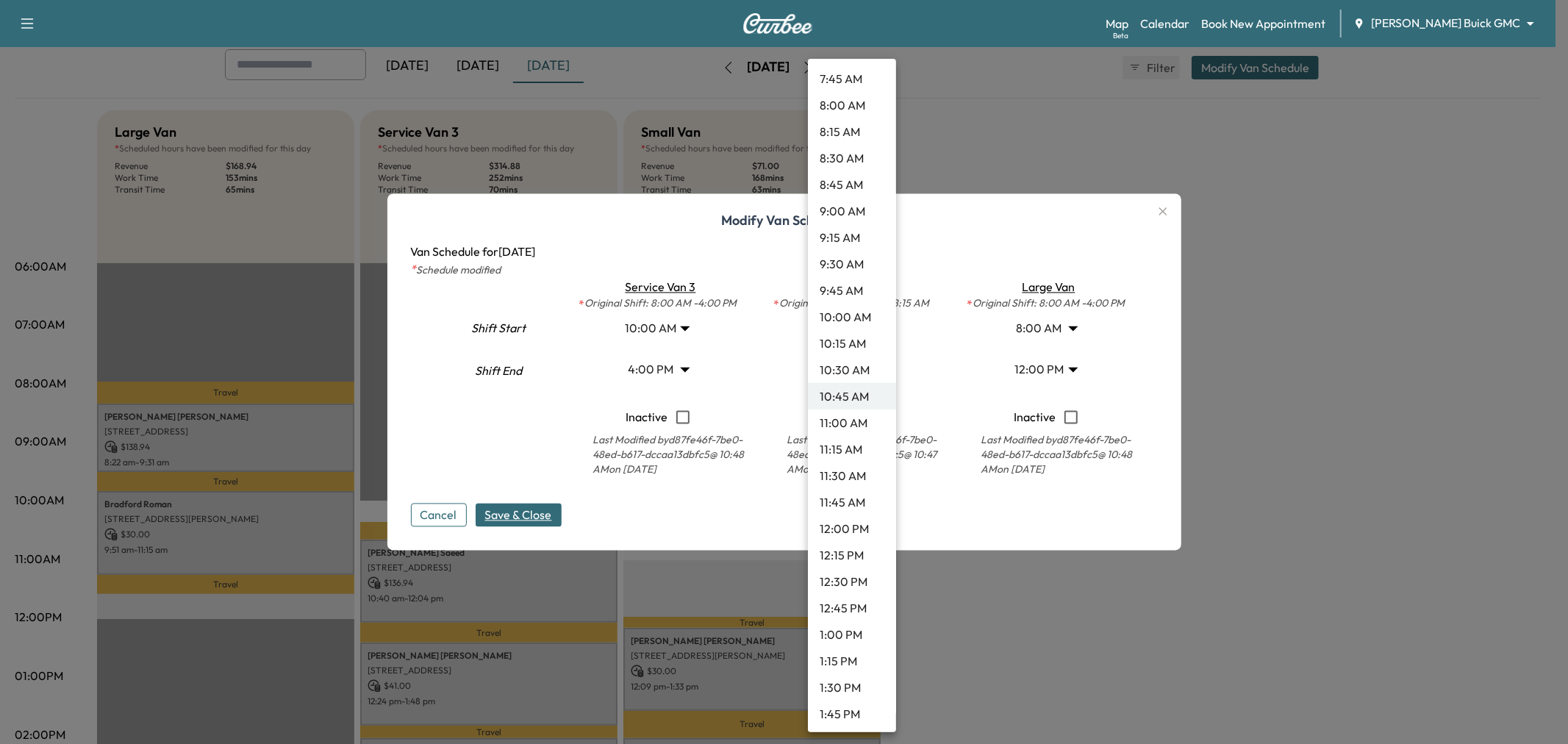
click at [841, 475] on li "11:30 AM" at bounding box center [852, 475] width 88 height 26
type input "****"
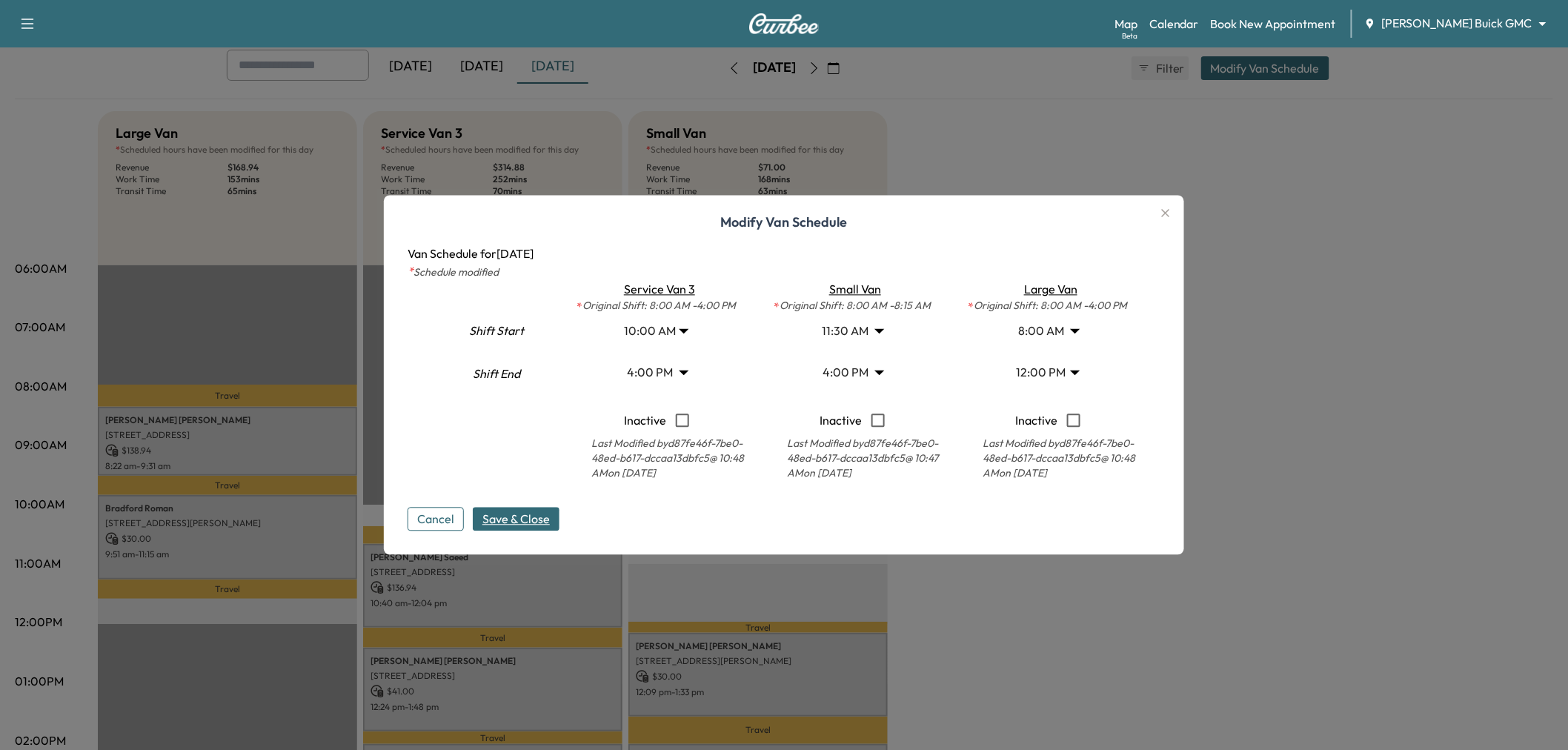
click at [530, 517] on span "Save & Close" at bounding box center [516, 520] width 67 height 18
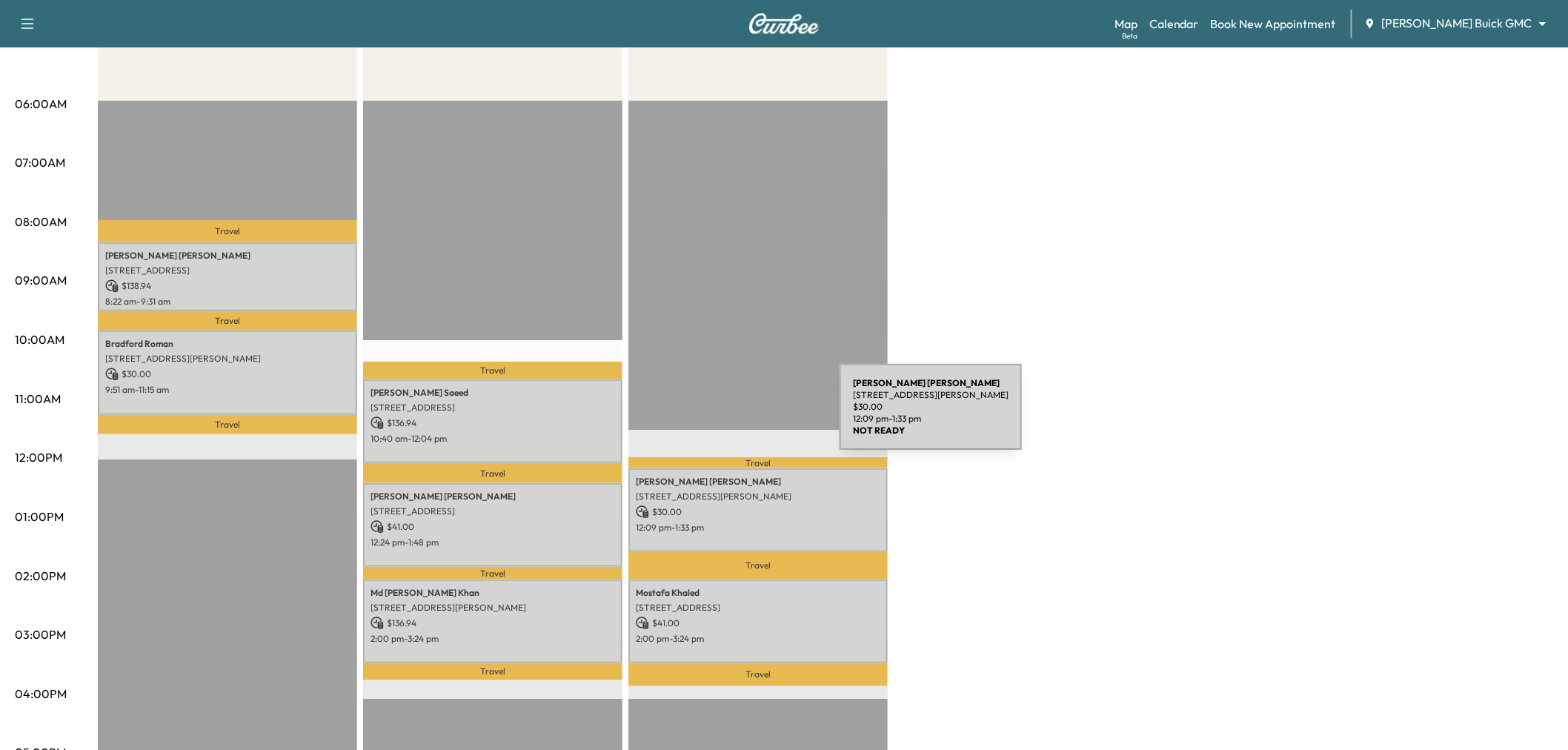
scroll to position [164, 0]
